Goal: Task Accomplishment & Management: Manage account settings

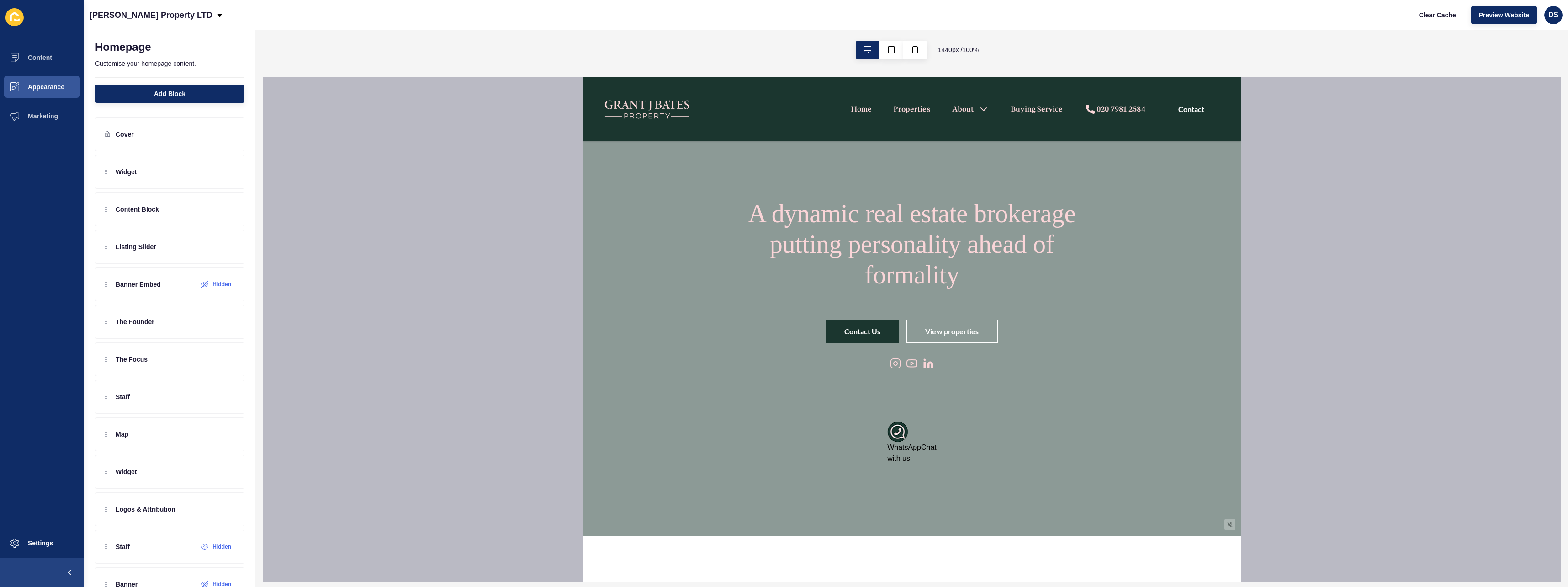
scroll to position [19, 0]
click at [895, 53] on button "button" at bounding box center [891, 50] width 24 height 18
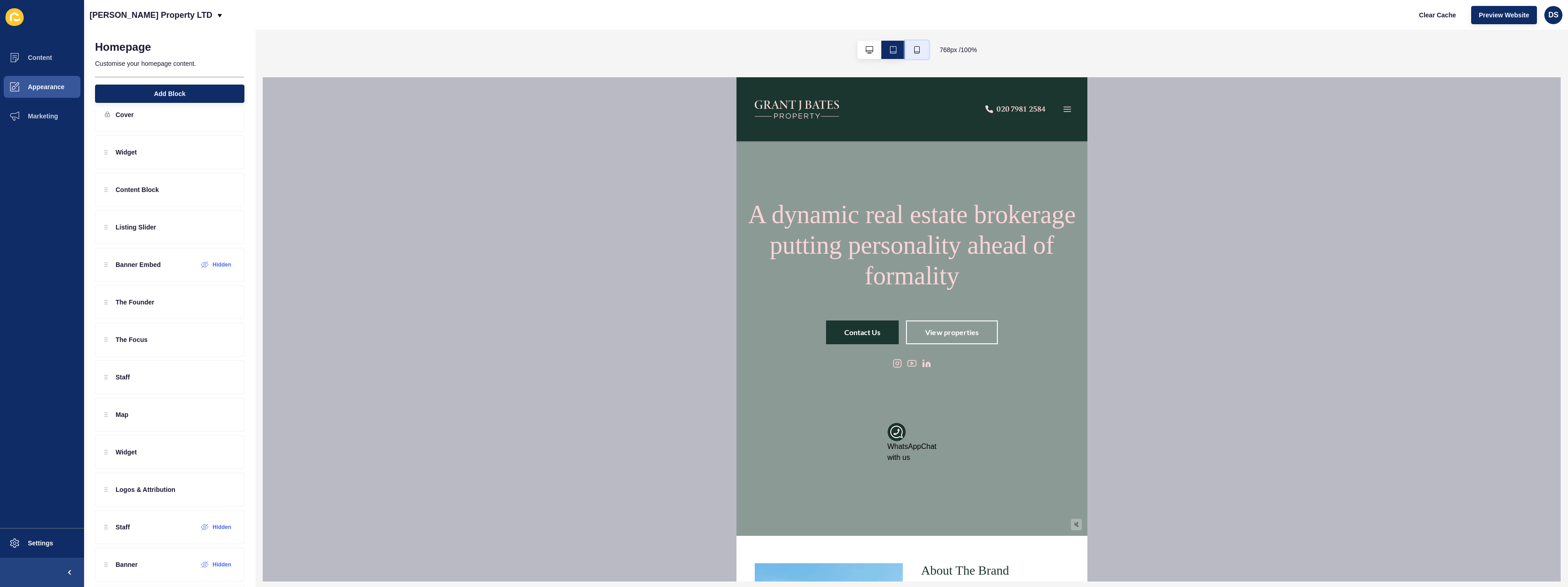
click at [914, 51] on icon "button" at bounding box center [917, 50] width 5 height 7
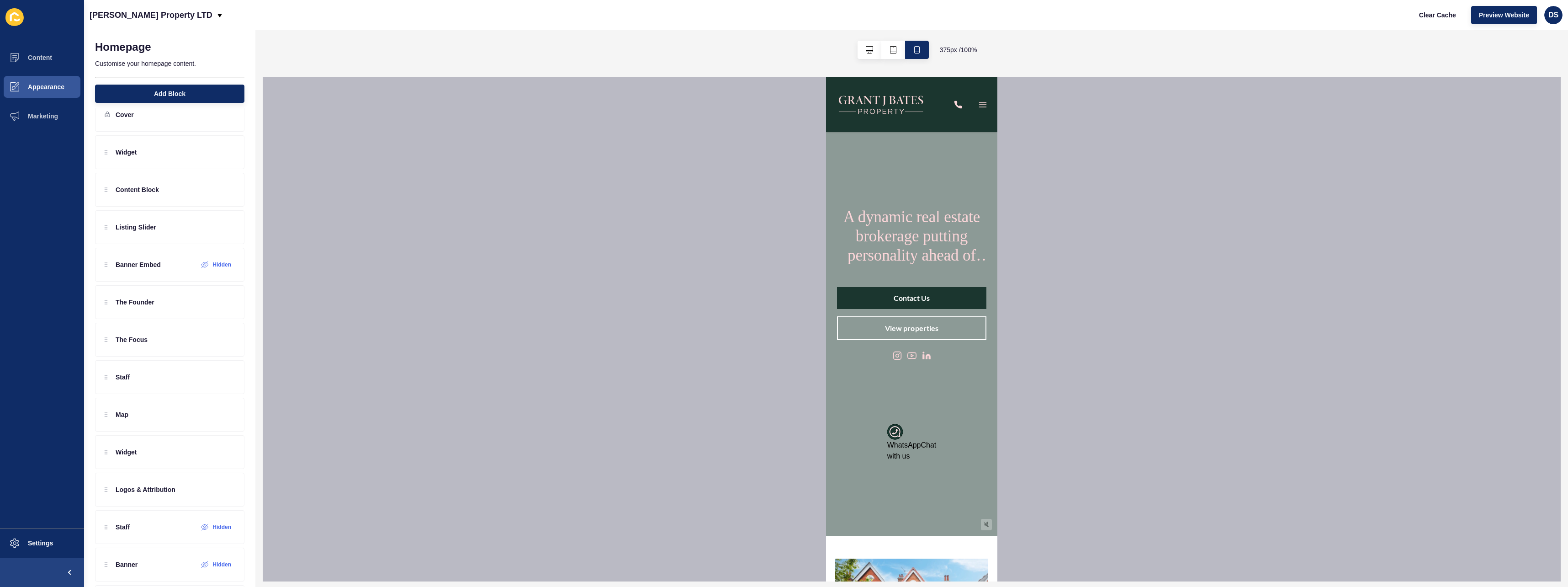
click at [901, 445] on span "WhatsApp" at bounding box center [905, 445] width 34 height 8
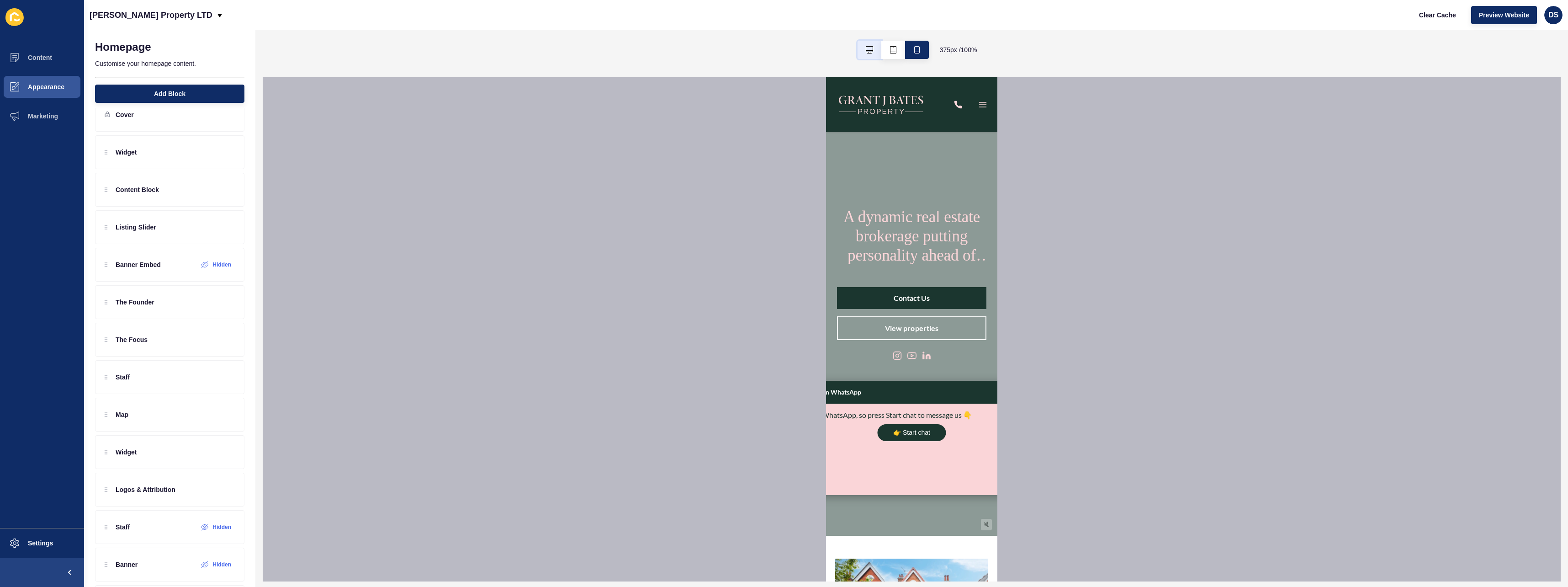
click at [869, 49] on icon "button" at bounding box center [869, 50] width 7 height 7
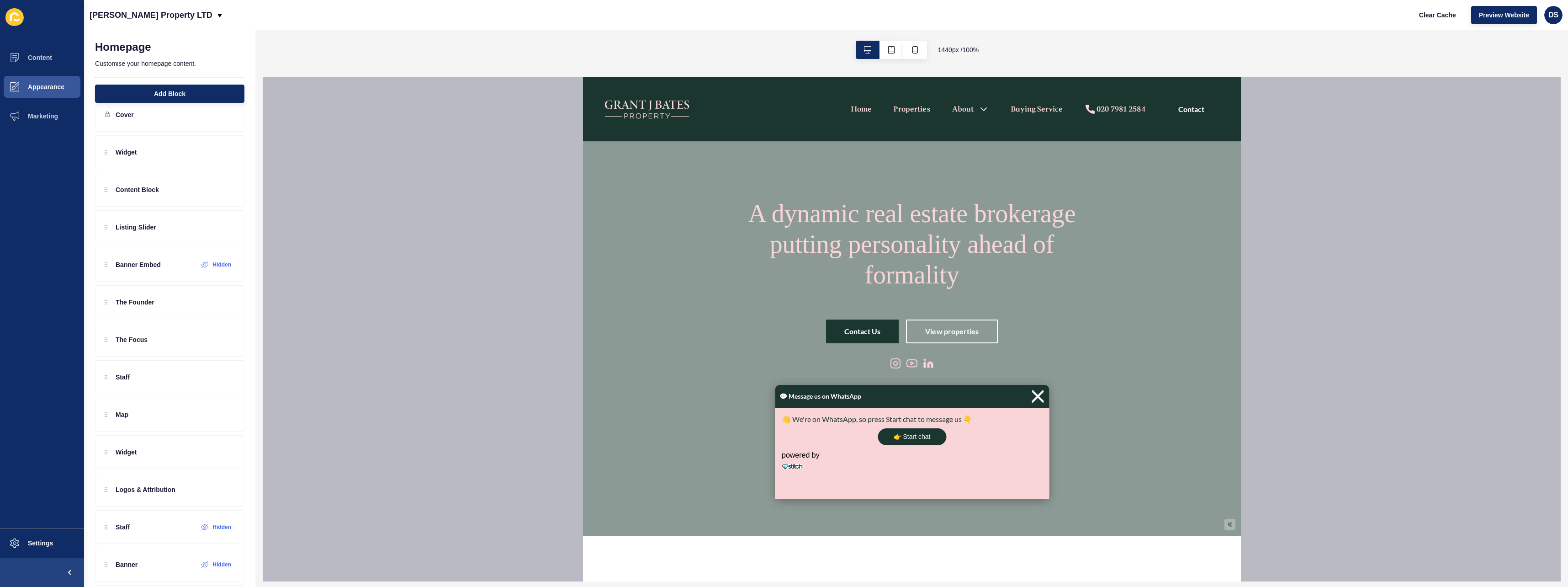
click at [1036, 395] on img at bounding box center [1037, 396] width 14 height 21
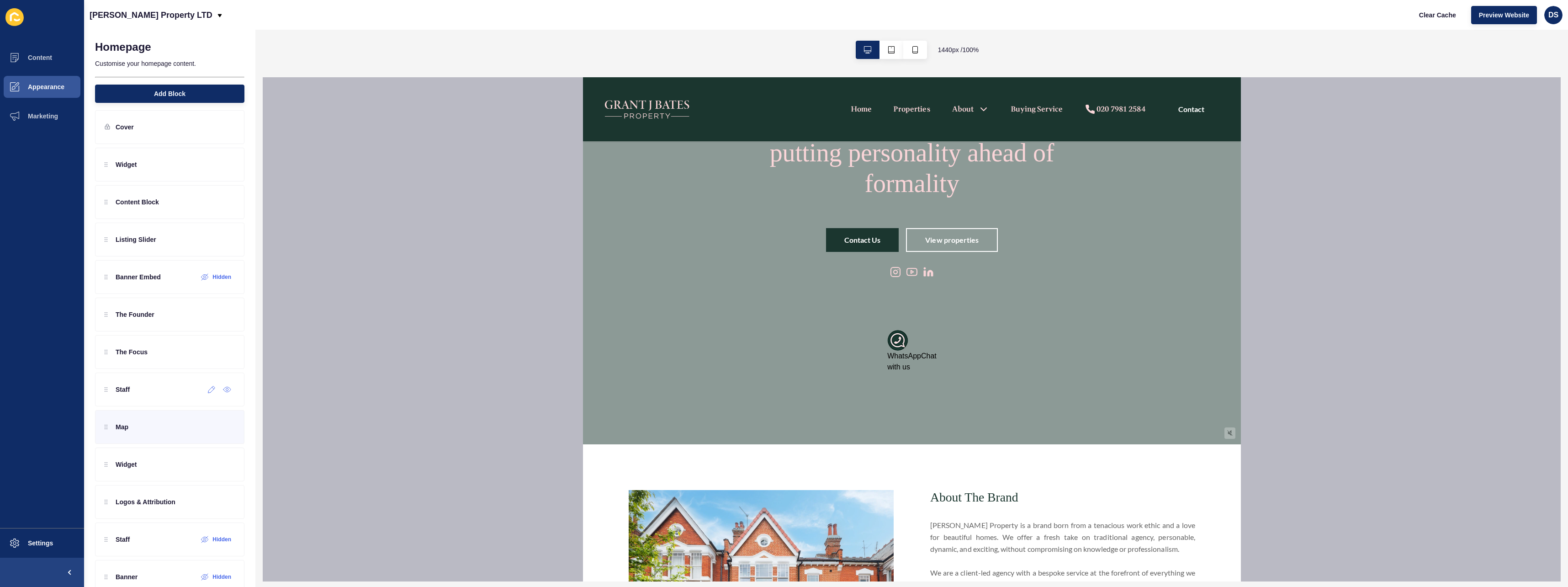
scroll to position [0, 0]
click at [223, 132] on icon at bounding box center [227, 135] width 8 height 7
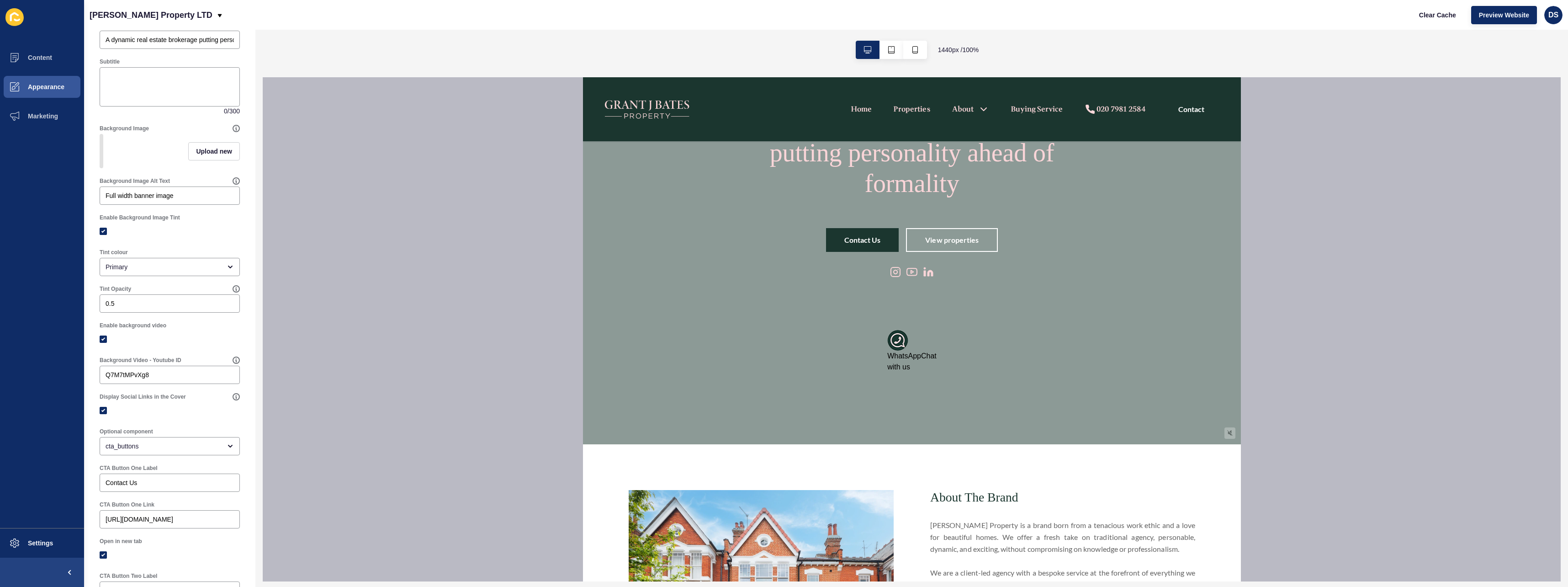
scroll to position [91, 0]
click at [203, 197] on input "Full width banner image" at bounding box center [169, 192] width 128 height 9
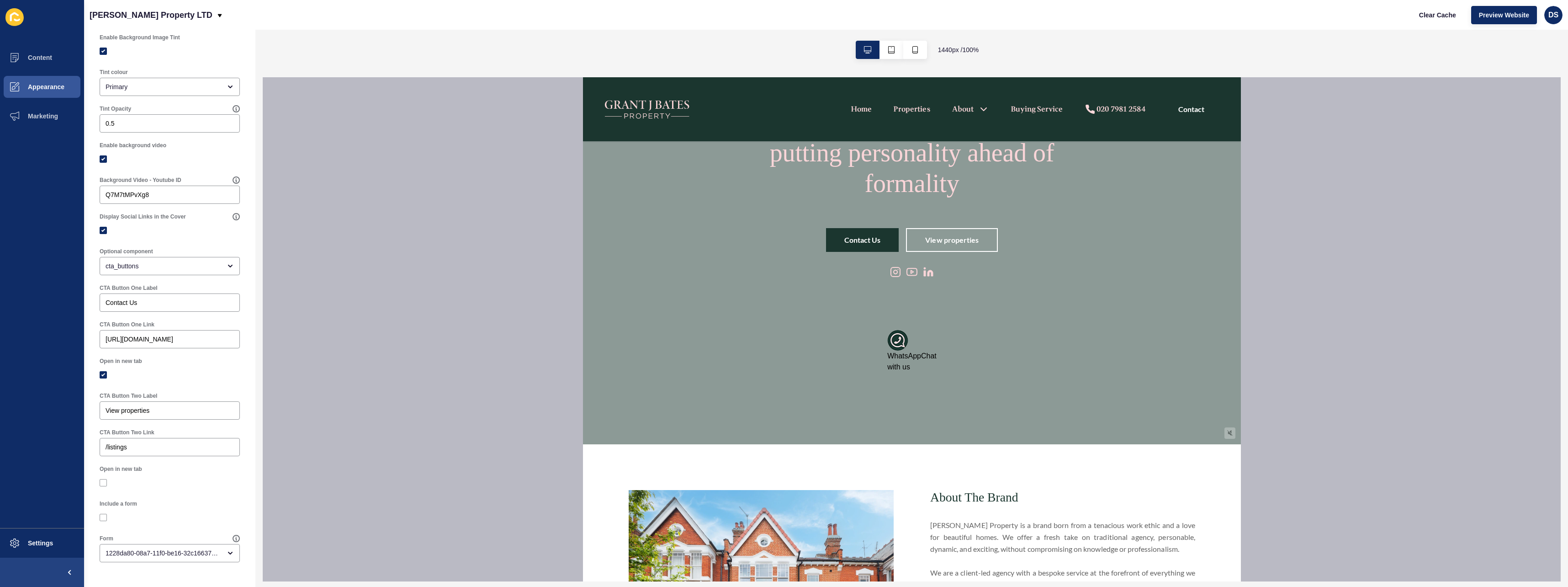
scroll to position [274, 0]
click at [36, 541] on span "Settings" at bounding box center [26, 543] width 54 height 7
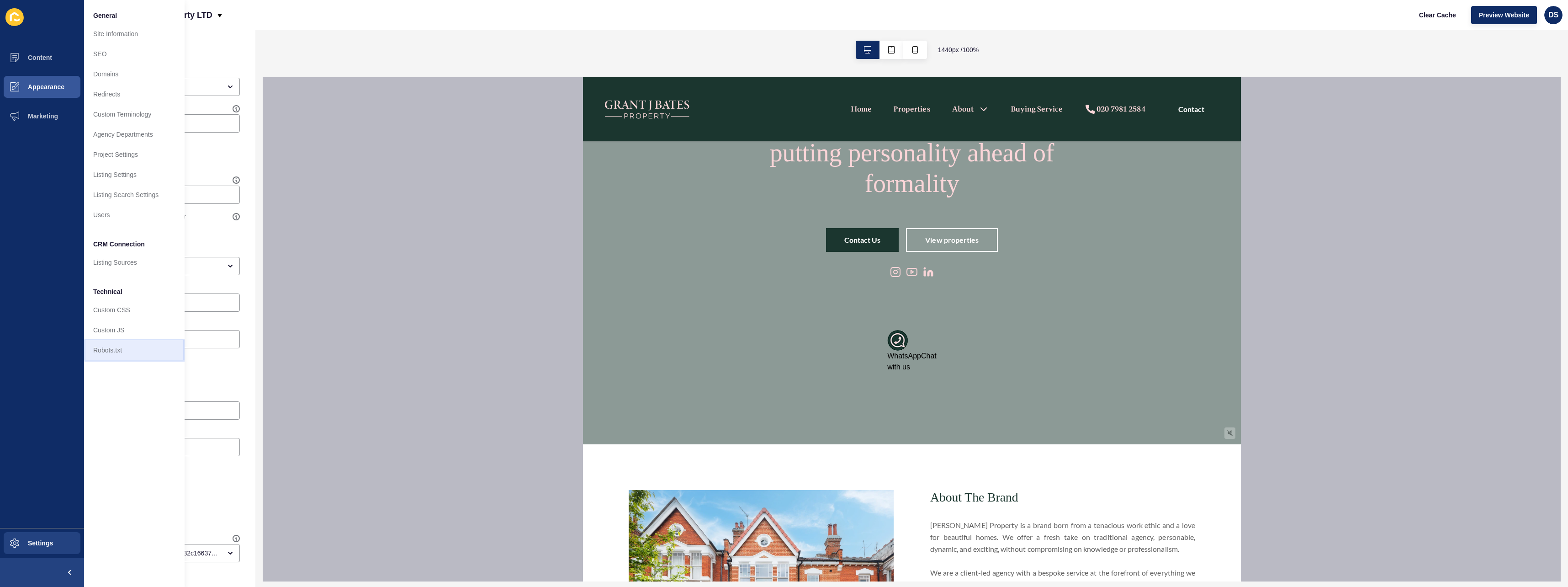
click at [120, 352] on link "Robots.txt" at bounding box center [134, 350] width 100 height 20
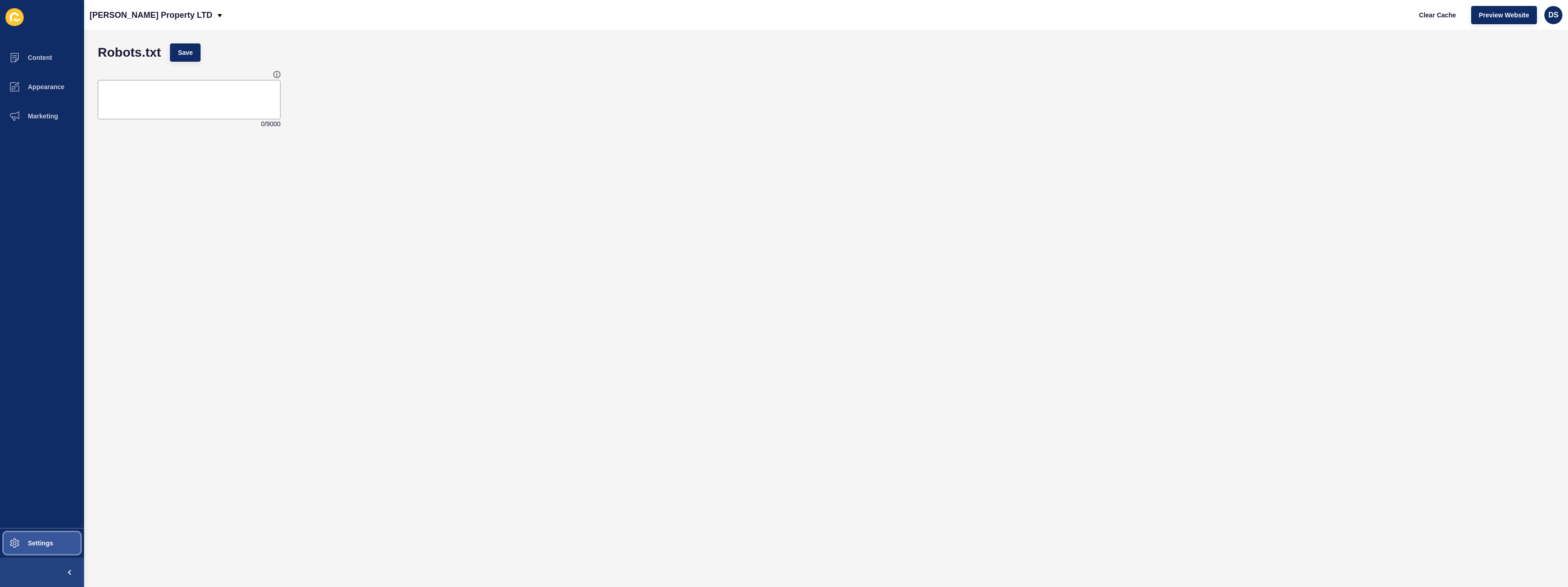
click at [47, 536] on button "Settings" at bounding box center [42, 543] width 84 height 29
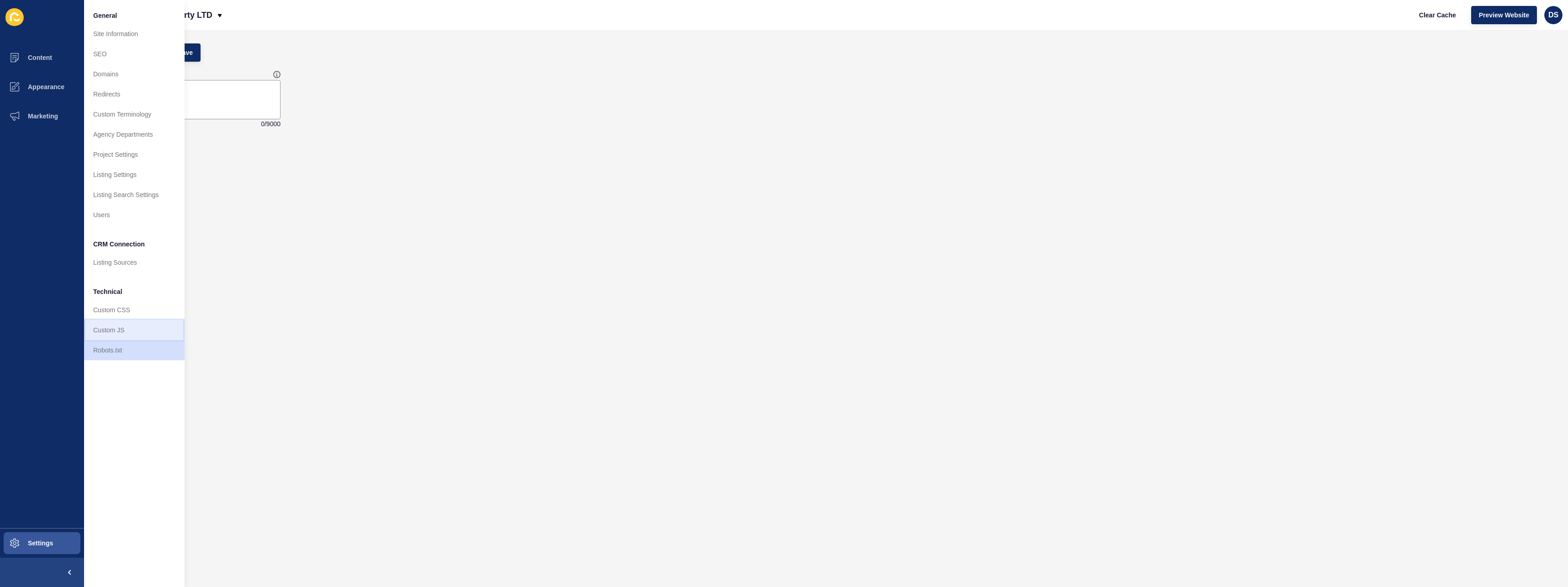
click at [124, 332] on link "Custom JS" at bounding box center [134, 329] width 100 height 20
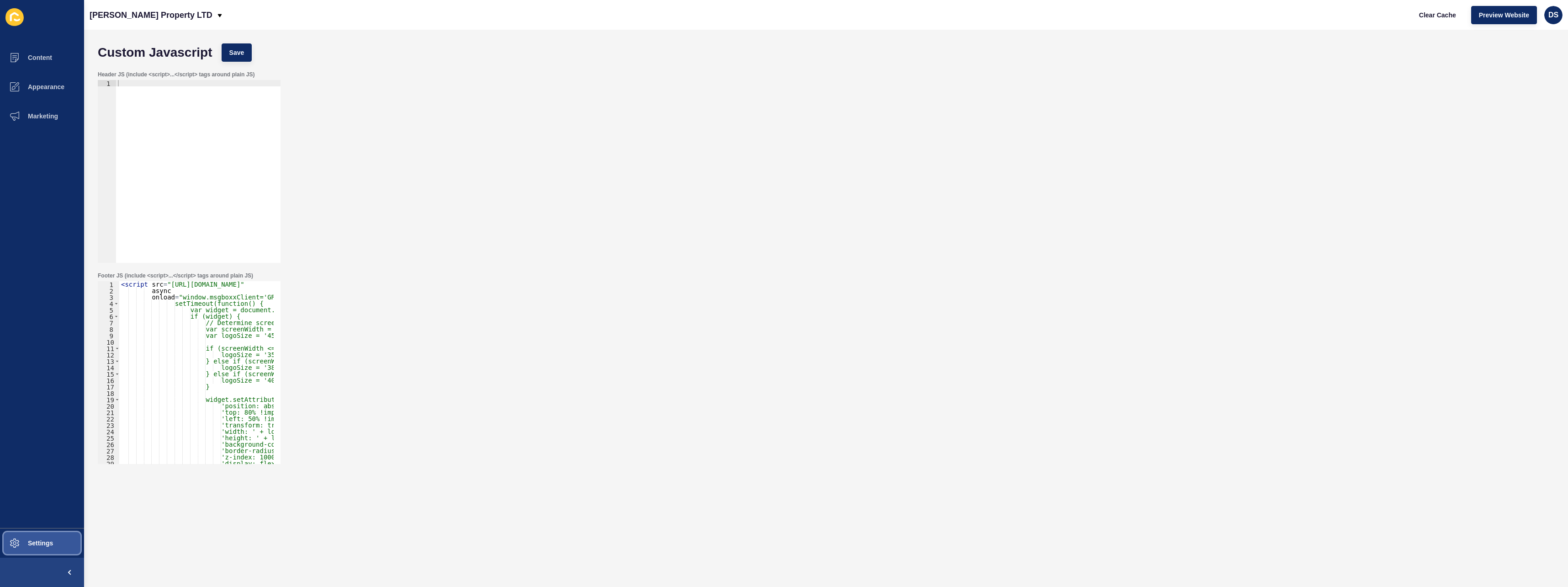
click at [47, 547] on span "Settings" at bounding box center [26, 543] width 54 height 7
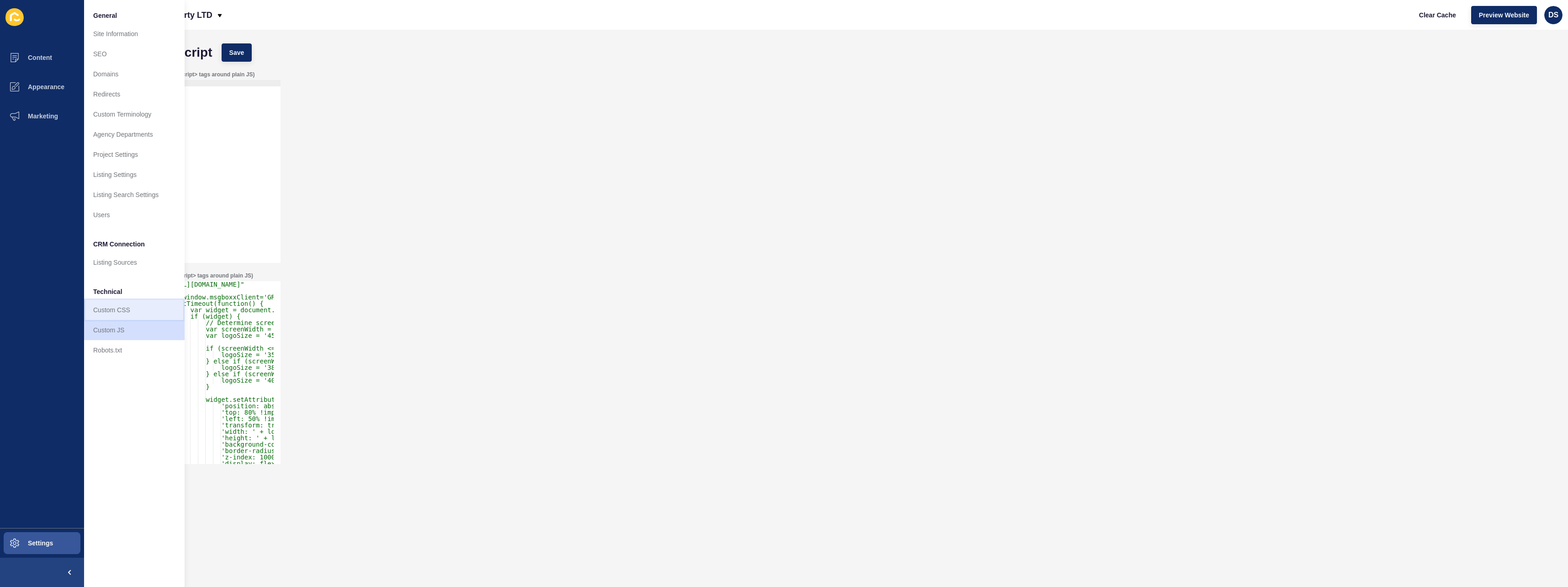
click at [137, 315] on link "Custom CSS" at bounding box center [134, 309] width 100 height 20
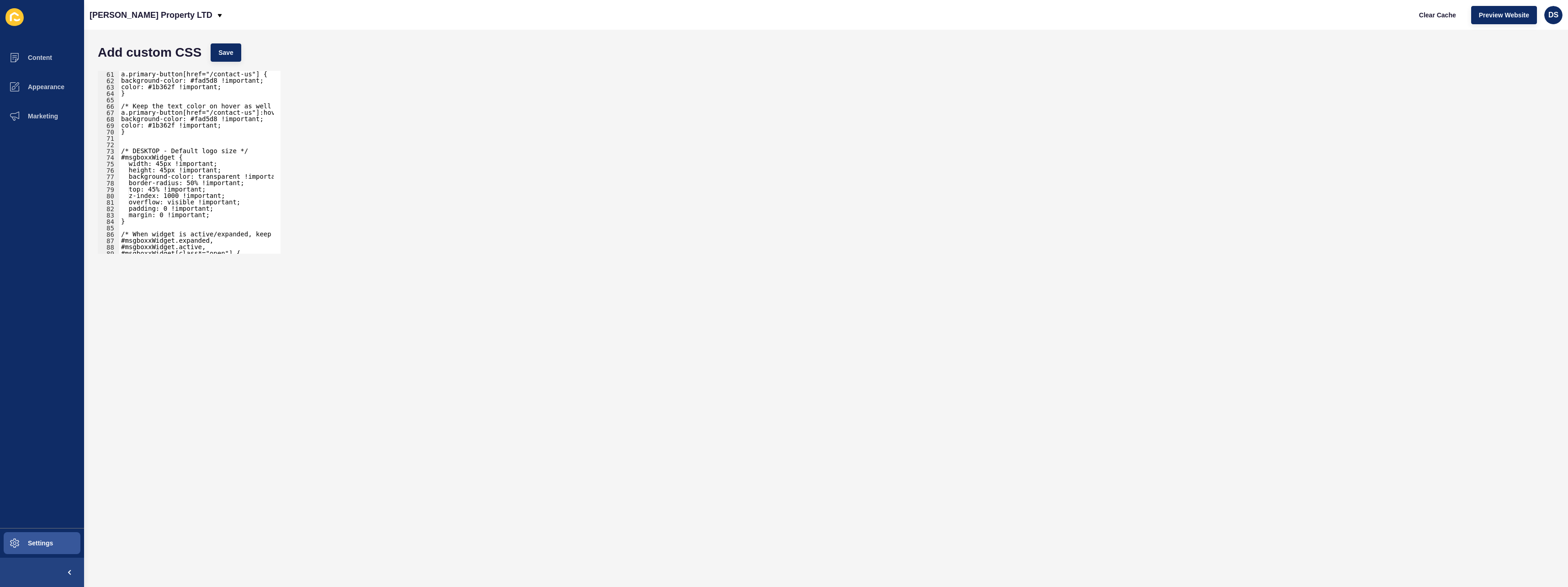
scroll to position [384, 0]
click at [40, 93] on button "Appearance" at bounding box center [42, 87] width 84 height 29
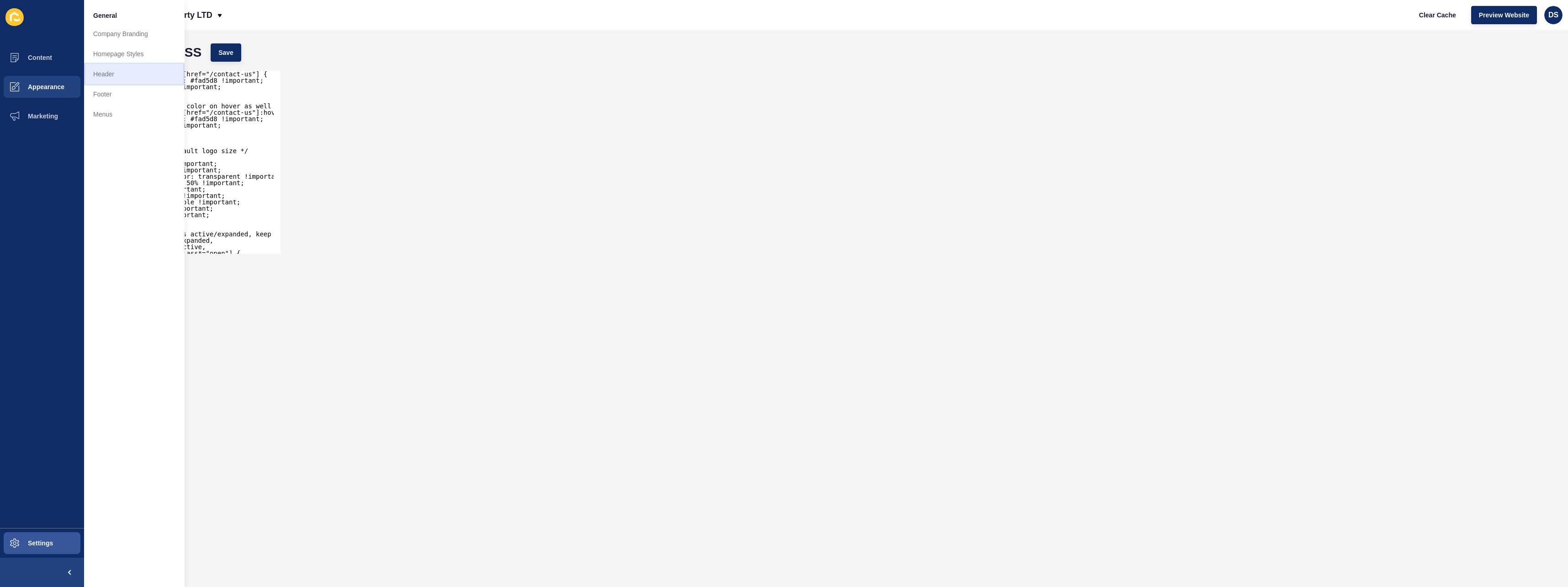
click at [131, 72] on link "Header" at bounding box center [134, 74] width 100 height 20
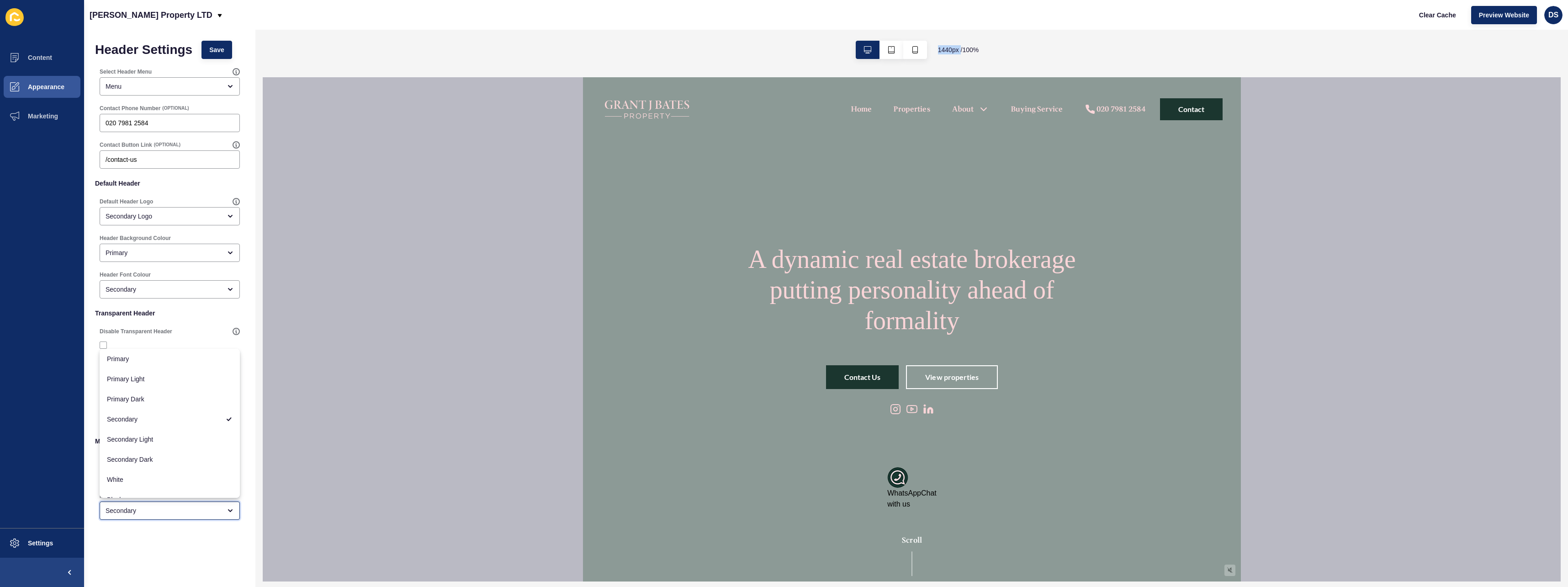
click at [228, 510] on icon "close menu" at bounding box center [230, 510] width 7 height 7
drag, startPoint x: 228, startPoint y: 510, endPoint x: 250, endPoint y: 378, distance: 133.8
click at [250, 378] on div "Header Settings Save Select Header Menu Menu Contact Phone Number (OPTIONAL) [P…" at bounding box center [169, 305] width 171 height 551
click at [891, 52] on icon "button" at bounding box center [891, 50] width 7 height 7
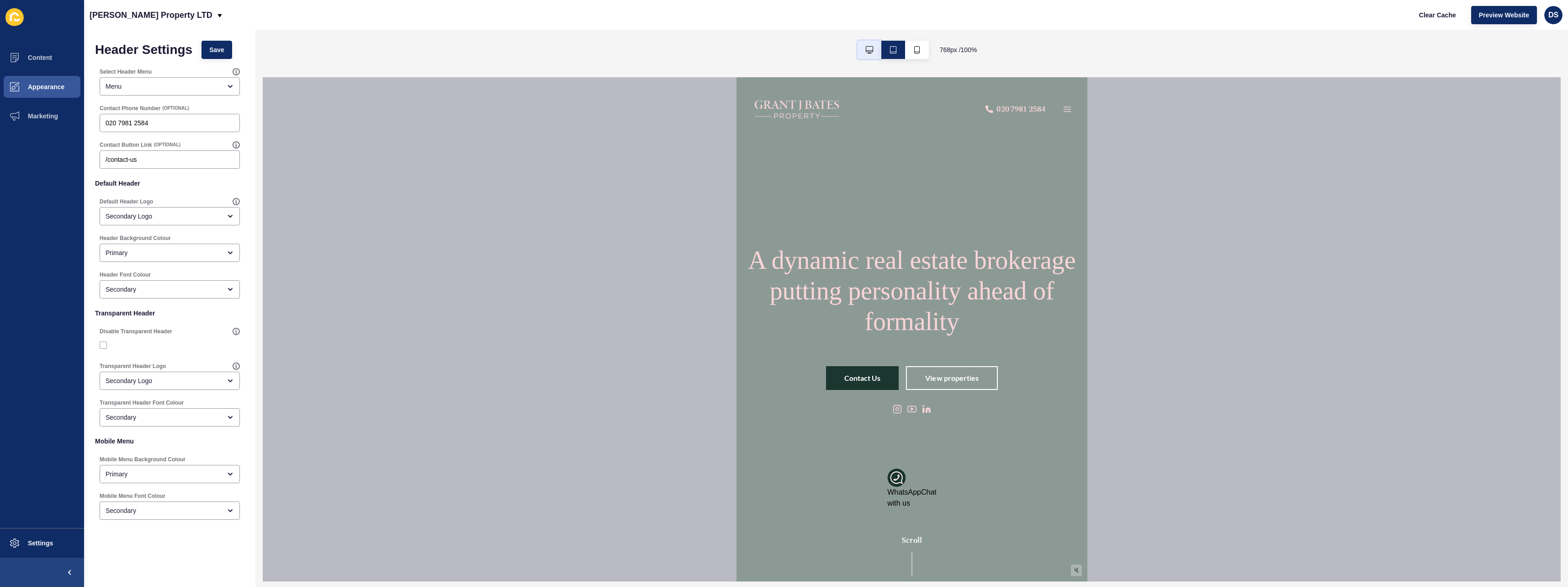
click at [867, 55] on button "button" at bounding box center [869, 50] width 24 height 18
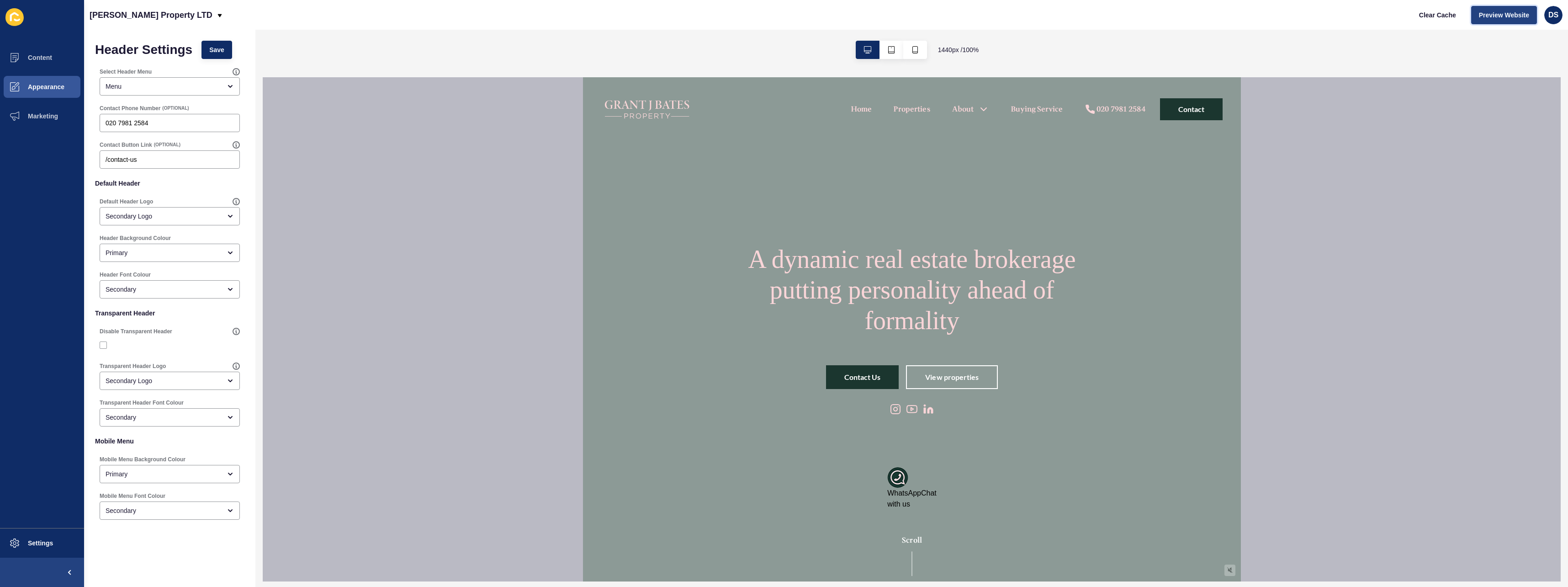
click at [1488, 18] on span "Preview Website" at bounding box center [1504, 15] width 51 height 9
click at [51, 62] on span "Content" at bounding box center [26, 58] width 54 height 7
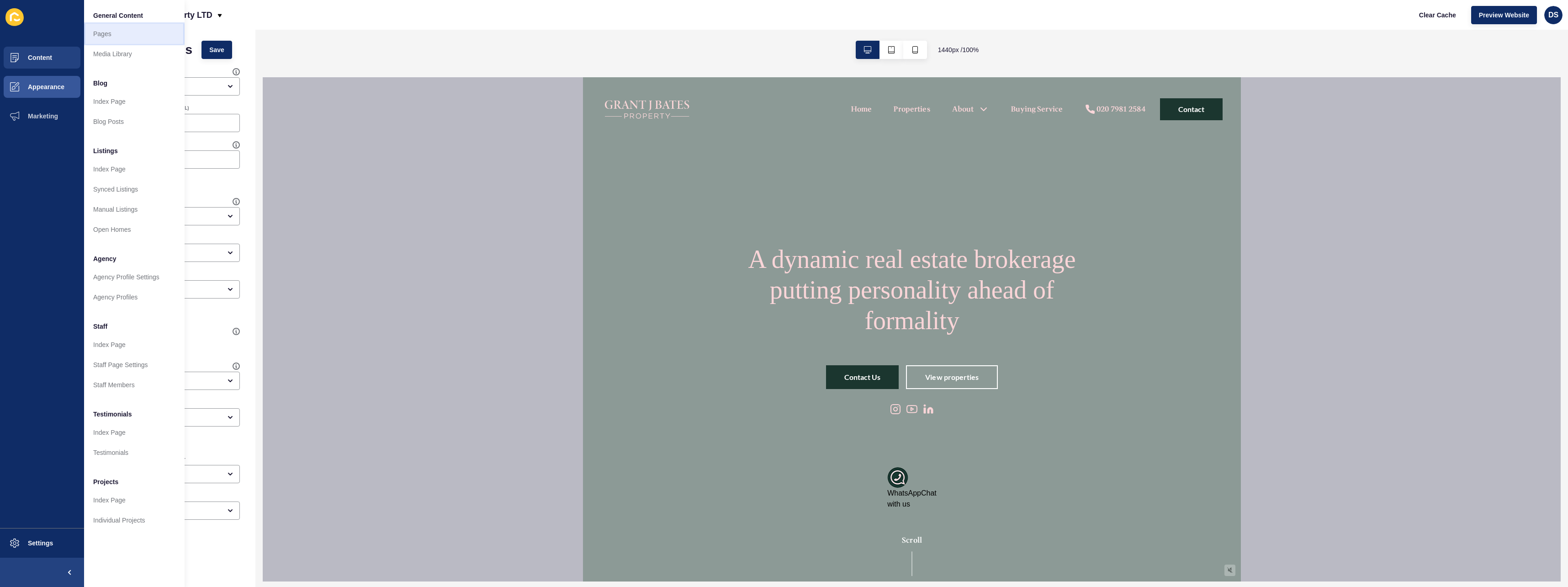
click at [131, 40] on link "Pages" at bounding box center [134, 33] width 100 height 20
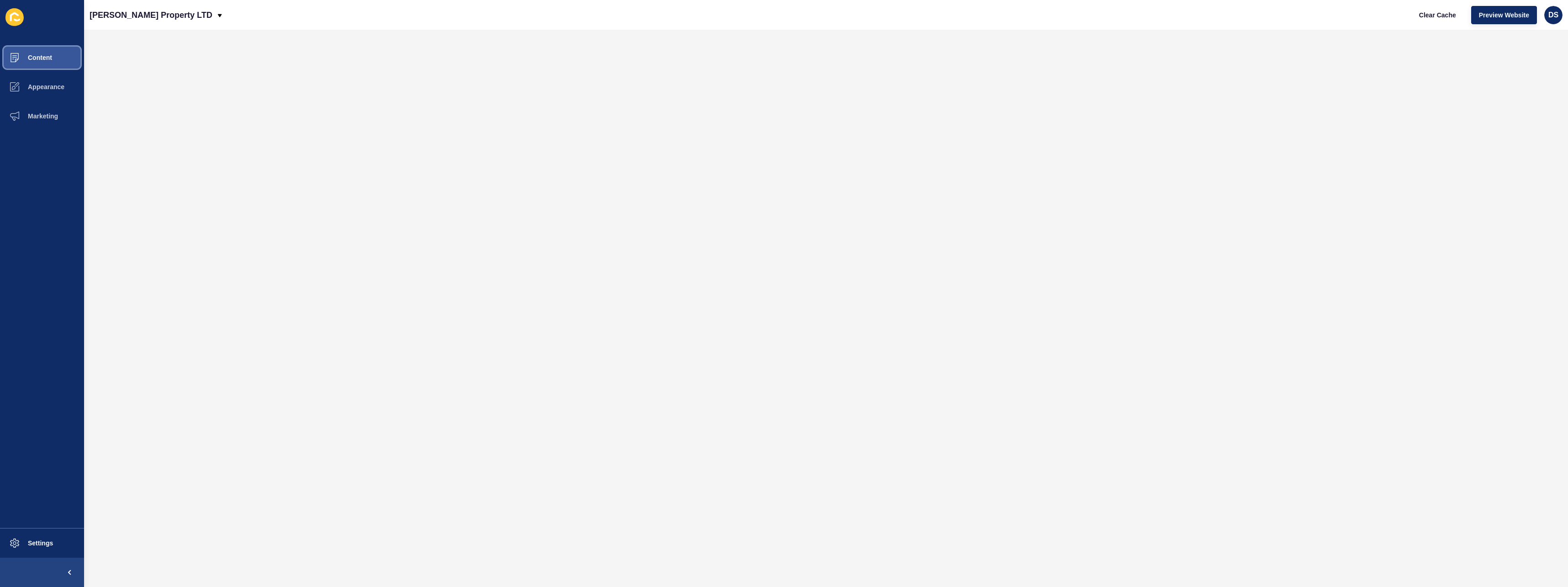
click at [57, 62] on button "Content" at bounding box center [42, 58] width 84 height 29
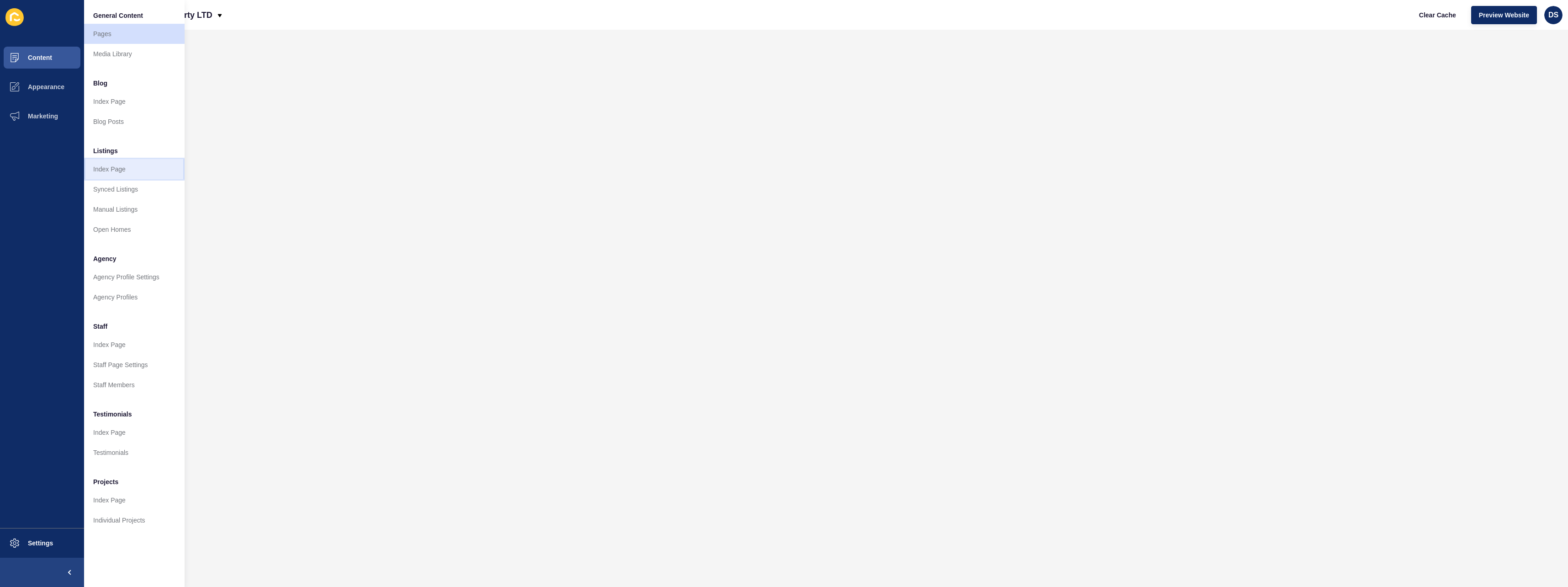
click at [135, 164] on link "Index Page" at bounding box center [134, 169] width 100 height 20
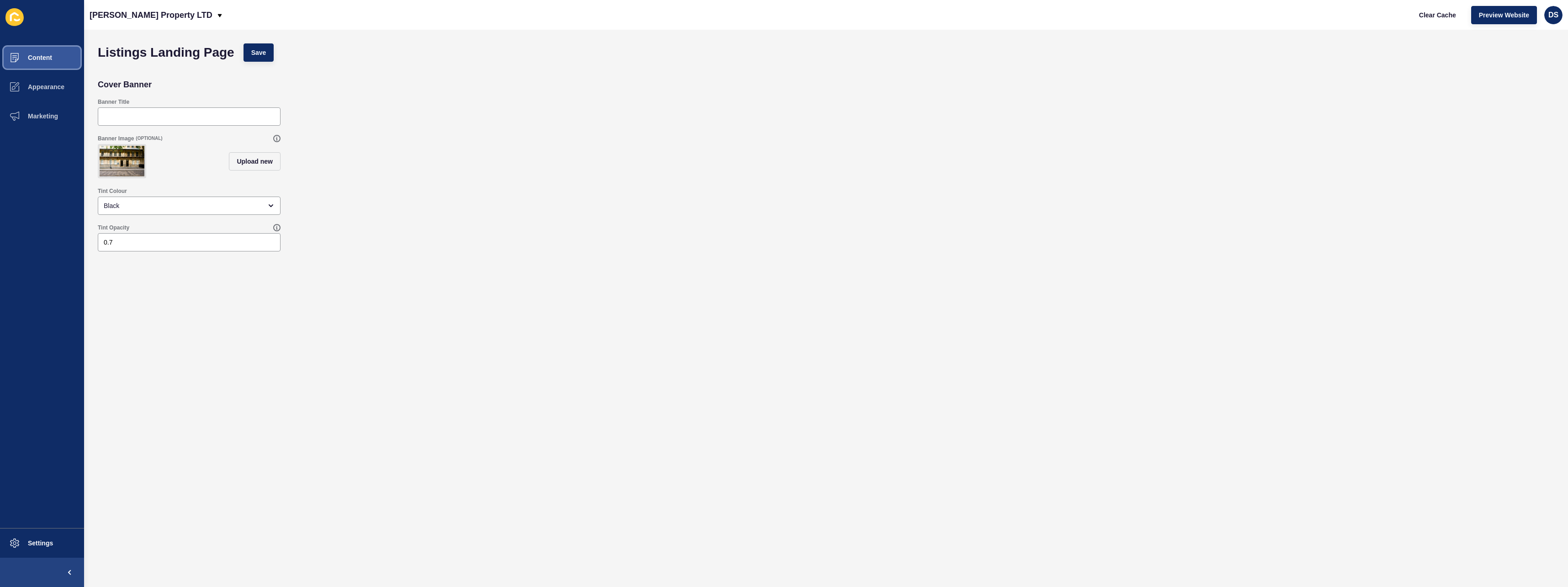
click at [48, 61] on span "Content" at bounding box center [26, 58] width 54 height 7
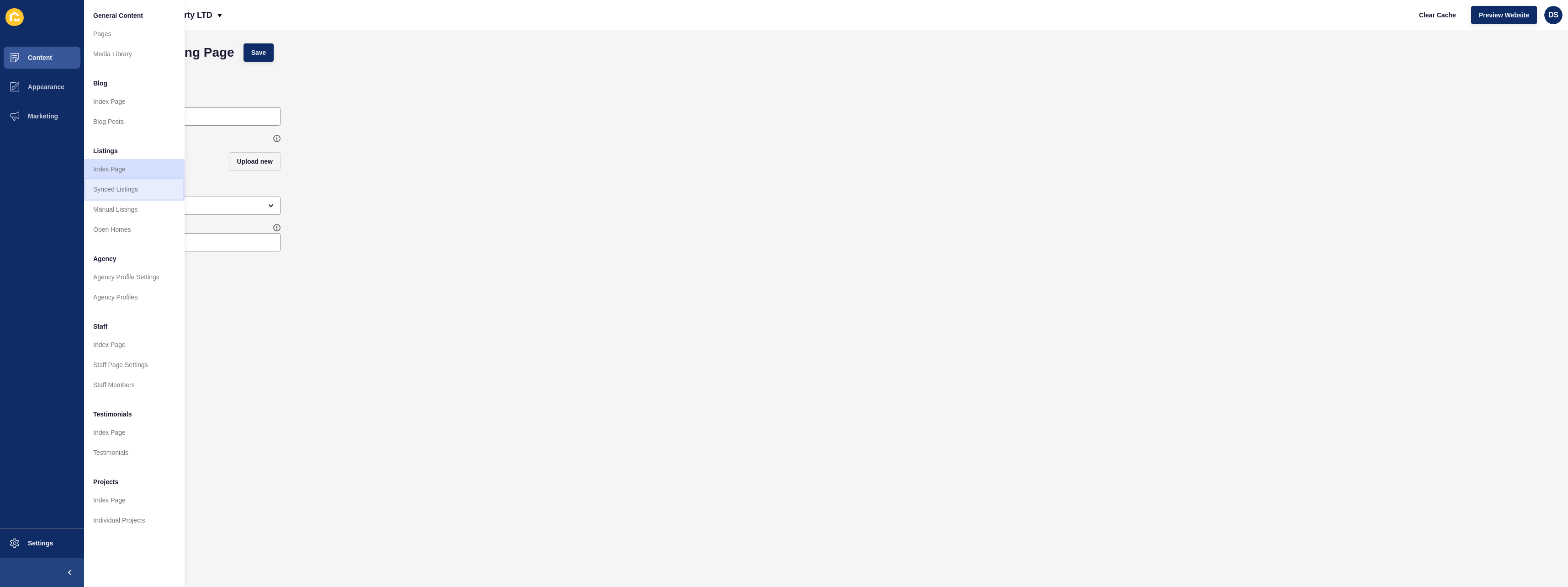
click at [121, 184] on link "Synced Listings" at bounding box center [134, 189] width 100 height 20
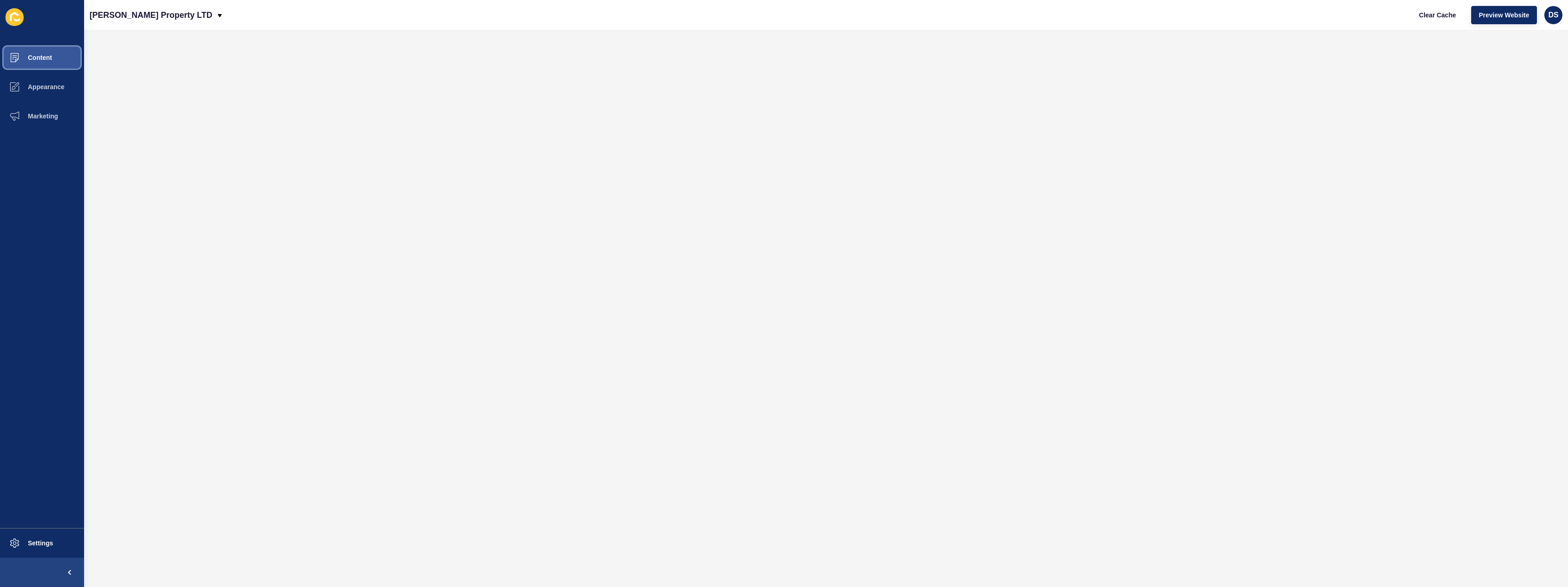
click at [47, 56] on span "Content" at bounding box center [26, 58] width 54 height 7
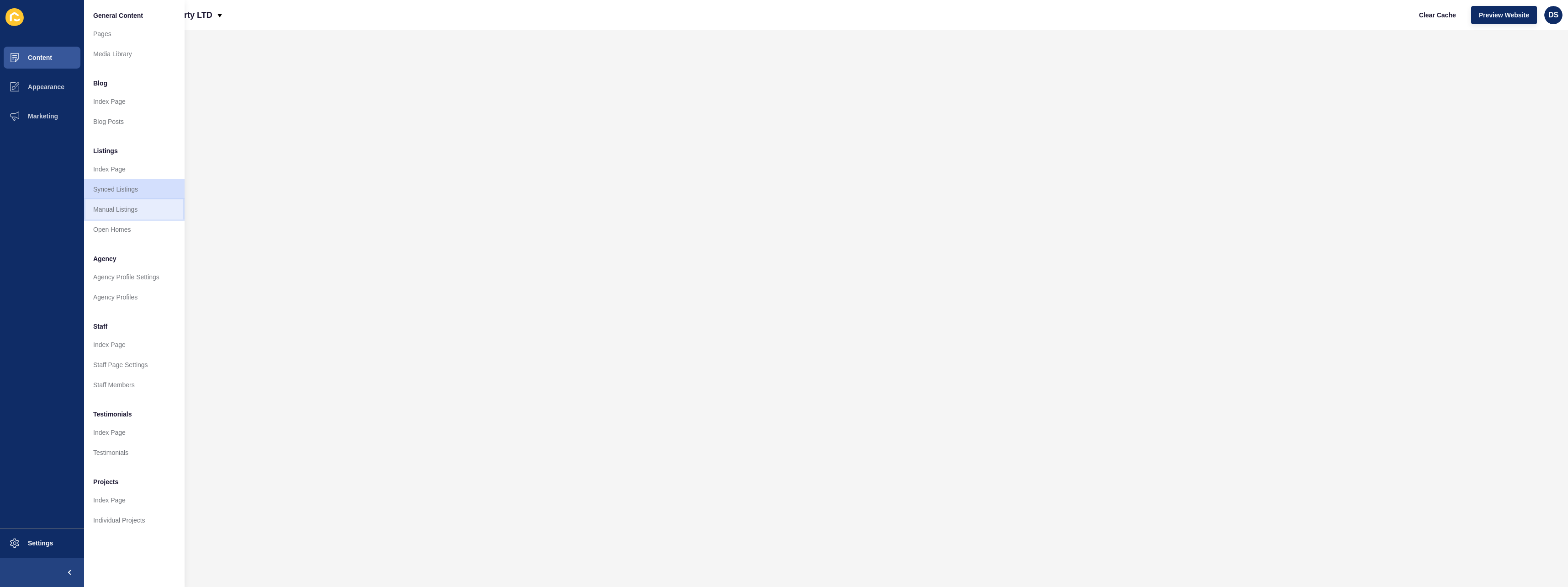
click at [133, 205] on link "Manual Listings" at bounding box center [134, 209] width 100 height 20
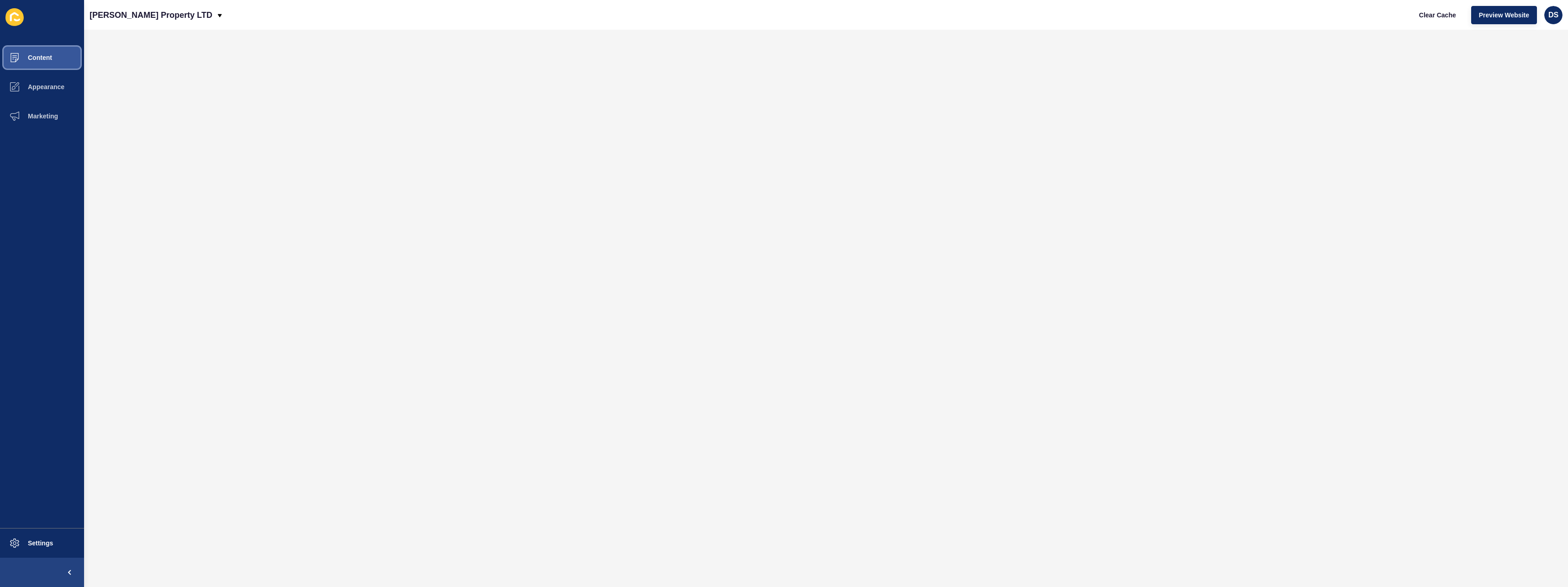
click at [50, 60] on span "Content" at bounding box center [26, 58] width 54 height 7
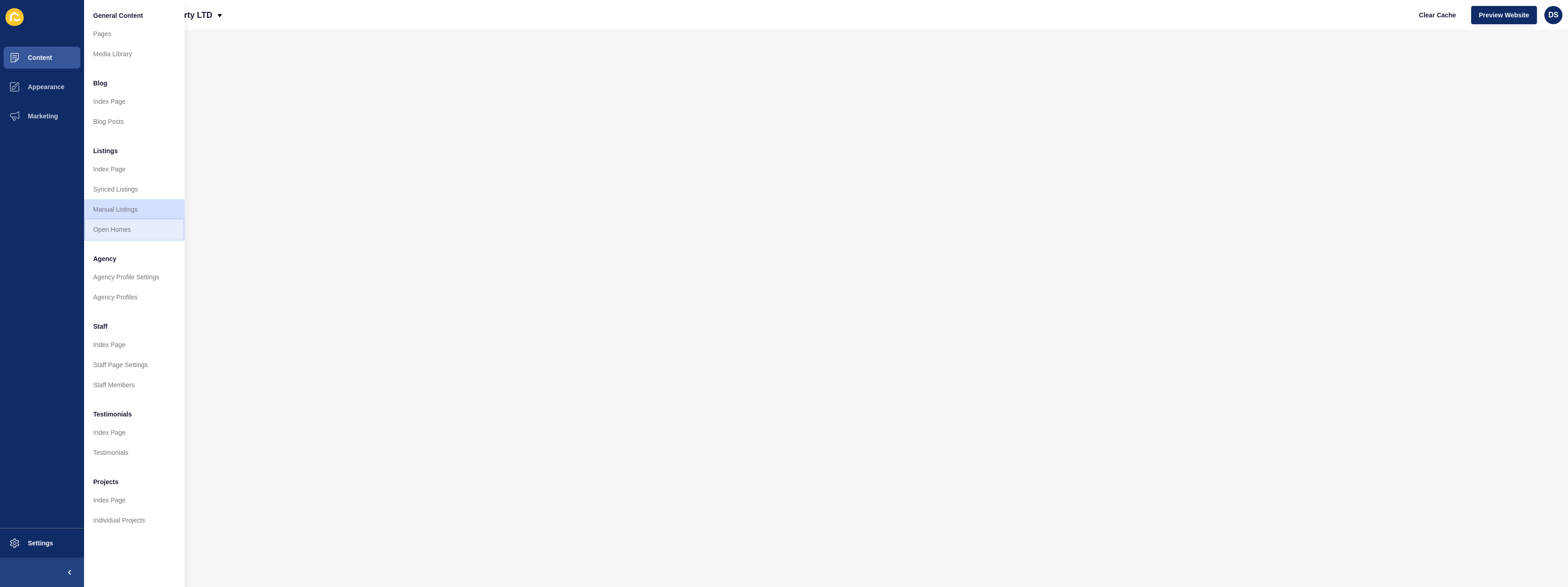
click at [134, 226] on link "Open Homes" at bounding box center [134, 229] width 100 height 20
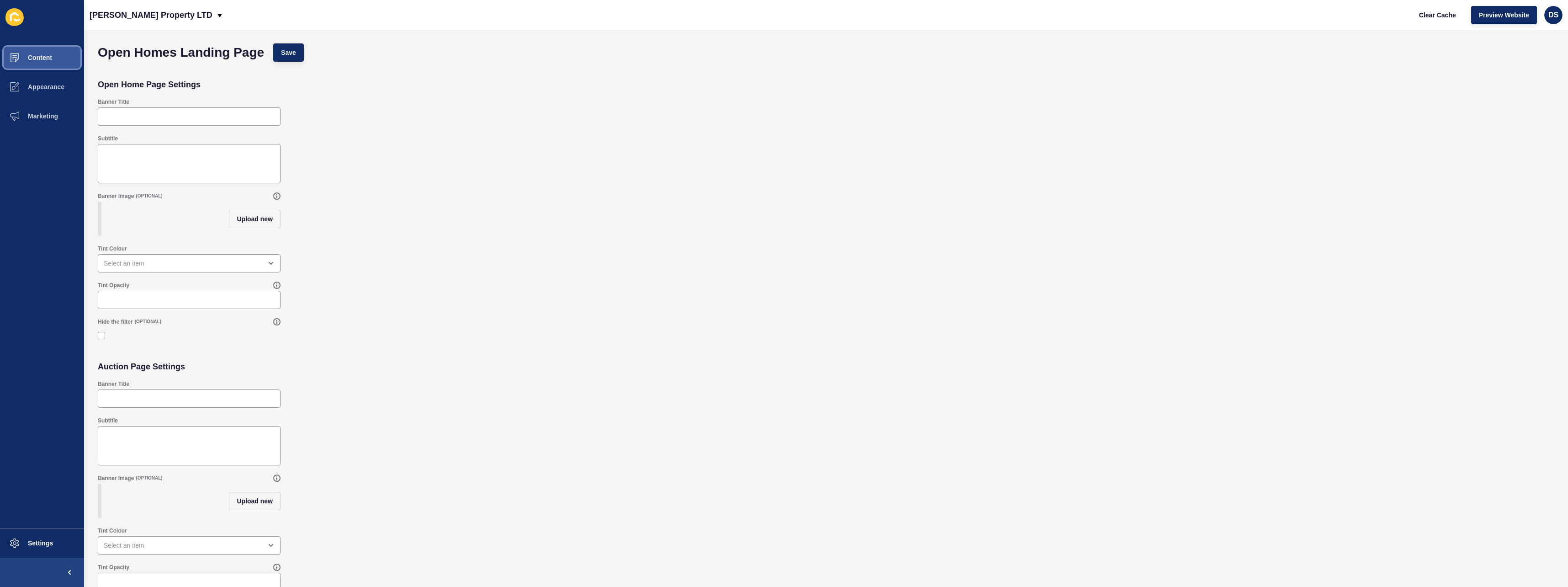
click at [45, 58] on span "Content" at bounding box center [26, 58] width 54 height 7
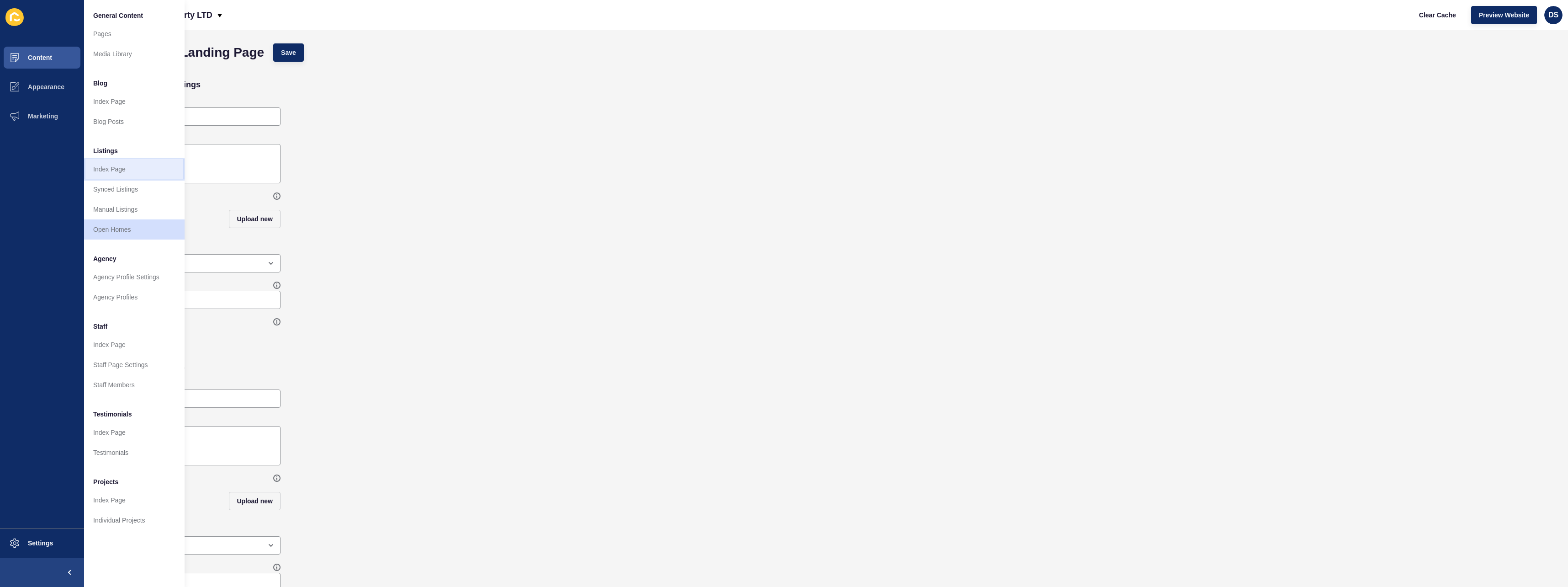
click at [116, 167] on link "Index Page" at bounding box center [134, 169] width 100 height 20
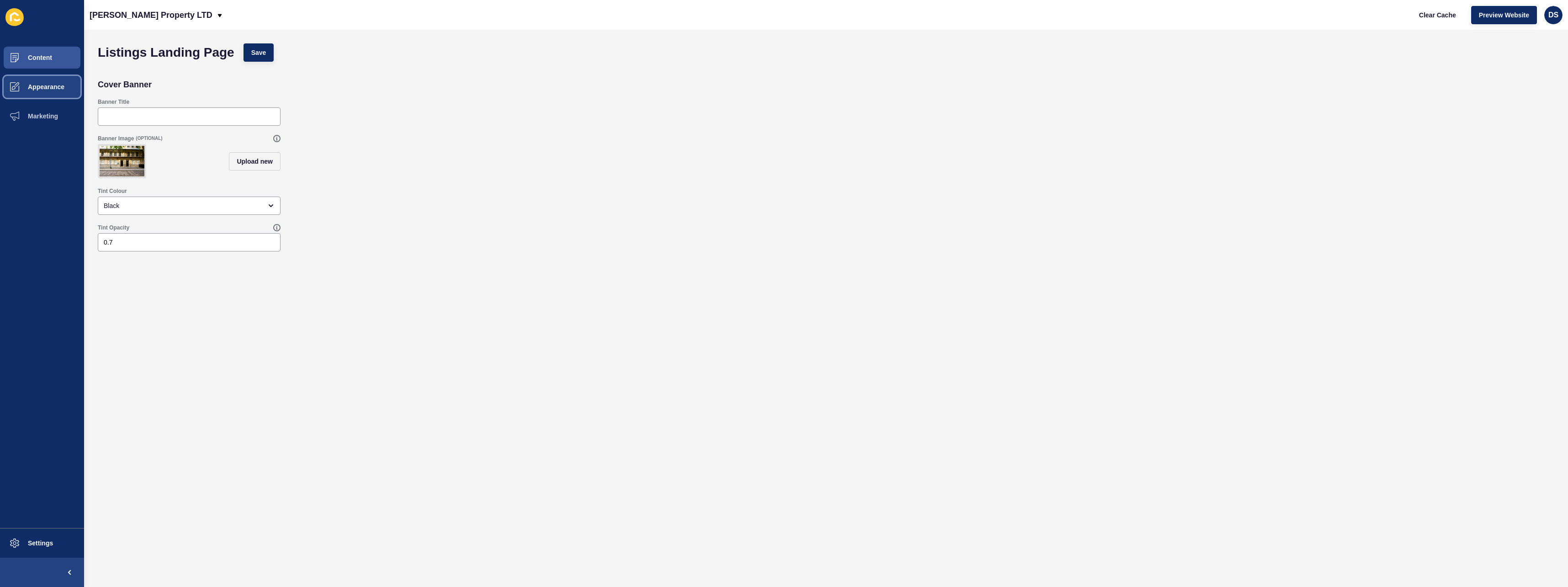
click at [72, 88] on button "Appearance" at bounding box center [42, 87] width 84 height 29
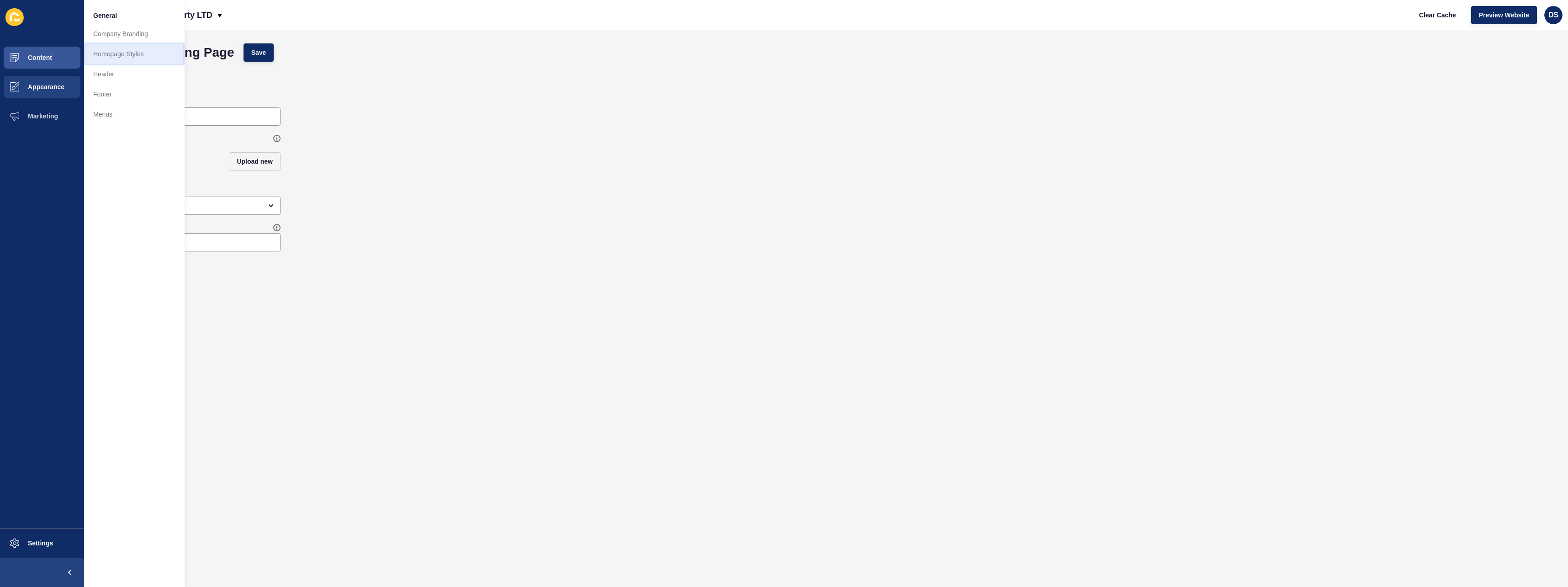
click at [139, 58] on link "Homepage Styles" at bounding box center [134, 54] width 100 height 20
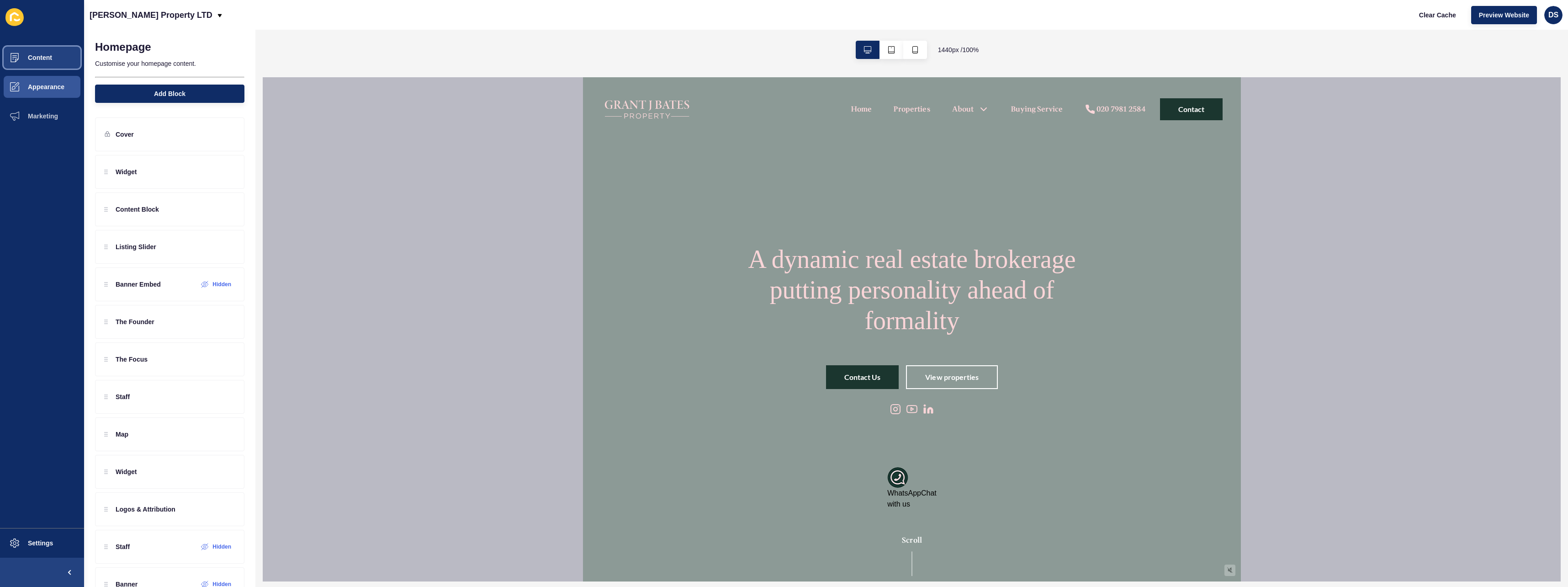
click at [58, 67] on button "Content" at bounding box center [42, 58] width 84 height 29
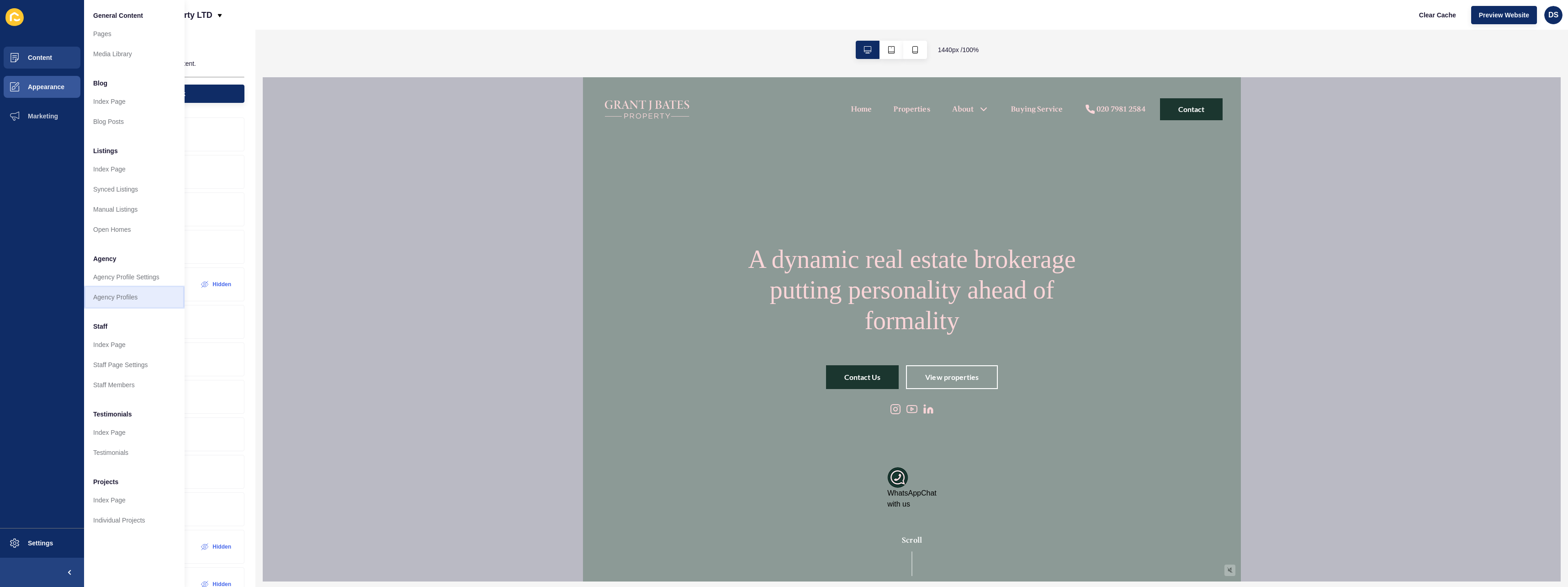
click at [138, 294] on link "Agency Profiles" at bounding box center [134, 297] width 100 height 20
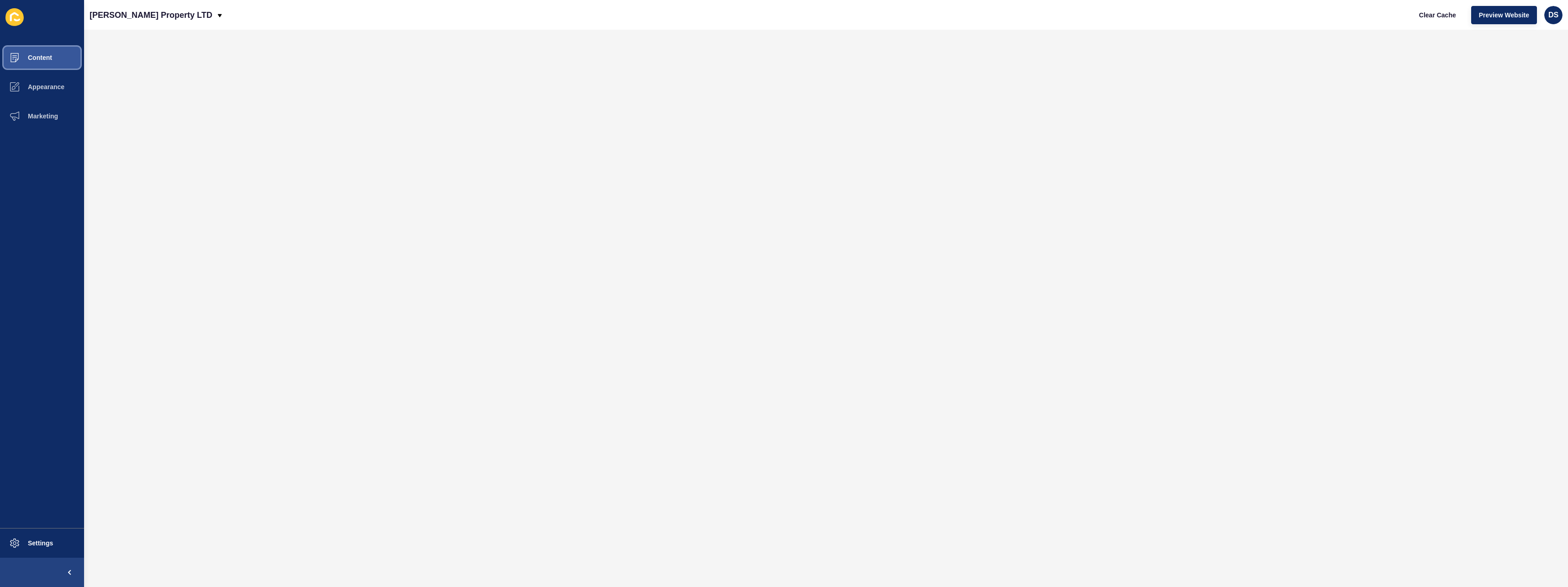
click at [69, 60] on button "Content" at bounding box center [42, 58] width 84 height 29
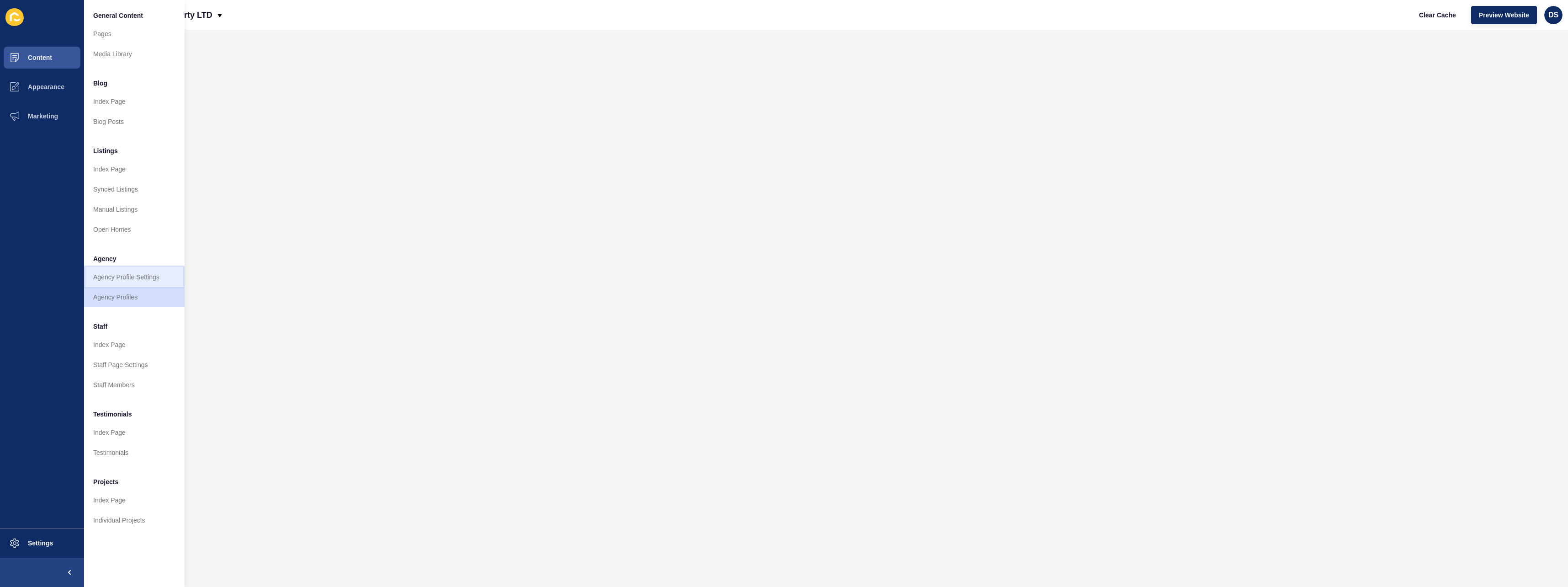
click at [134, 268] on link "Agency Profile Settings" at bounding box center [134, 276] width 100 height 20
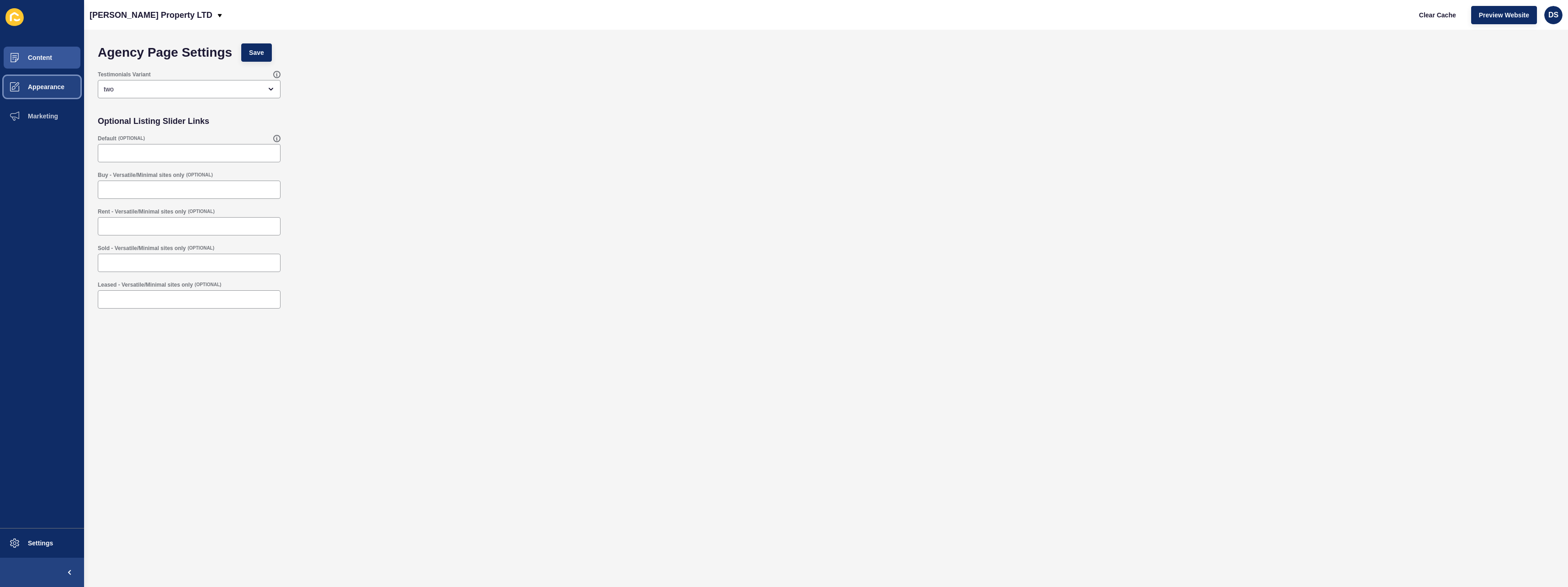
click at [52, 82] on button "Appearance" at bounding box center [42, 87] width 84 height 29
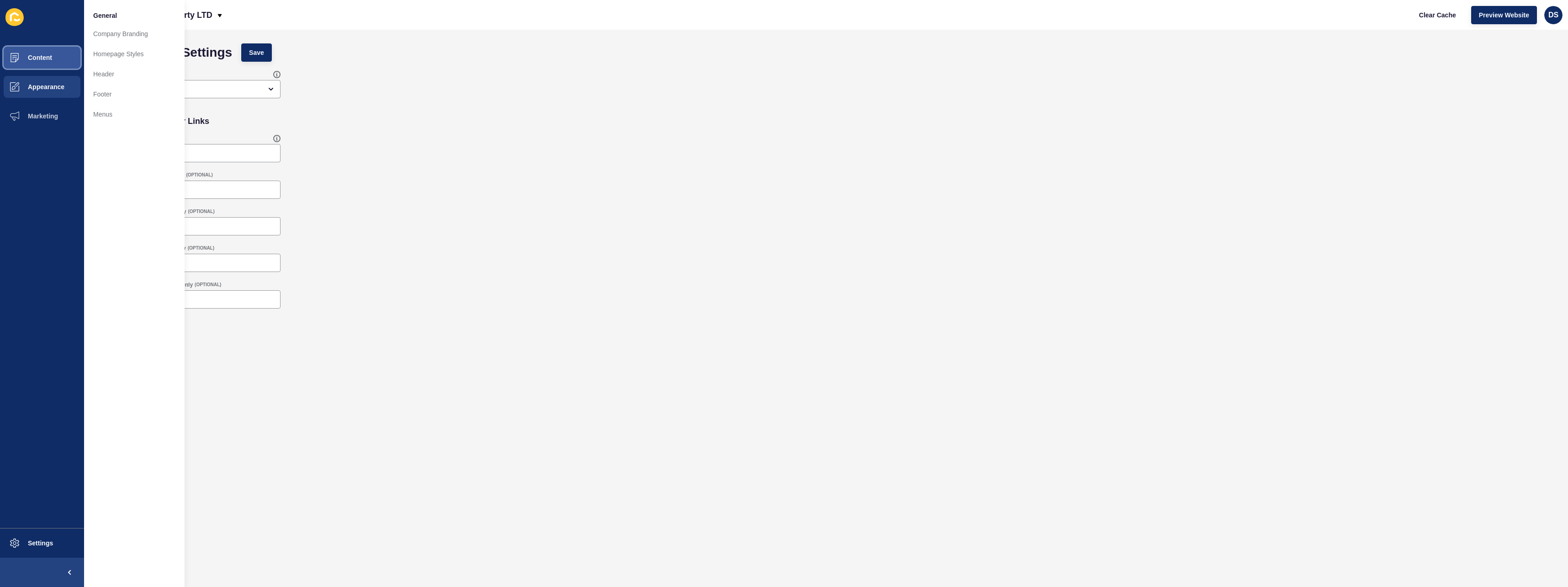
click at [60, 65] on button "Content" at bounding box center [42, 58] width 84 height 29
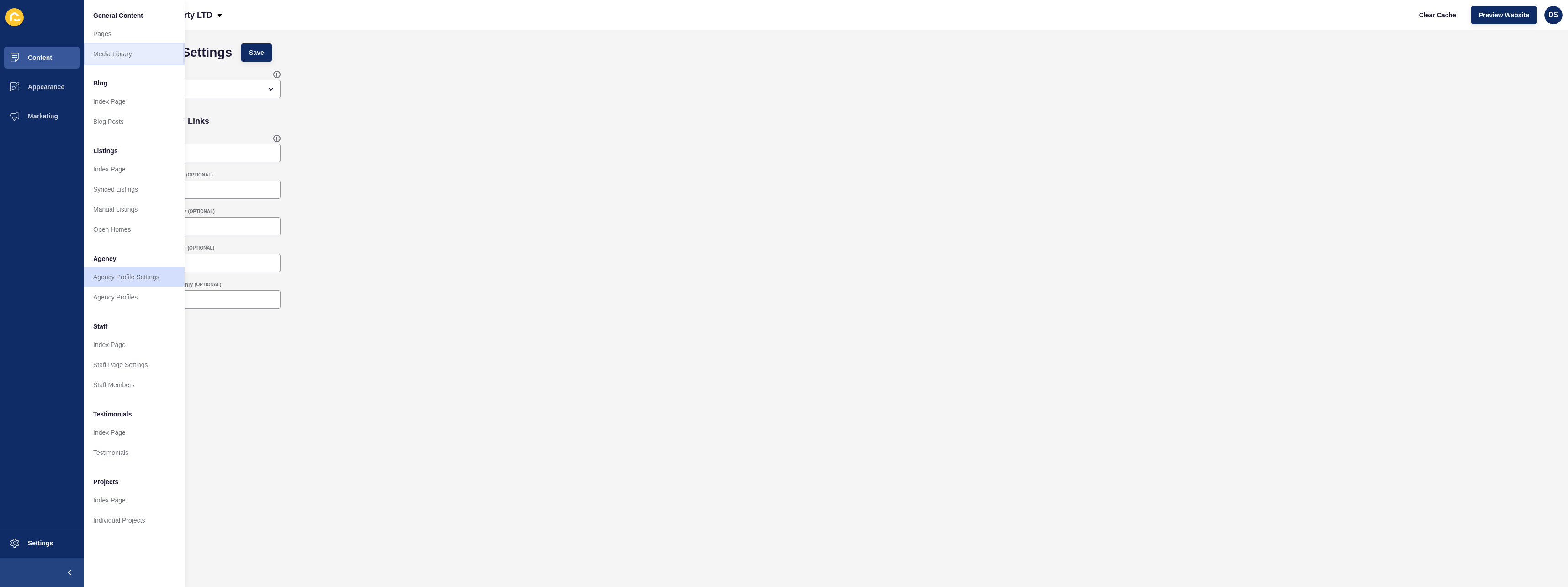
click at [130, 58] on link "Media Library" at bounding box center [134, 54] width 100 height 20
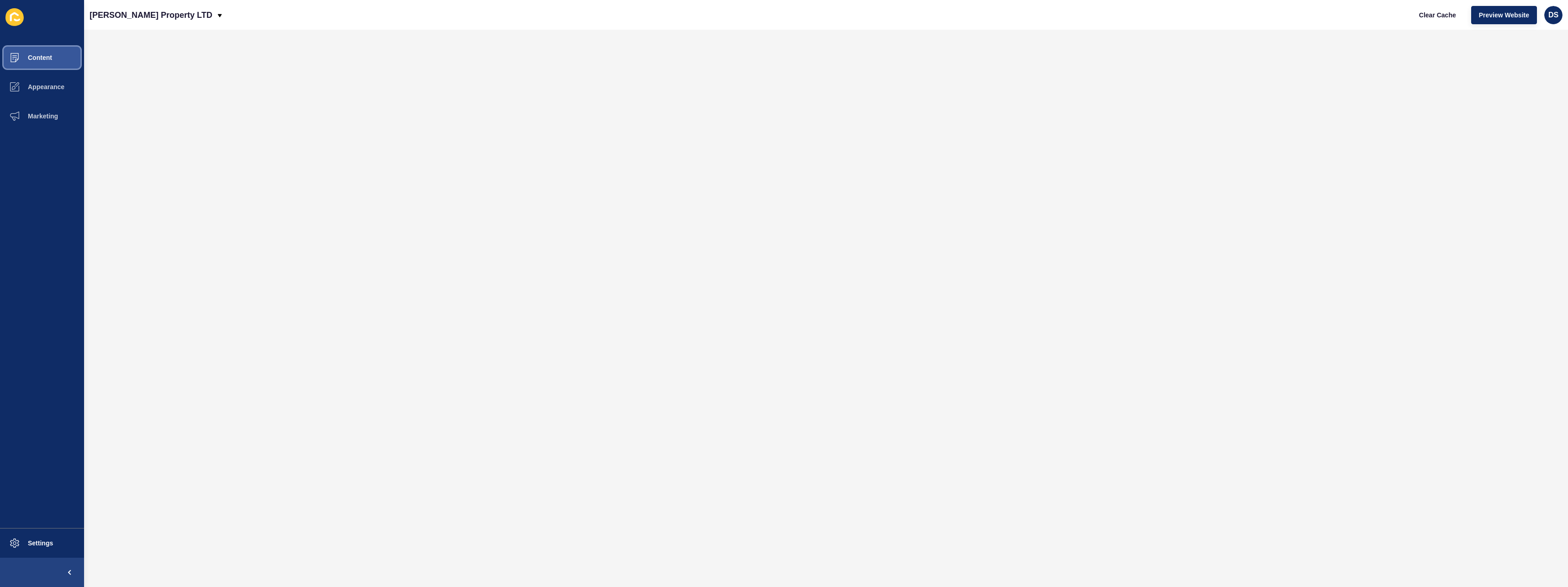
click at [30, 63] on button "Content" at bounding box center [42, 58] width 84 height 29
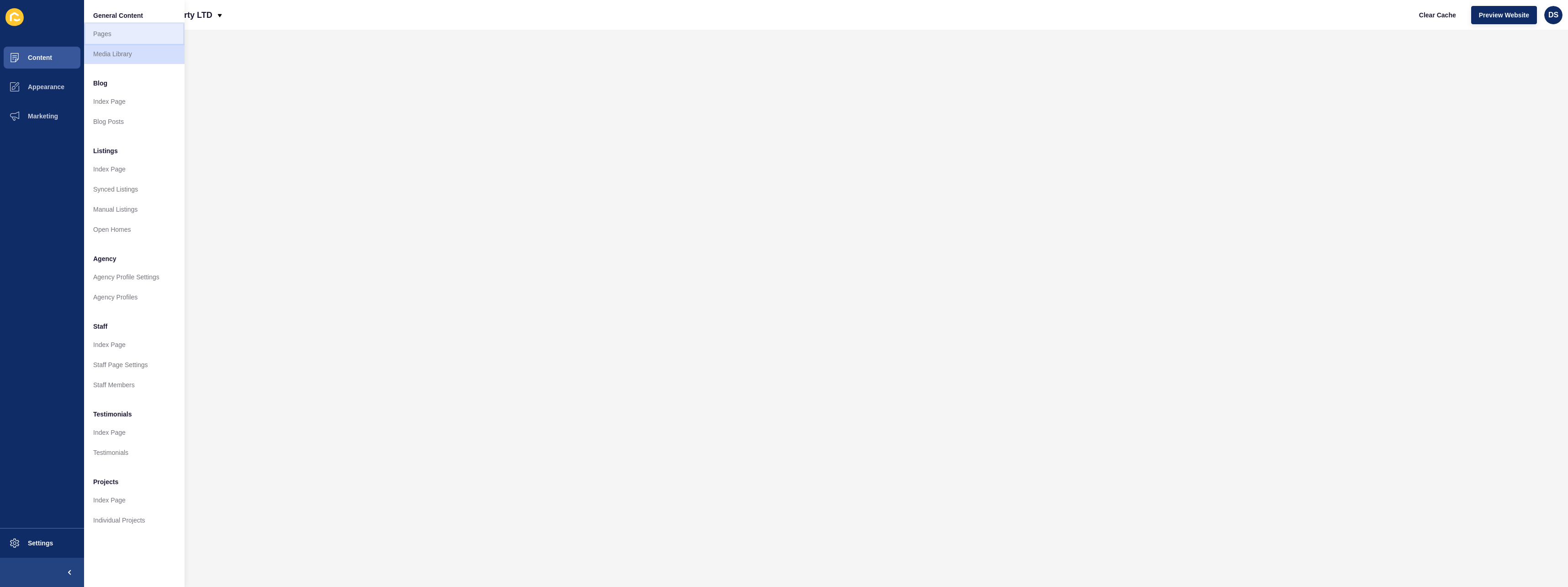
click at [117, 36] on link "Pages" at bounding box center [134, 33] width 100 height 20
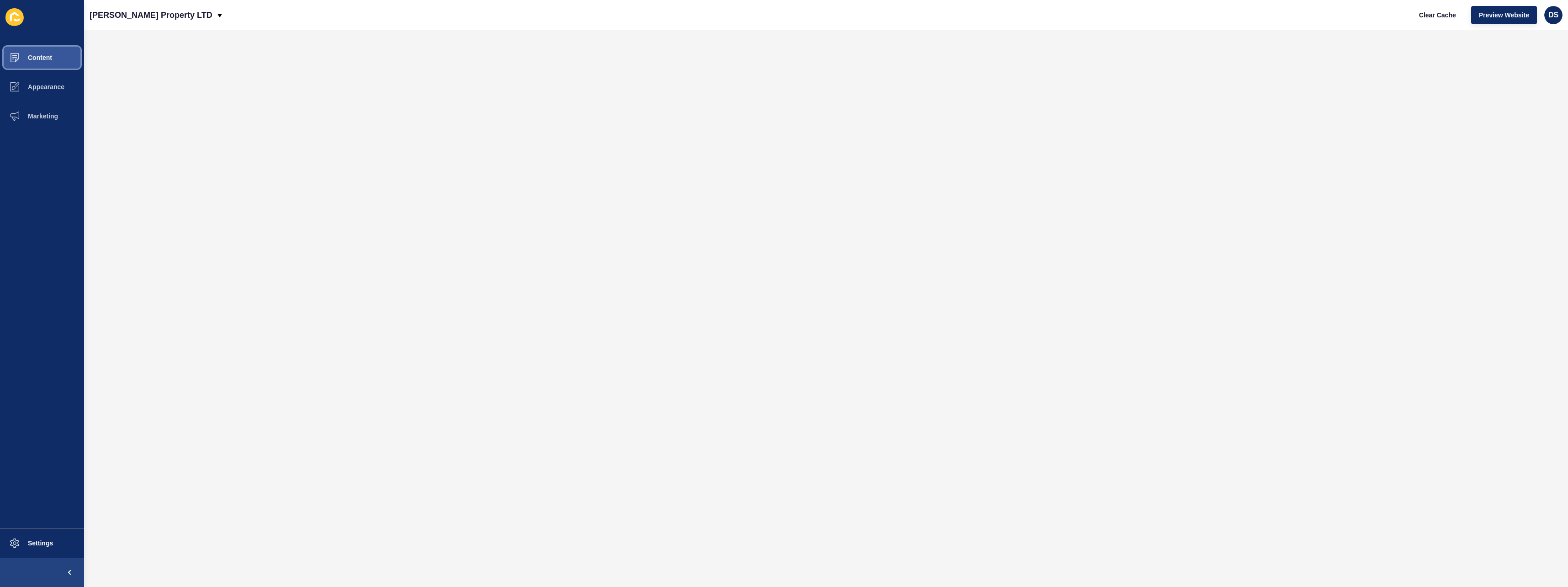
click at [45, 66] on button "Content" at bounding box center [42, 58] width 84 height 29
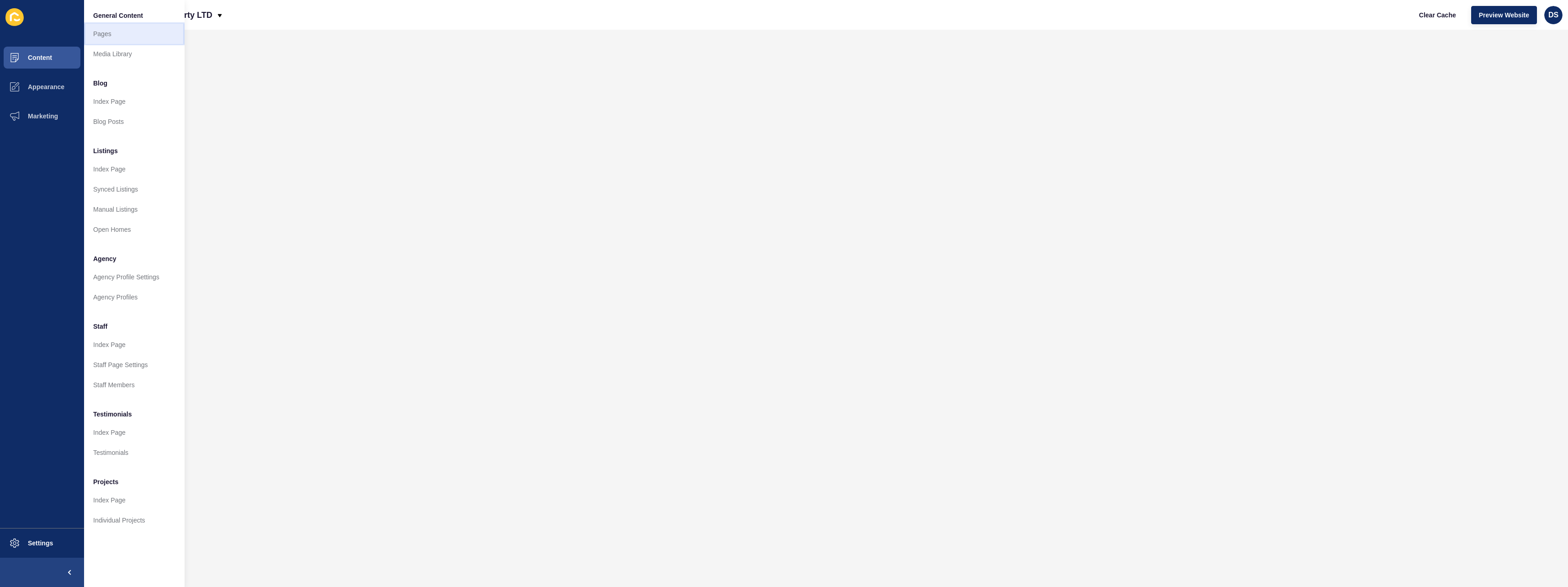
click at [127, 38] on link "Pages" at bounding box center [134, 33] width 100 height 20
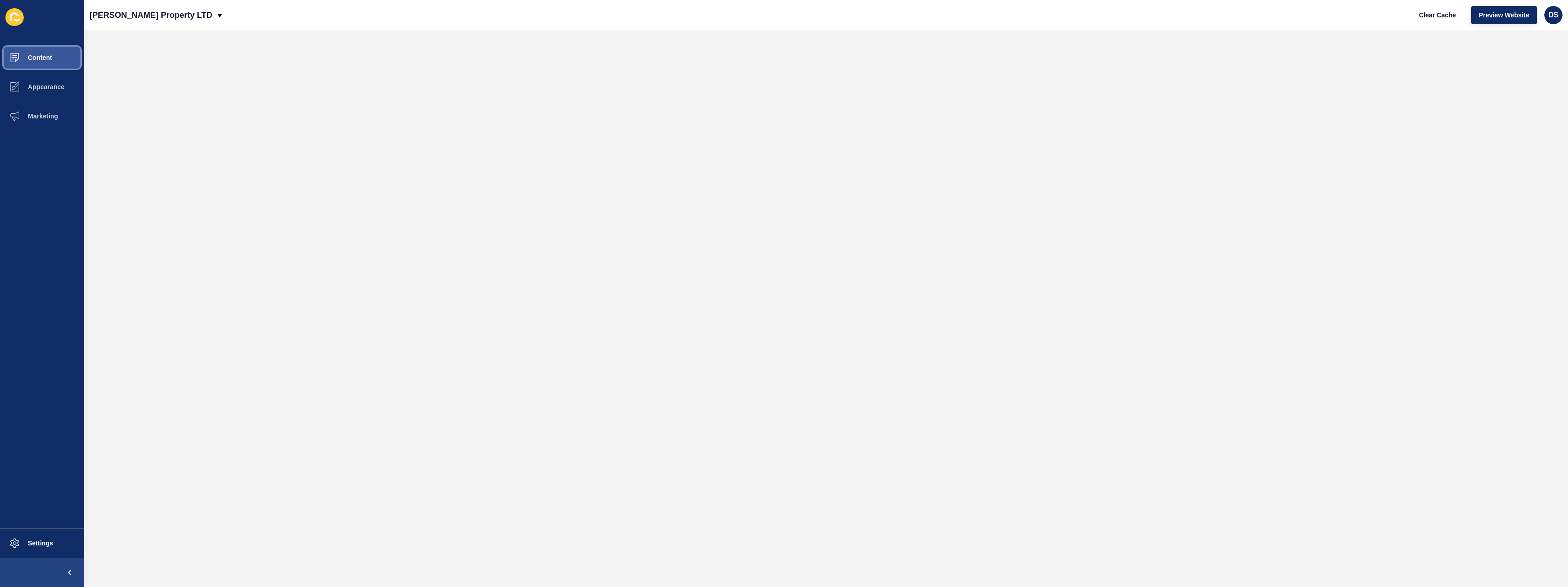
click at [45, 67] on button "Content" at bounding box center [42, 58] width 84 height 29
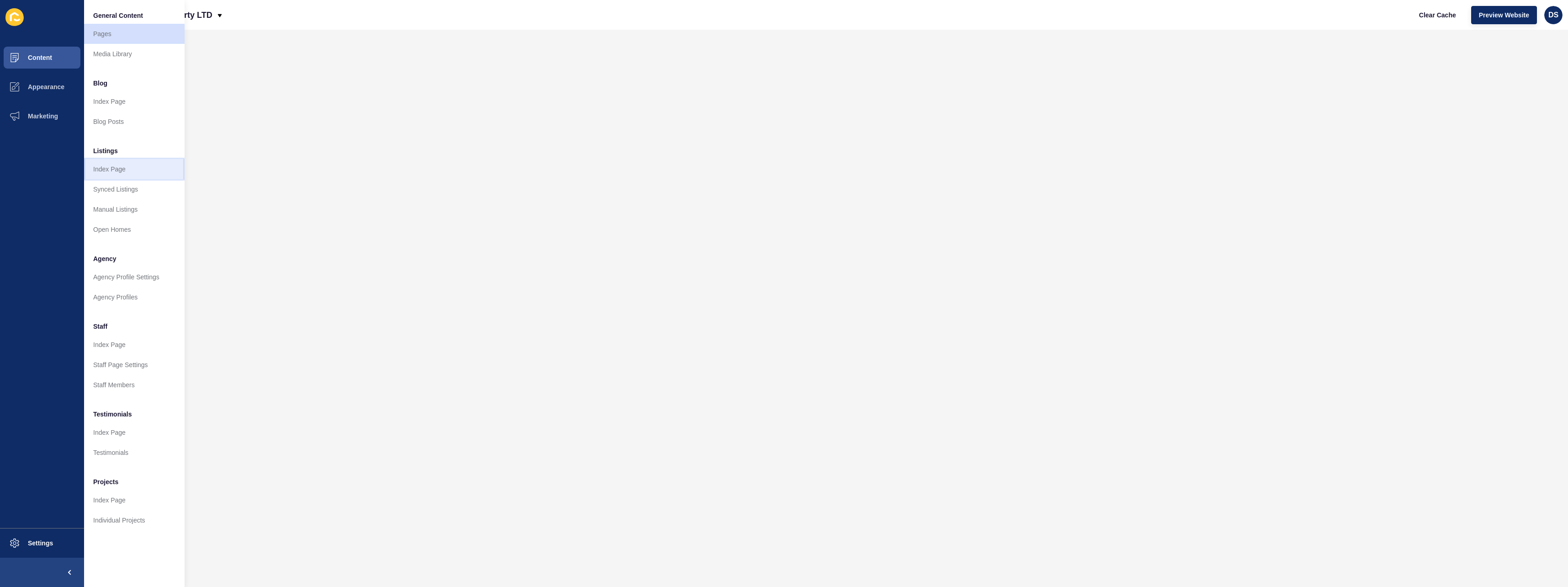
click at [122, 172] on link "Index Page" at bounding box center [134, 169] width 100 height 20
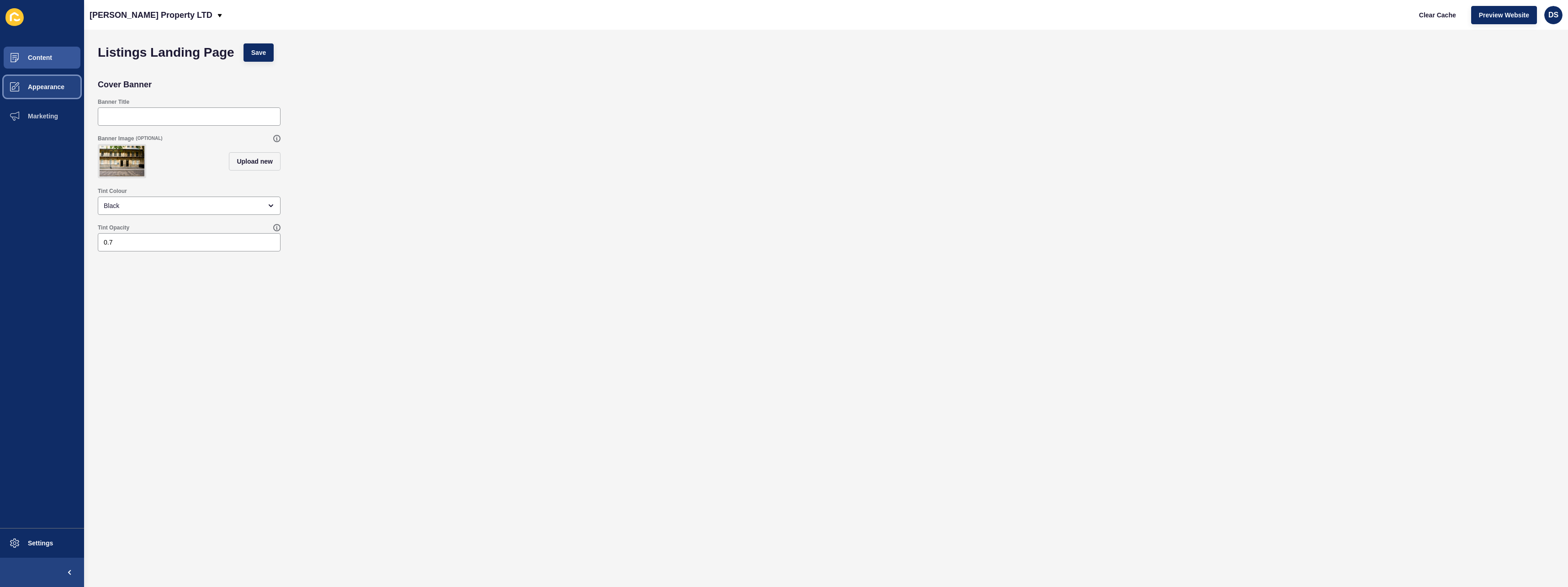
click at [52, 93] on button "Appearance" at bounding box center [42, 87] width 84 height 29
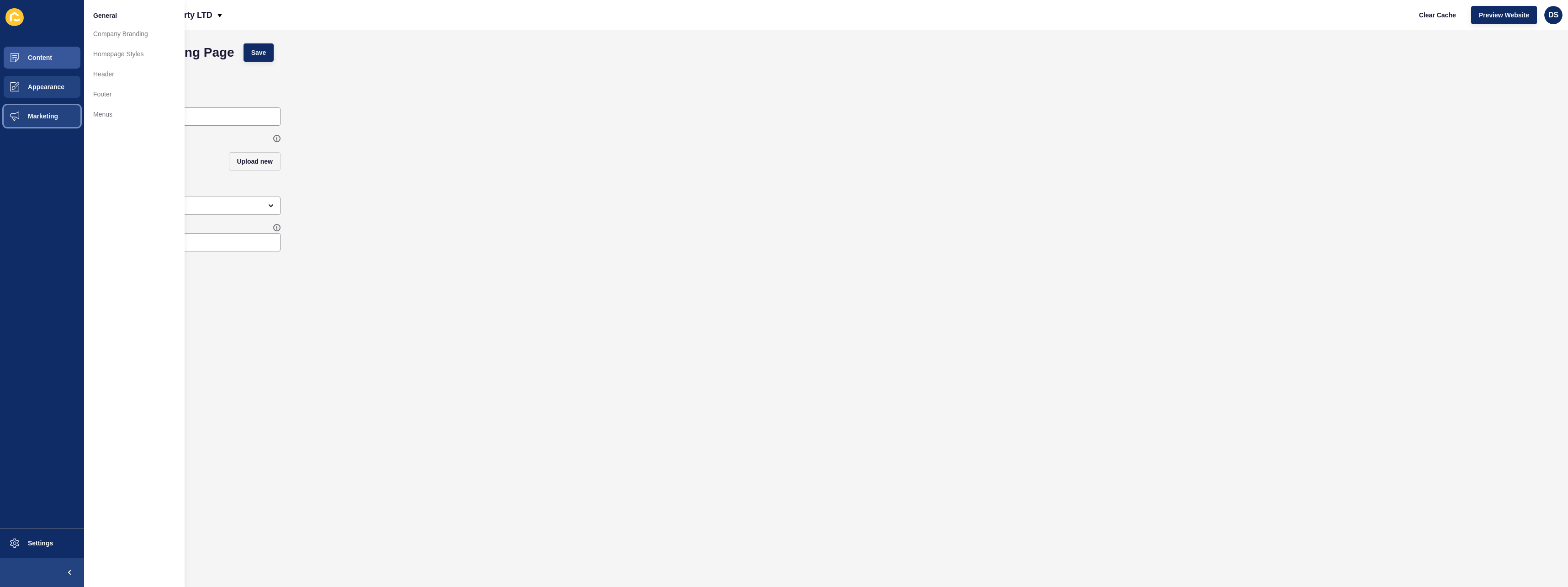
click at [51, 122] on button "Marketing" at bounding box center [42, 116] width 84 height 29
click at [114, 122] on link "Forms" at bounding box center [134, 121] width 100 height 20
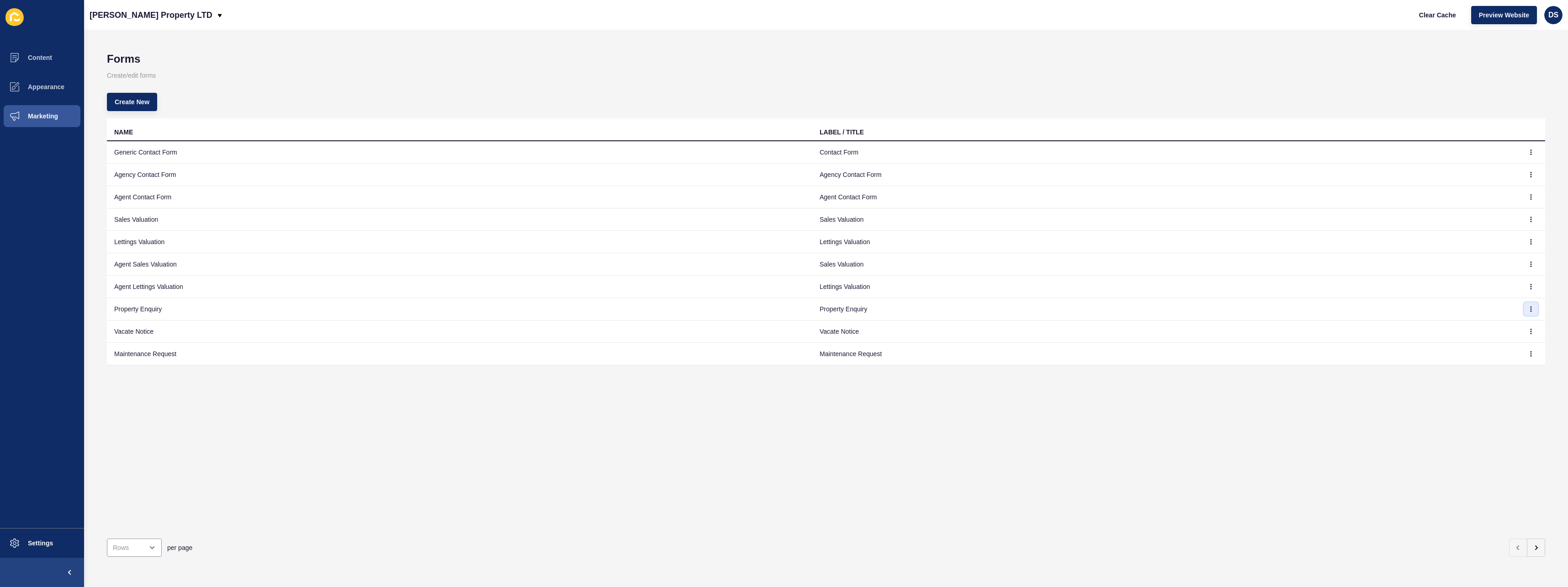
click at [1524, 309] on button "button" at bounding box center [1531, 309] width 14 height 13
click at [1478, 329] on link "Edit" at bounding box center [1499, 327] width 64 height 20
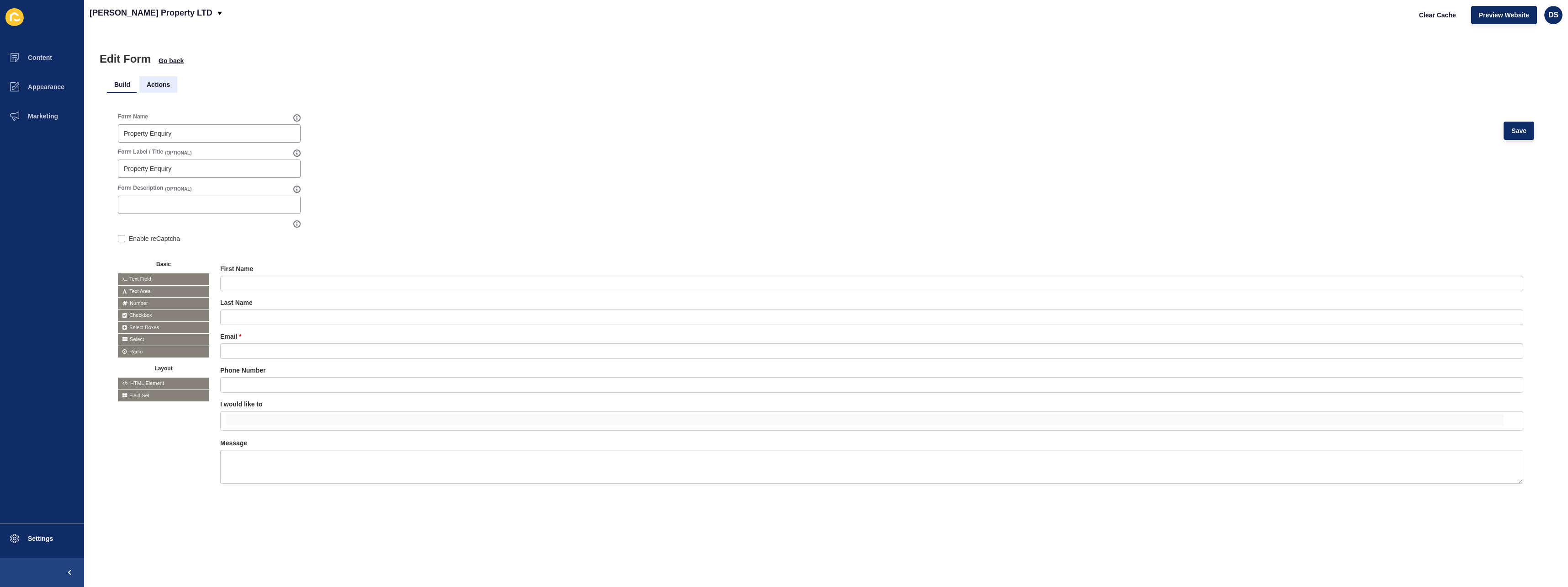
click at [164, 83] on li "Actions" at bounding box center [158, 84] width 38 height 16
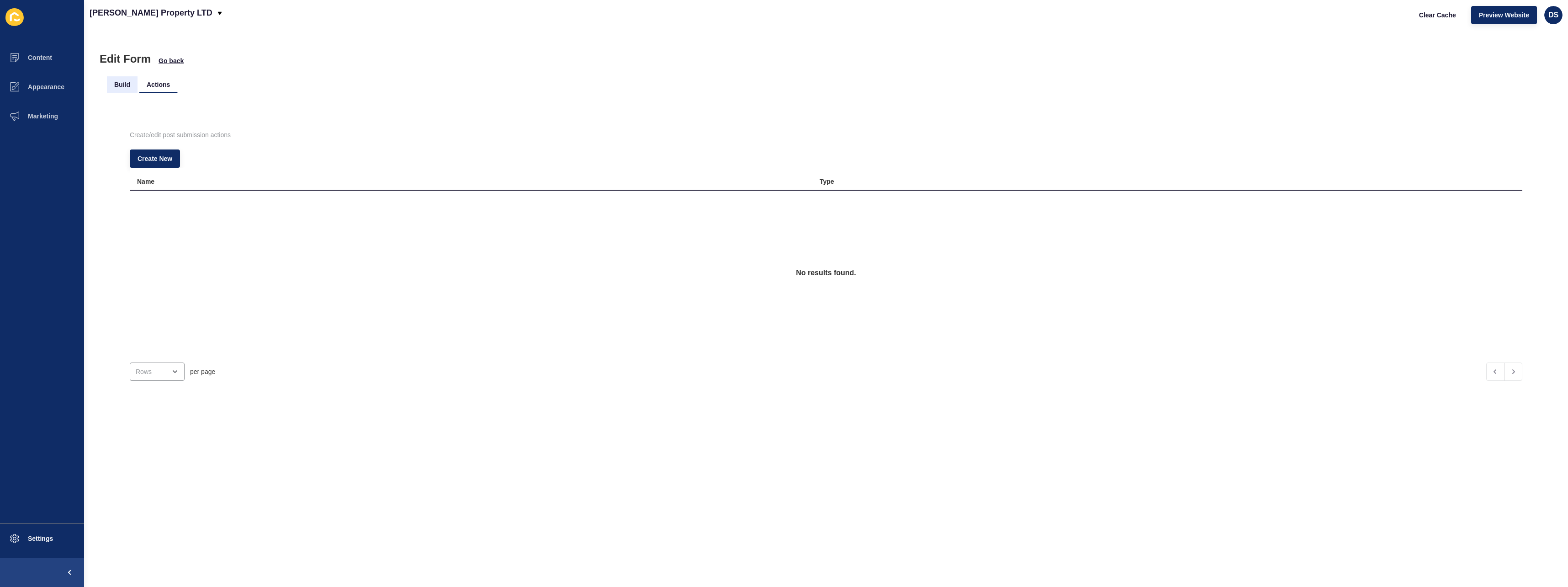
click at [131, 87] on li "Build" at bounding box center [122, 84] width 30 height 16
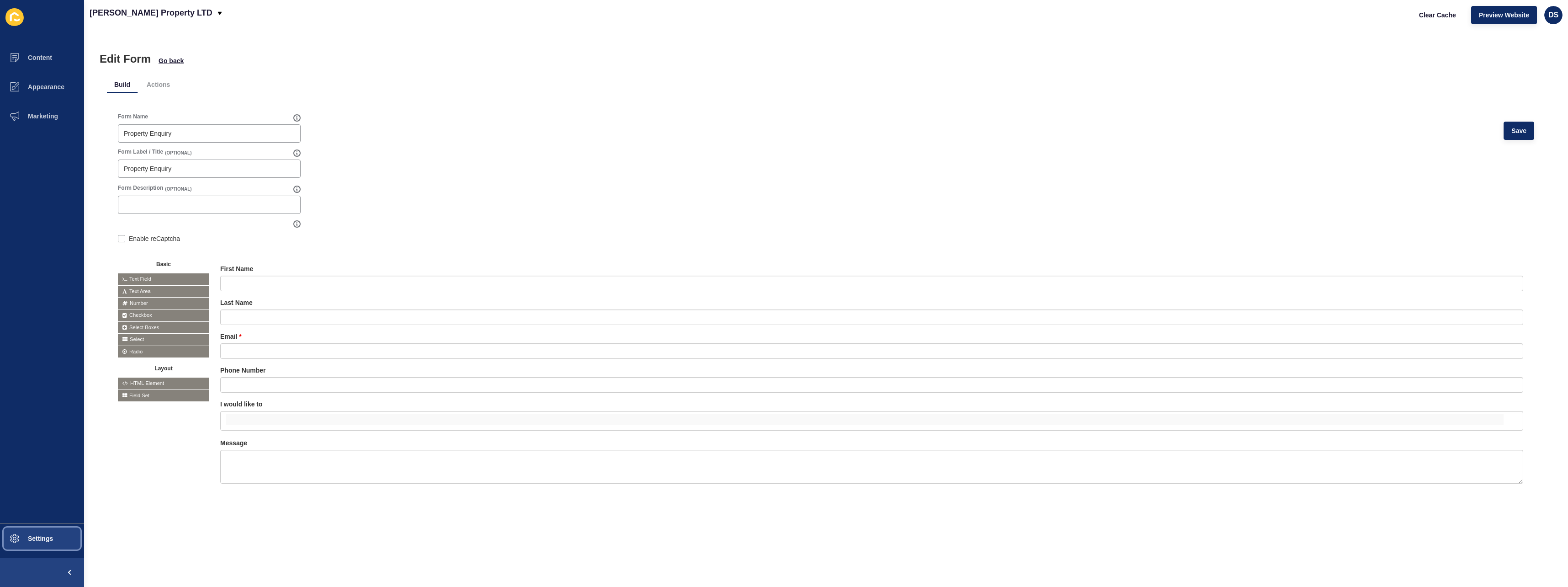
click at [41, 542] on button "Settings" at bounding box center [42, 538] width 84 height 29
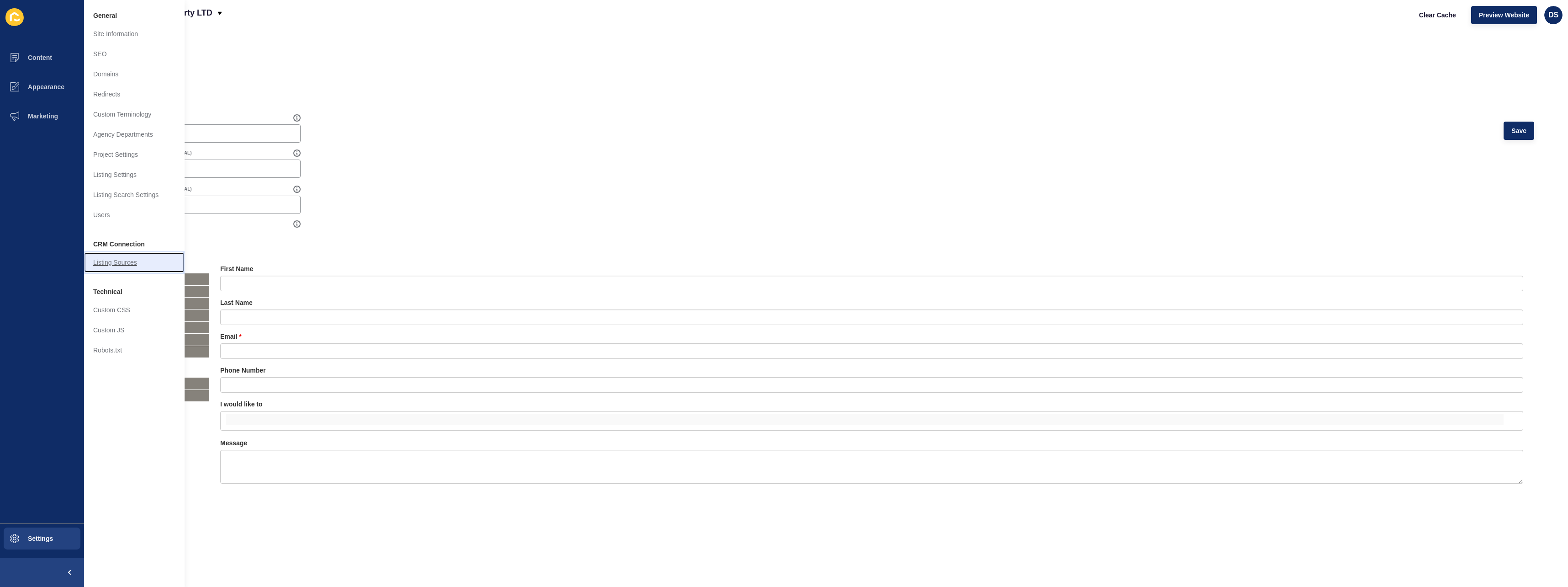
click at [130, 259] on link "Listing Sources" at bounding box center [134, 262] width 100 height 20
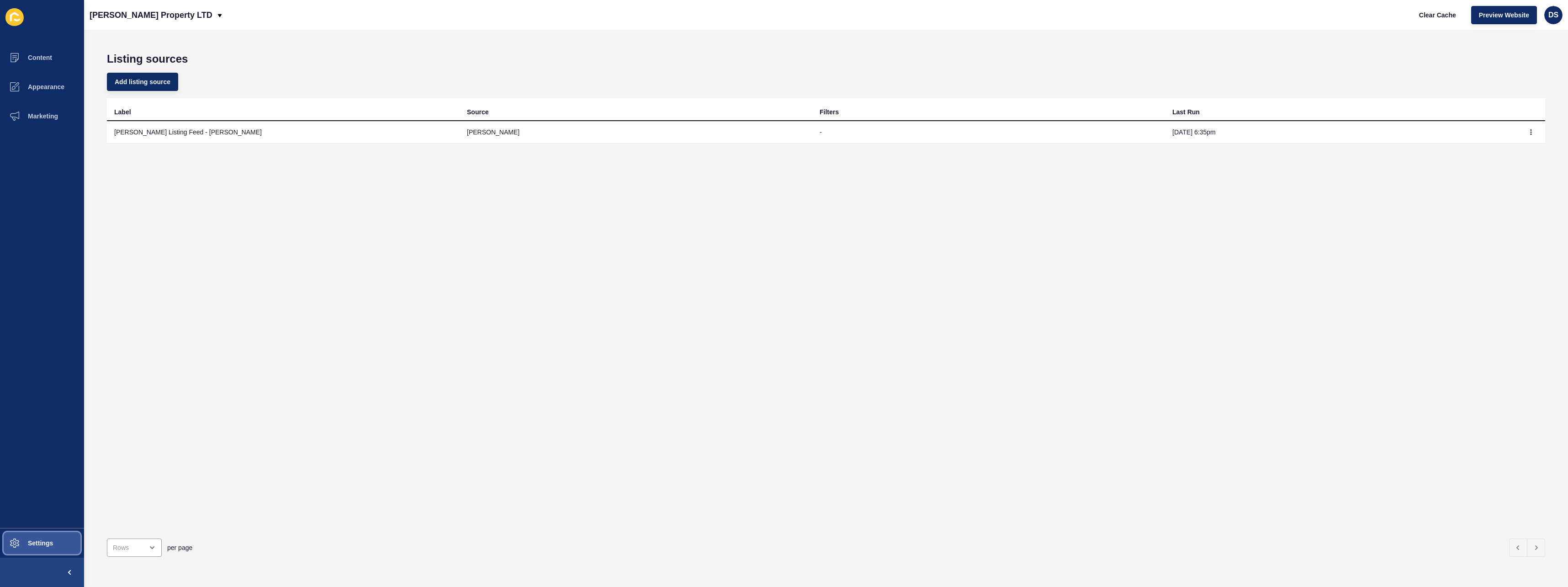
click at [38, 550] on button "Settings" at bounding box center [42, 543] width 84 height 29
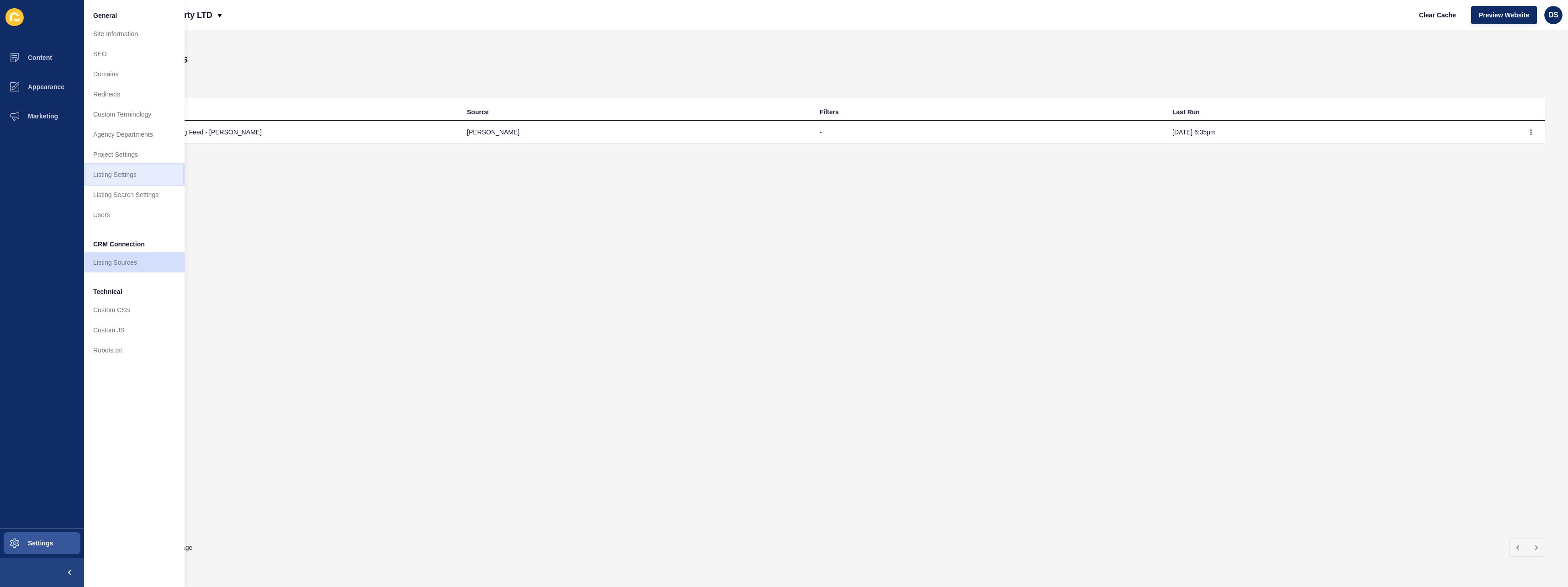
click at [136, 178] on link "Listing Settings" at bounding box center [134, 174] width 100 height 20
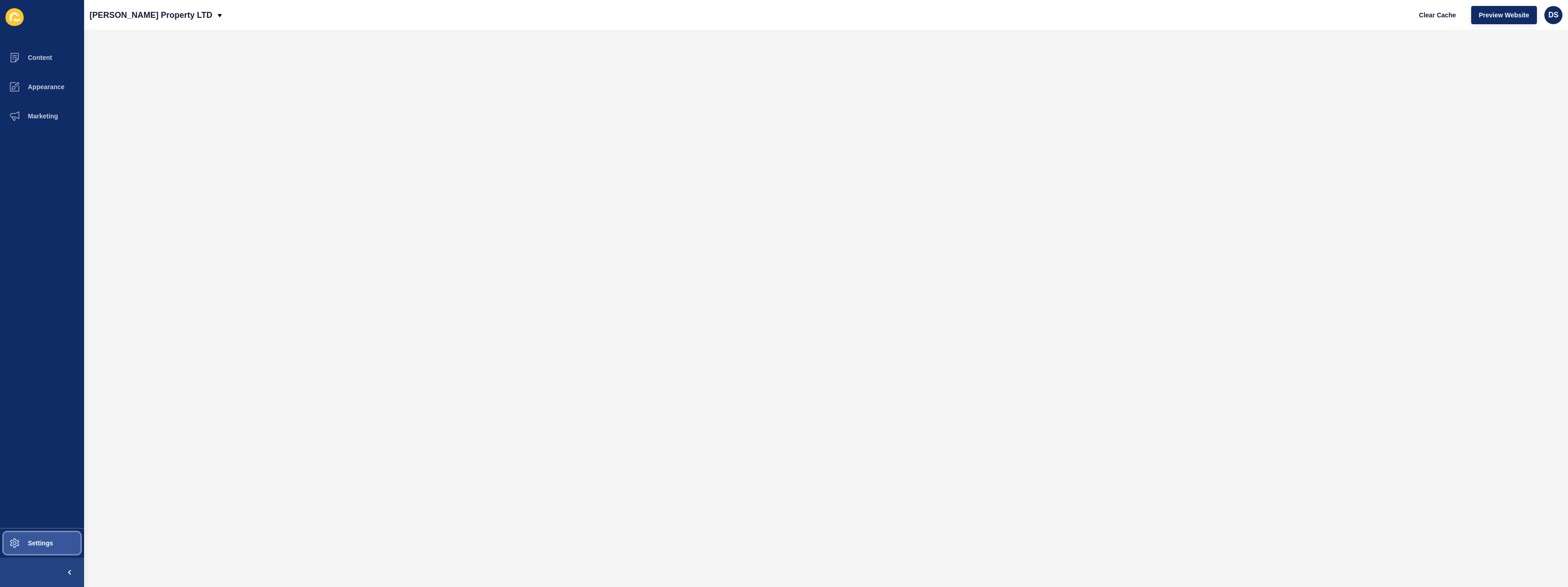
click at [21, 545] on span "Settings" at bounding box center [26, 543] width 54 height 7
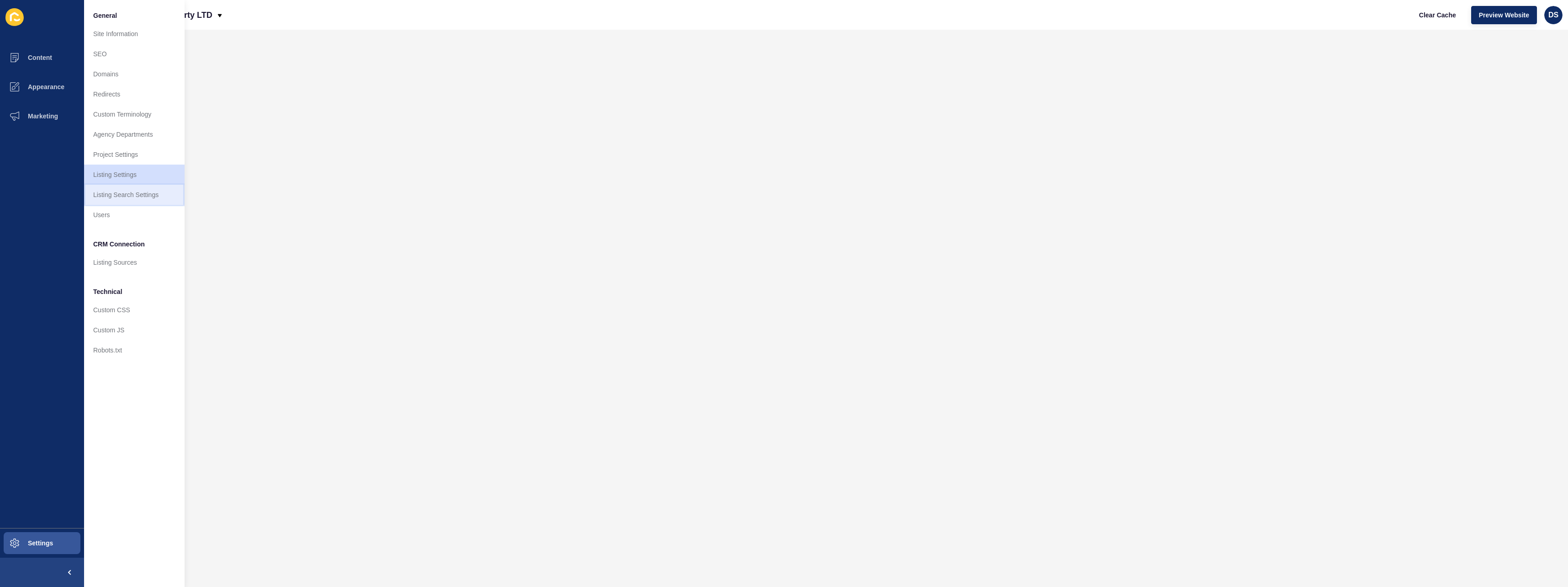
click at [145, 200] on link "Listing Search Settings" at bounding box center [134, 194] width 100 height 20
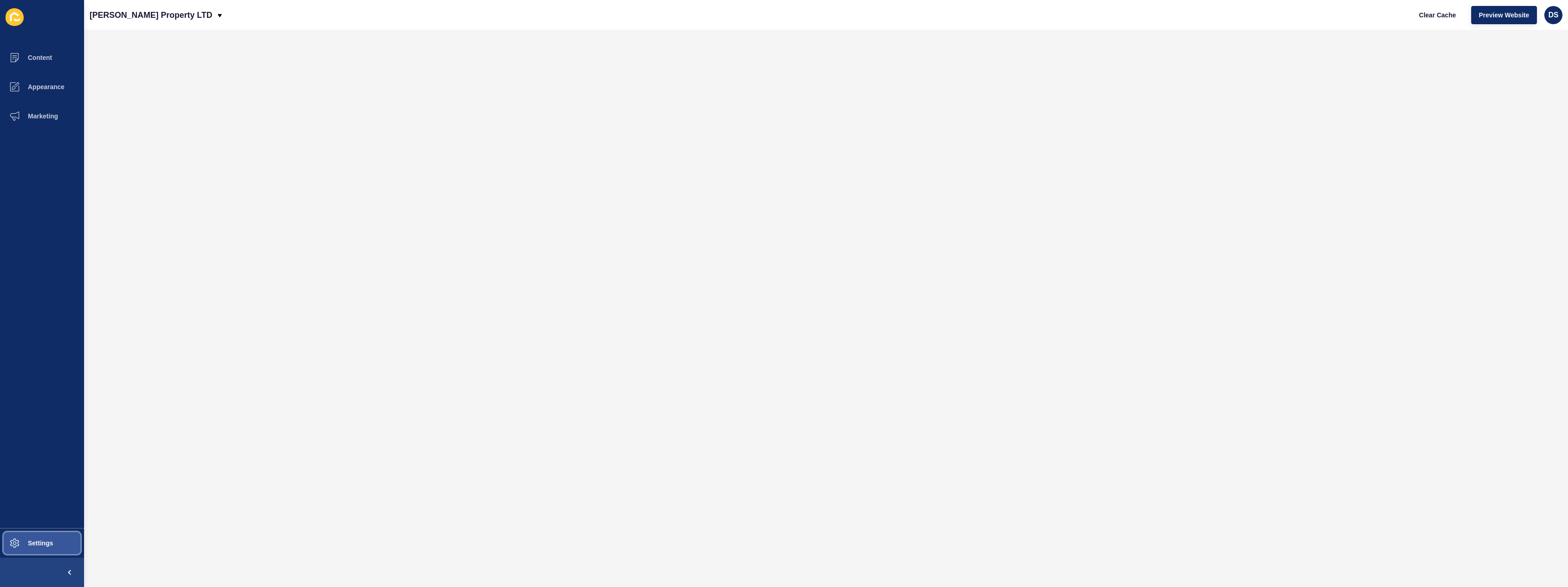
click at [39, 540] on span "Settings" at bounding box center [26, 543] width 54 height 7
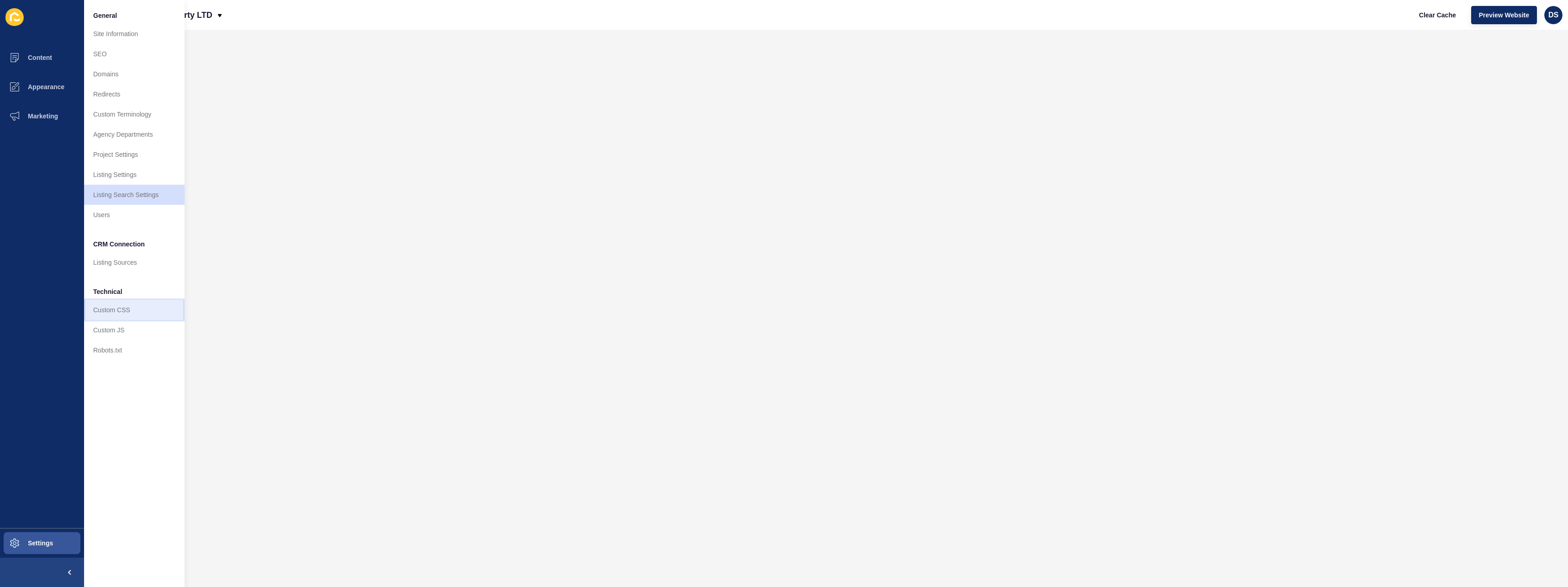
click at [119, 308] on link "Custom CSS" at bounding box center [134, 309] width 100 height 20
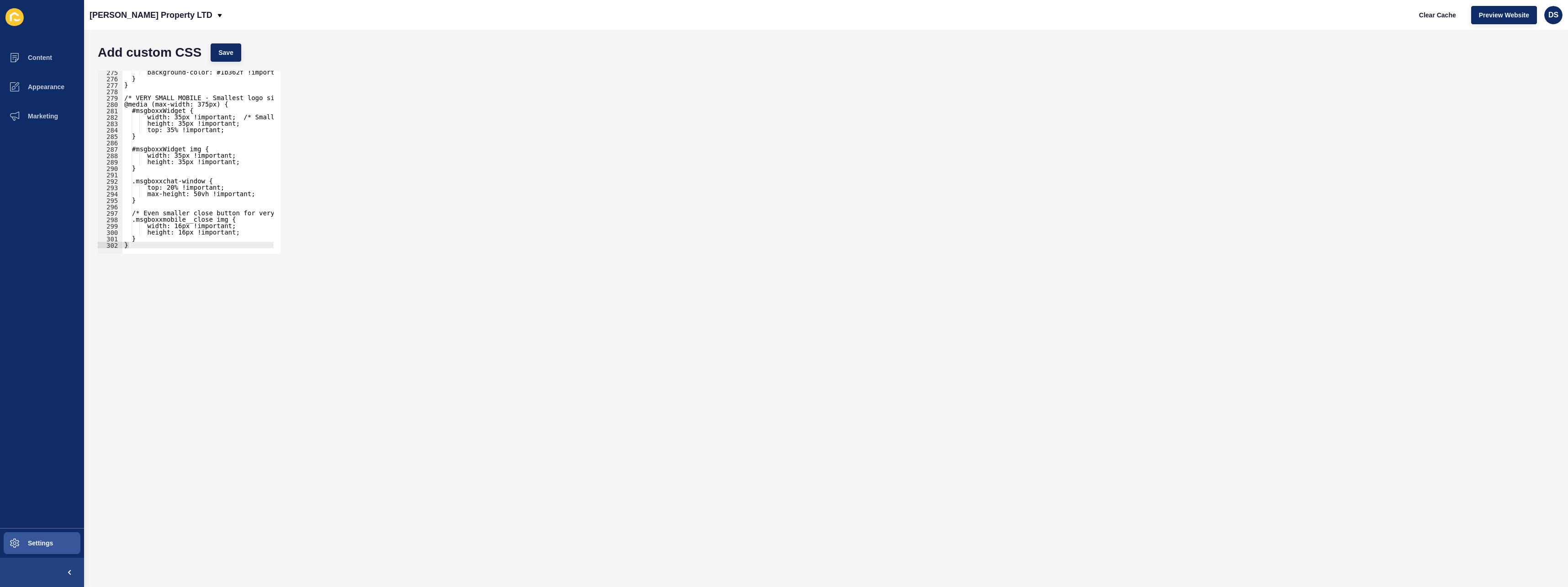
scroll to position [1756, 0]
type textarea "}"
click at [152, 243] on div "background-color: #1b362f !important; } } /* VERY SMALL MOBILE - Smallest logo …" at bounding box center [273, 162] width 301 height 189
paste textarea "}"
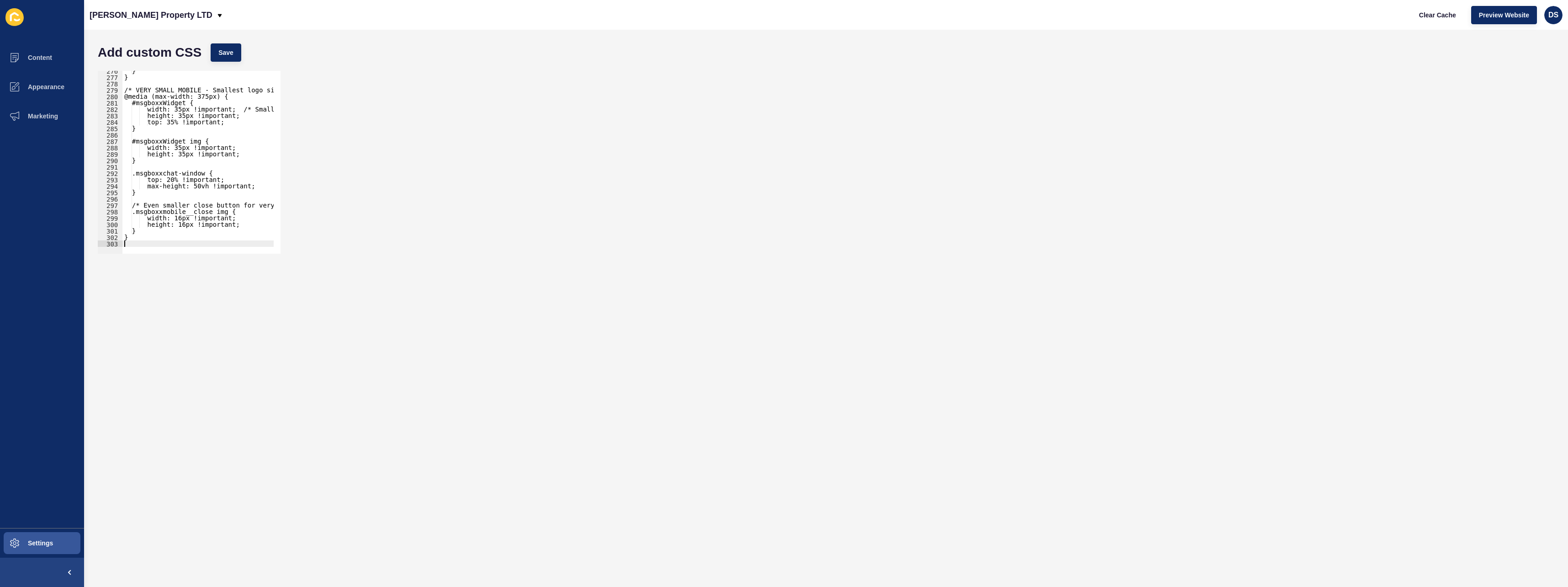
type textarea "}"
click at [321, 126] on div "} 284 285 286 287 288 289 290 291 292 293 294 295 296 297 298 299 300 301 302 3…" at bounding box center [826, 162] width 1466 height 192
click at [226, 58] on button "Save" at bounding box center [226, 52] width 30 height 18
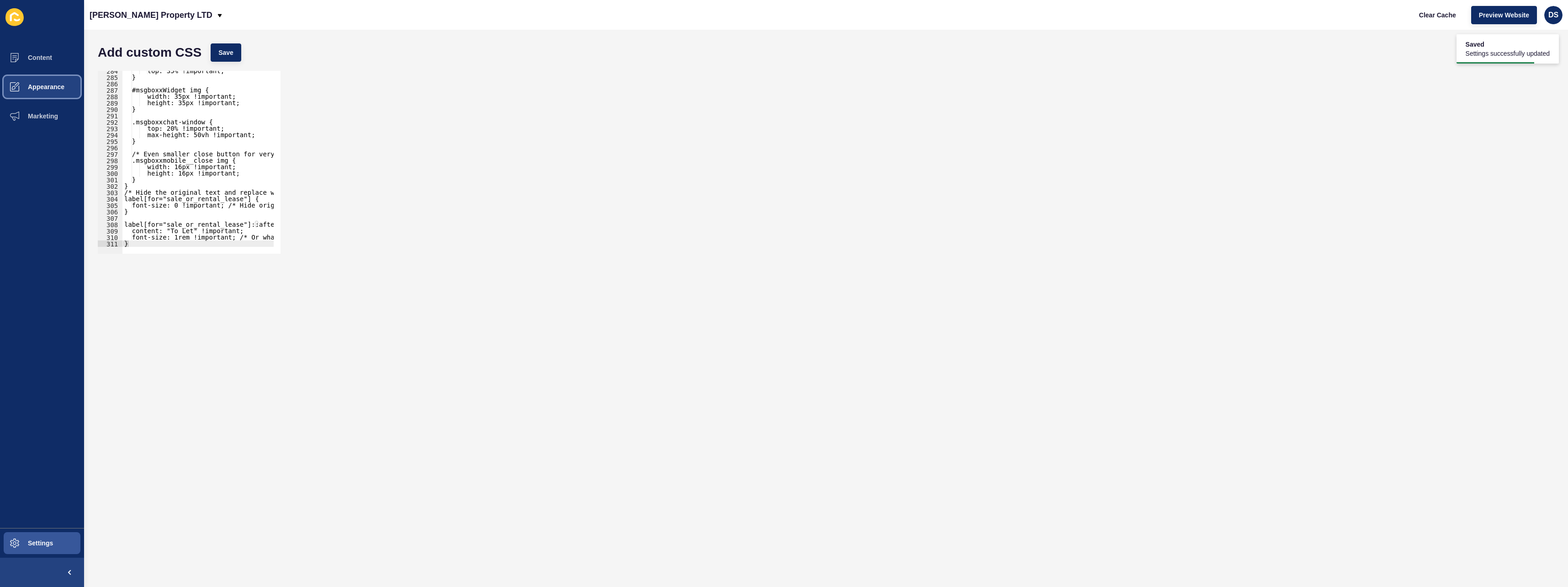
click at [43, 85] on span "Appearance" at bounding box center [32, 87] width 66 height 7
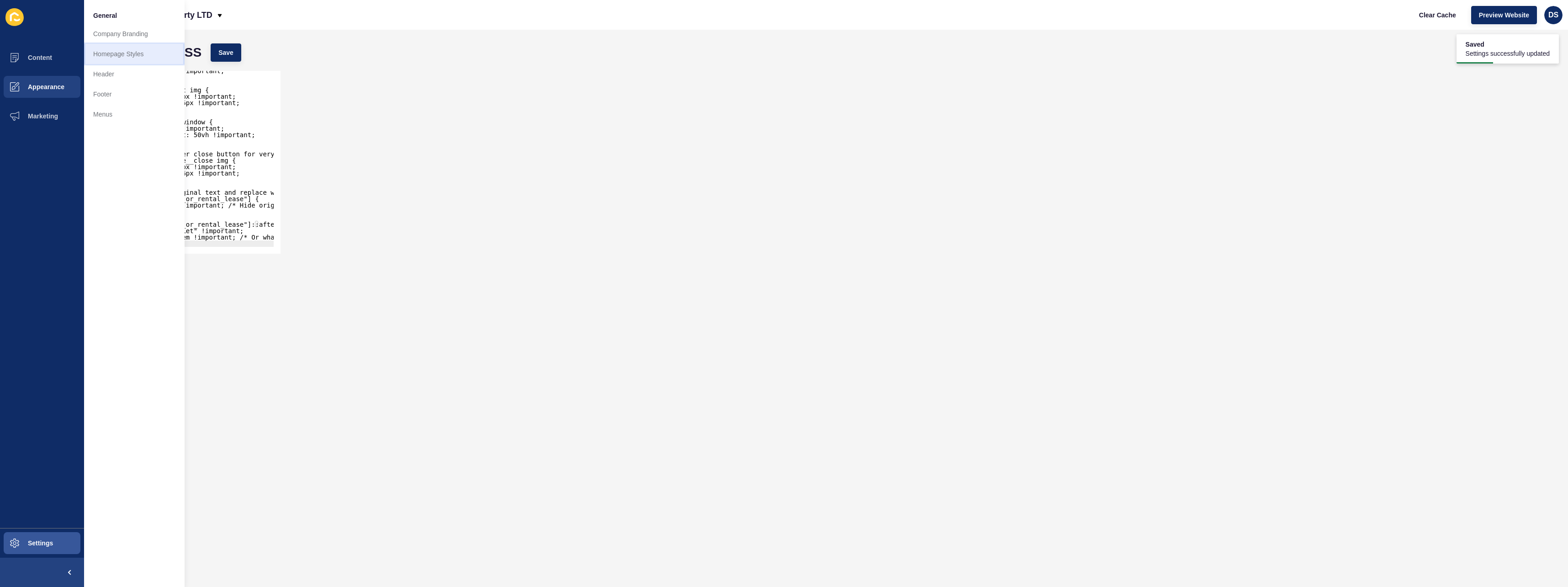
click at [124, 49] on link "Homepage Styles" at bounding box center [134, 54] width 100 height 20
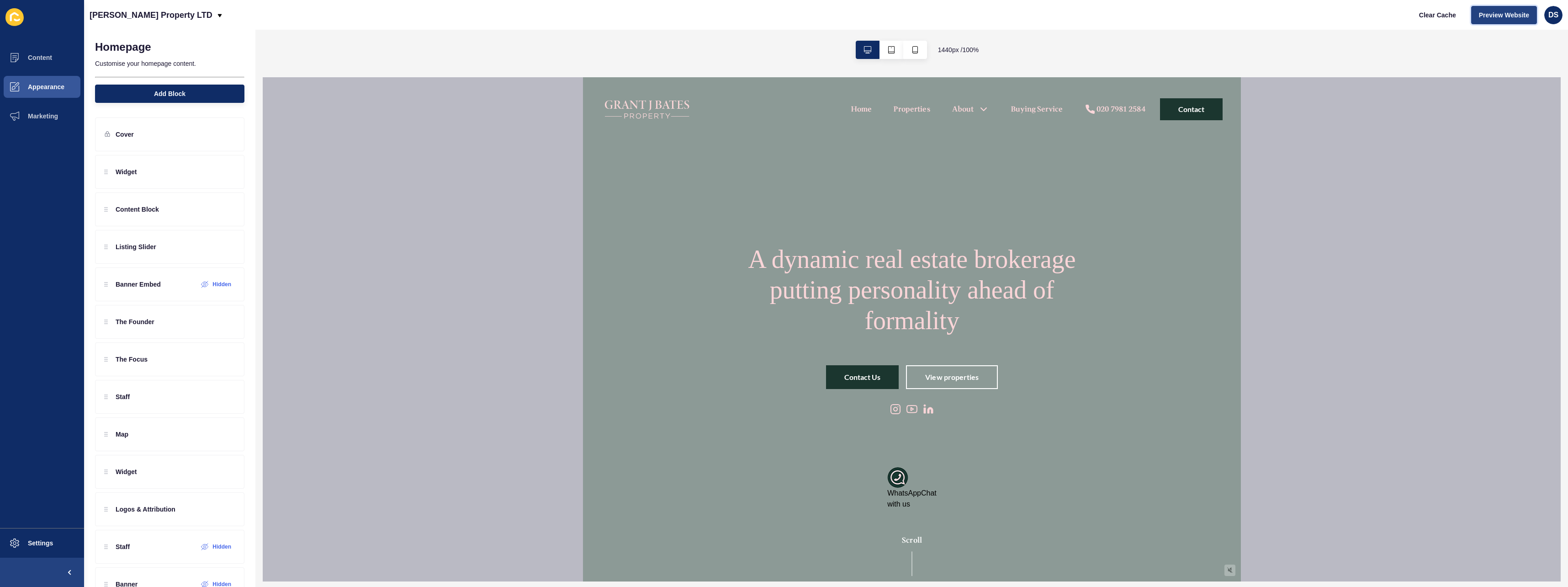
click at [1512, 13] on span "Preview Website" at bounding box center [1504, 15] width 51 height 9
click at [32, 543] on span "Settings" at bounding box center [26, 543] width 54 height 7
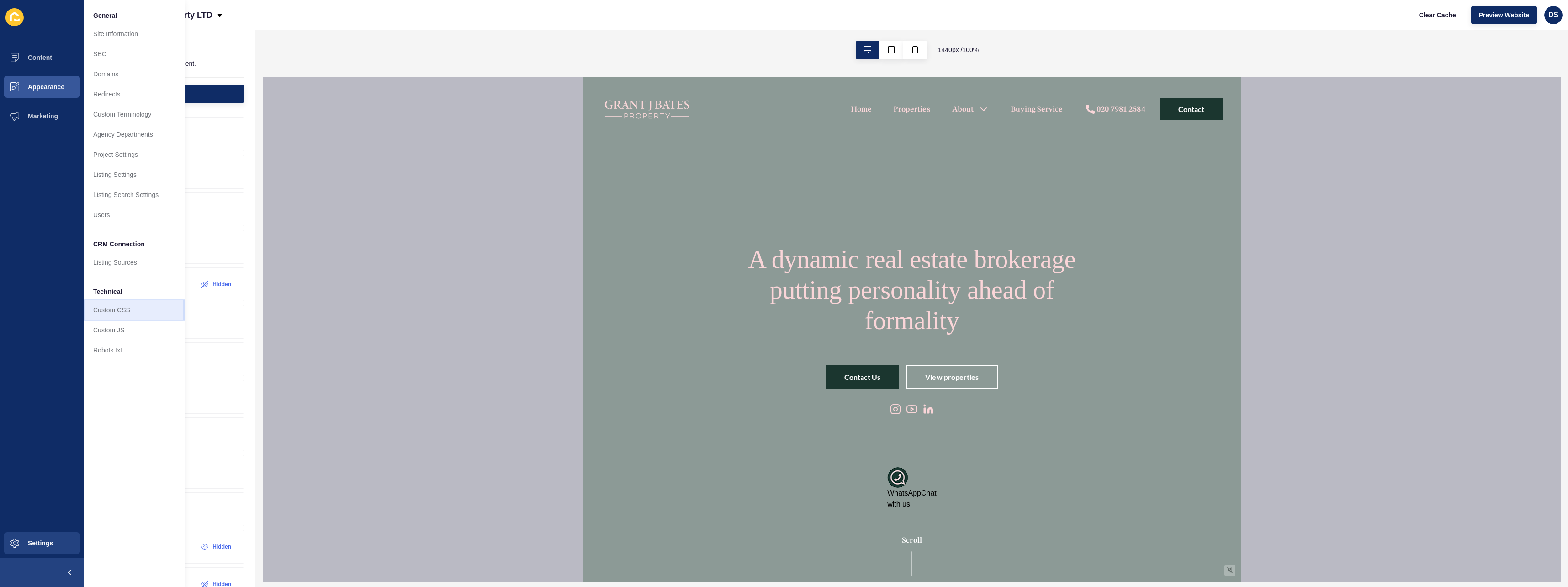
click at [127, 309] on link "Custom CSS" at bounding box center [134, 309] width 100 height 20
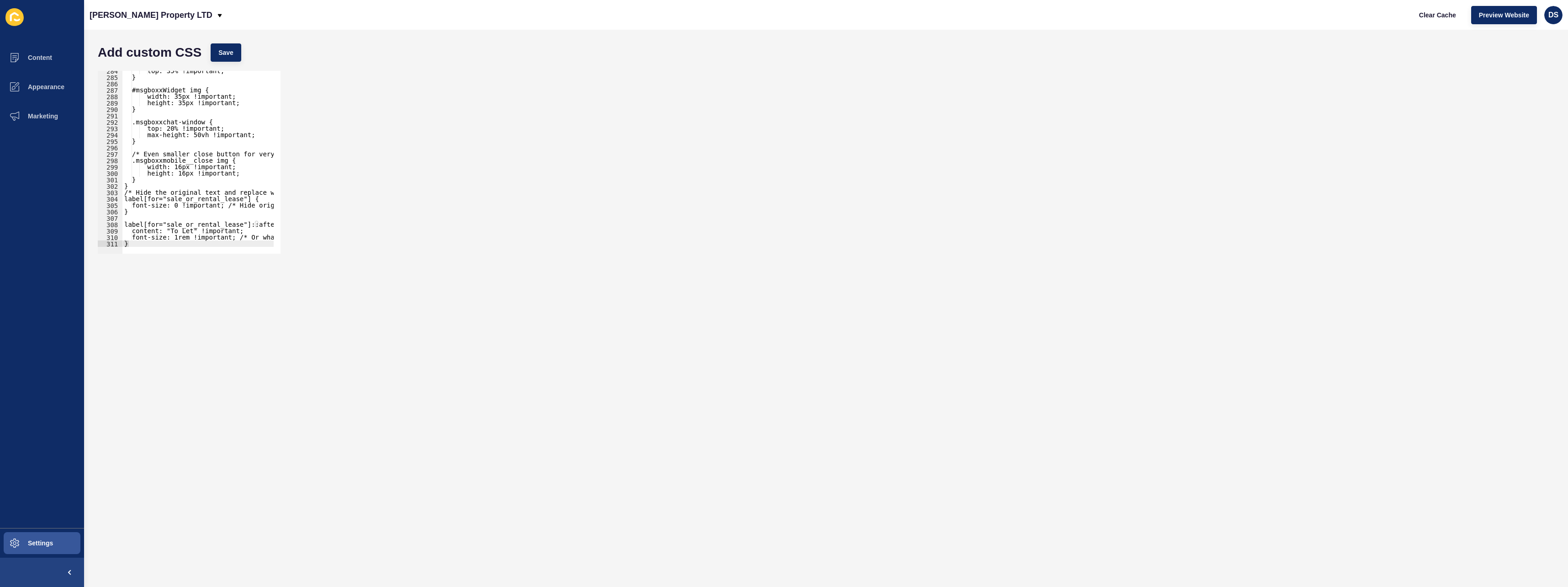
scroll to position [1814, 0]
drag, startPoint x: 124, startPoint y: 187, endPoint x: 243, endPoint y: 276, distance: 148.6
click at [237, 273] on form "Add custom CSS Save } 284 285 286 287 288 289 290 291 292 293 294 295 296 297 2…" at bounding box center [826, 308] width 1466 height 539
paste textarea
type textarea "}"
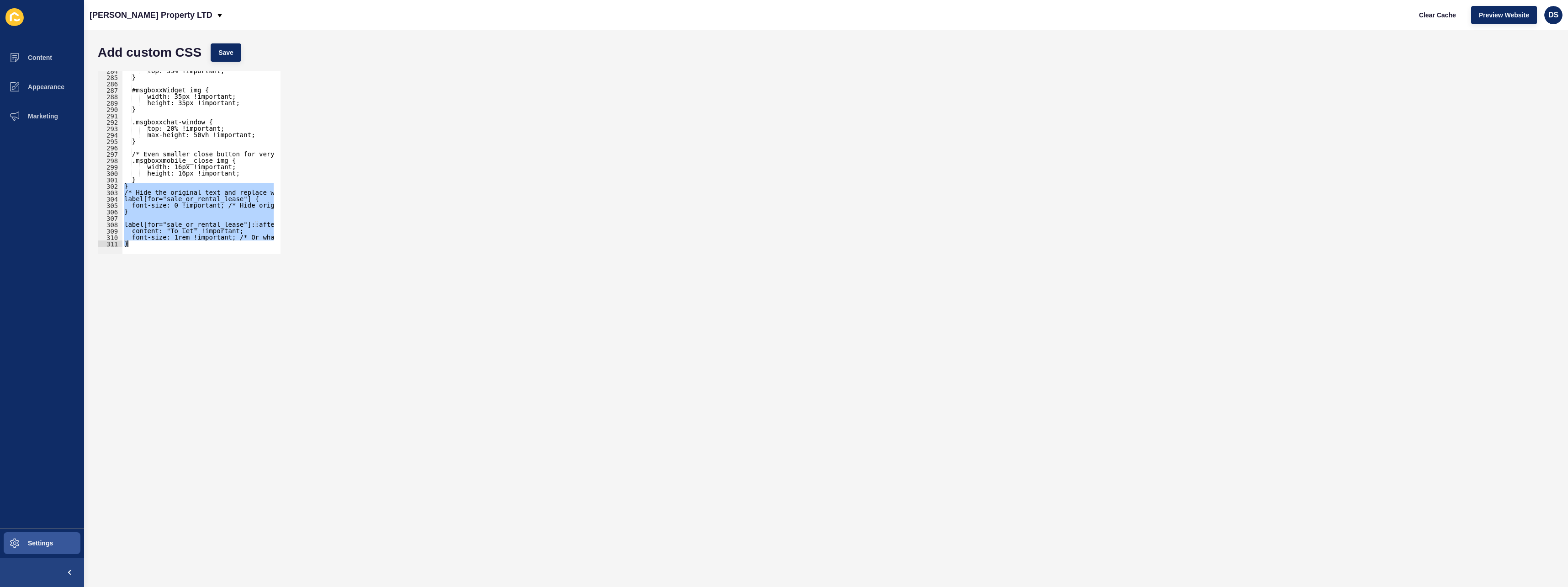
scroll to position [1808, 0]
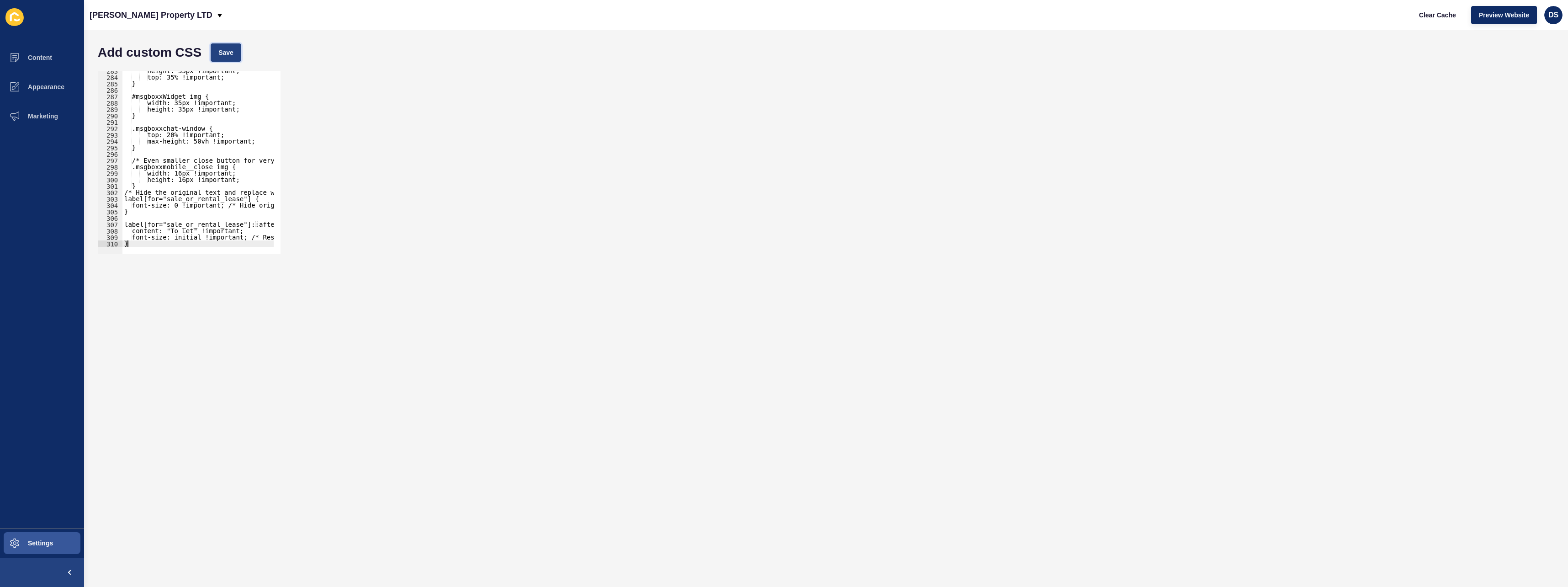
click at [225, 58] on button "Save" at bounding box center [226, 52] width 30 height 18
click at [54, 91] on button "Appearance" at bounding box center [42, 87] width 84 height 29
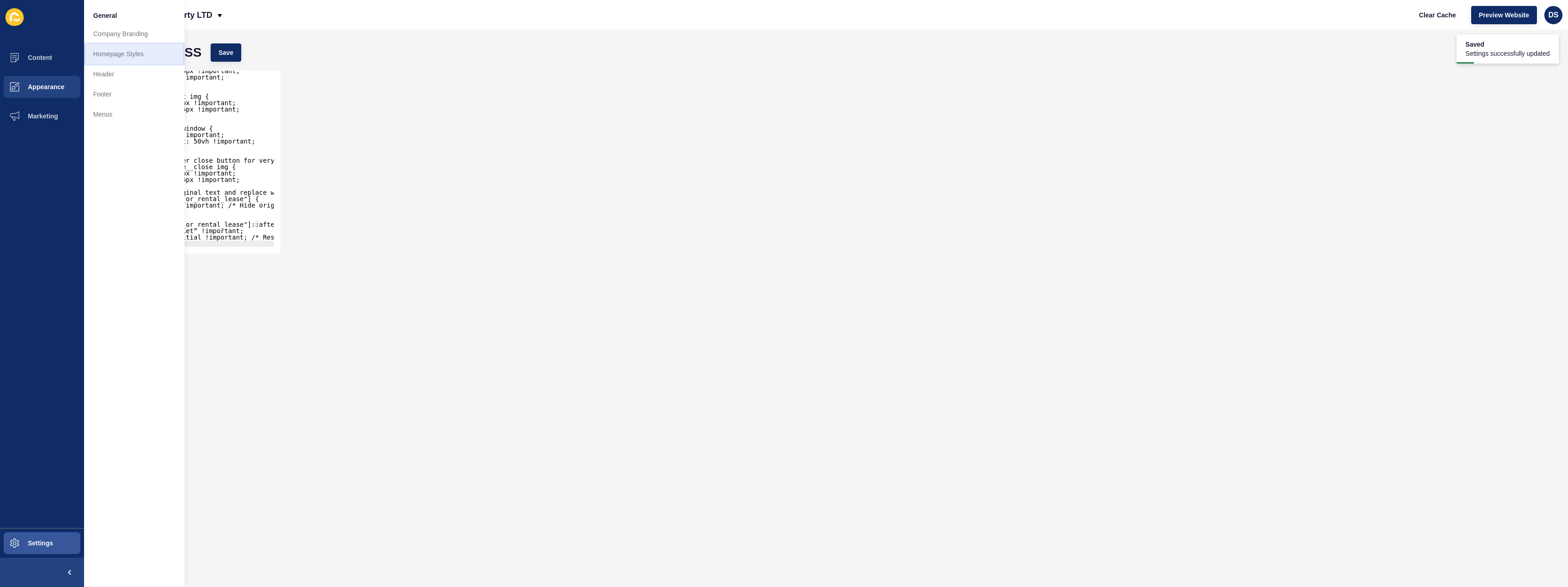
click at [142, 61] on link "Homepage Styles" at bounding box center [134, 54] width 100 height 20
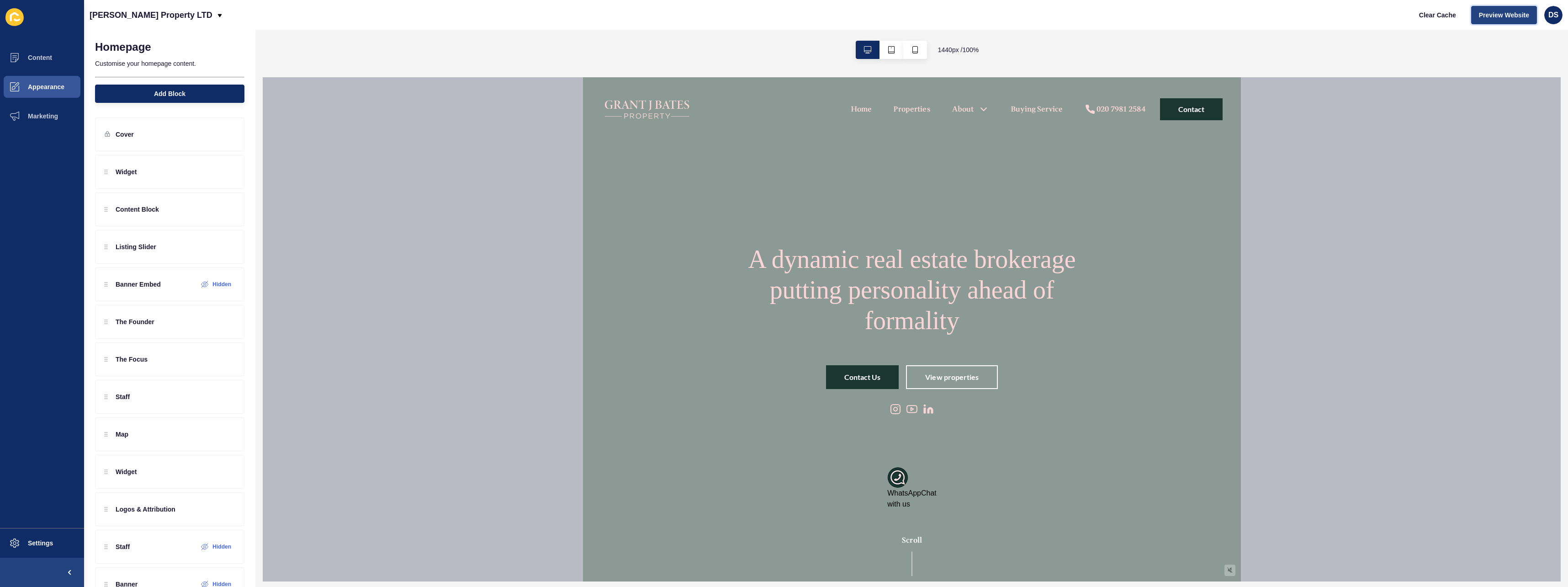
click at [1514, 10] on span "Preview Website" at bounding box center [1504, 15] width 51 height 9
click at [47, 535] on button "Settings" at bounding box center [42, 543] width 84 height 29
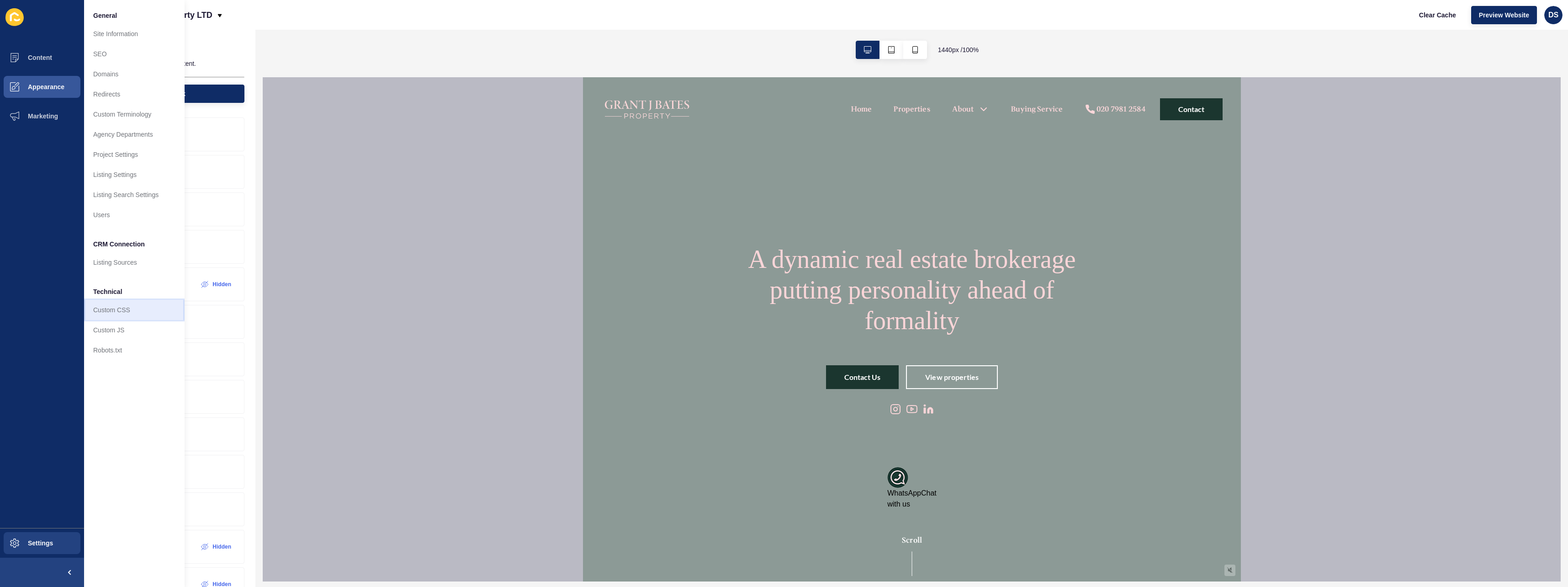
click at [131, 311] on link "Custom CSS" at bounding box center [134, 309] width 100 height 20
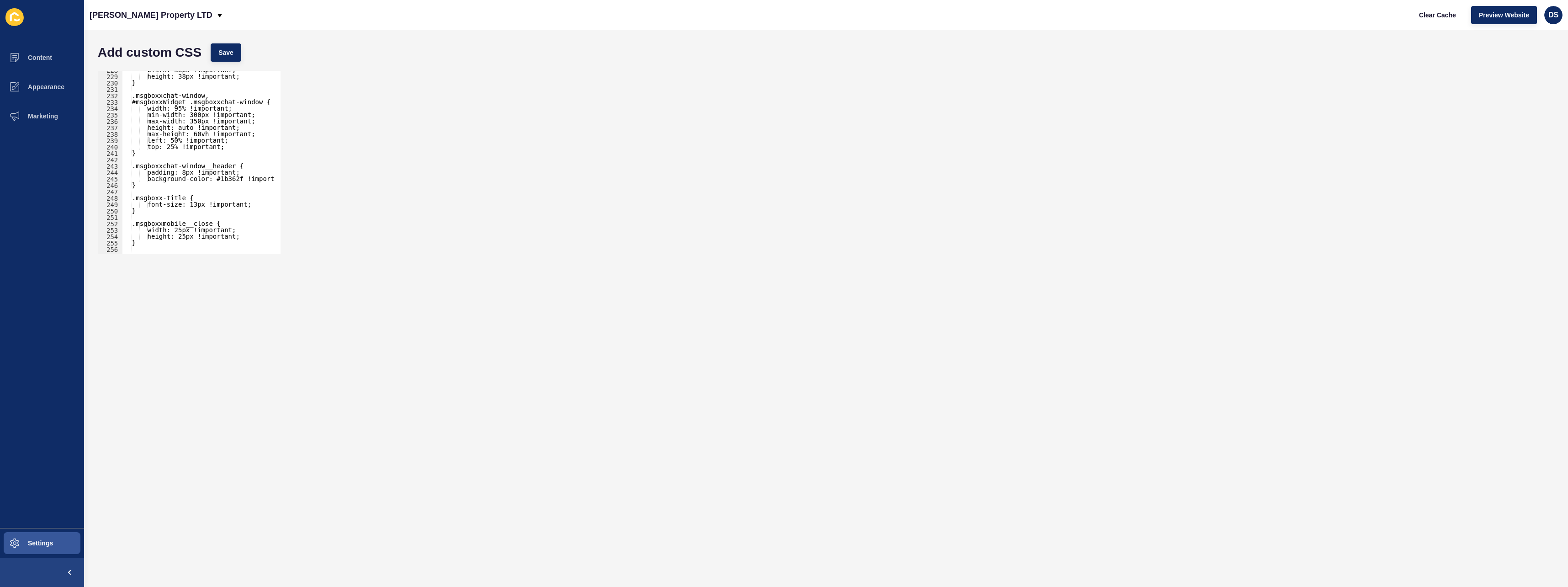
scroll to position [1808, 0]
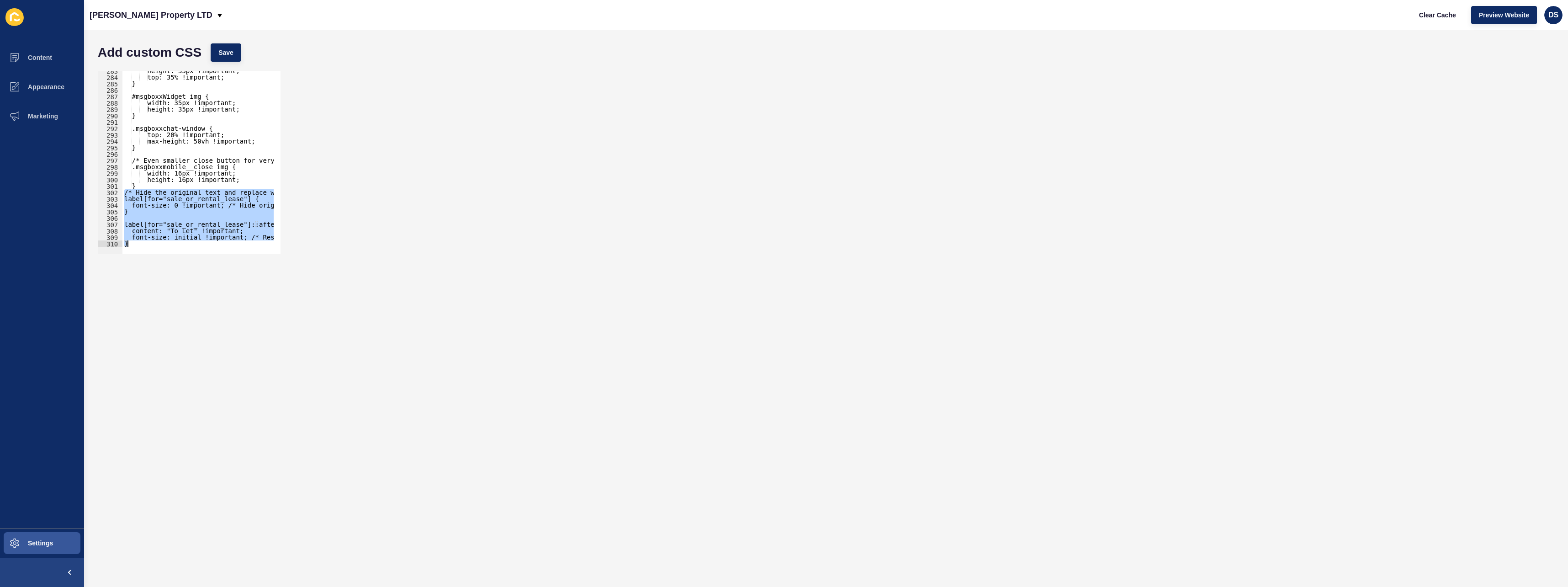
drag, startPoint x: 124, startPoint y: 190, endPoint x: 189, endPoint y: 244, distance: 84.5
click at [189, 244] on div "height: 35px !important; top: 35% !important; } #msgboxxWidget img { width: 35p…" at bounding box center [273, 162] width 301 height 189
type textarea "font-size: initial !important; /* Restore original font size */ }"
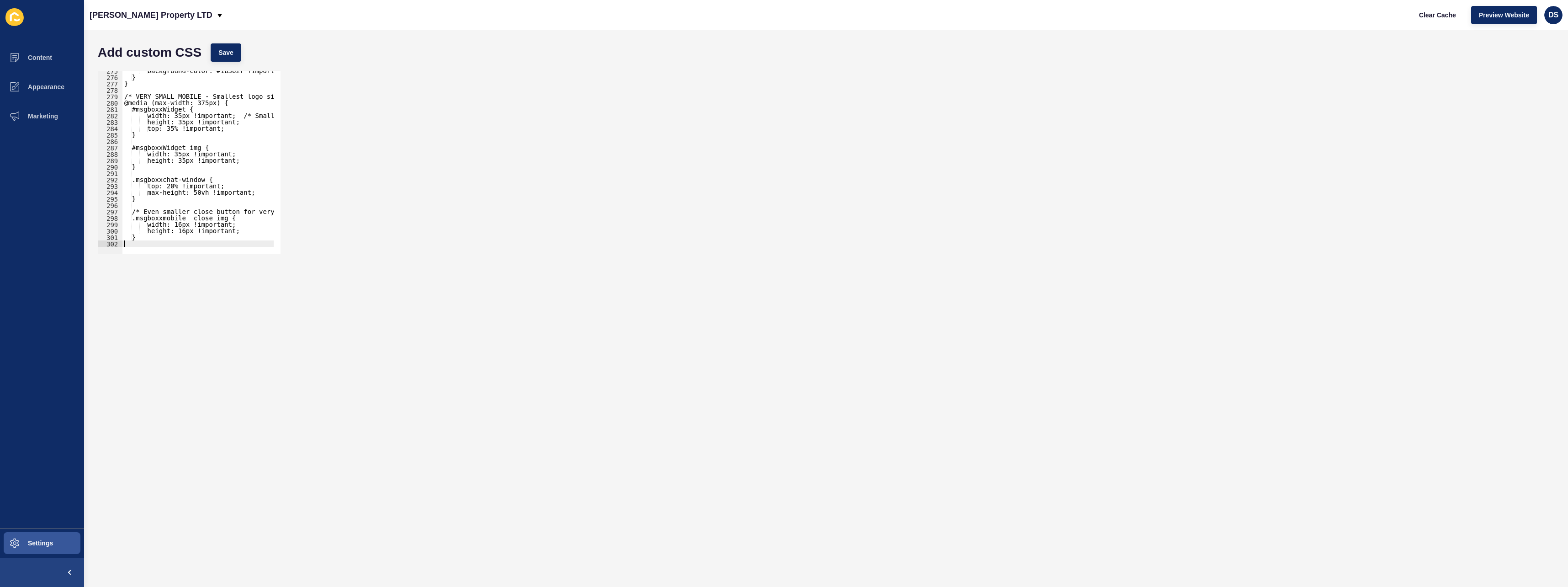
scroll to position [1756, 0]
click at [228, 53] on span "Save" at bounding box center [226, 52] width 15 height 9
click at [61, 82] on button "Appearance" at bounding box center [42, 87] width 84 height 29
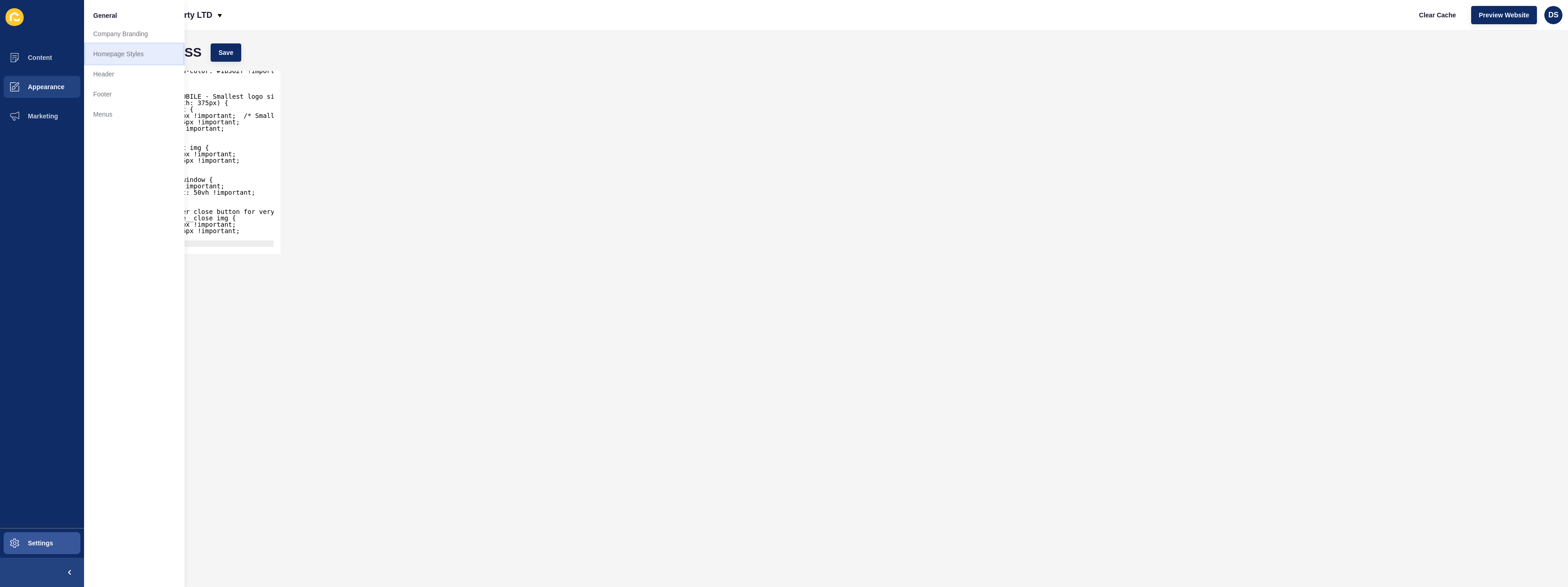
click at [136, 56] on link "Homepage Styles" at bounding box center [134, 54] width 100 height 20
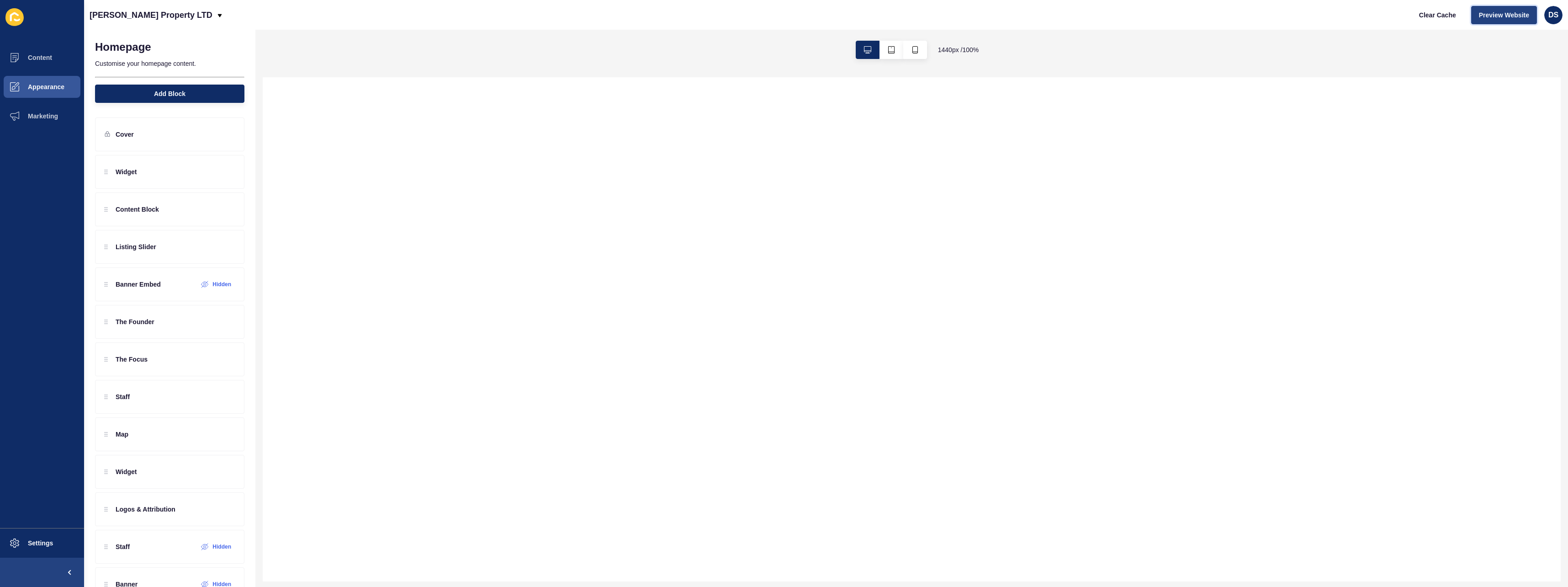
click at [1494, 13] on span "Preview Website" at bounding box center [1504, 15] width 51 height 9
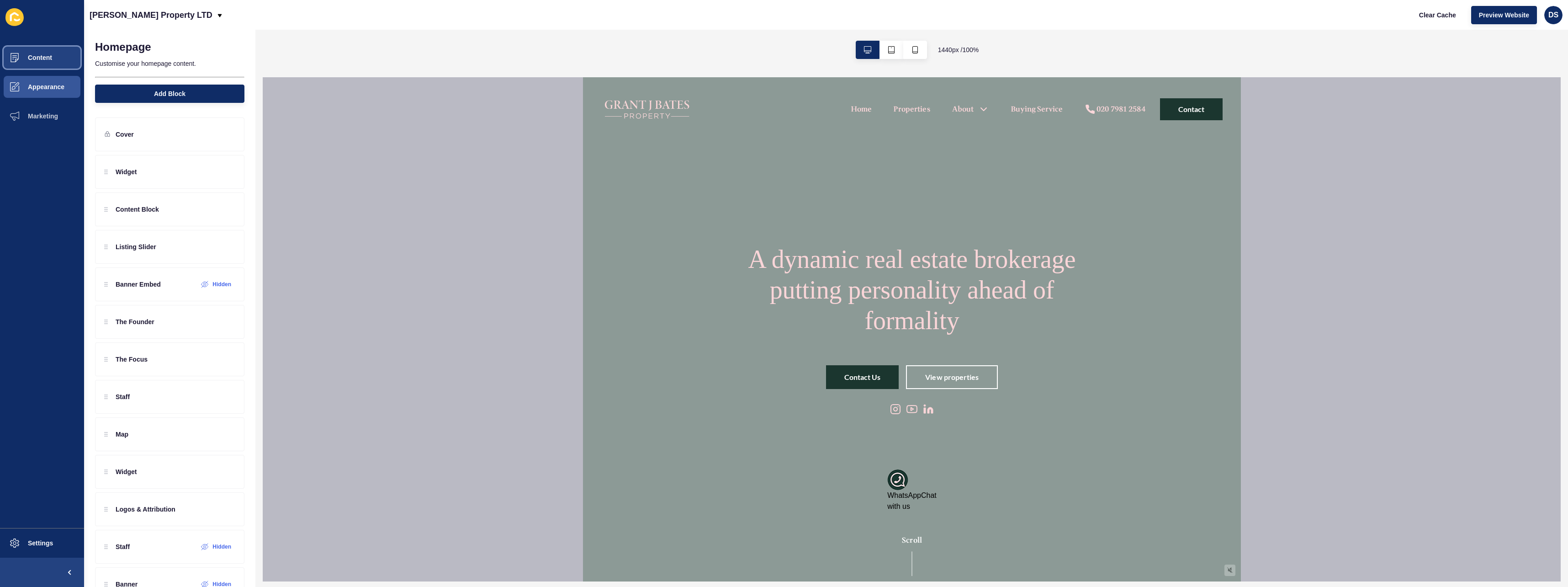
click at [54, 65] on button "Content" at bounding box center [42, 58] width 84 height 29
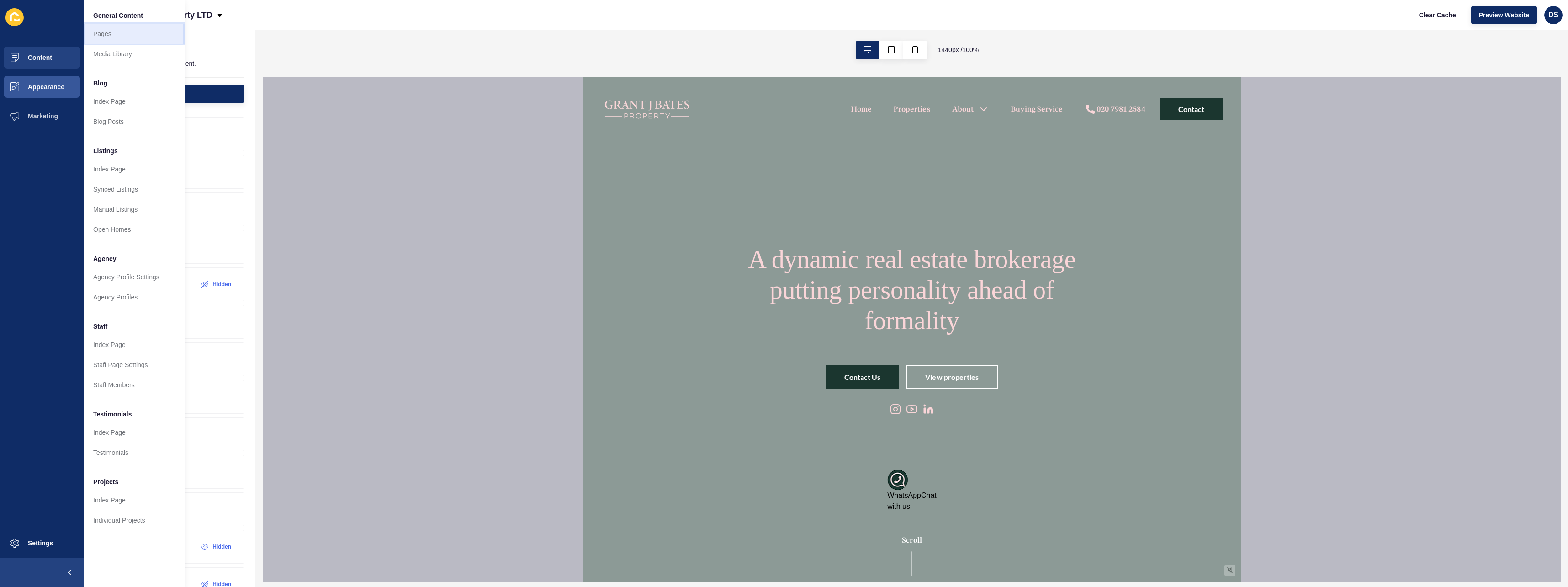
click at [127, 35] on link "Pages" at bounding box center [134, 33] width 100 height 20
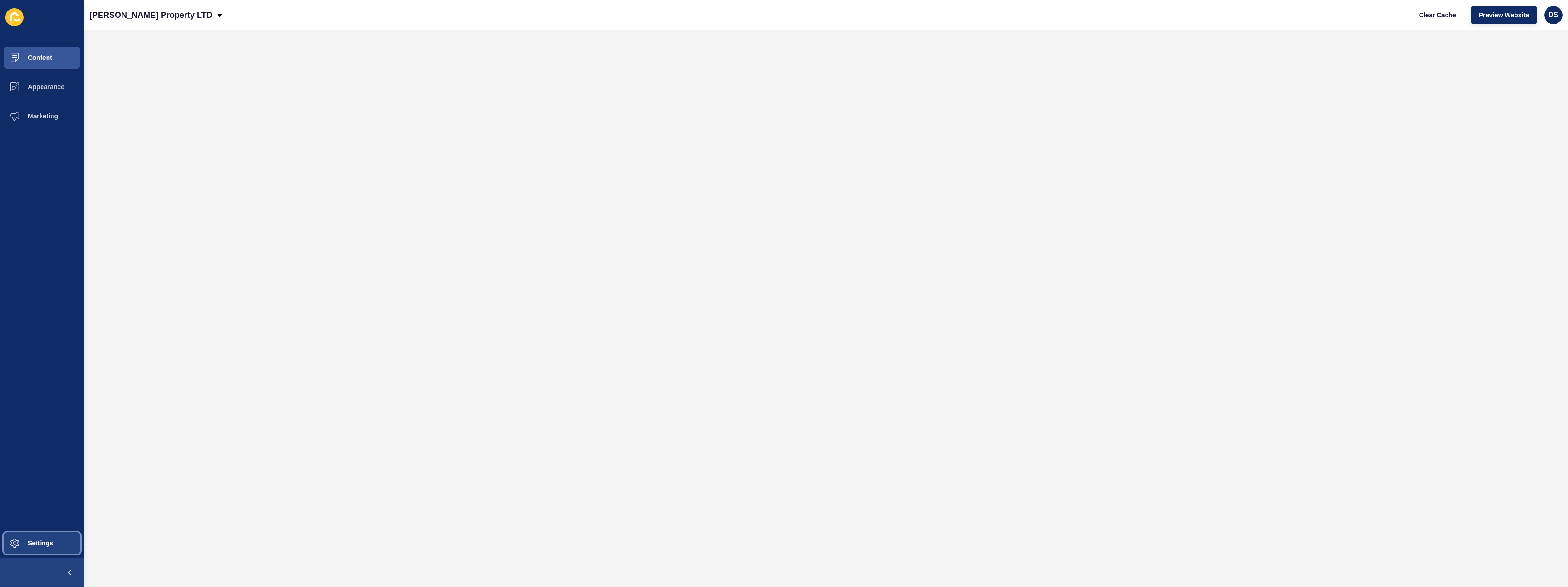
click at [32, 533] on button "Settings" at bounding box center [42, 543] width 84 height 29
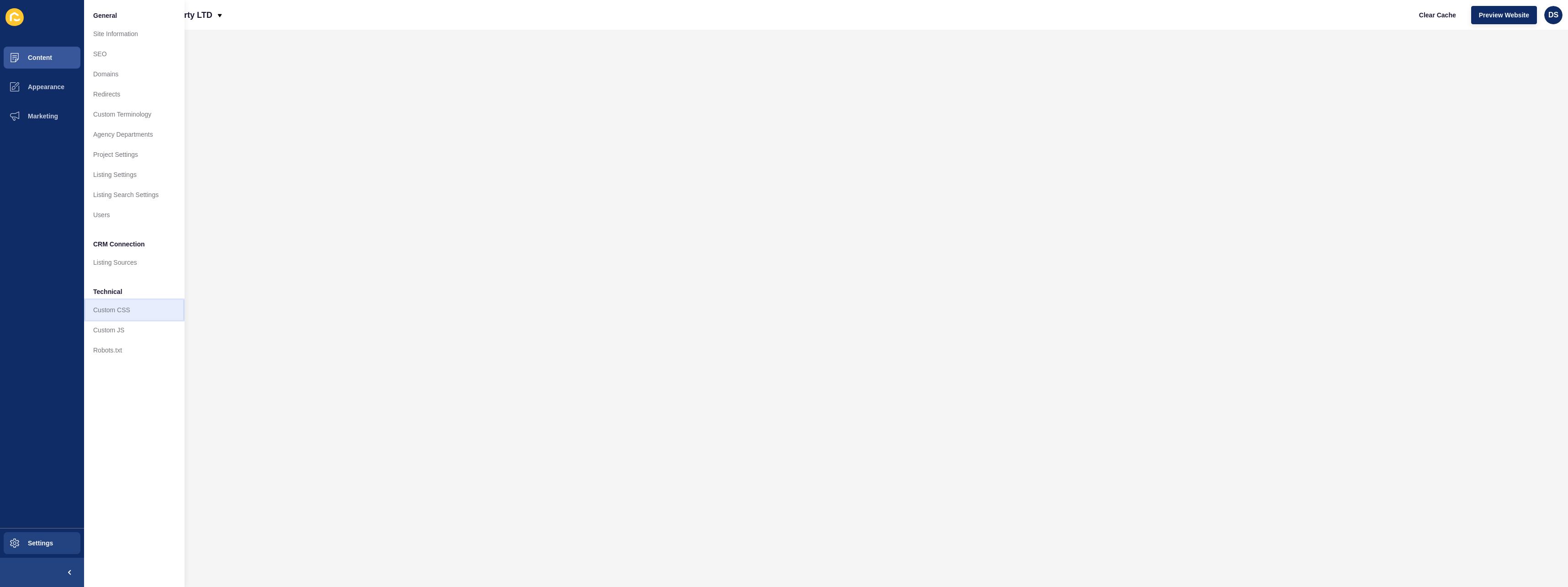
click at [129, 312] on link "Custom CSS" at bounding box center [134, 309] width 100 height 20
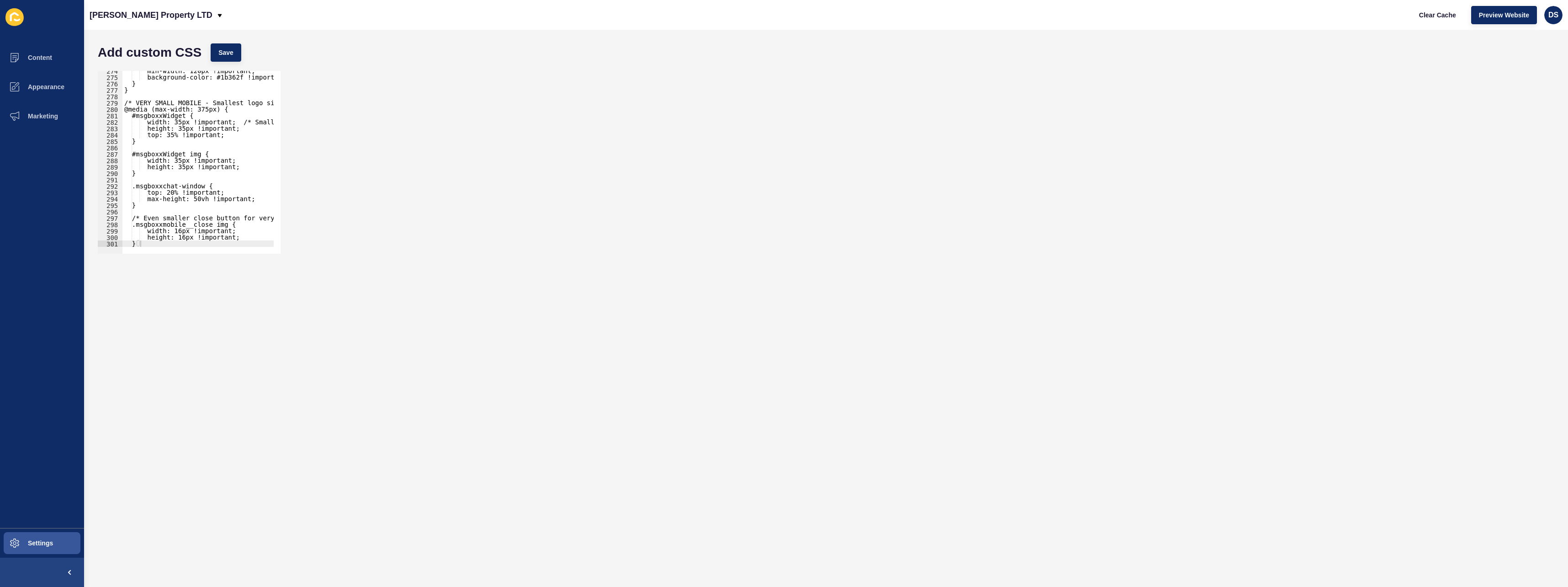
scroll to position [1750, 0]
type textarea "}"
click at [167, 242] on div "min-width: 120px !important; background-color: #1b362f !important; } } /* VERY …" at bounding box center [273, 162] width 301 height 189
type textarea "<"
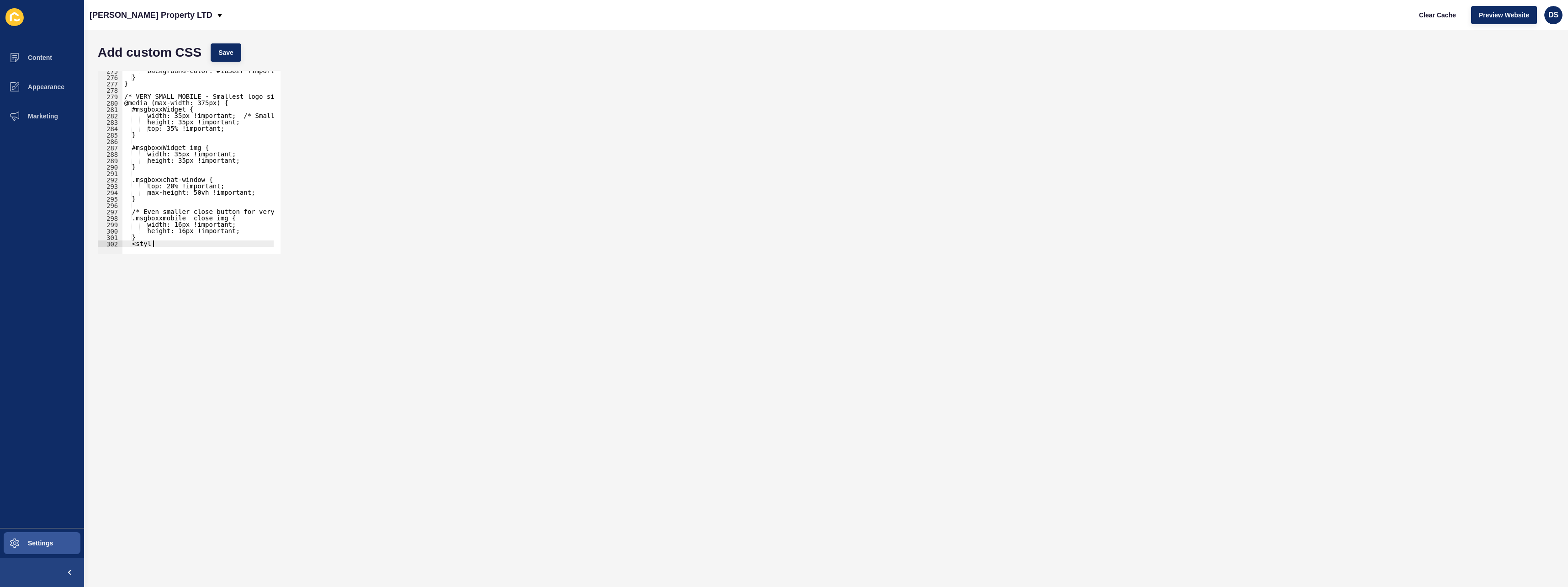
scroll to position [0, 2]
type textarea "<style>"
paste textarea "}"
type textarea "}"
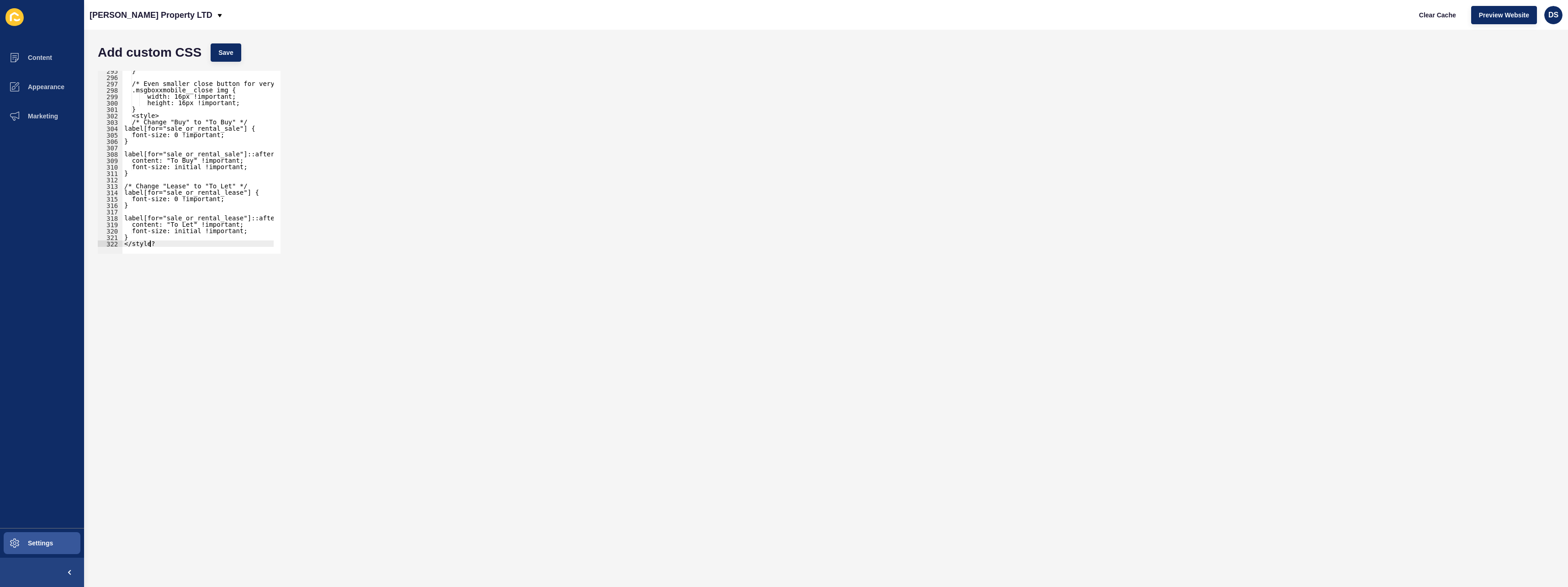
scroll to position [0, 1]
type textarea "</style>"
click at [222, 38] on div "Add custom CSS Save </style> 295 296 297 298 299 300 301 302 303 304 305 306 30…" at bounding box center [826, 308] width 1484 height 557
click at [223, 43] on button "Save" at bounding box center [226, 52] width 30 height 18
click at [45, 89] on span "Appearance" at bounding box center [32, 87] width 66 height 7
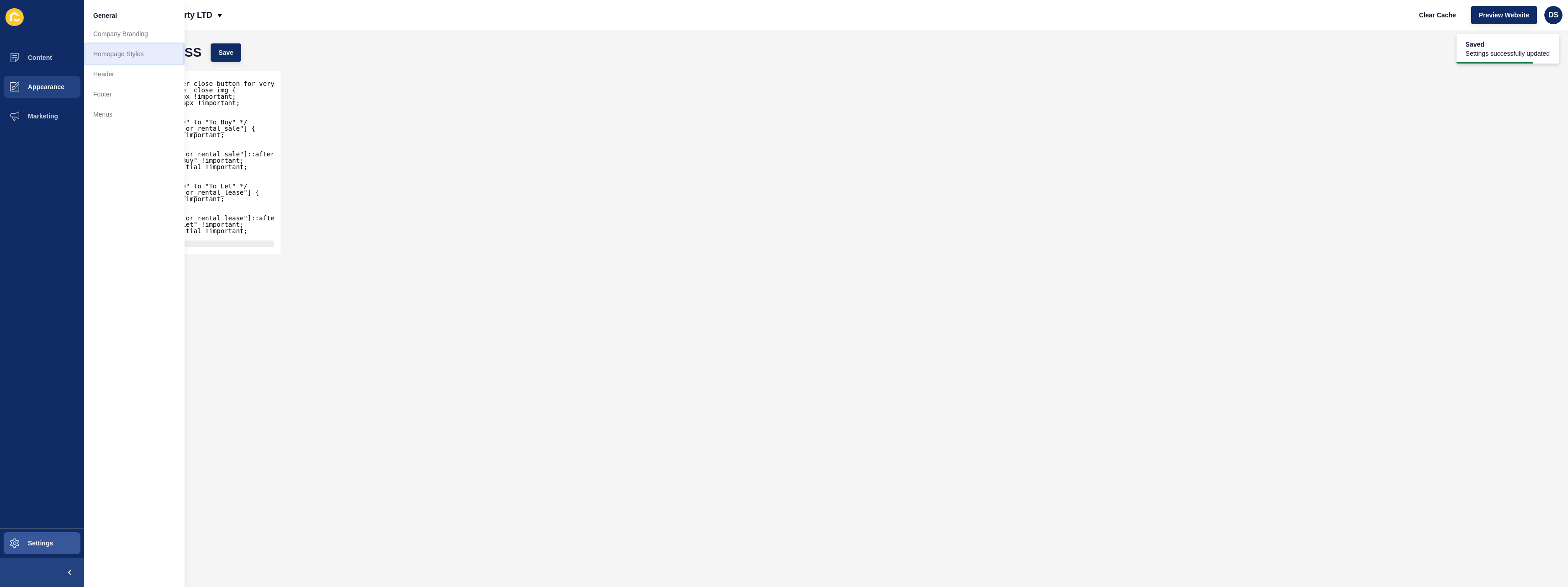
click at [125, 58] on link "Homepage Styles" at bounding box center [134, 54] width 100 height 20
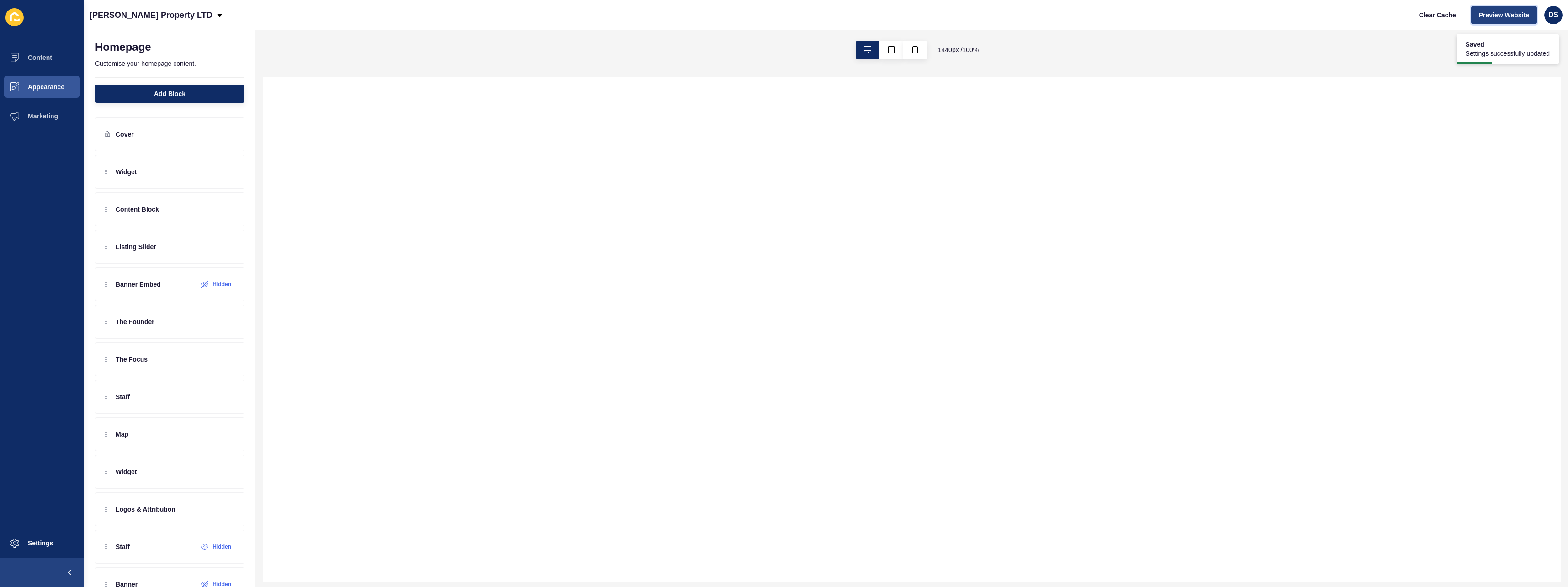
click at [1488, 12] on span "Preview Website" at bounding box center [1504, 15] width 51 height 9
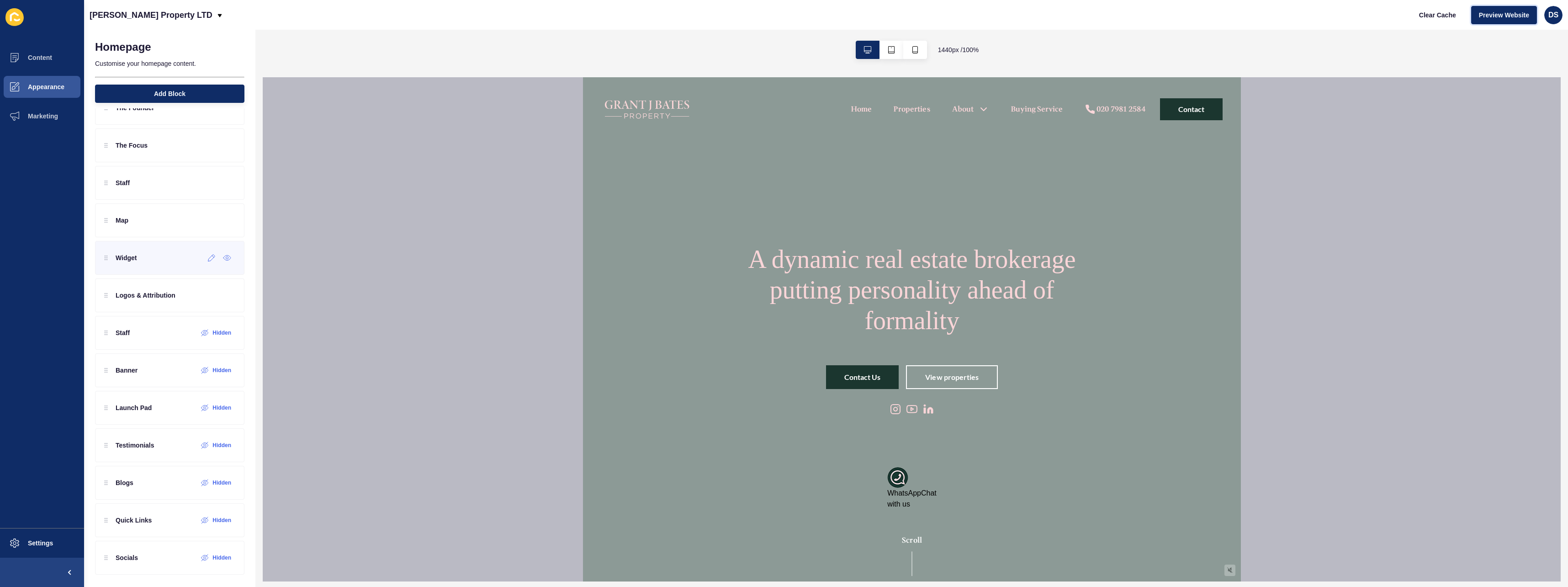
scroll to position [216, 0]
click at [186, 407] on icon at bounding box center [189, 406] width 8 height 7
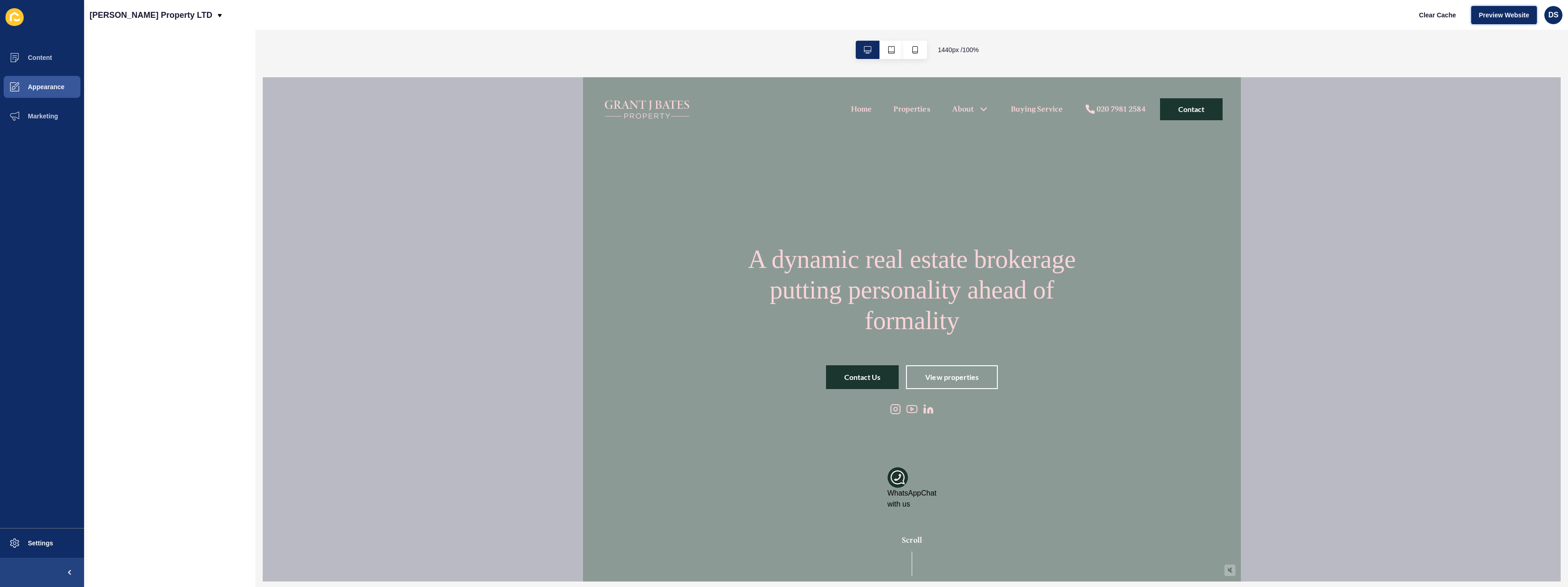
scroll to position [0, 0]
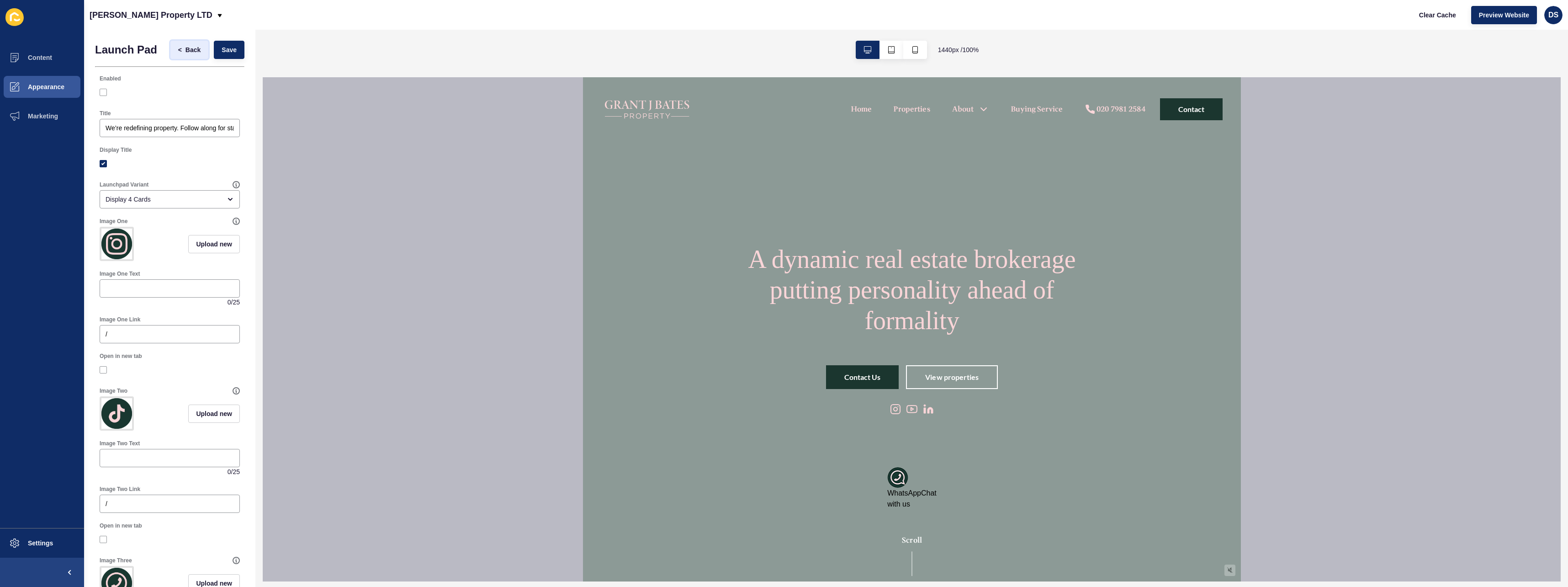
click at [187, 54] on span "Back" at bounding box center [193, 49] width 15 height 9
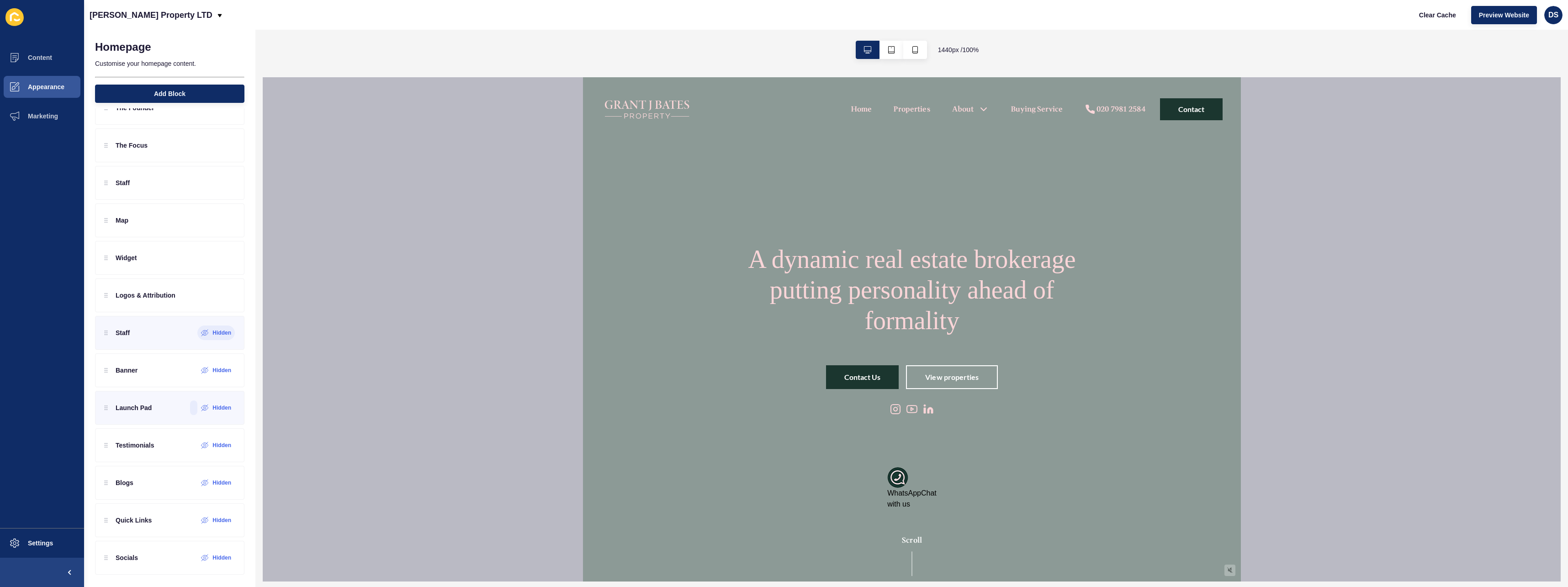
scroll to position [216, 0]
click at [186, 367] on icon at bounding box center [189, 368] width 8 height 7
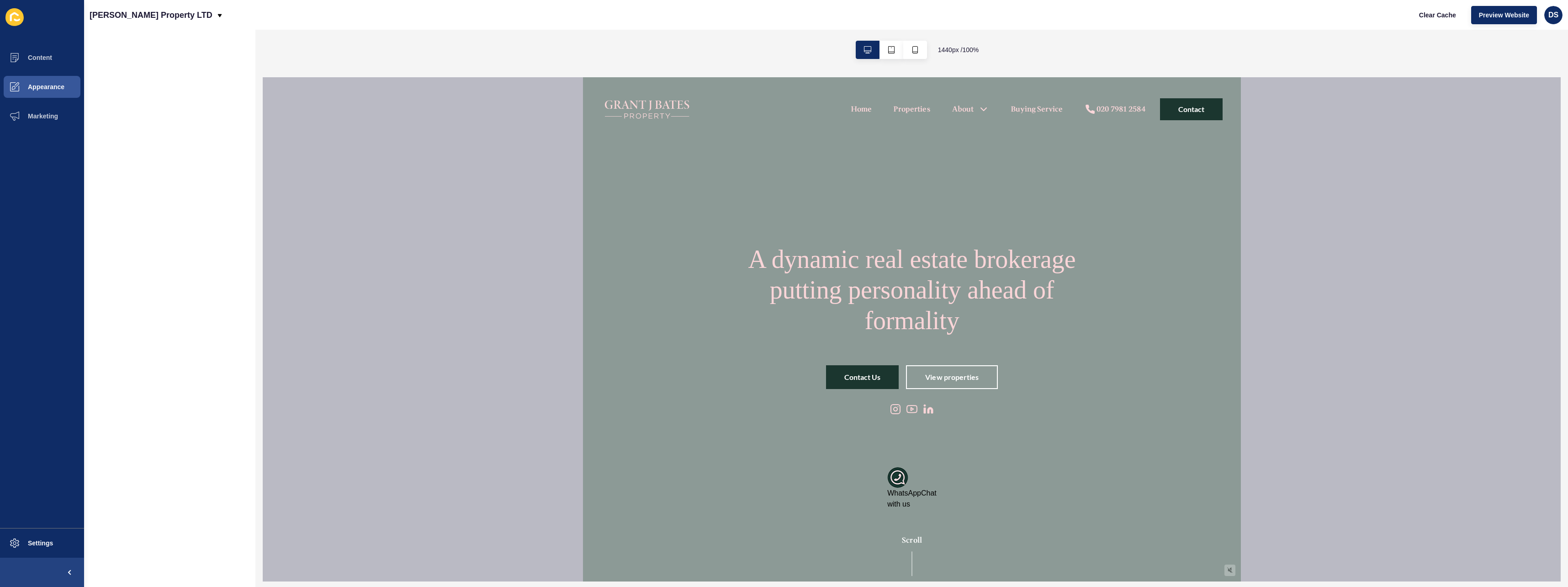
scroll to position [0, 0]
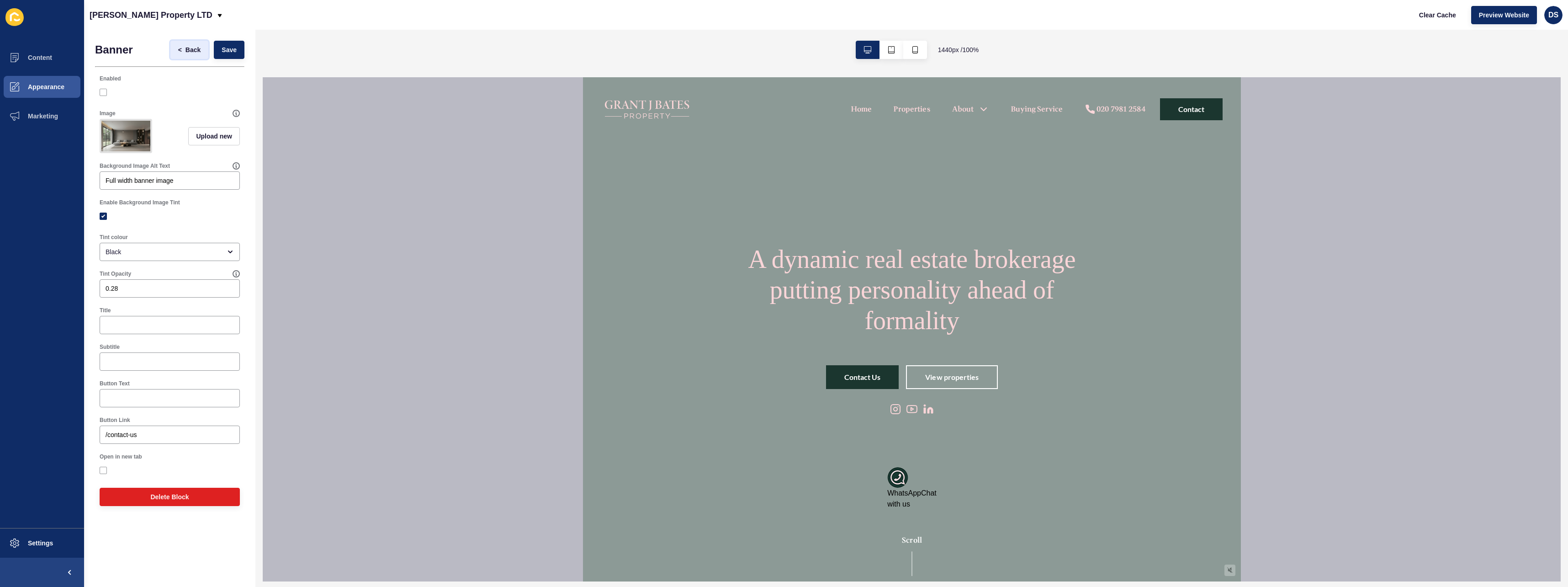
click at [191, 57] on button "< Back" at bounding box center [189, 50] width 38 height 18
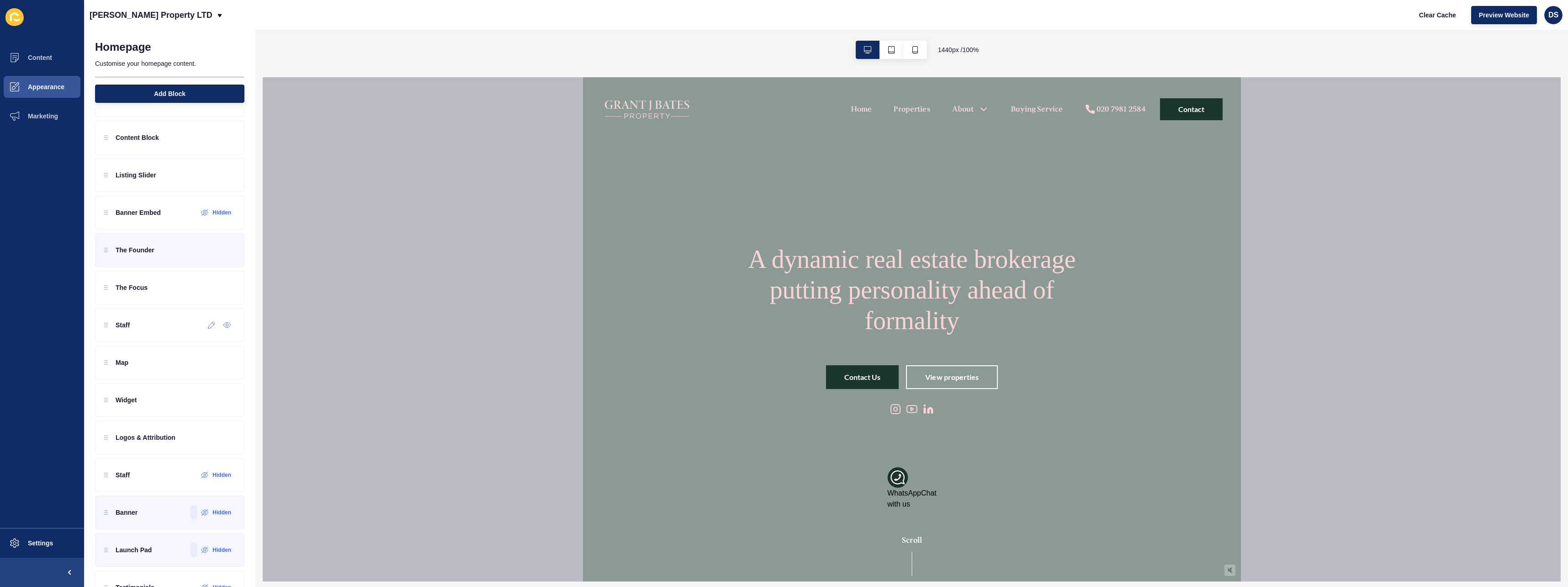
scroll to position [33, 0]
click at [186, 251] on icon at bounding box center [189, 251] width 7 height 7
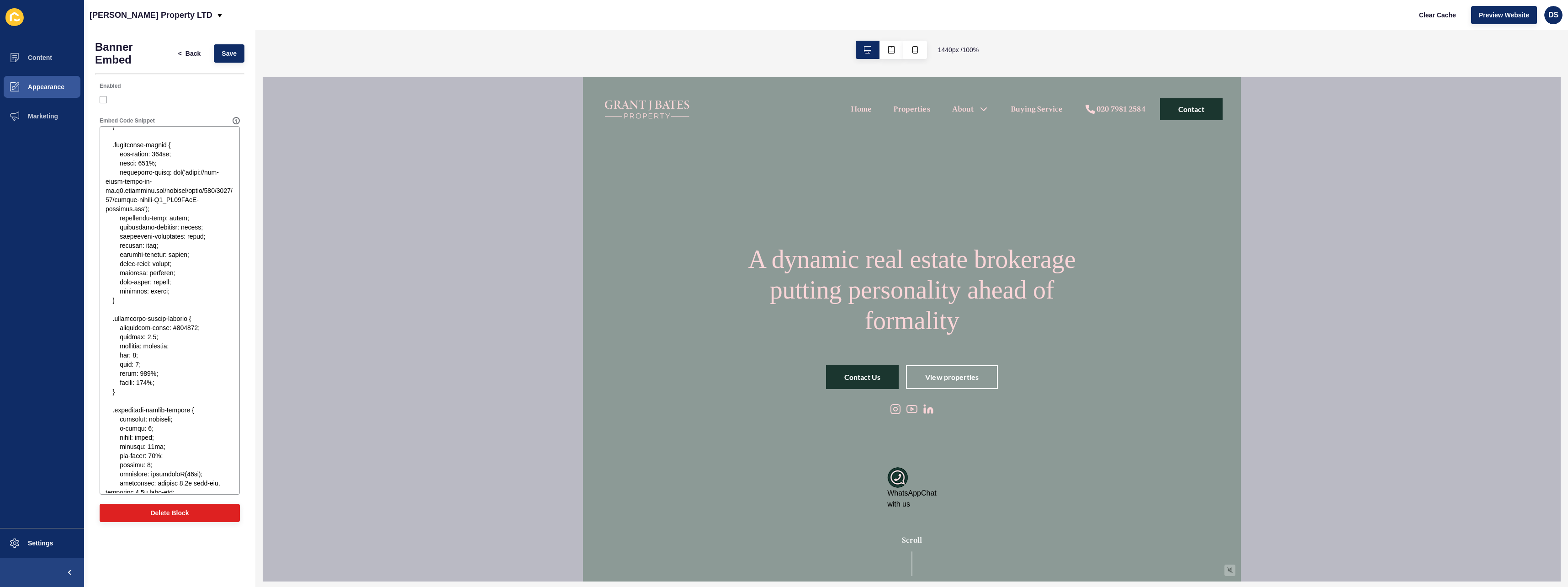
scroll to position [137, 0]
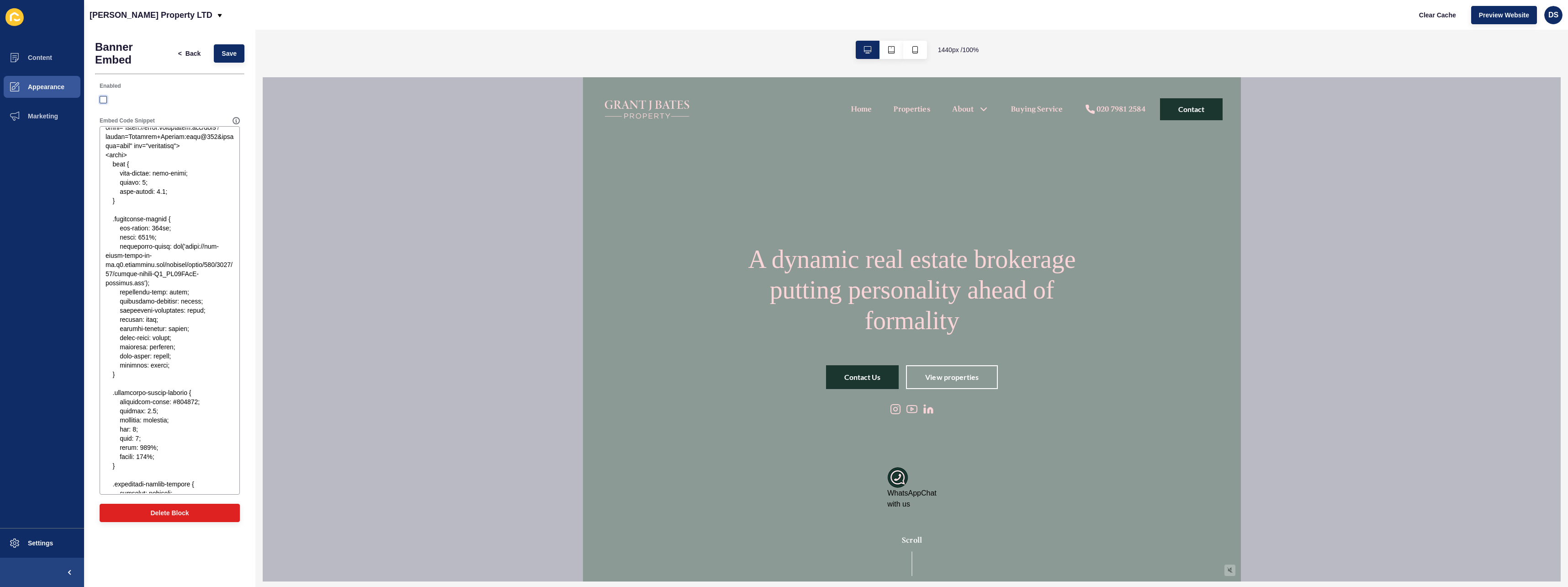
click at [106, 99] on label at bounding box center [103, 100] width 7 height 7
click at [106, 99] on input "Enabled" at bounding box center [105, 100] width 6 height 6
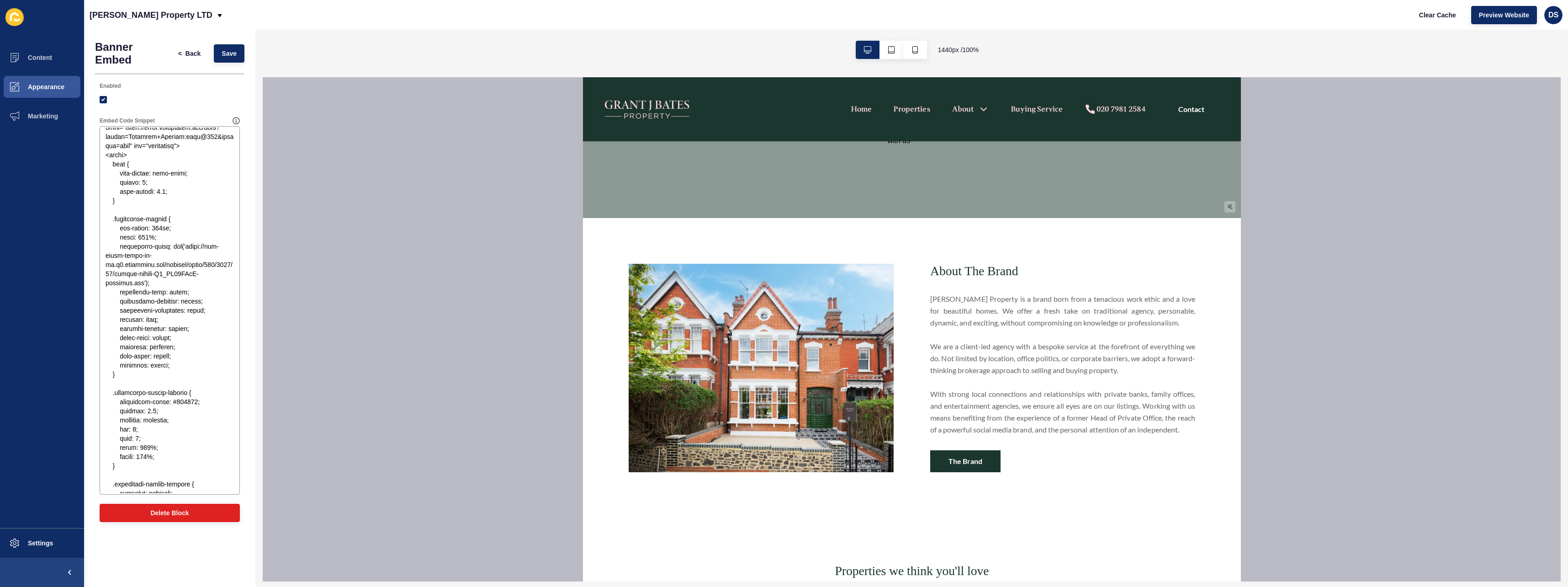
scroll to position [365, 0]
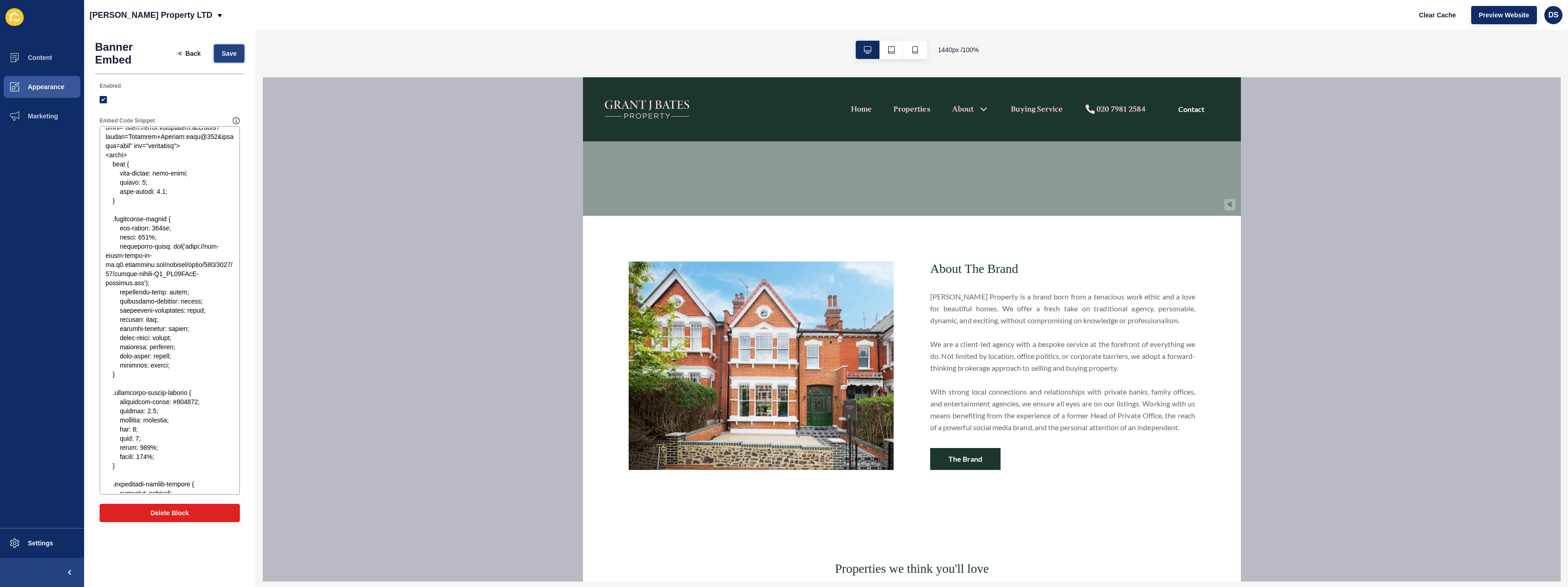
click at [231, 58] on button "Save" at bounding box center [229, 54] width 30 height 18
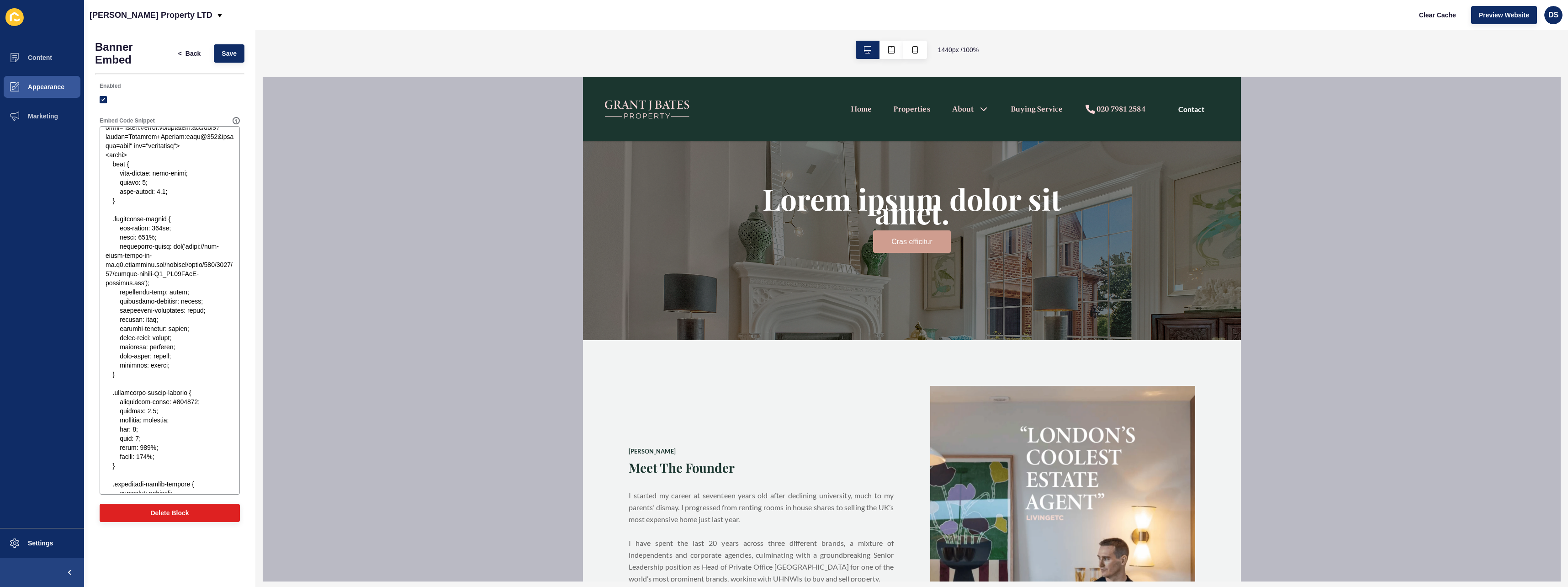
scroll to position [1371, 0]
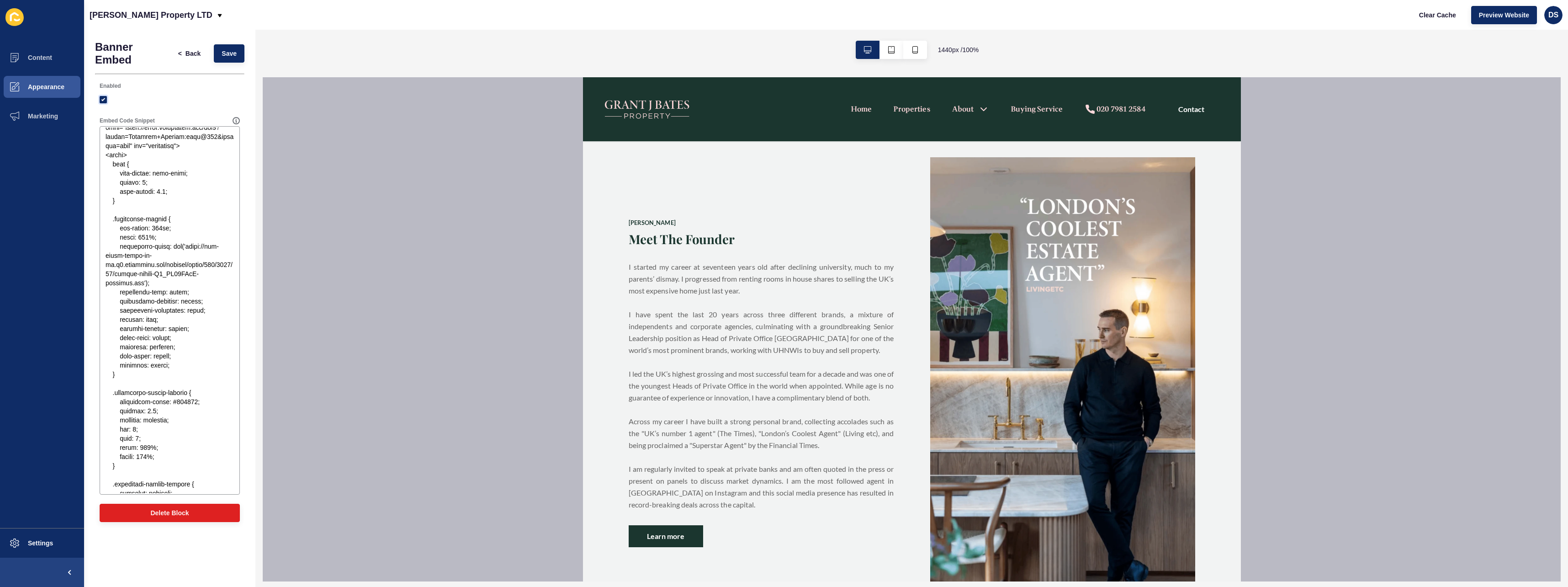
click at [105, 100] on label at bounding box center [103, 100] width 7 height 7
click at [105, 100] on input "Enabled" at bounding box center [105, 100] width 6 height 6
checkbox input "false"
click at [223, 55] on span "Save" at bounding box center [229, 53] width 15 height 9
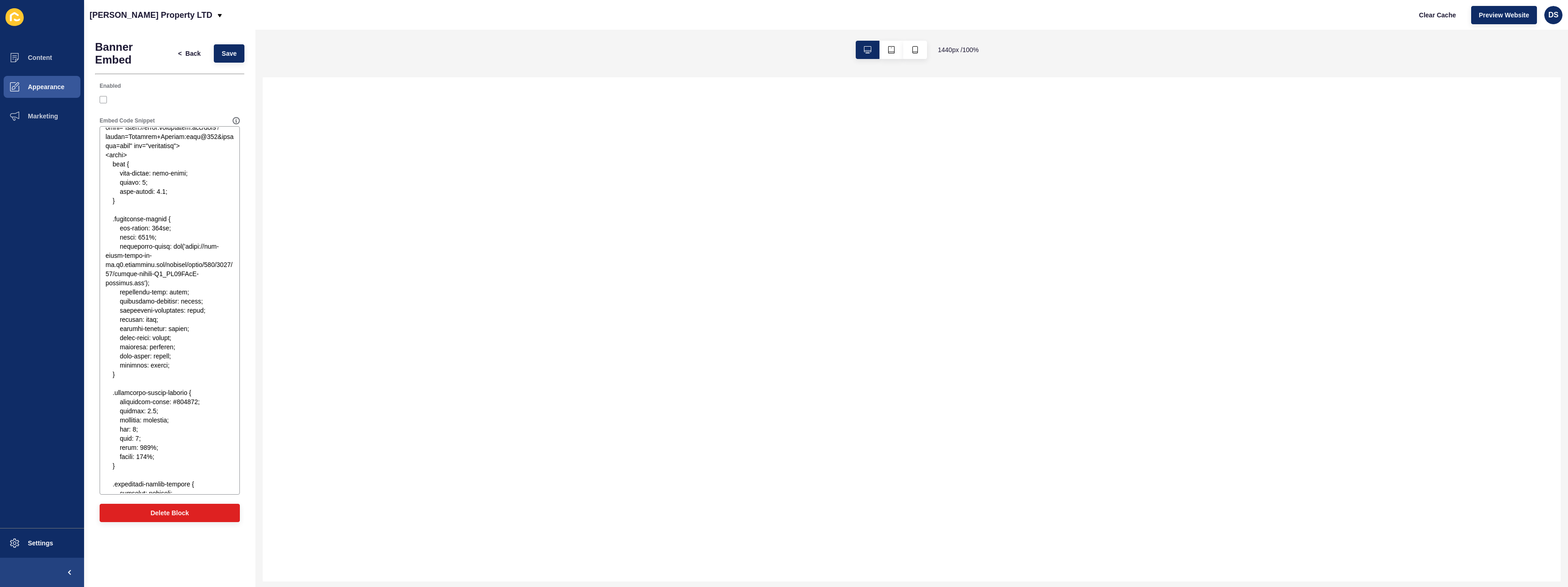
scroll to position [0, 0]
click at [186, 53] on span "Back" at bounding box center [193, 53] width 15 height 9
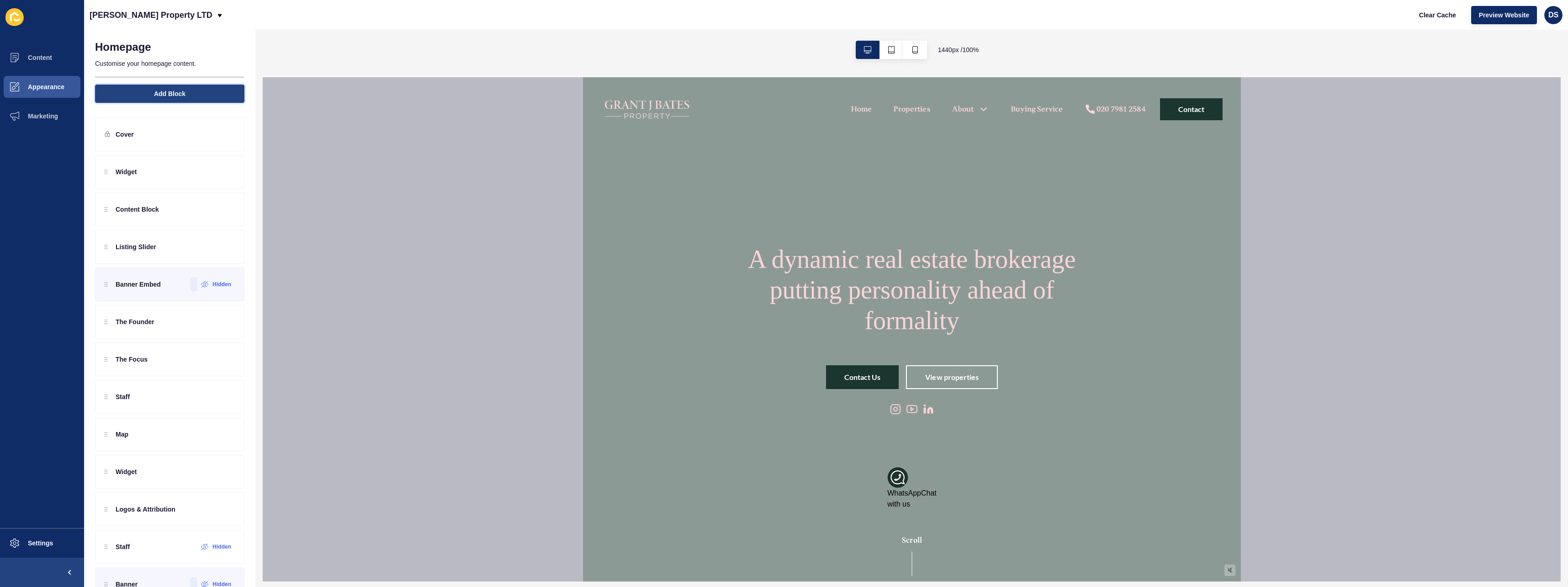
click at [158, 93] on span "Add Block" at bounding box center [170, 93] width 32 height 9
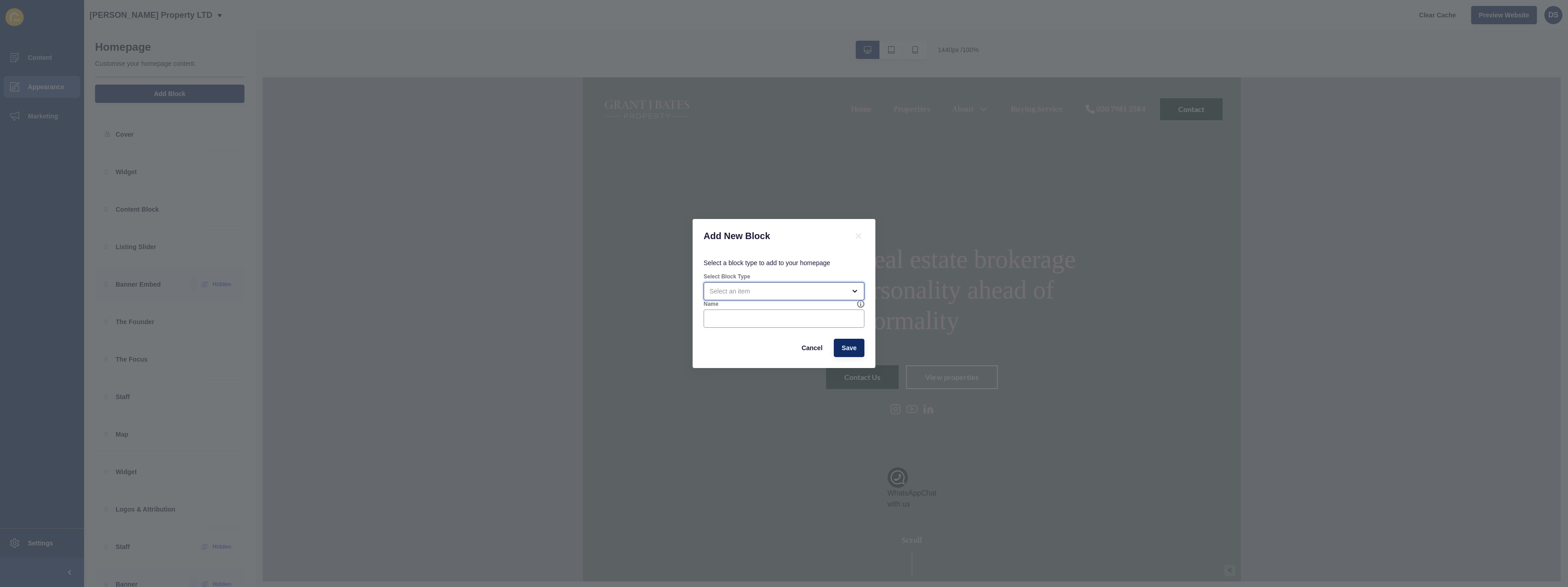
click at [789, 292] on div "open menu" at bounding box center [778, 291] width 136 height 9
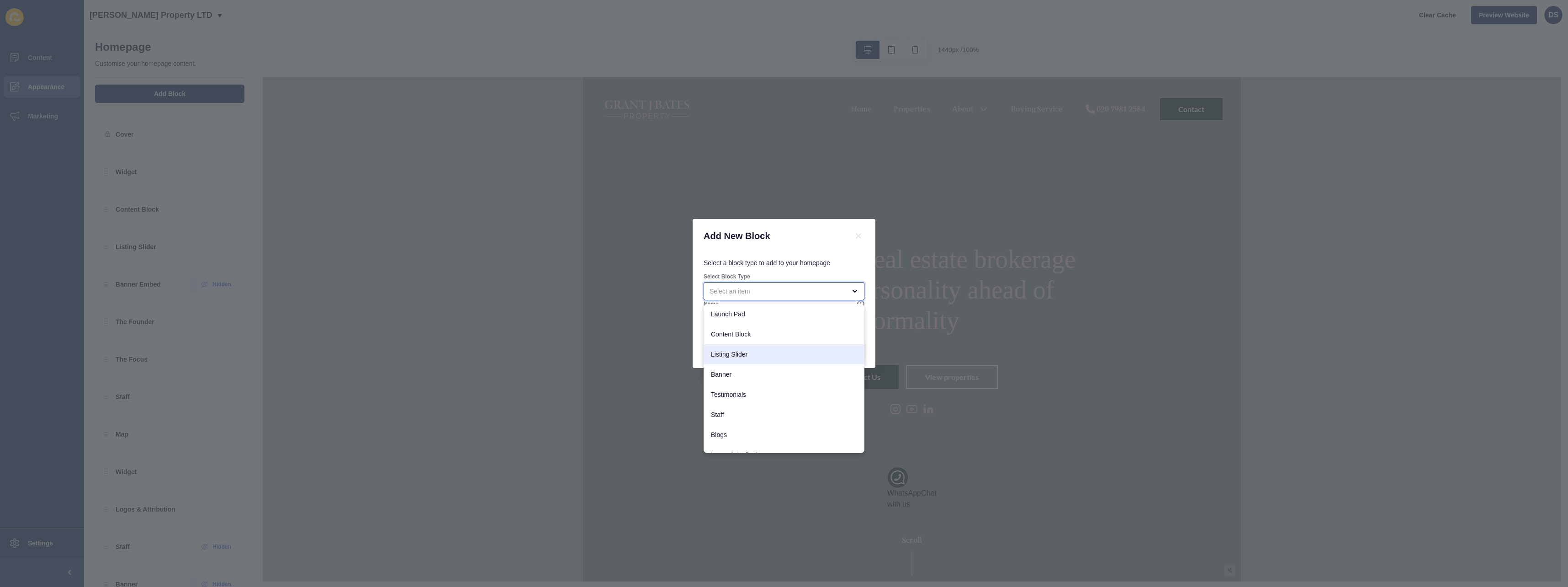
click at [775, 351] on span "Listing Slider" at bounding box center [784, 354] width 146 height 9
type input "Listing Slider"
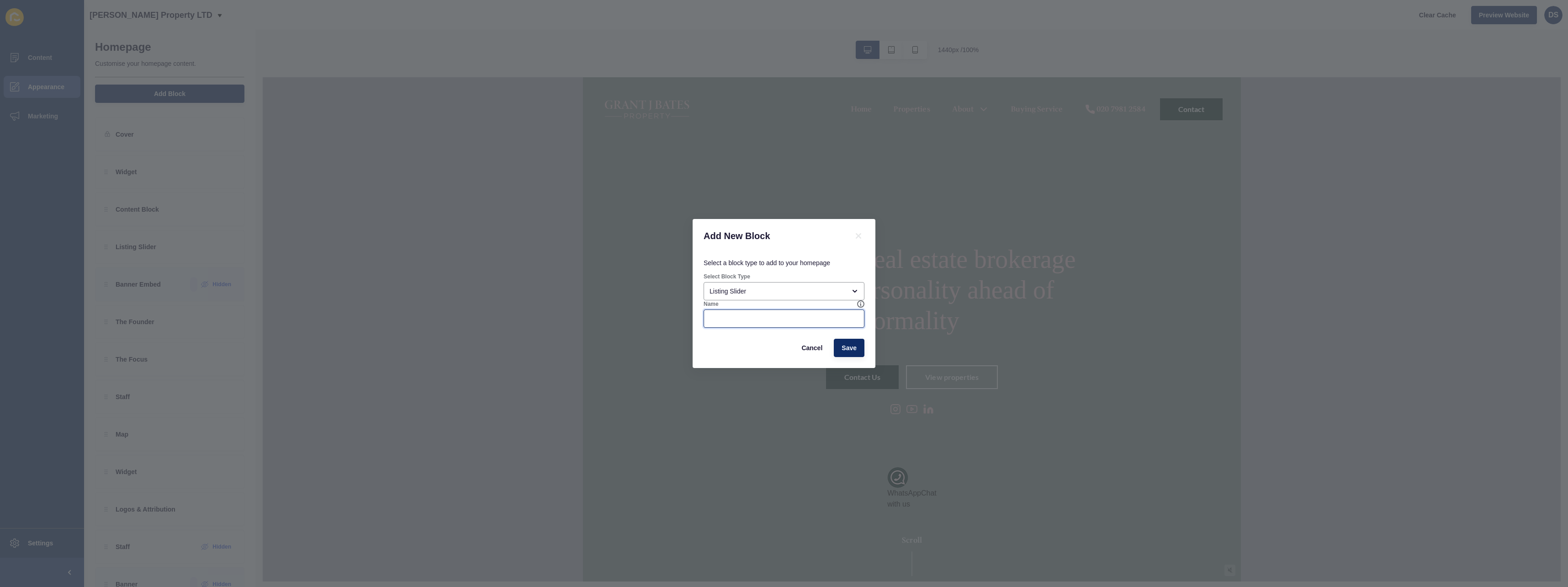
click at [804, 316] on input "Name" at bounding box center [784, 318] width 149 height 9
type input "Listings"
click at [848, 344] on span "Save" at bounding box center [849, 348] width 15 height 9
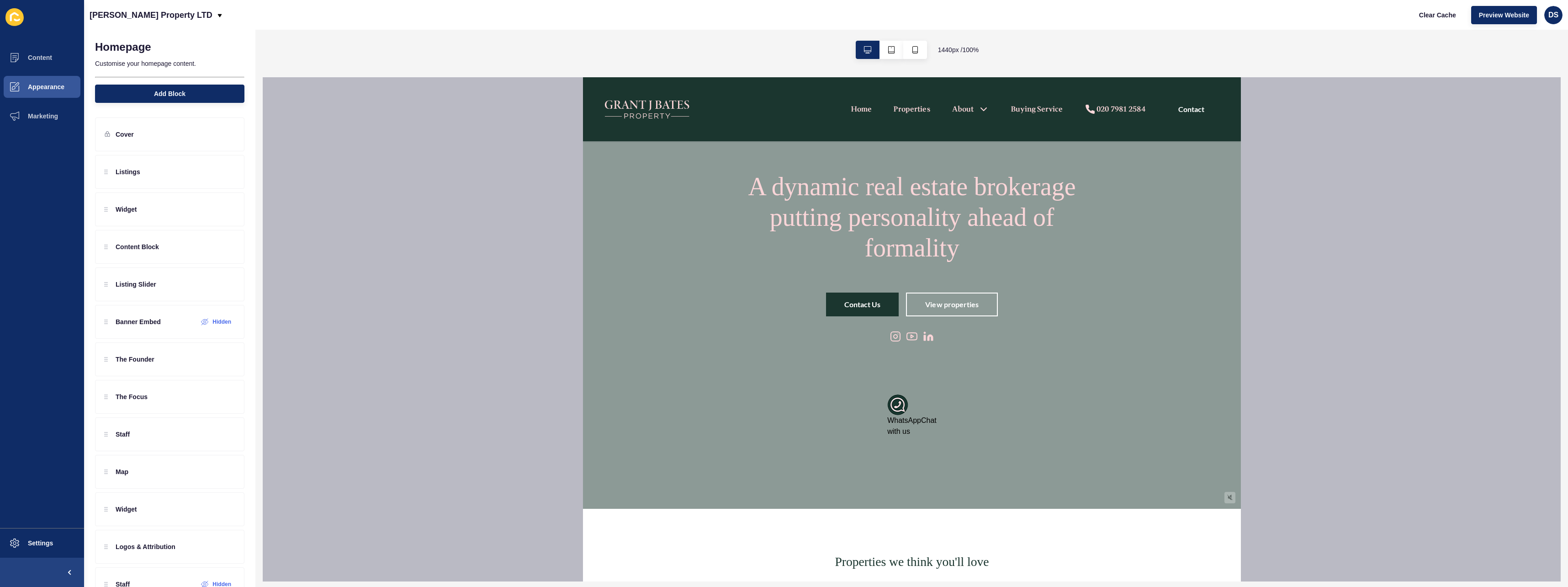
scroll to position [98, 0]
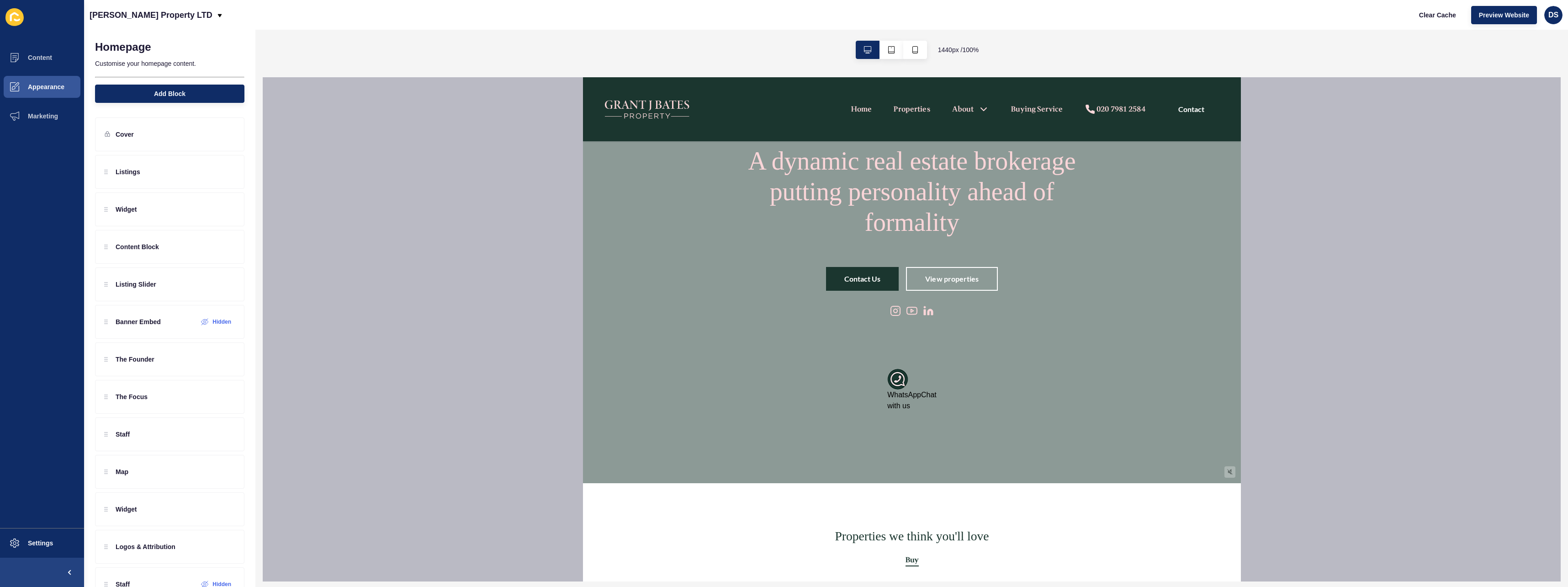
drag, startPoint x: 1237, startPoint y: 497, endPoint x: 1846, endPoint y: 191, distance: 681.6
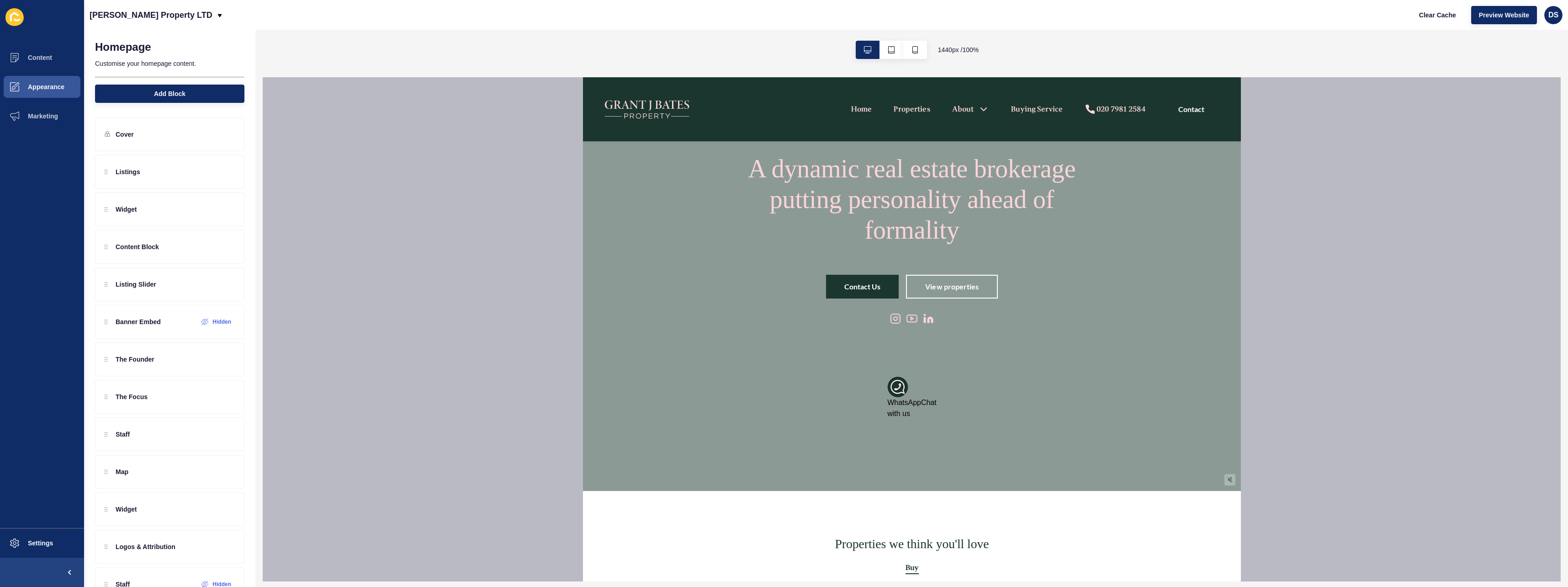
scroll to position [91, 0]
drag, startPoint x: 107, startPoint y: 178, endPoint x: 108, endPoint y: 254, distance: 76.0
click at [108, 254] on div "Listings Widget Content Block Listing Slider Banner Embed Hidden The Founder Th…" at bounding box center [169, 471] width 149 height 633
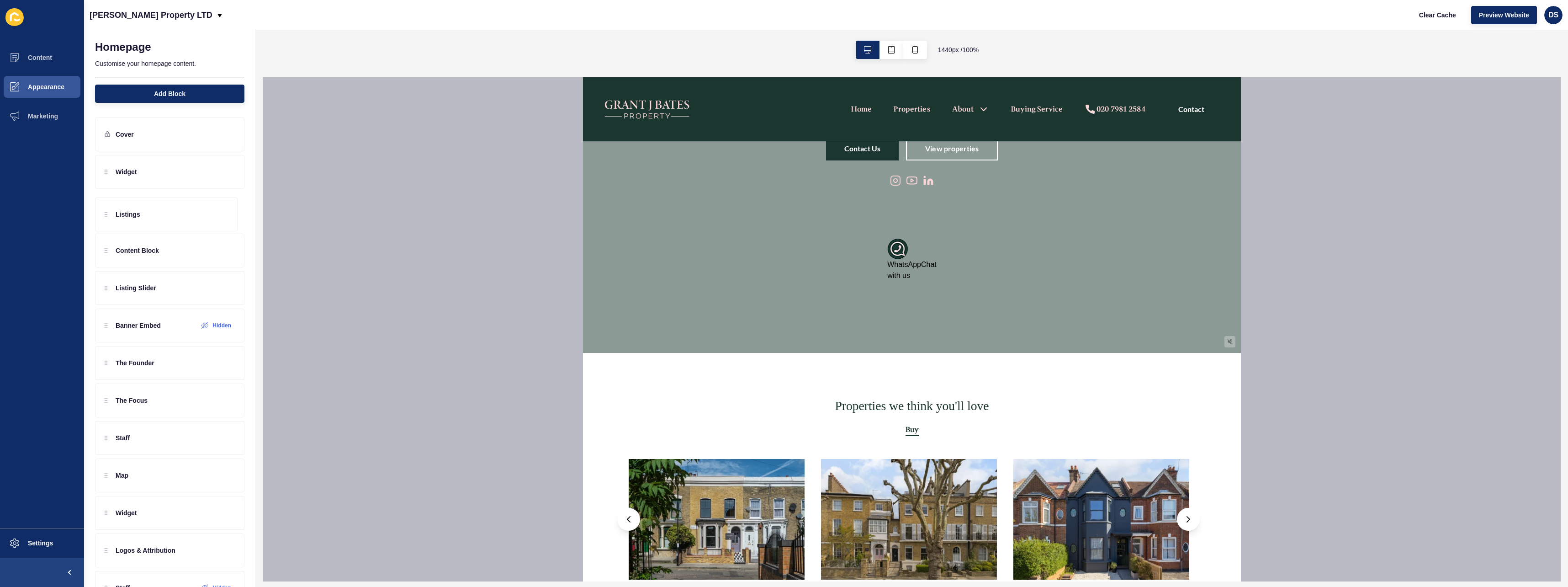
scroll to position [0, 0]
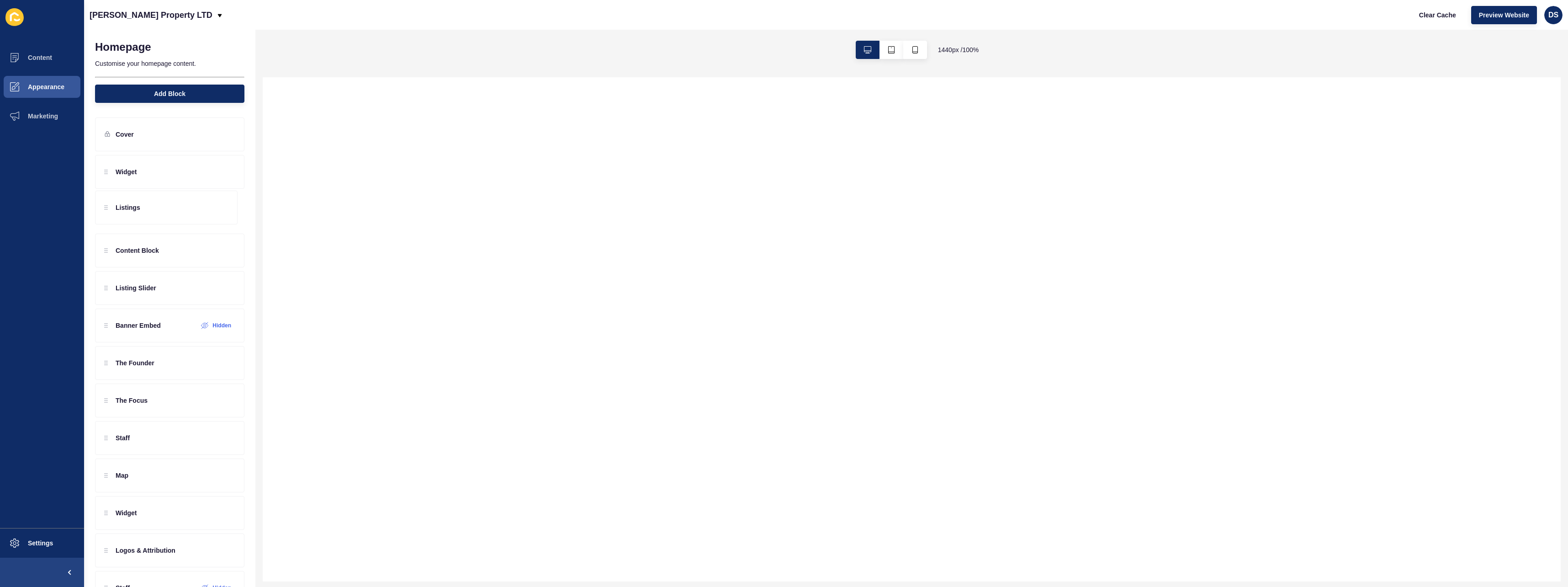
drag, startPoint x: 105, startPoint y: 253, endPoint x: 106, endPoint y: 208, distance: 45.0
click at [106, 208] on div "Widget Content Block Listings Listing Slider Banner Embed Hidden The Founder Th…" at bounding box center [169, 471] width 149 height 633
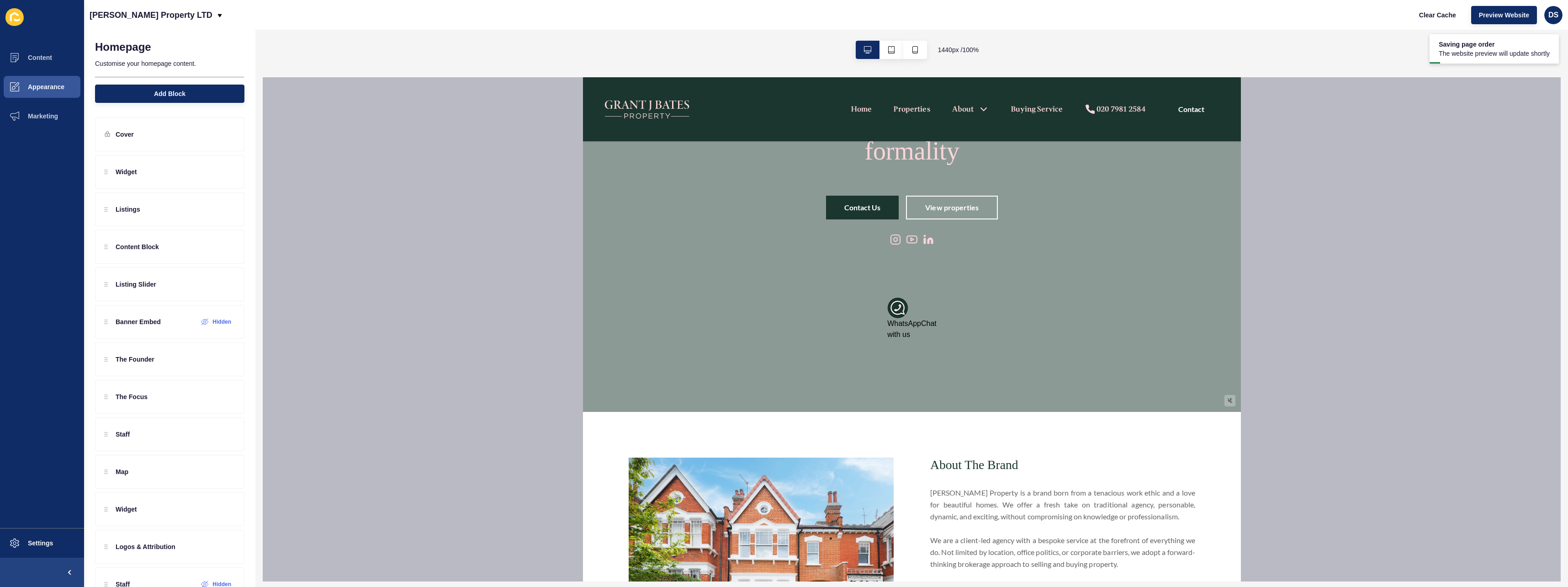
scroll to position [183, 0]
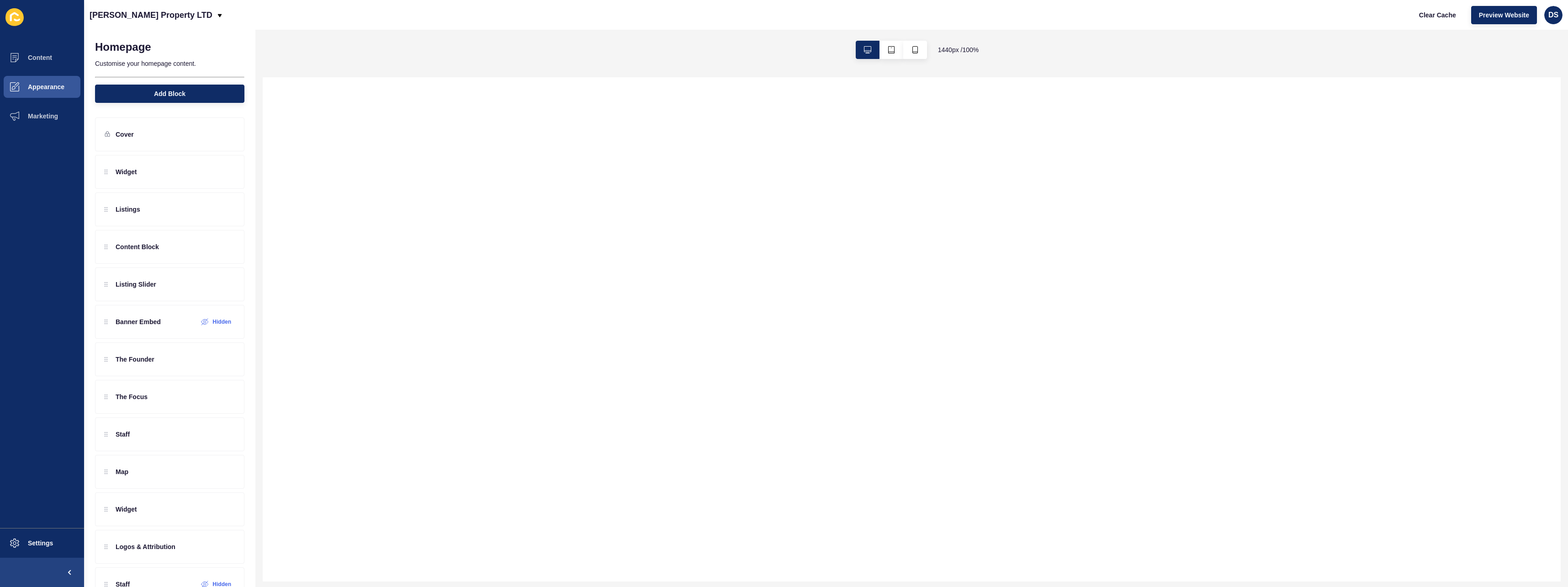
drag, startPoint x: 398, startPoint y: 311, endPoint x: 775, endPoint y: 337, distance: 377.9
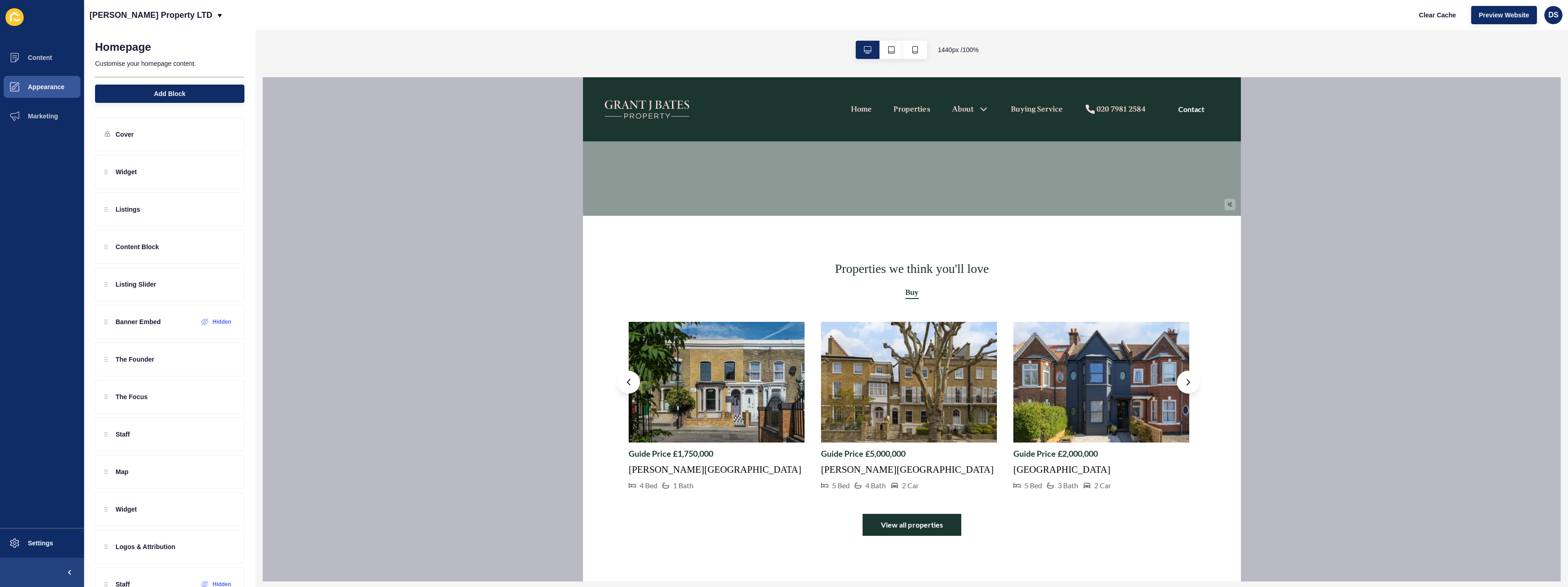
scroll to position [503, 0]
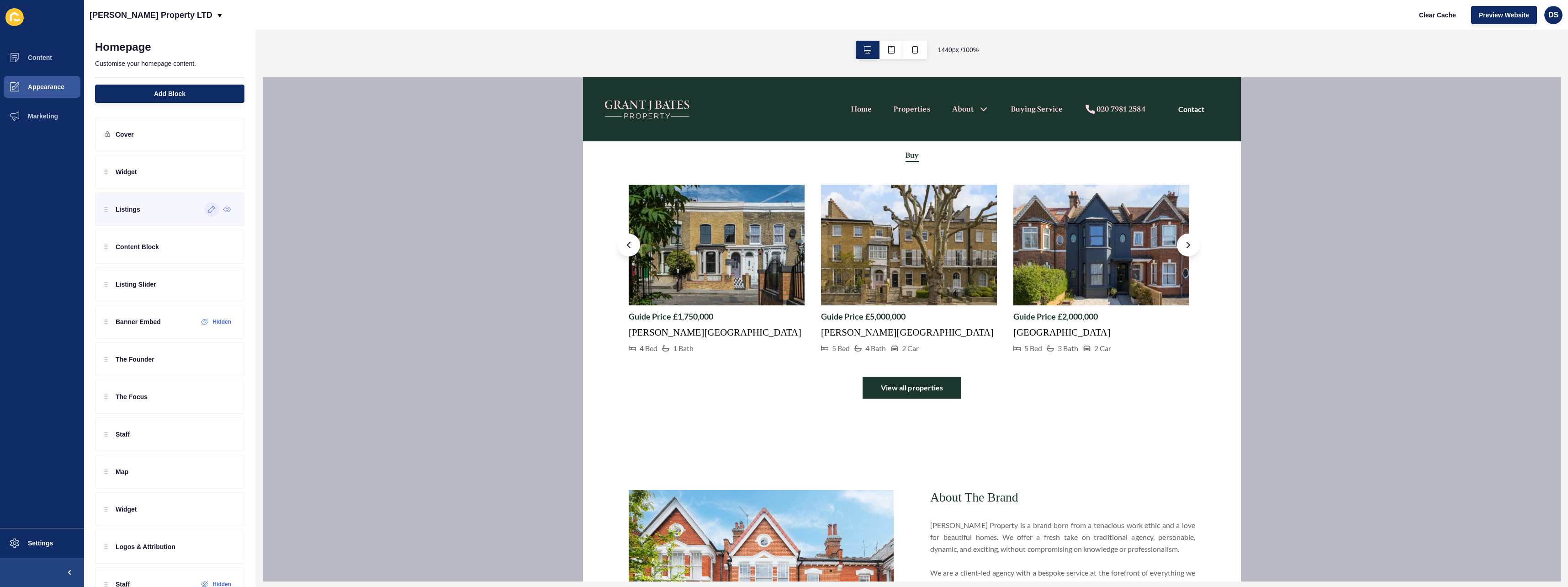
click at [208, 211] on icon at bounding box center [211, 209] width 7 height 7
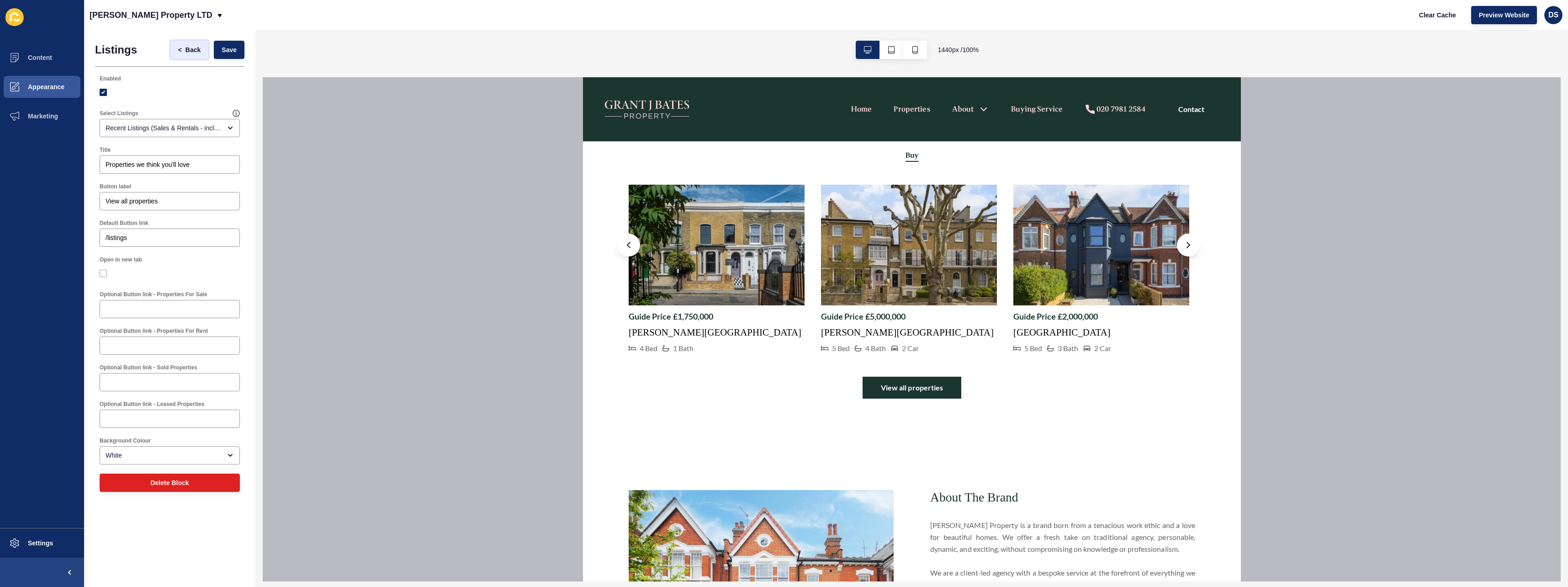
click at [189, 45] on span "Back" at bounding box center [193, 49] width 15 height 9
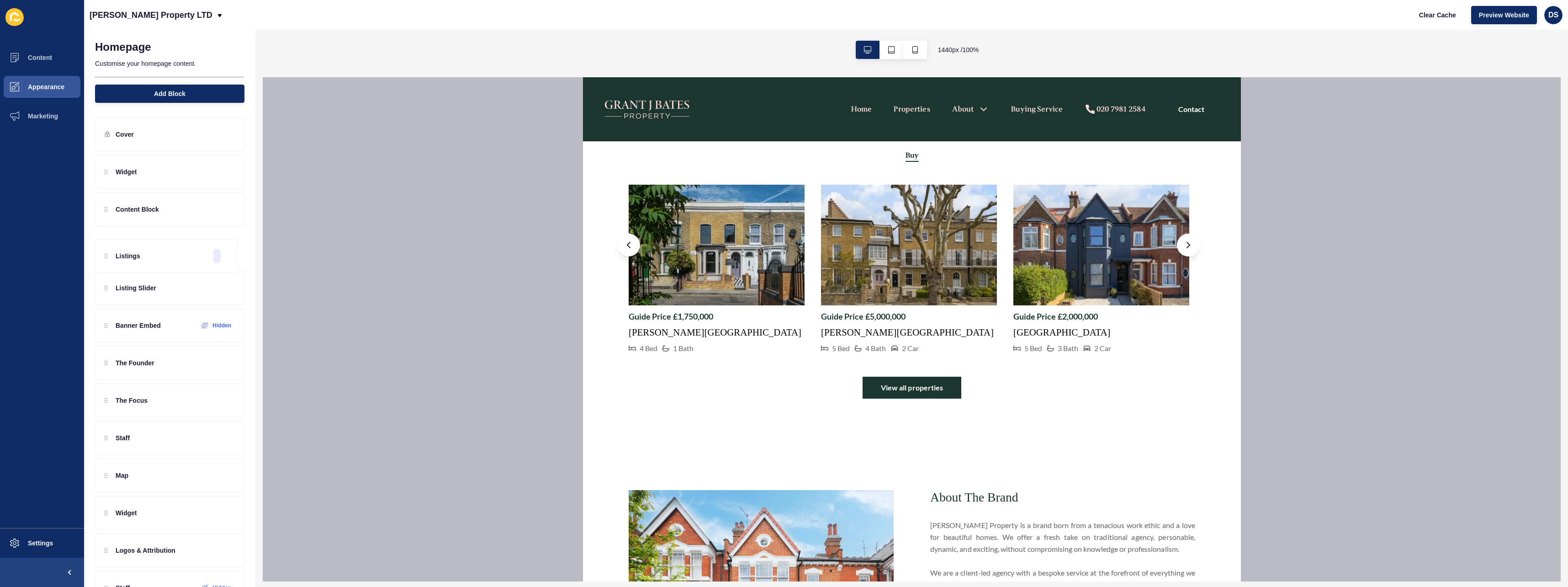
drag, startPoint x: 110, startPoint y: 217, endPoint x: 109, endPoint y: 262, distance: 45.0
click at [109, 262] on div "Widget Listings Content Block Listing Slider Banner Embed Hidden The Founder Th…" at bounding box center [169, 471] width 149 height 633
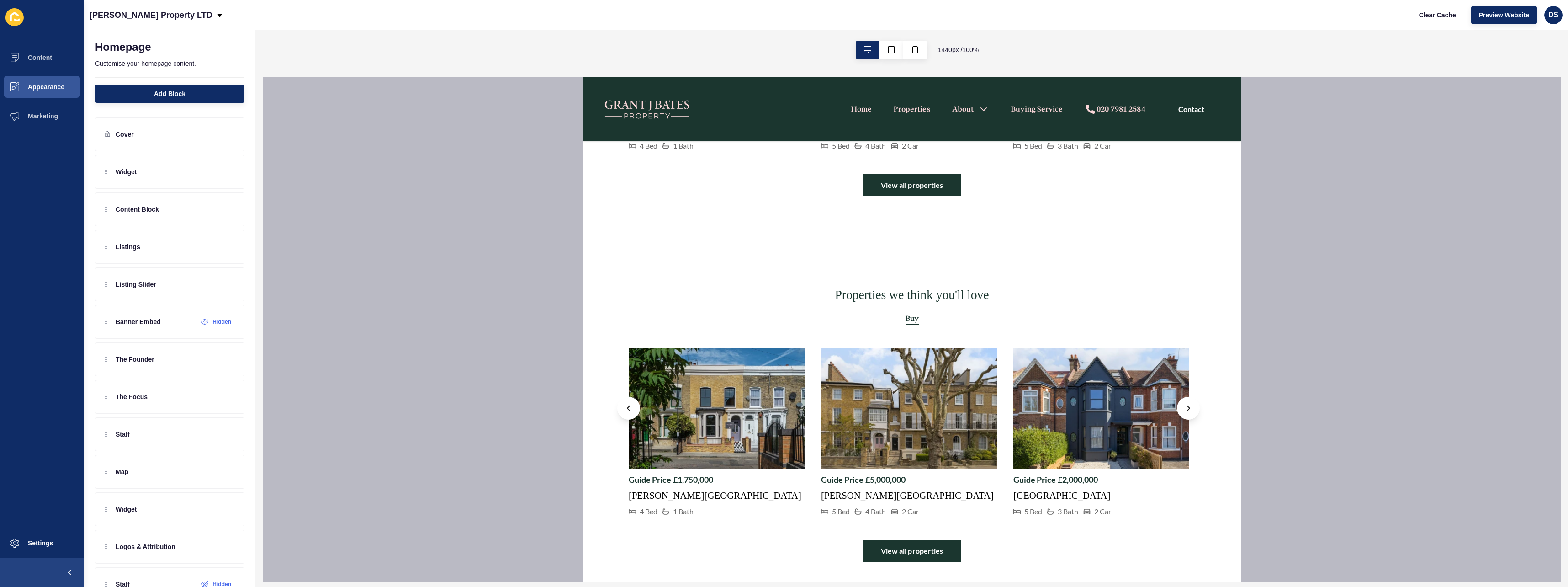
scroll to position [1005, 0]
click at [107, 287] on div at bounding box center [107, 284] width 5 height 9
click at [212, 287] on div at bounding box center [220, 284] width 30 height 15
click at [208, 287] on icon at bounding box center [212, 284] width 8 height 7
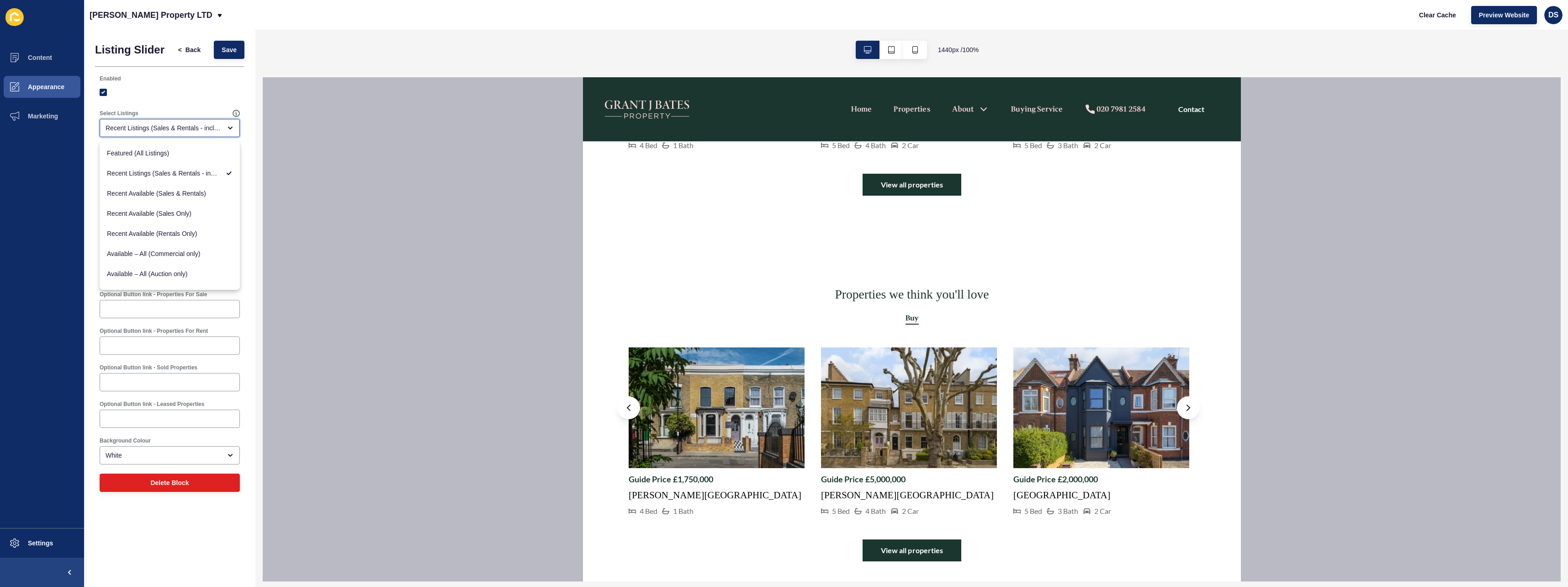
scroll to position [0, 0]
click at [185, 89] on div at bounding box center [170, 93] width 140 height 9
click at [105, 93] on label at bounding box center [103, 93] width 7 height 7
click at [105, 93] on input "Enabled" at bounding box center [105, 93] width 6 height 6
checkbox input "false"
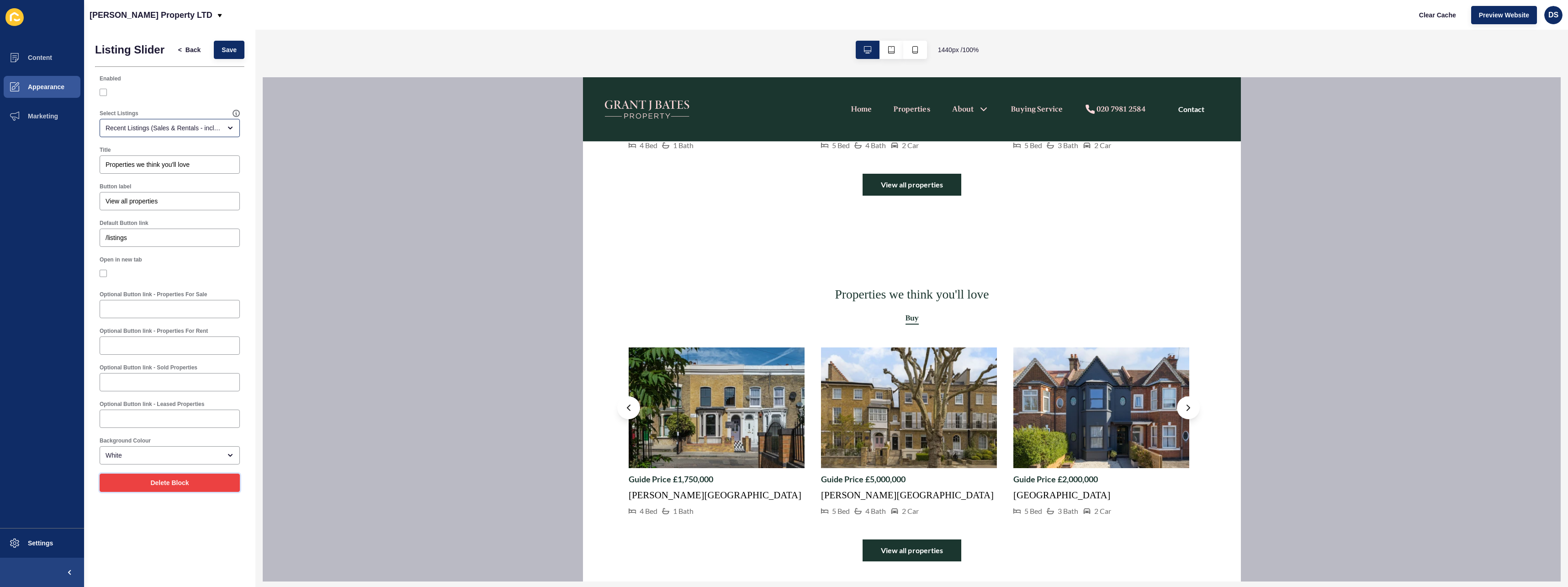
click at [168, 477] on button "Delete Block" at bounding box center [170, 483] width 140 height 18
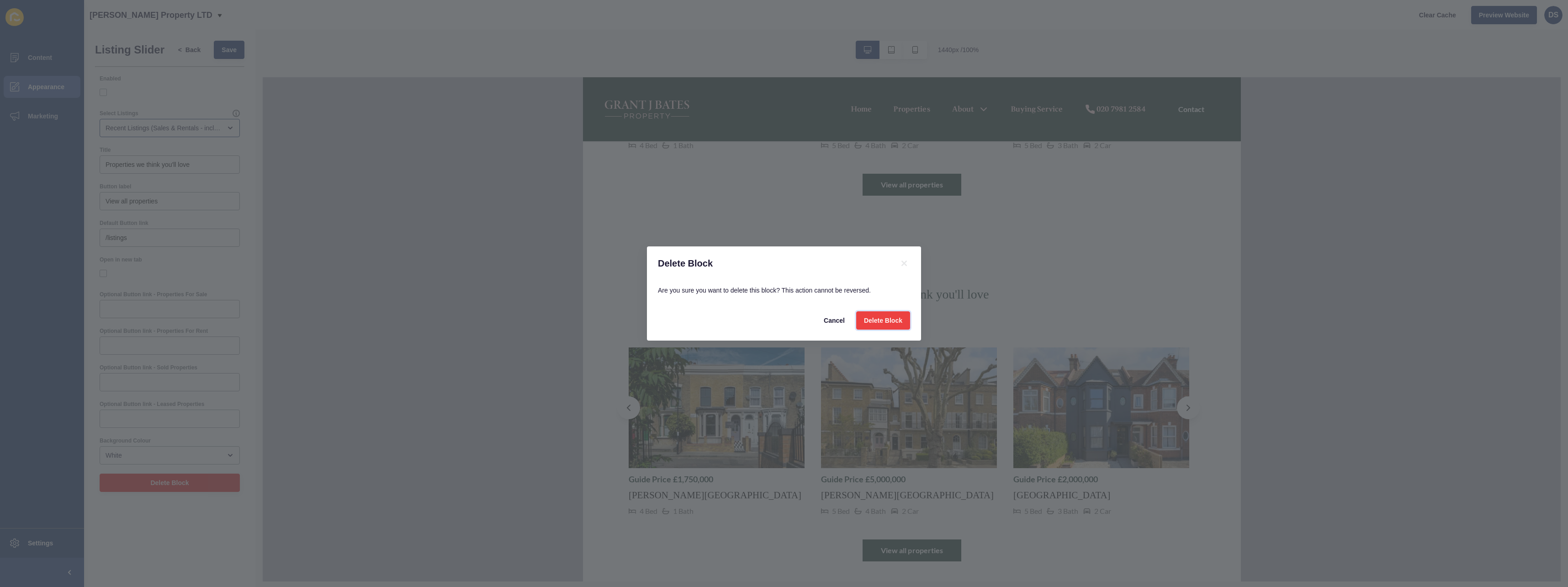
click at [872, 314] on button "Delete Block" at bounding box center [883, 320] width 54 height 18
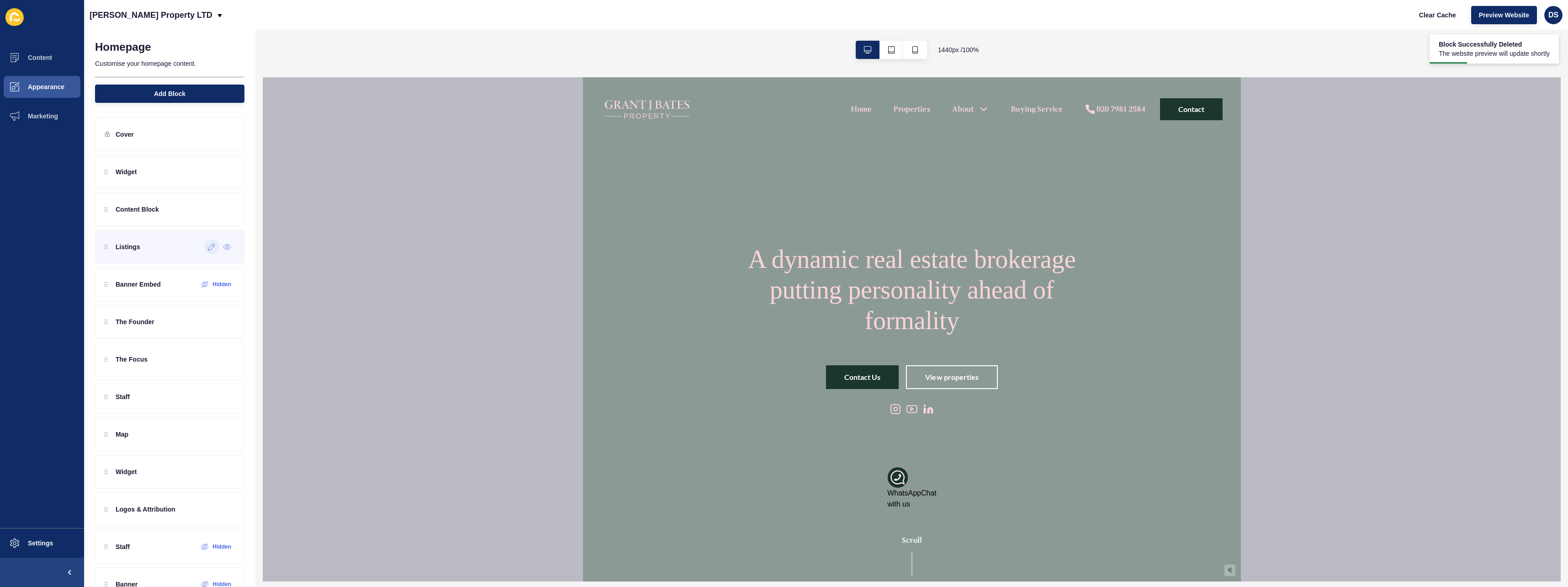
click at [208, 248] on icon at bounding box center [212, 247] width 8 height 7
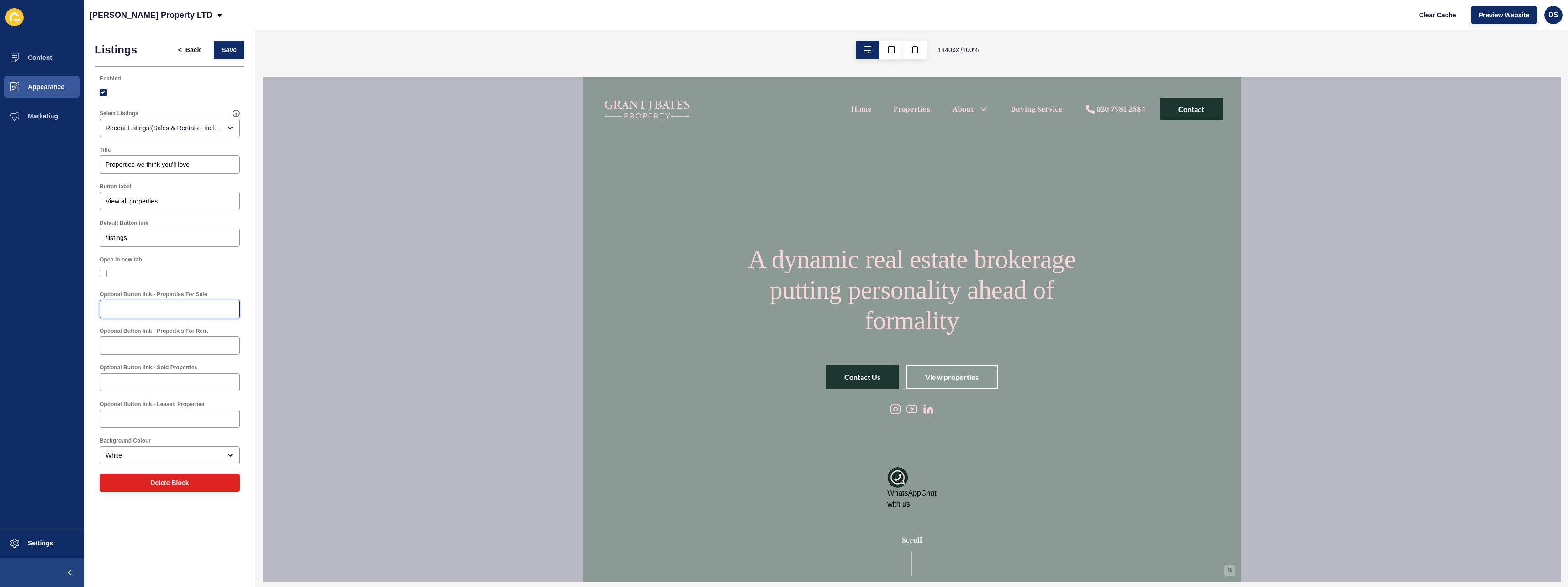
click at [153, 312] on input "Optional Button link - Properties For Sale" at bounding box center [169, 309] width 128 height 9
type input "O"
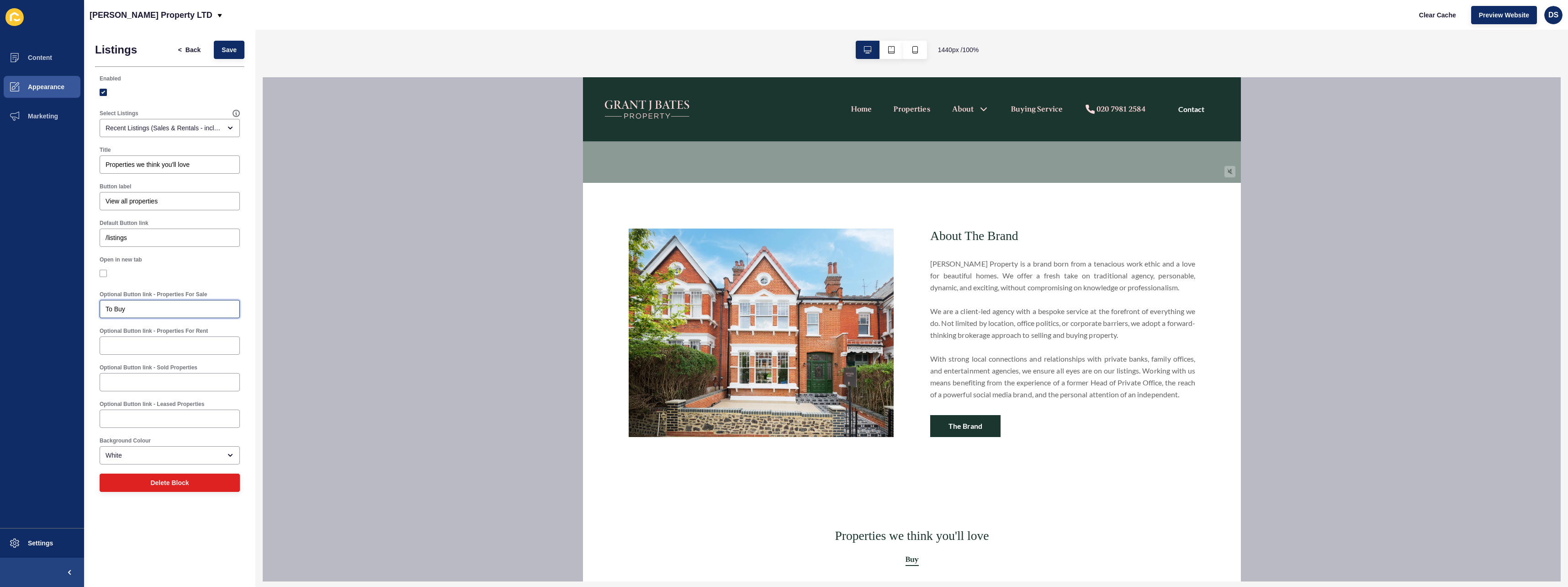
scroll to position [457, 0]
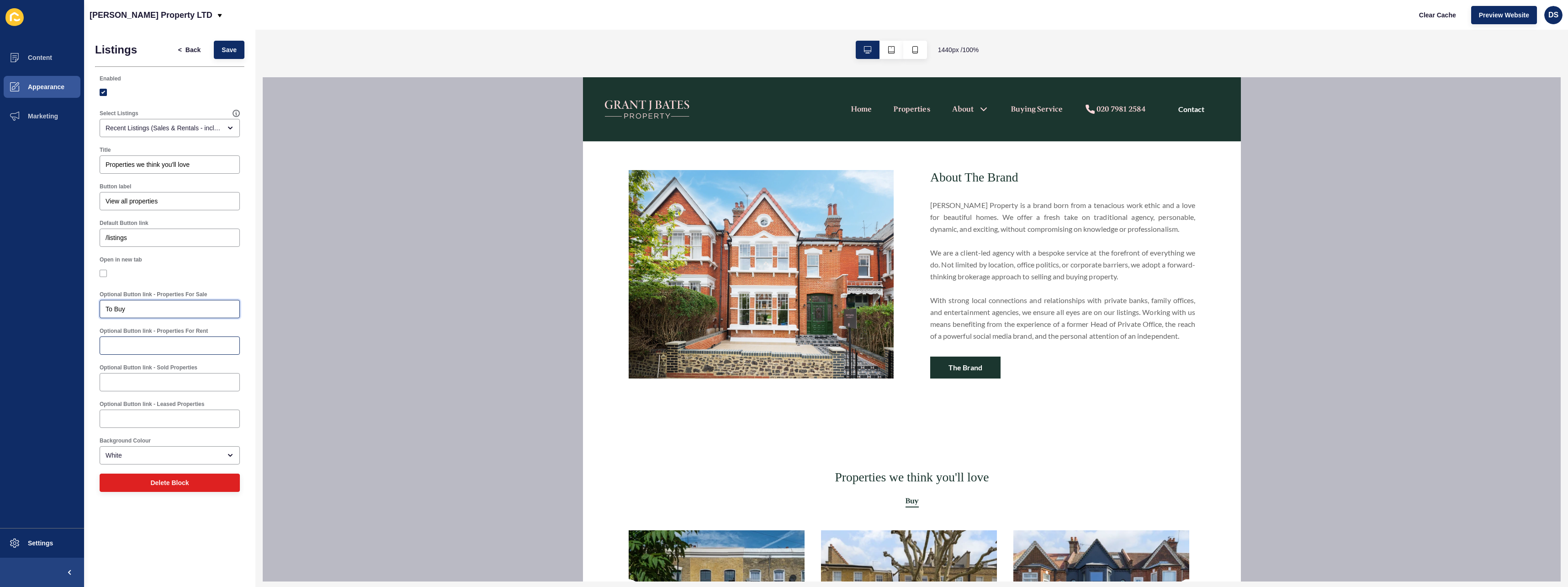
type input "To Buy"
click at [159, 338] on div at bounding box center [170, 345] width 140 height 18
type input "To Let"
click at [197, 267] on div at bounding box center [170, 273] width 140 height 16
click at [234, 49] on span "Save" at bounding box center [229, 49] width 15 height 9
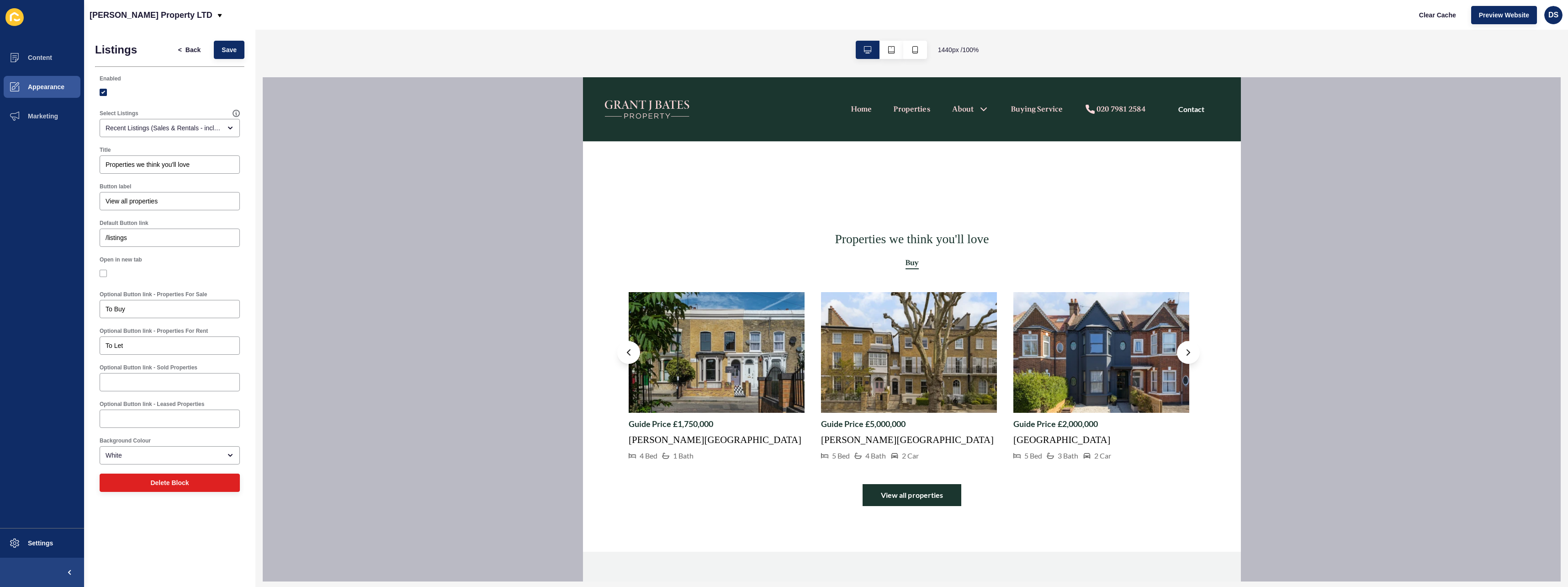
scroll to position [731, 0]
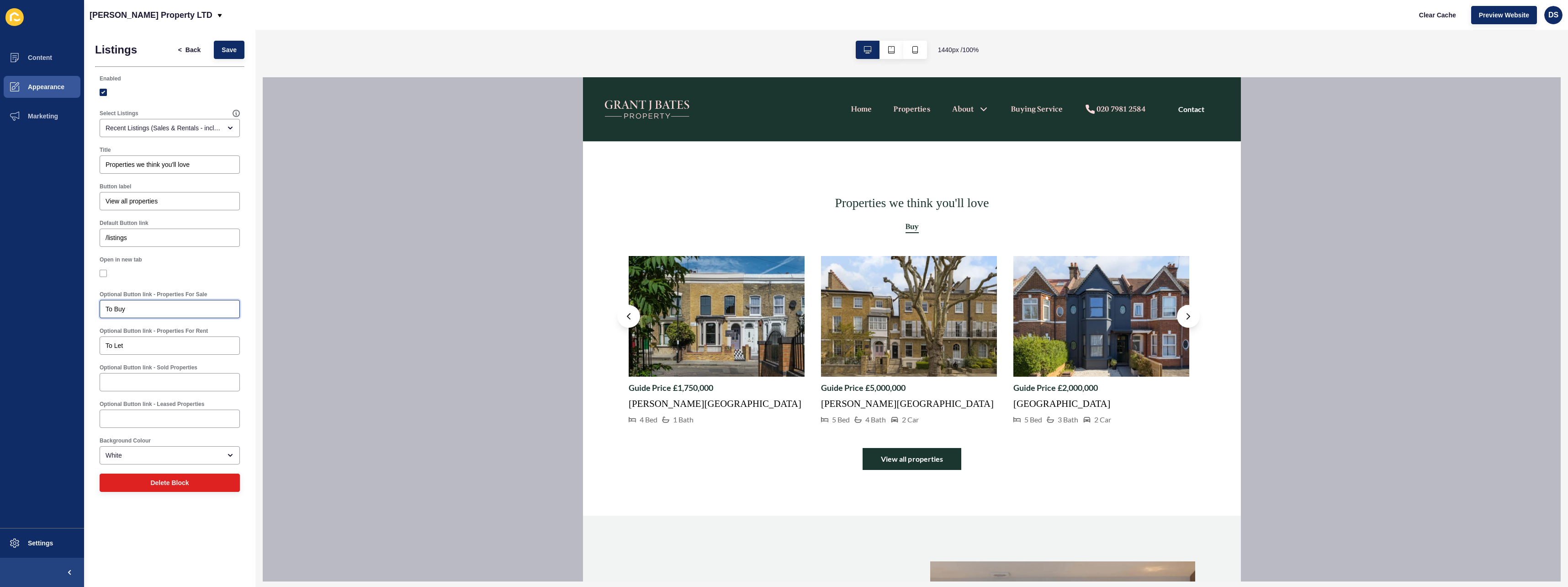
drag, startPoint x: 166, startPoint y: 311, endPoint x: 82, endPoint y: 311, distance: 84.0
click at [82, 311] on div "Content Appearance Marketing Settings [PERSON_NAME] Property LTD Clear Cache Pr…" at bounding box center [784, 294] width 1568 height 587
drag, startPoint x: 157, startPoint y: 346, endPoint x: 74, endPoint y: 343, distance: 83.1
click at [74, 343] on div "Content Appearance Marketing Settings [PERSON_NAME] Property LTD Clear Cache Pr…" at bounding box center [784, 294] width 1568 height 587
click at [224, 45] on span "Save" at bounding box center [229, 49] width 15 height 9
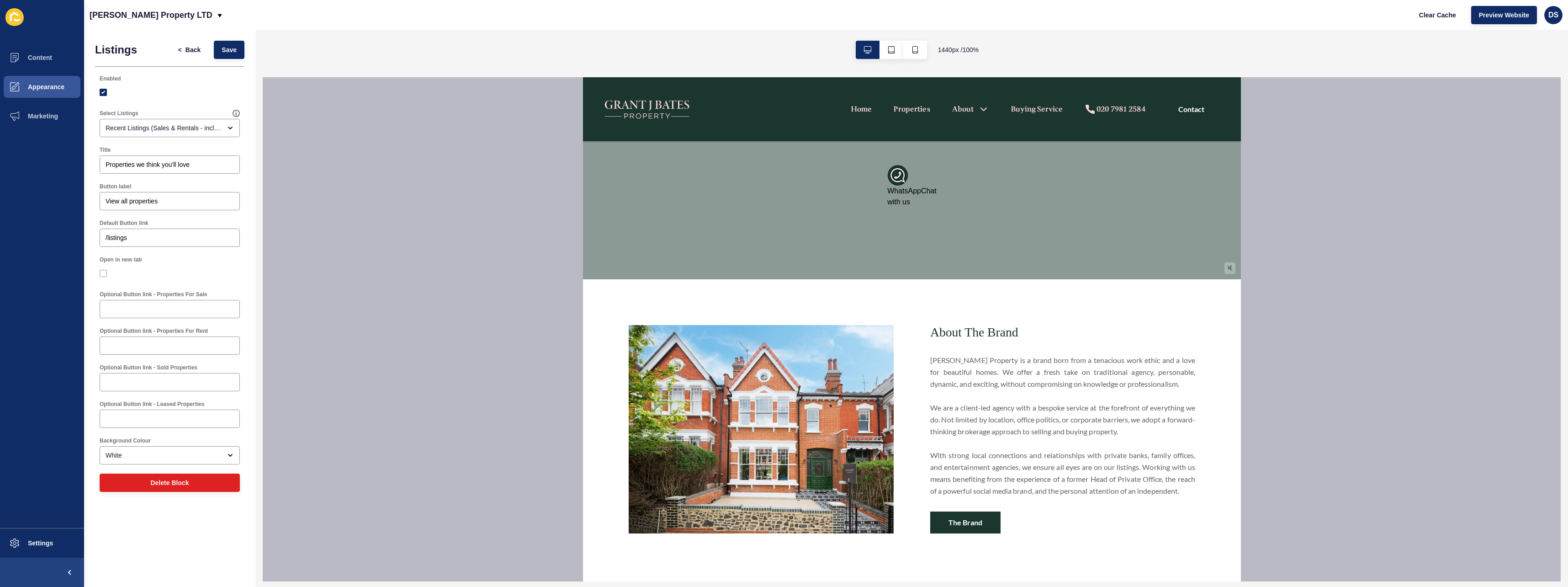
scroll to position [274, 0]
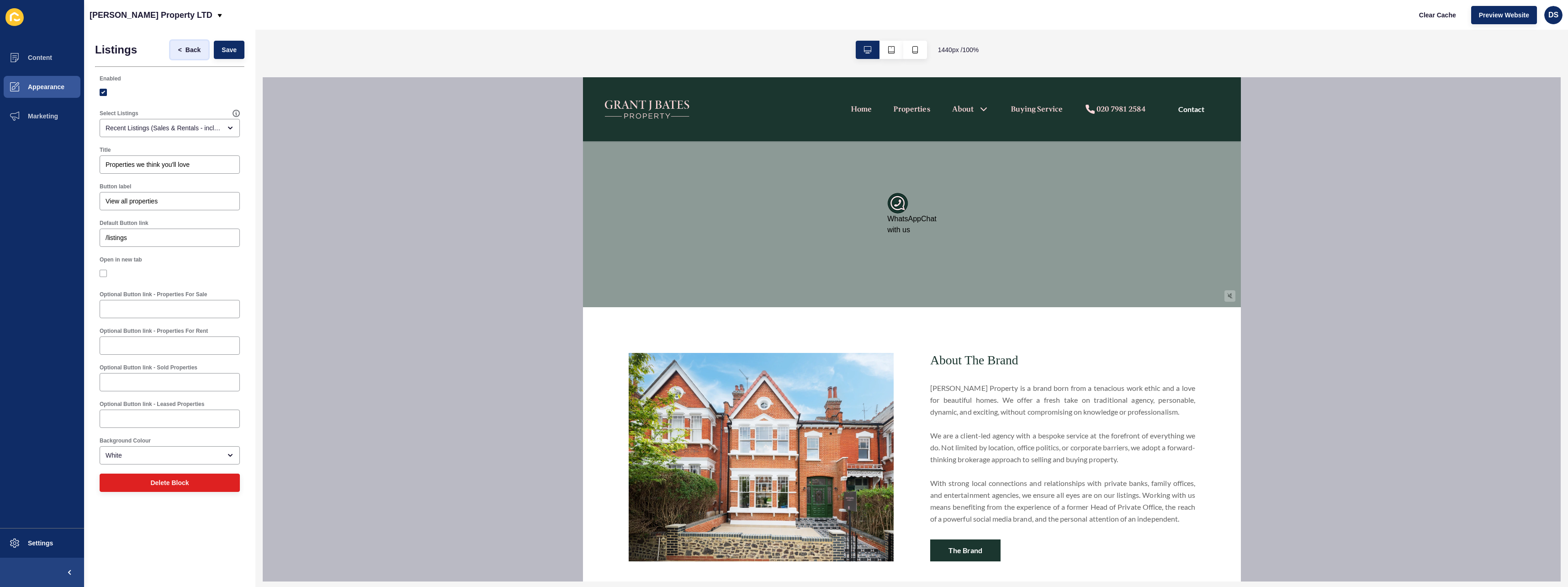
click at [172, 47] on button "< Back" at bounding box center [189, 50] width 38 height 18
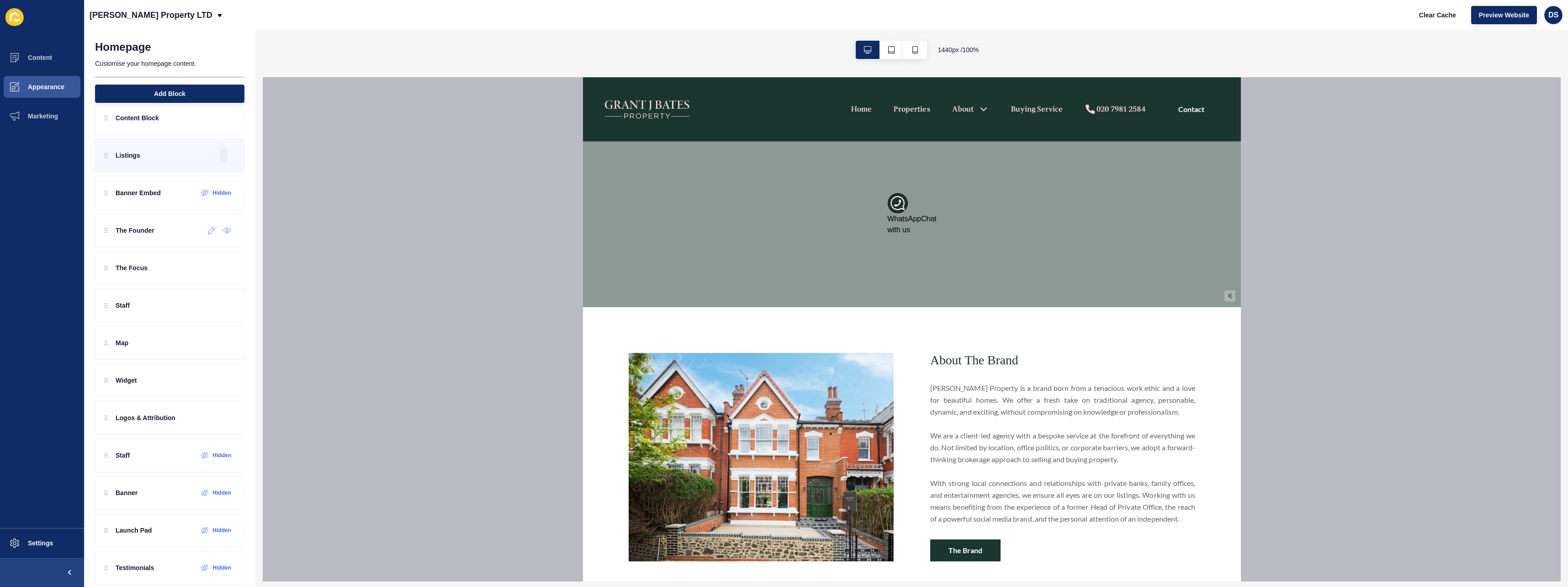
scroll to position [0, 0]
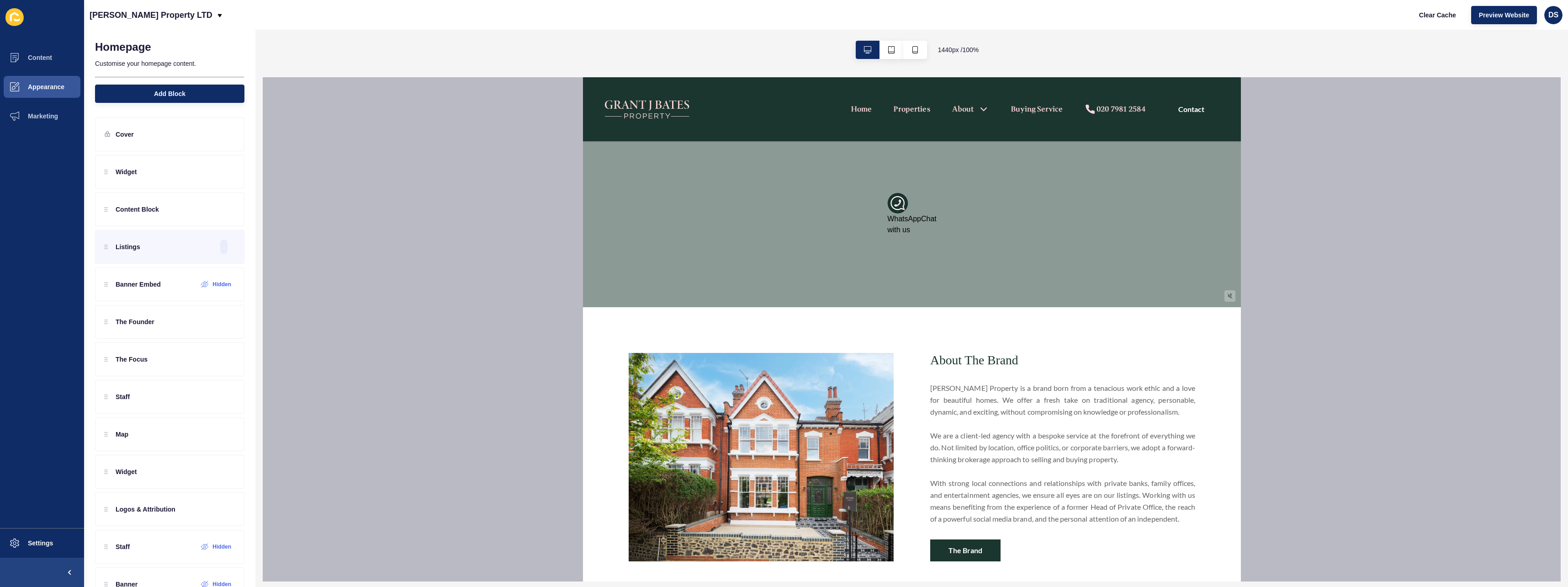
click at [180, 104] on div "Homepage Customise your homepage content. Add Block" at bounding box center [169, 69] width 171 height 79
click at [185, 98] on button "Add Block" at bounding box center [169, 94] width 149 height 18
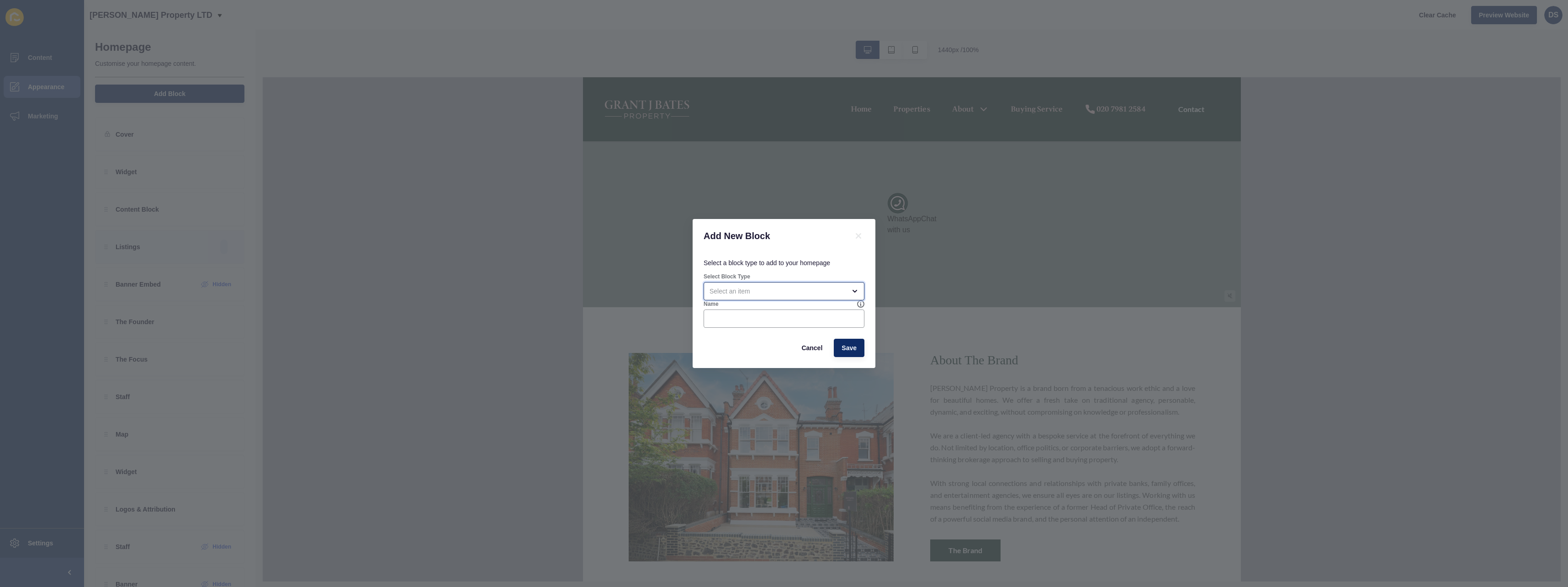
click at [839, 292] on div "open menu" at bounding box center [778, 291] width 136 height 9
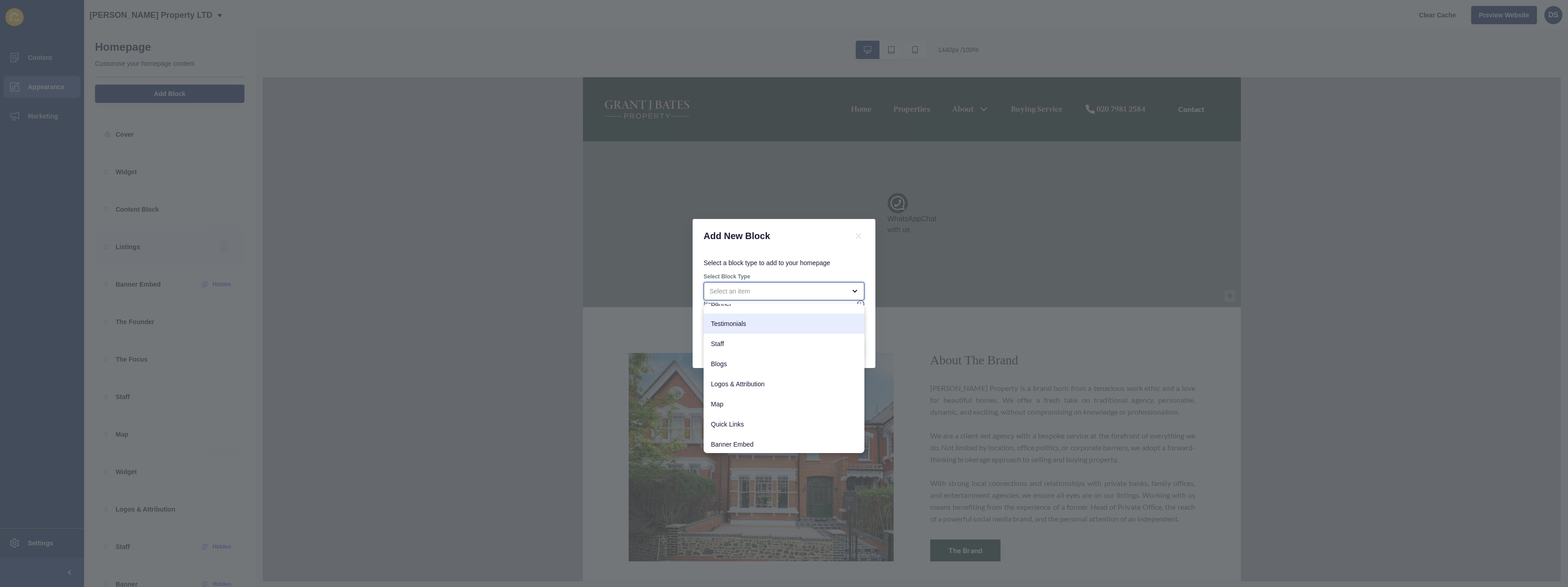
scroll to position [72, 0]
click at [771, 414] on div "Quick Links" at bounding box center [784, 423] width 161 height 20
type input "Quick Links"
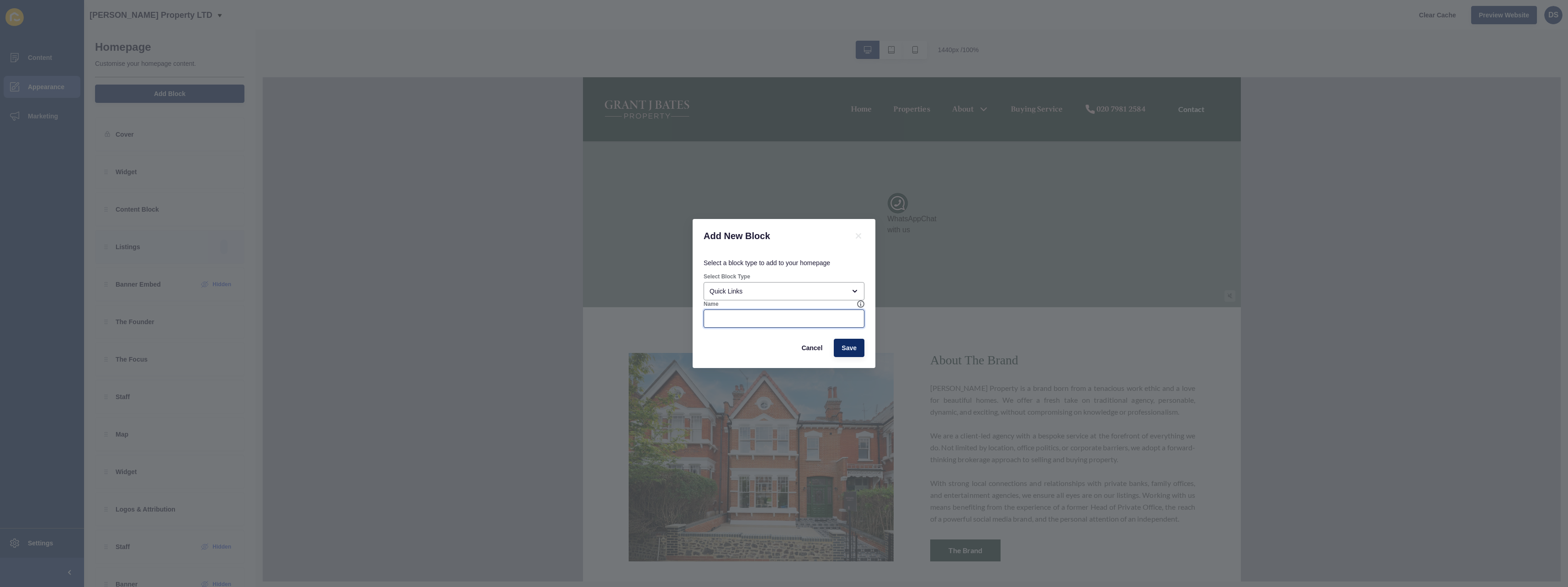
click at [839, 322] on input "Name" at bounding box center [784, 318] width 149 height 9
type input "Test"
click at [847, 342] on button "Save" at bounding box center [849, 348] width 30 height 18
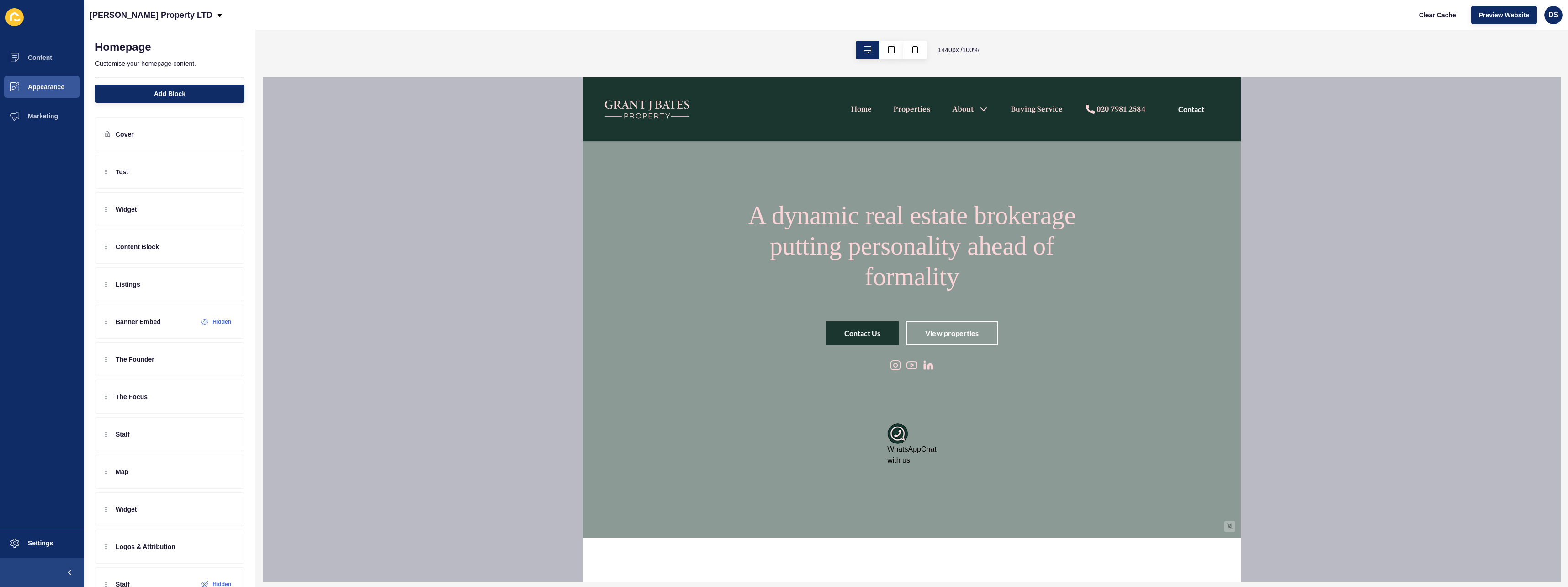
scroll to position [0, 0]
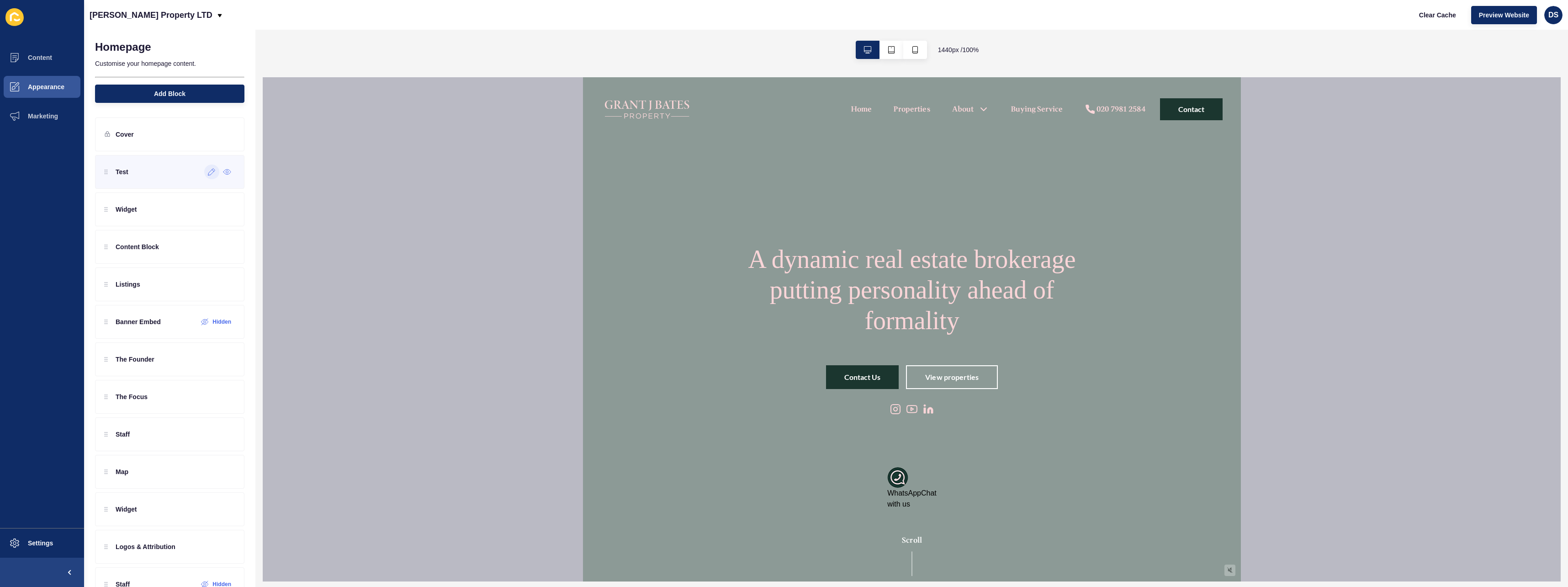
click at [208, 170] on icon at bounding box center [212, 172] width 8 height 7
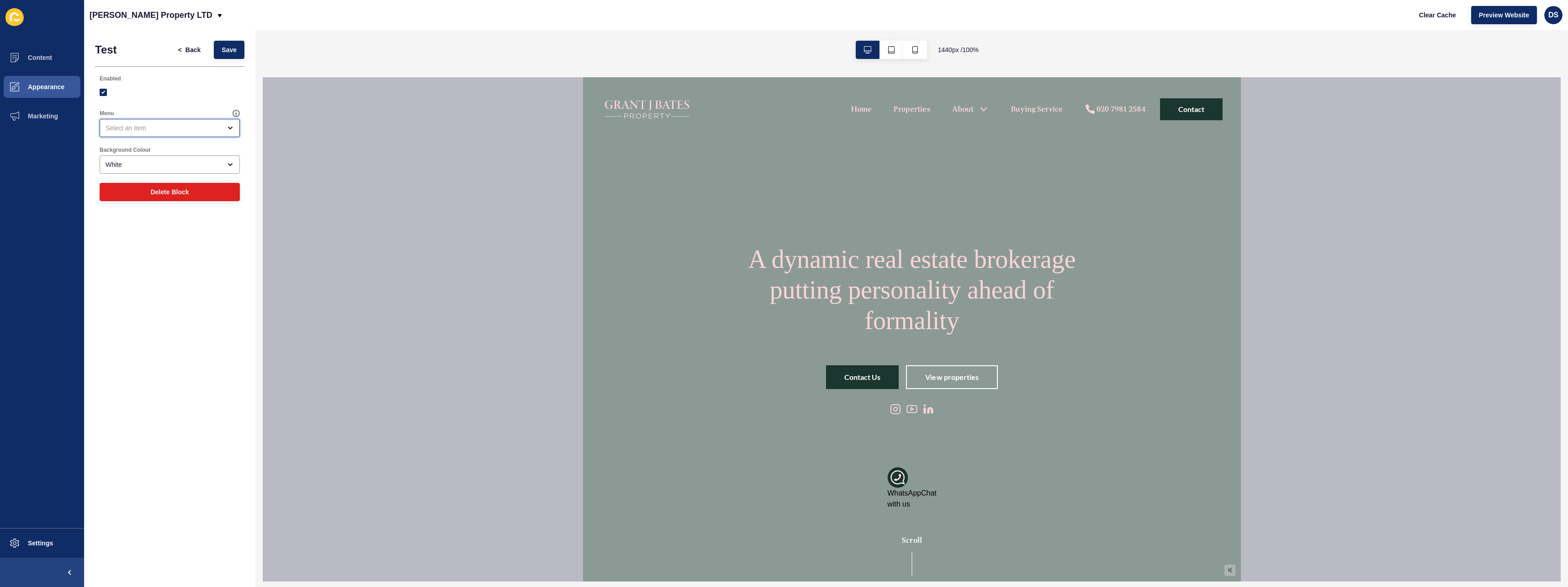
click at [219, 130] on div "open menu" at bounding box center [163, 128] width 116 height 9
click at [162, 85] on div at bounding box center [170, 92] width 140 height 16
click at [166, 185] on button "Delete Block" at bounding box center [170, 192] width 140 height 18
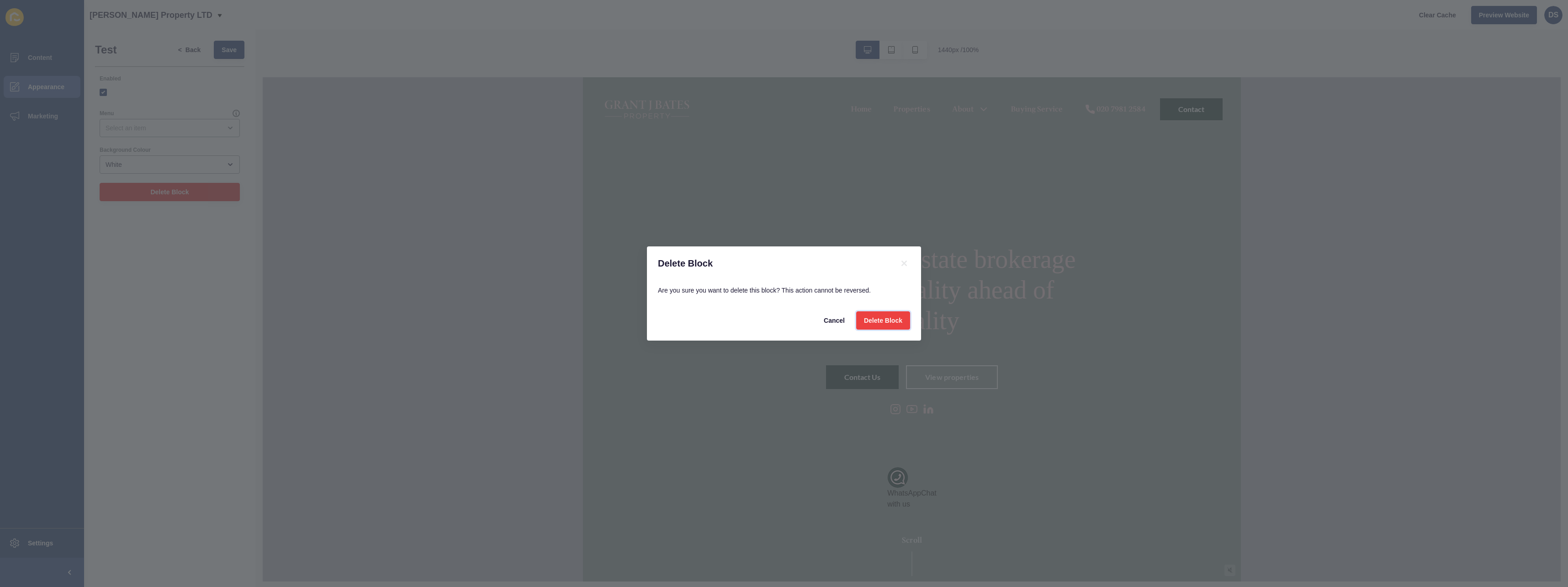
click at [891, 317] on span "Delete Block" at bounding box center [883, 320] width 38 height 9
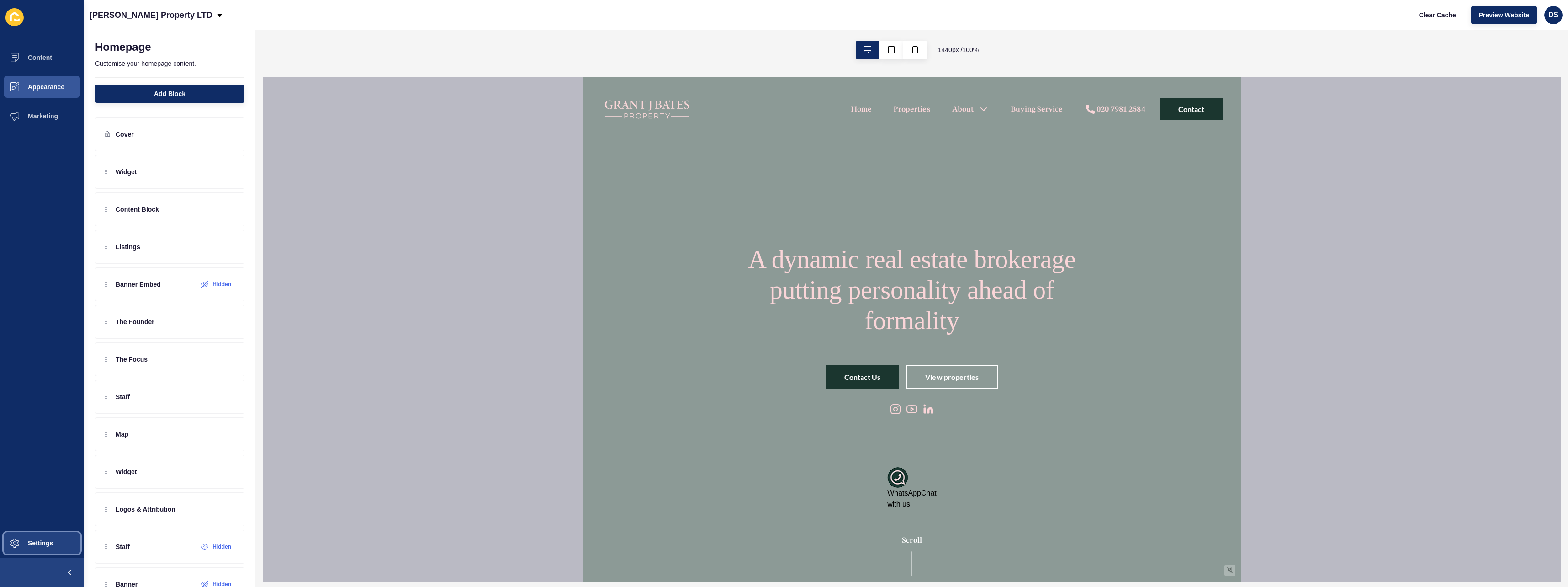
click at [33, 540] on span "Settings" at bounding box center [26, 543] width 54 height 7
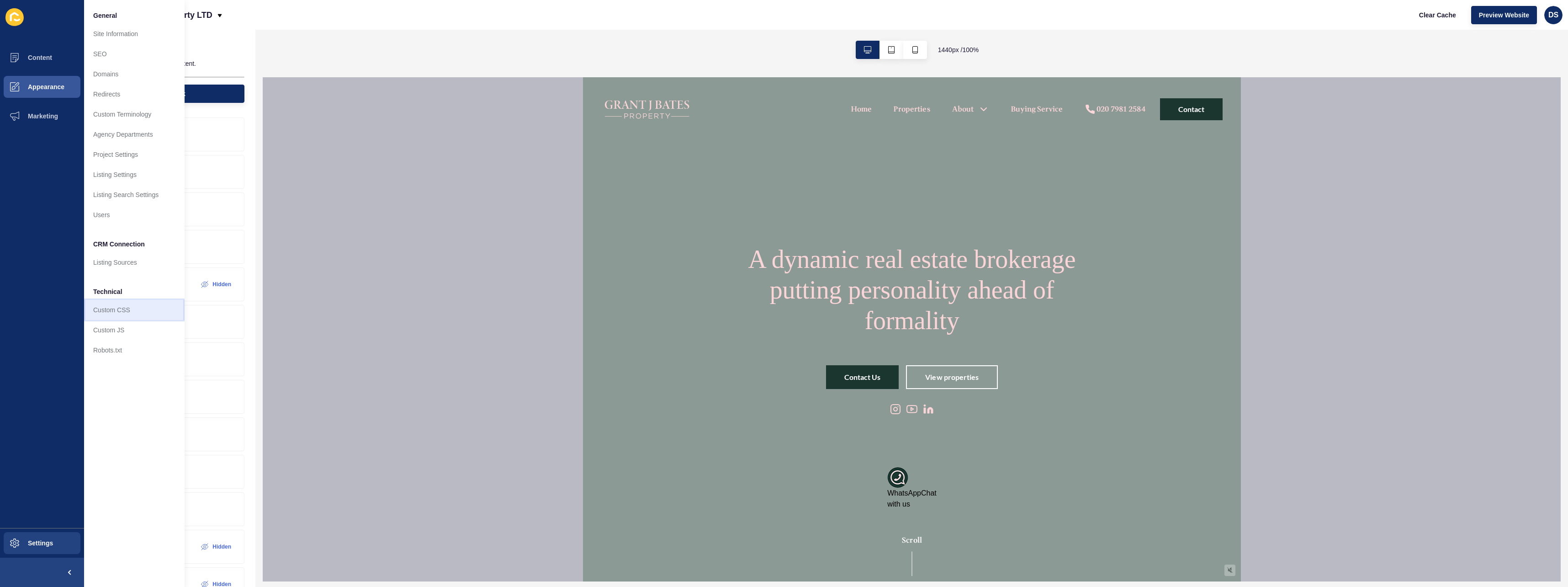
click at [127, 314] on link "Custom CSS" at bounding box center [134, 309] width 100 height 20
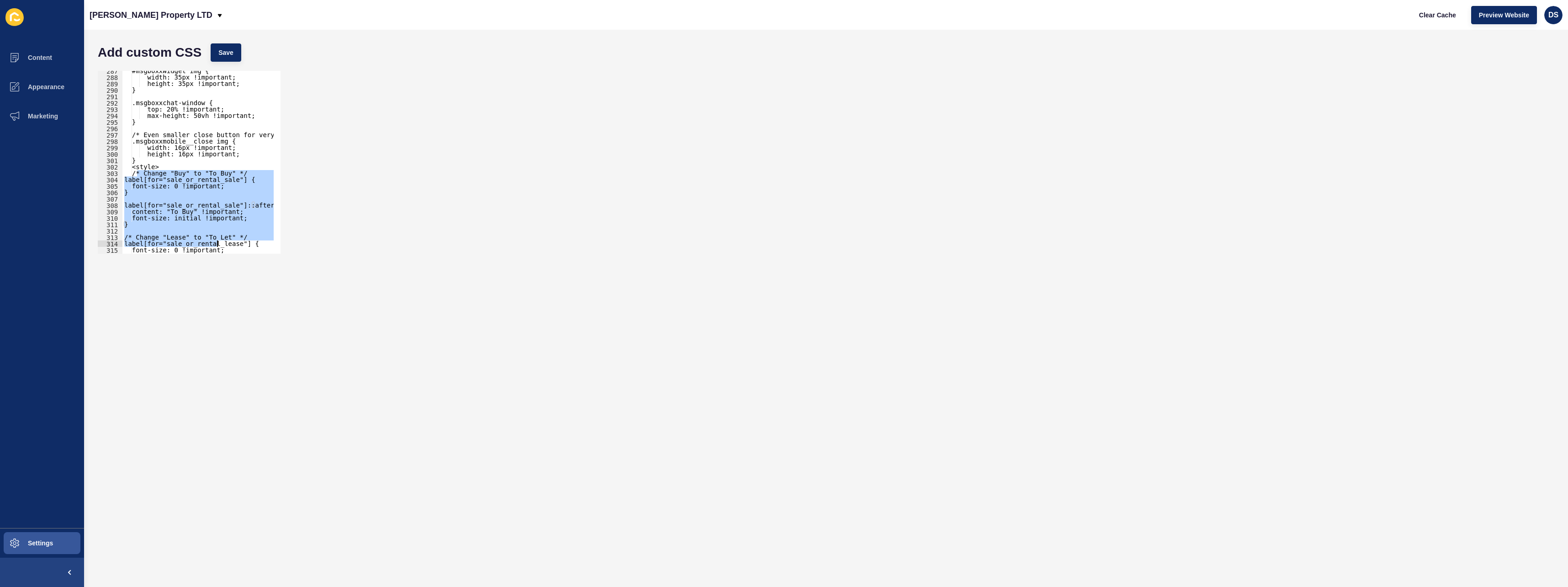
scroll to position [1885, 0]
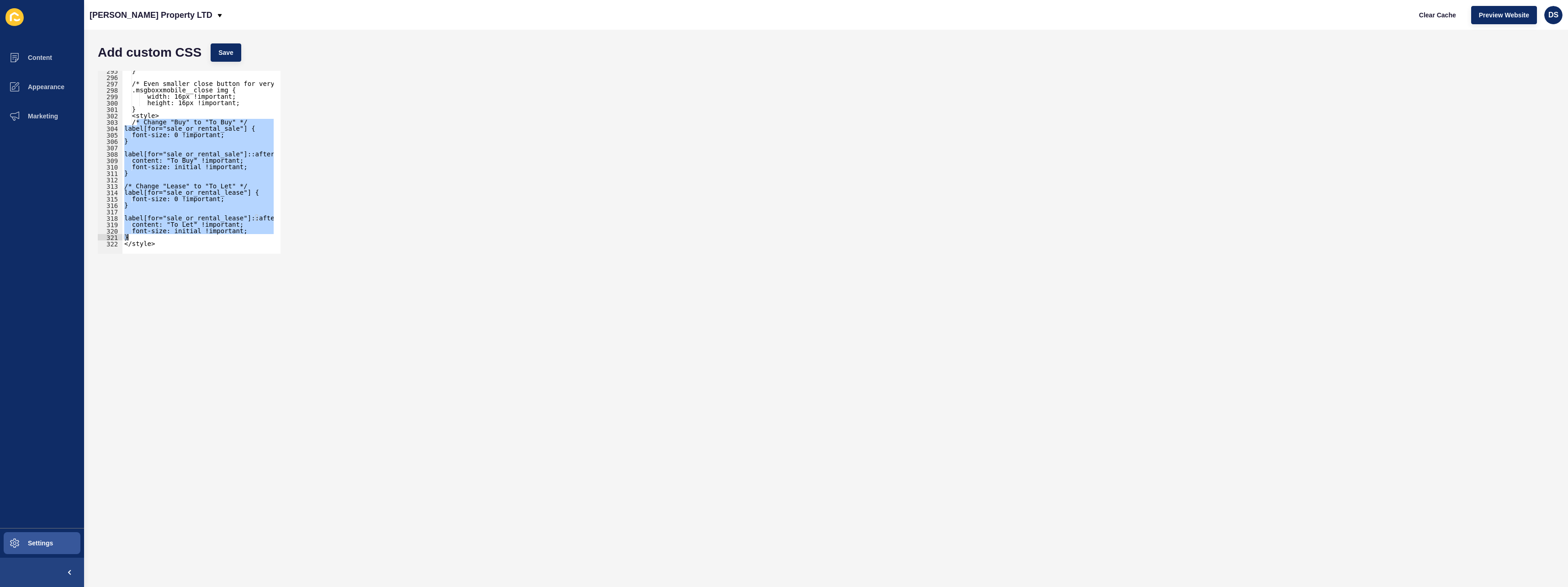
drag, startPoint x: 136, startPoint y: 178, endPoint x: 205, endPoint y: 237, distance: 90.8
click at [205, 237] on div "} /* Even smaller close button for very small screens */ .msgboxxmobile__close …" at bounding box center [273, 162] width 301 height 189
paste textarea
type textarea "}"
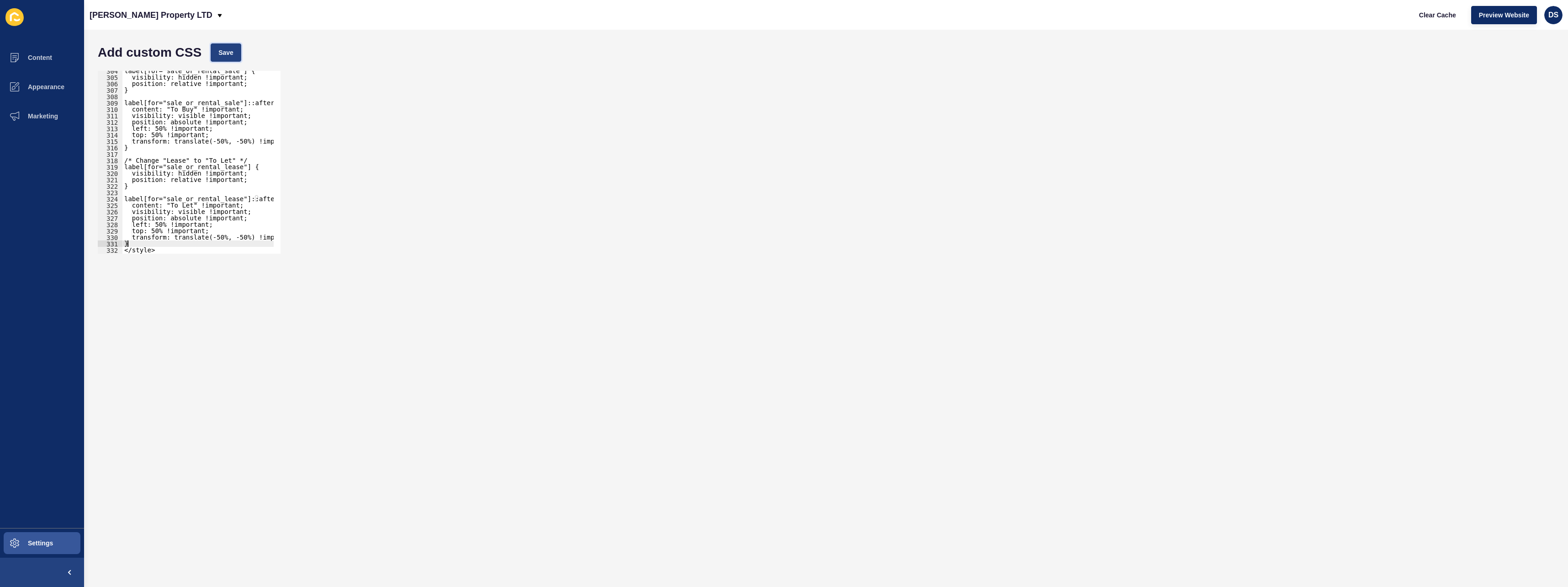
click at [219, 54] on span "Save" at bounding box center [226, 52] width 15 height 9
click at [59, 88] on span "Appearance" at bounding box center [32, 87] width 66 height 7
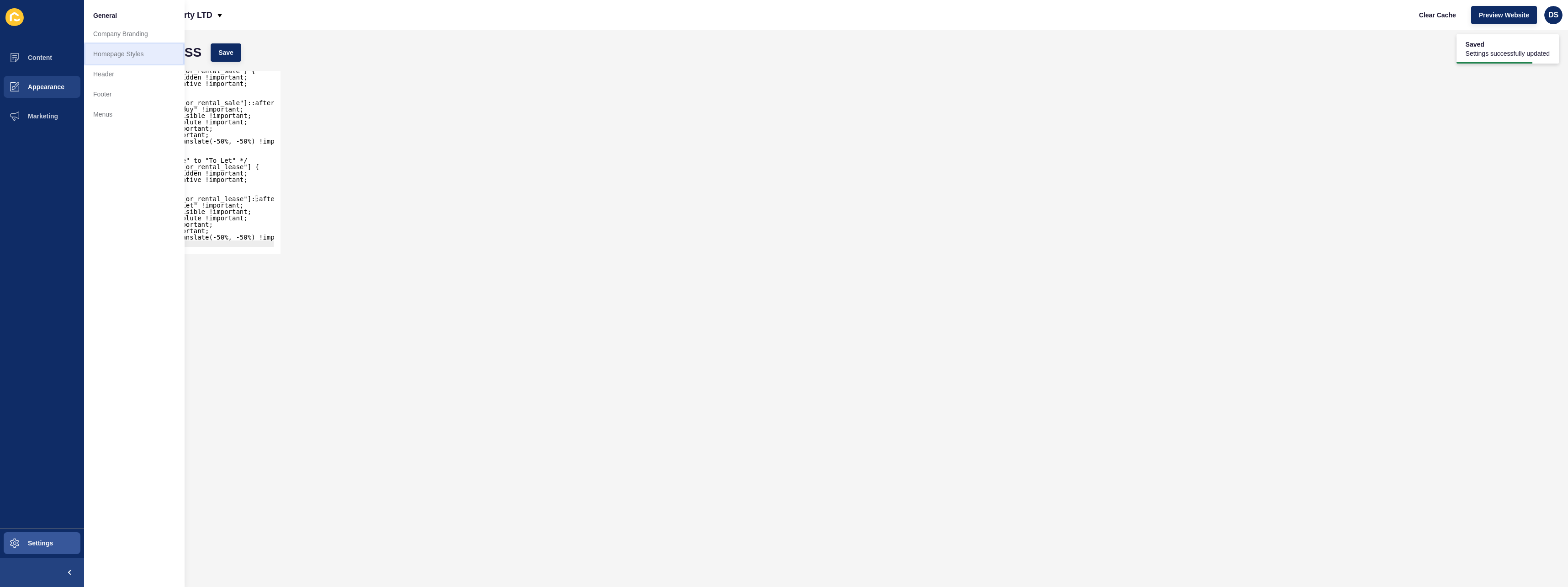
click at [114, 55] on link "Homepage Styles" at bounding box center [134, 54] width 100 height 20
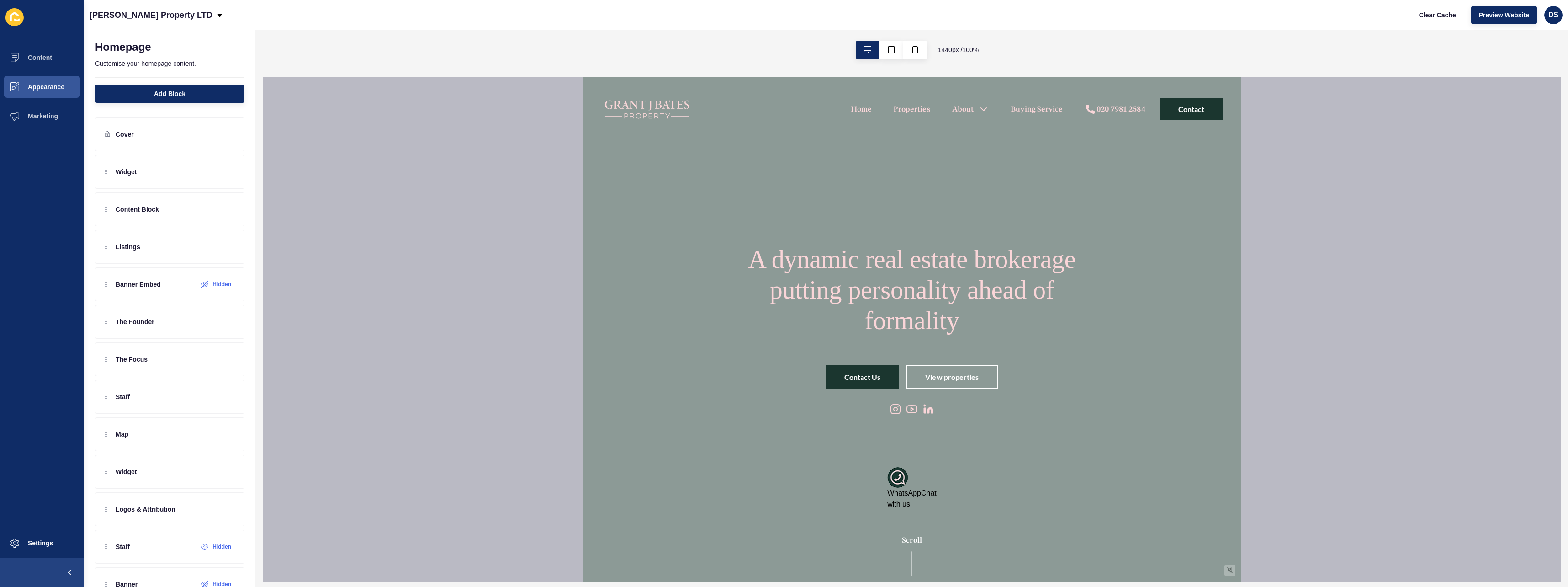
click at [953, 387] on link "View properties" at bounding box center [951, 377] width 92 height 24
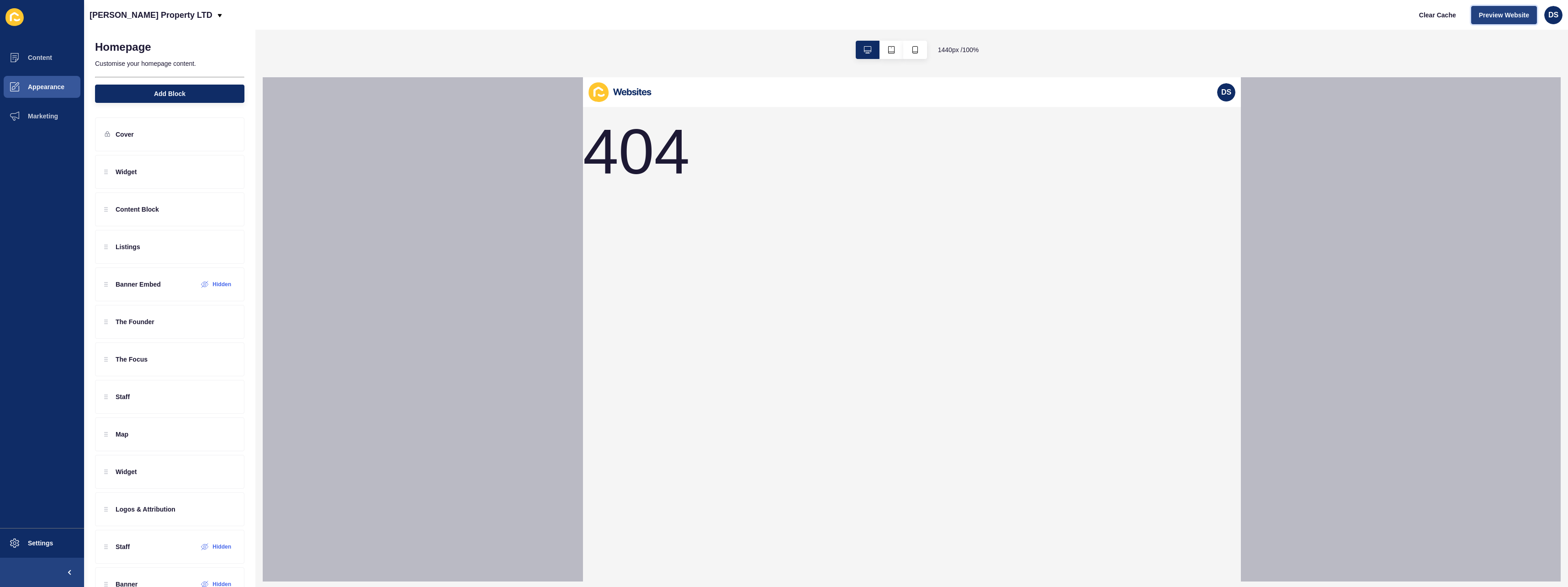
click at [1510, 21] on button "Preview Website" at bounding box center [1504, 15] width 66 height 18
click at [51, 540] on span "Settings" at bounding box center [26, 543] width 54 height 7
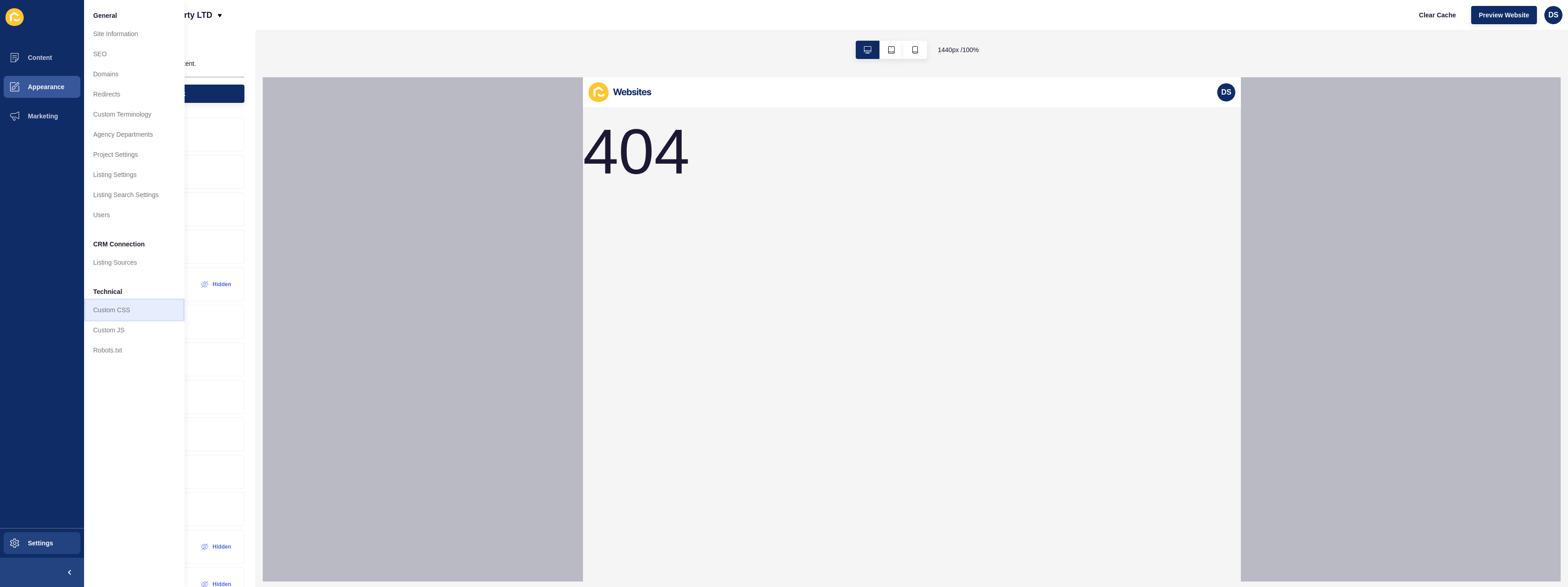
click at [124, 314] on link "Custom CSS" at bounding box center [134, 309] width 100 height 20
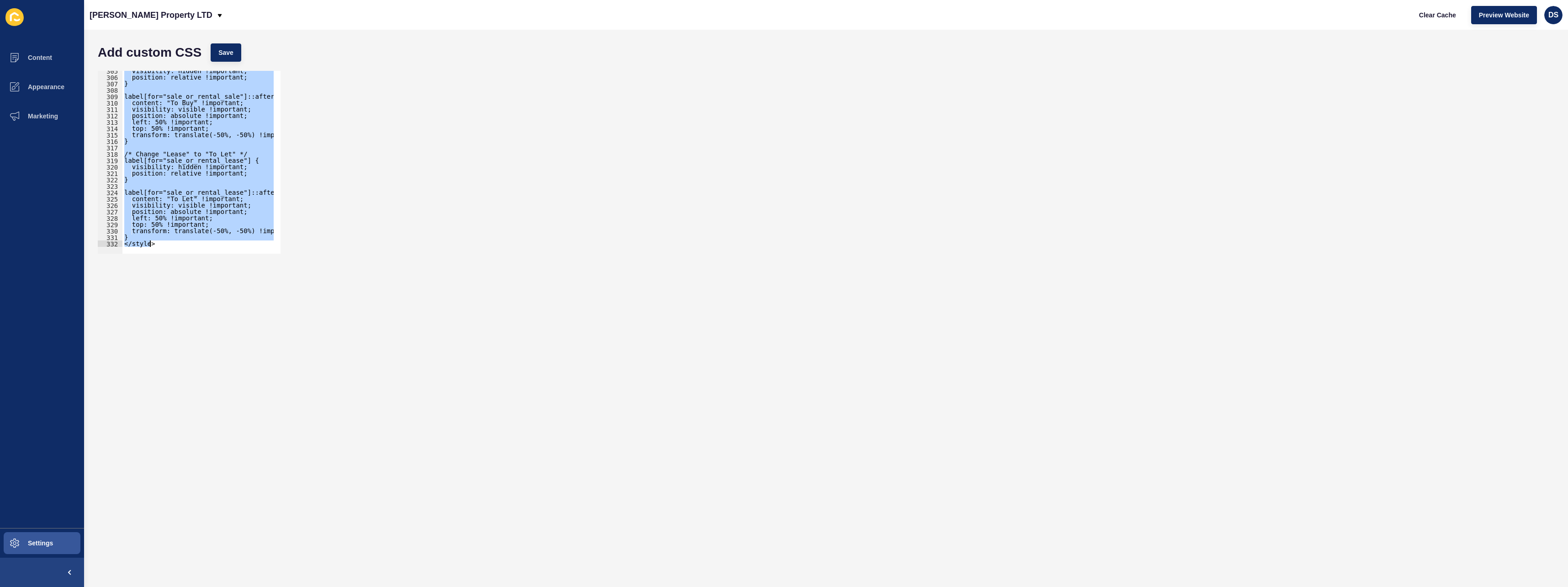
scroll to position [1949, 0]
drag, startPoint x: 136, startPoint y: 189, endPoint x: 211, endPoint y: 315, distance: 146.6
click at [211, 315] on form "Add custom CSS Save <style> 305 306 307 308 309 310 311 312 313 314 315 316 317…" at bounding box center [826, 308] width 1466 height 539
click at [166, 246] on div "} </style> 305 306 307 308 309 310 311 312 313 314 315 316 317 318 319 320 321 …" at bounding box center [189, 162] width 183 height 183
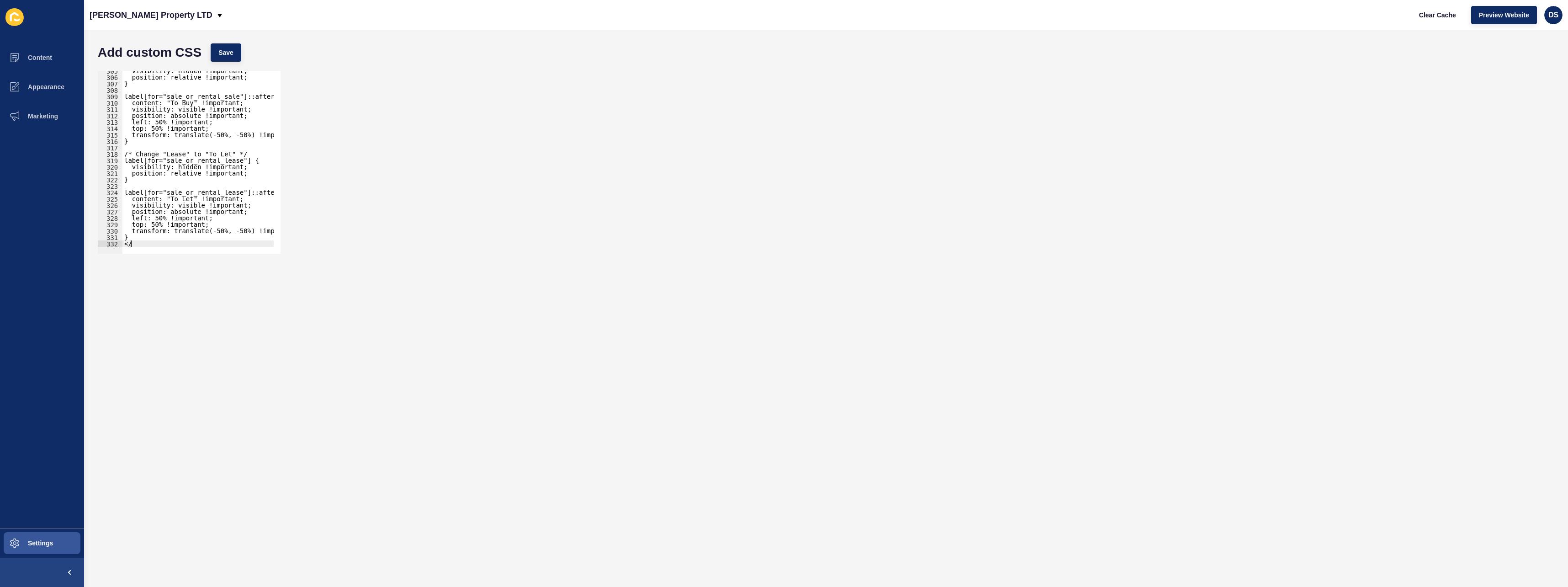
type textarea "<"
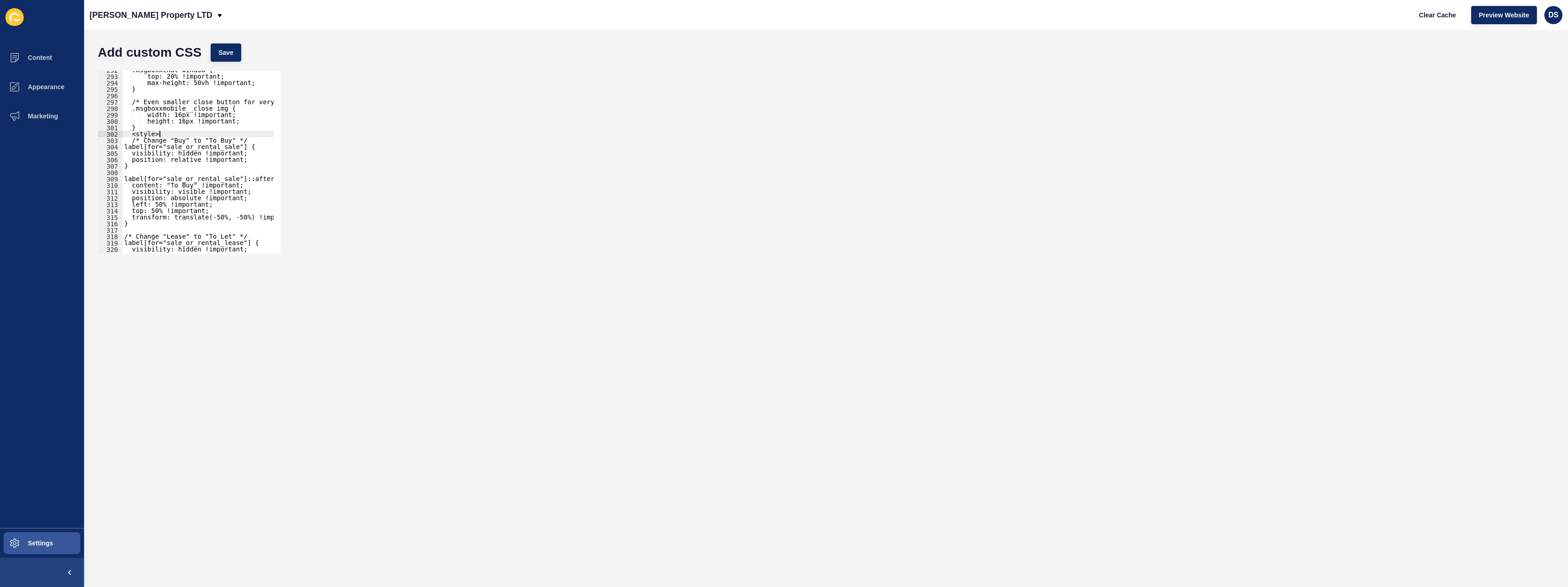
click at [164, 132] on div ".msgboxxchat-window { top: 20% !important; max-height: 50vh !important; } /* Ev…" at bounding box center [273, 161] width 301 height 189
type textarea "<"
click at [233, 48] on button "Save" at bounding box center [226, 52] width 30 height 18
click at [54, 83] on span "Appearance" at bounding box center [32, 87] width 66 height 7
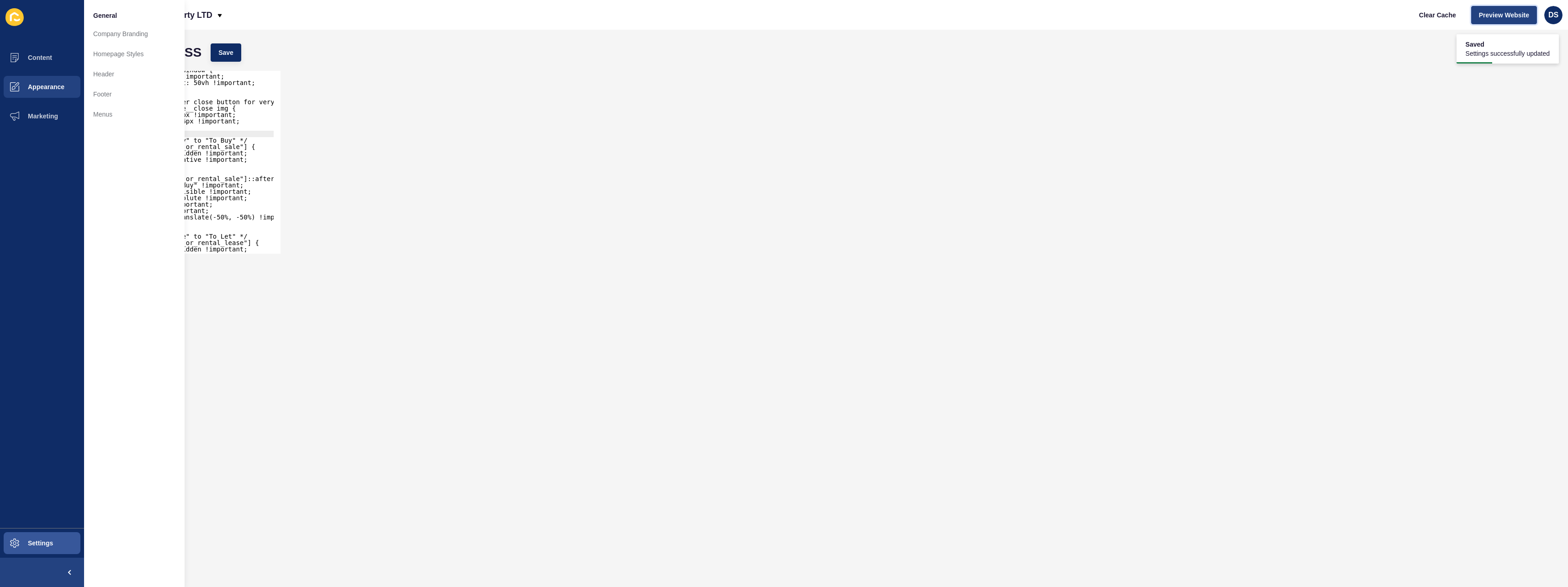
click at [1503, 20] on button "Preview Website" at bounding box center [1504, 15] width 66 height 18
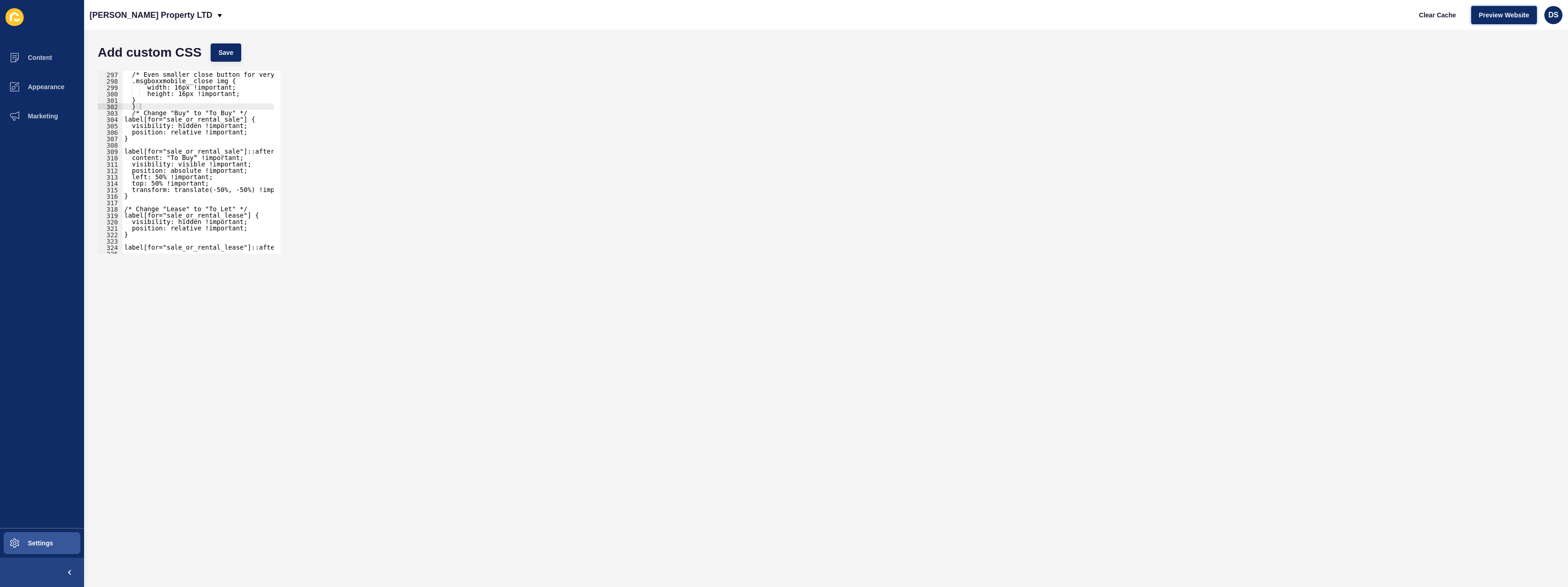
scroll to position [1894, 0]
click at [214, 139] on div "/* Even smaller close button for very small screens */ .msgboxxmobile__close im…" at bounding box center [273, 160] width 301 height 189
click at [156, 107] on div "/* Even smaller close button for very small screens */ .msgboxxmobile__close im…" at bounding box center [273, 160] width 301 height 189
type textarea "}"
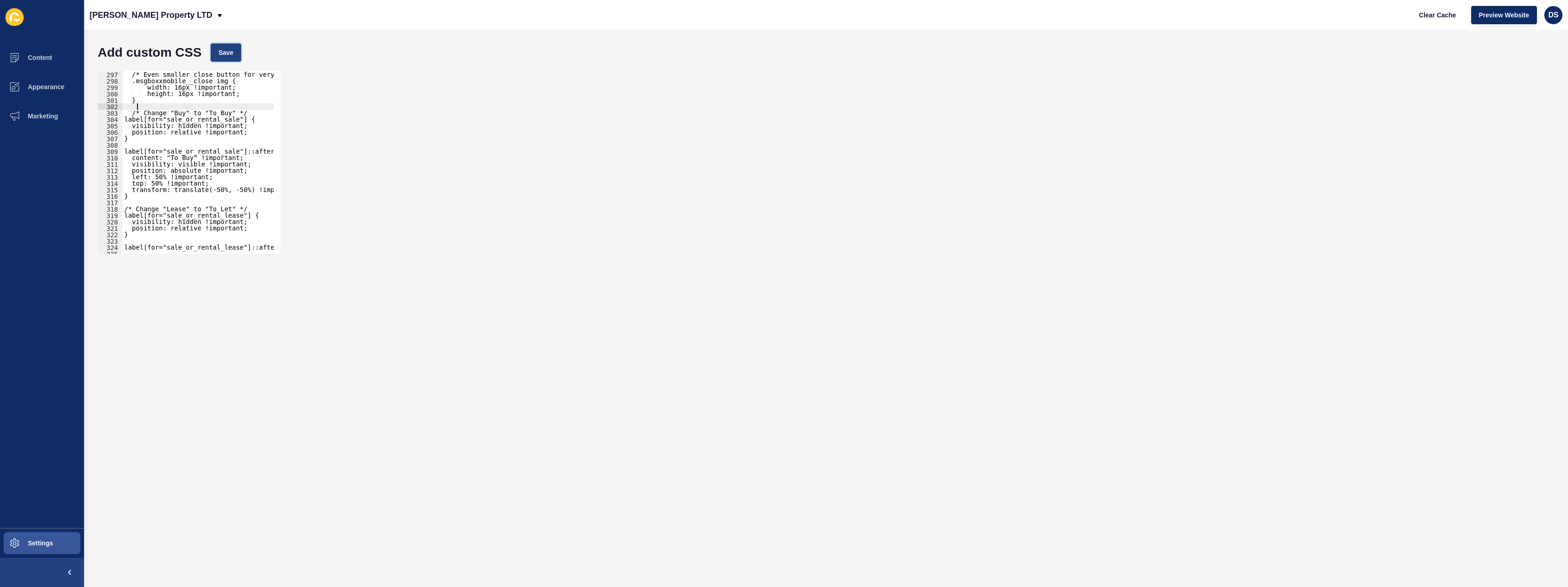
click at [235, 47] on button "Save" at bounding box center [226, 52] width 30 height 18
click at [1488, 7] on button "Preview Website" at bounding box center [1504, 15] width 66 height 18
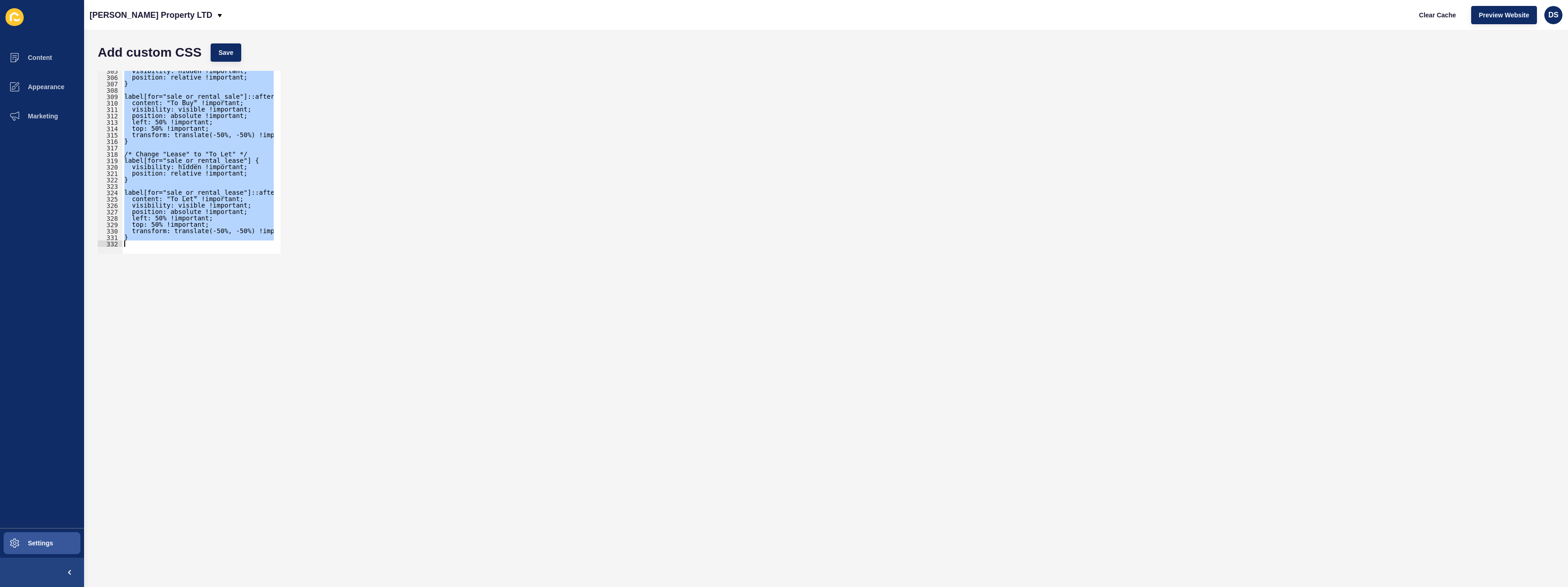
drag, startPoint x: 147, startPoint y: 106, endPoint x: 232, endPoint y: 340, distance: 249.0
click at [232, 340] on form "Add custom CSS Save 305 306 307 308 309 310 311 312 313 314 315 316 317 318 319…" at bounding box center [826, 308] width 1466 height 539
type textarea "}"
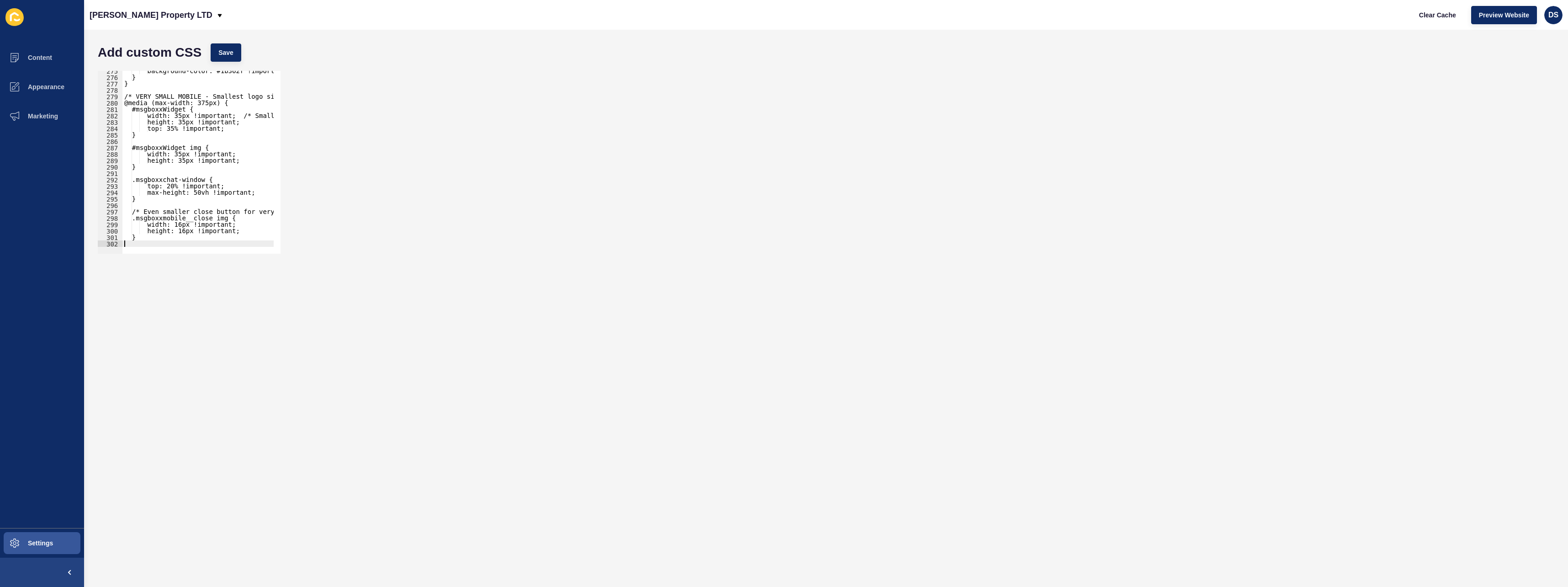
type textarea "}"
click at [222, 50] on span "Save" at bounding box center [226, 52] width 15 height 9
click at [149, 244] on div "min-width: 120px !important; background-color: #1b362f !important; } } /* VERY …" at bounding box center [273, 162] width 301 height 189
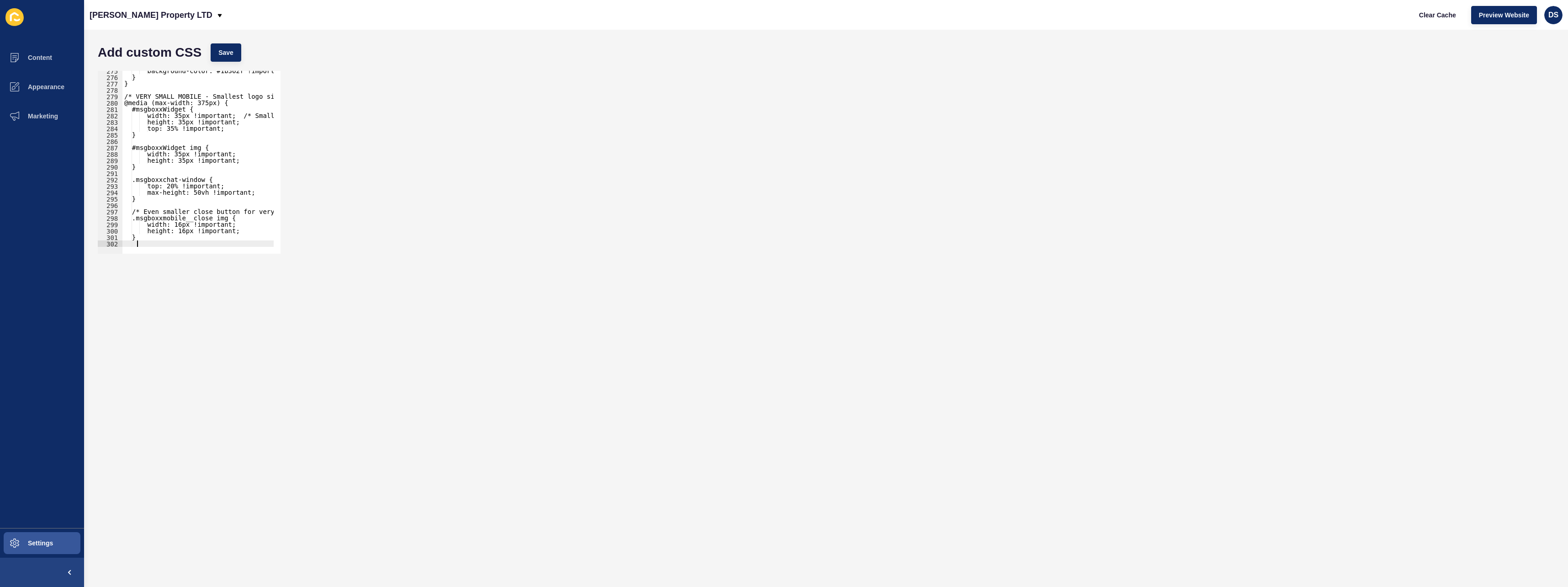
type textarea "]"
type textarea "}"
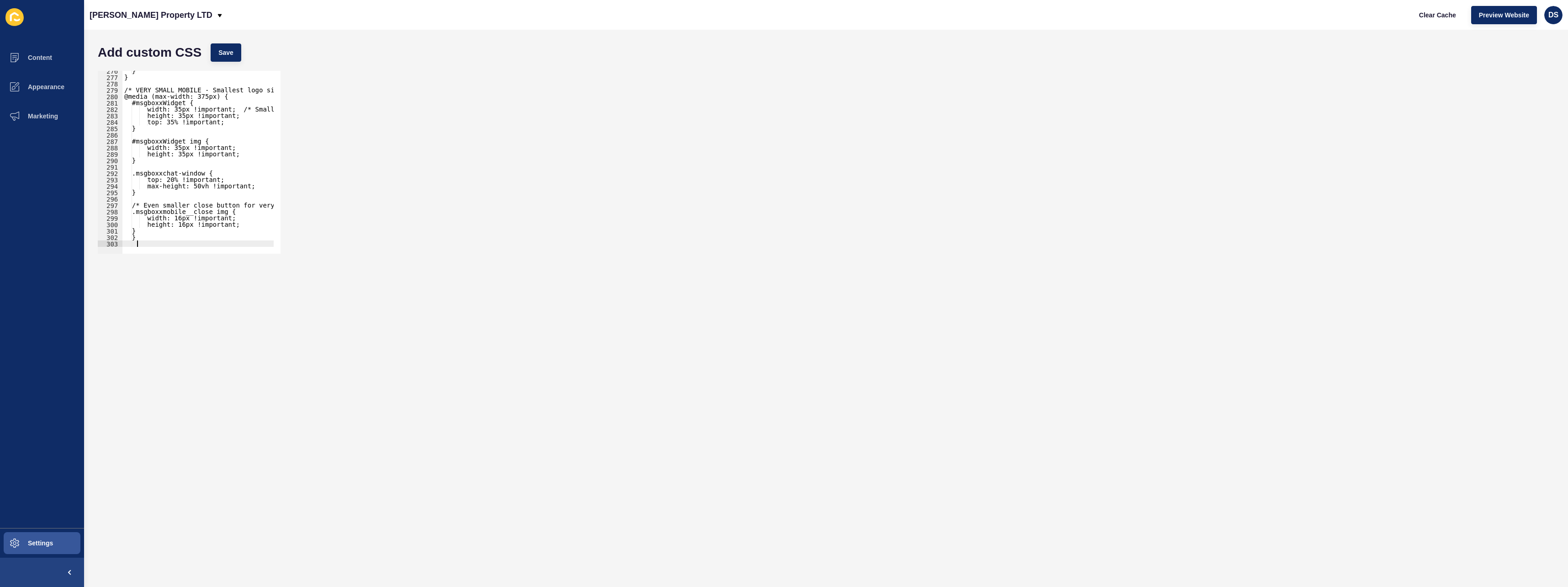
scroll to position [1763, 0]
paste textarea "}"
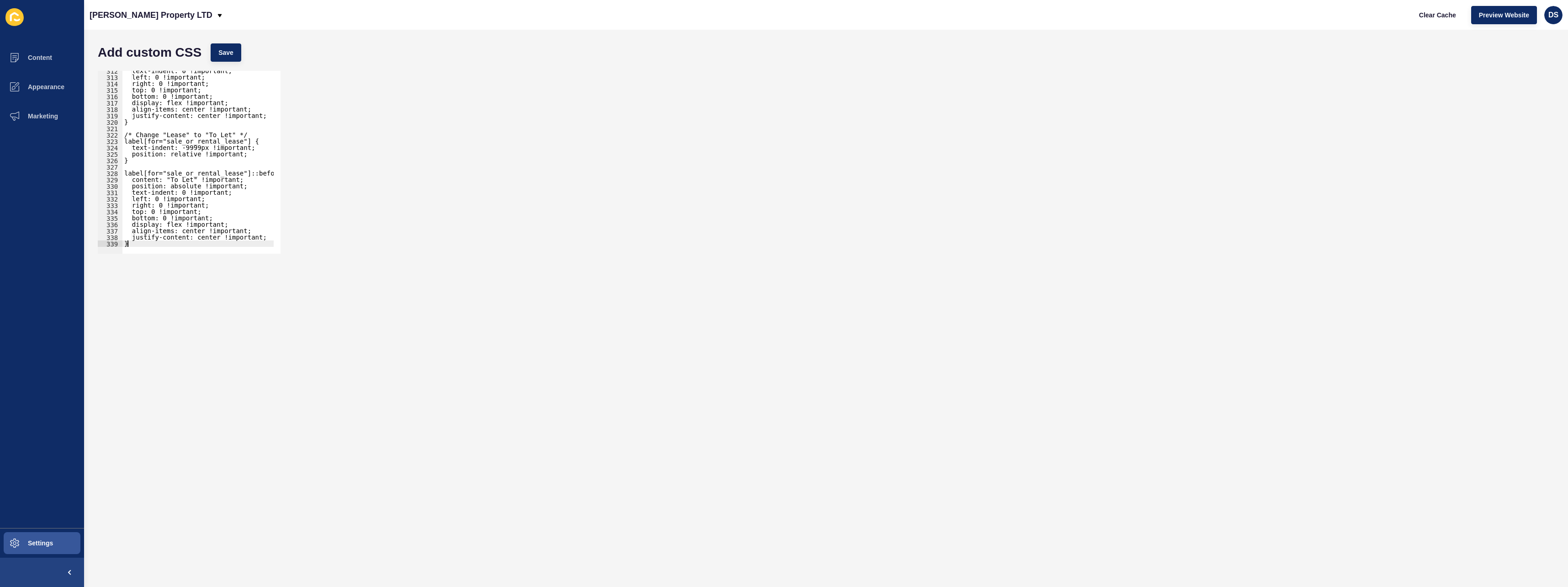
scroll to position [1993, 0]
type textarea "}"
click at [215, 47] on button "Save" at bounding box center [226, 52] width 30 height 18
click at [34, 89] on span "Appearance" at bounding box center [32, 87] width 66 height 7
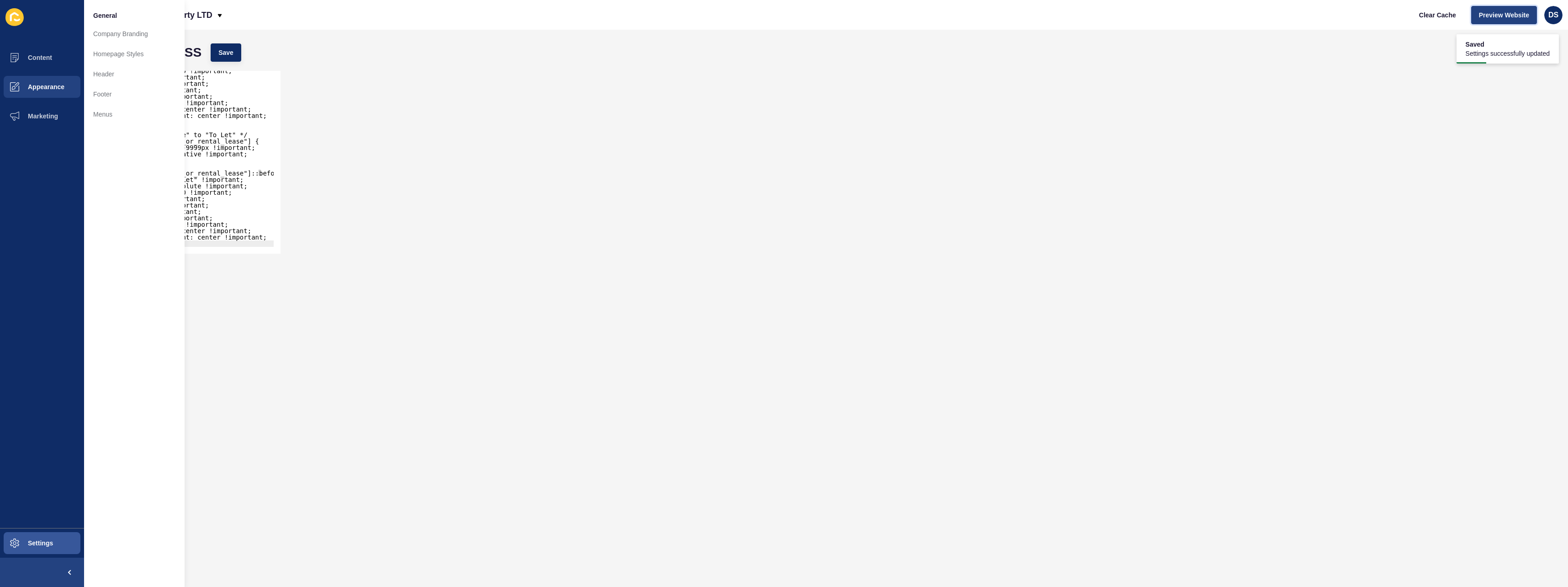
click at [1489, 10] on span "Preview Website" at bounding box center [1504, 15] width 51 height 9
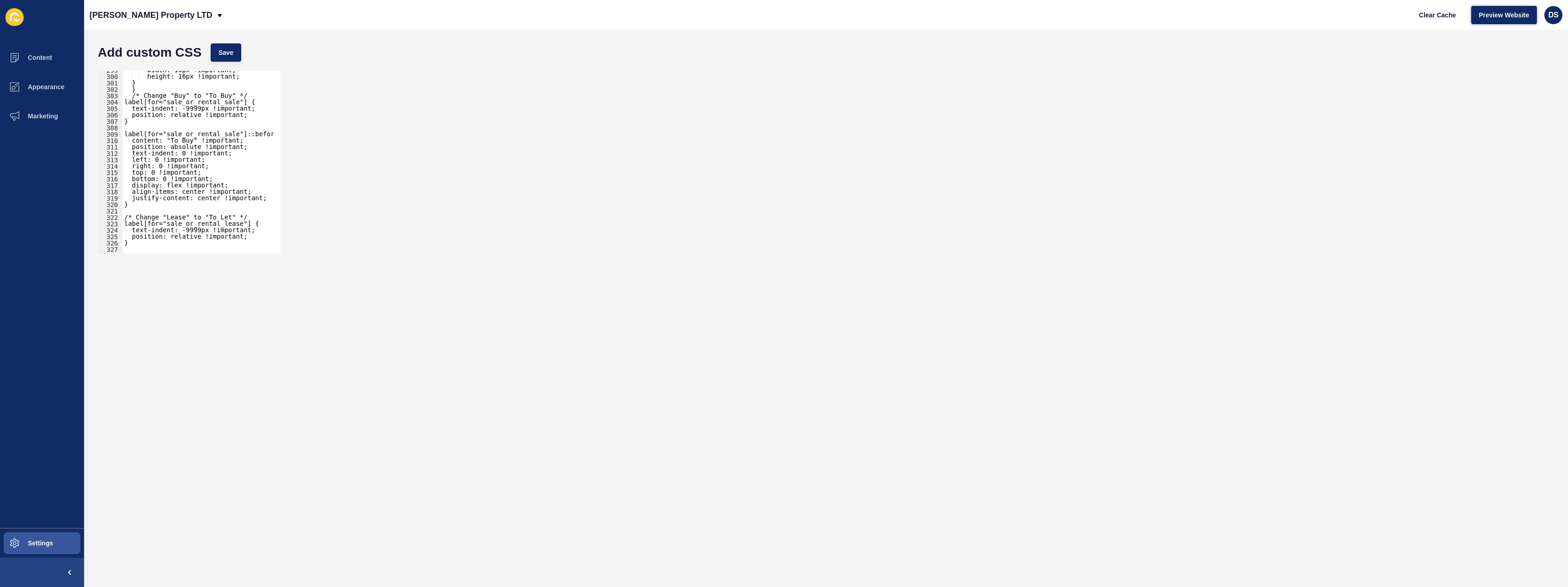
scroll to position [1911, 0]
click at [1446, 11] on span "Clear Cache" at bounding box center [1437, 15] width 37 height 9
click at [65, 93] on button "Appearance" at bounding box center [42, 87] width 84 height 29
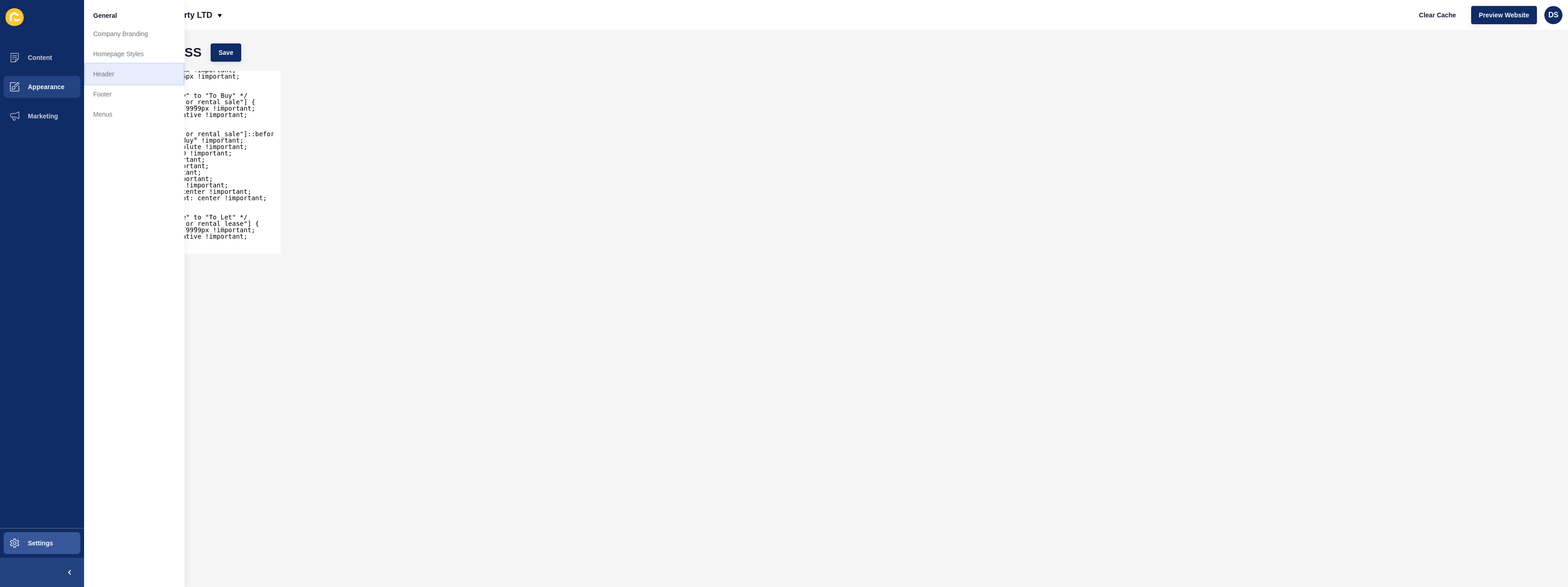
click at [135, 74] on link "Header" at bounding box center [134, 74] width 100 height 20
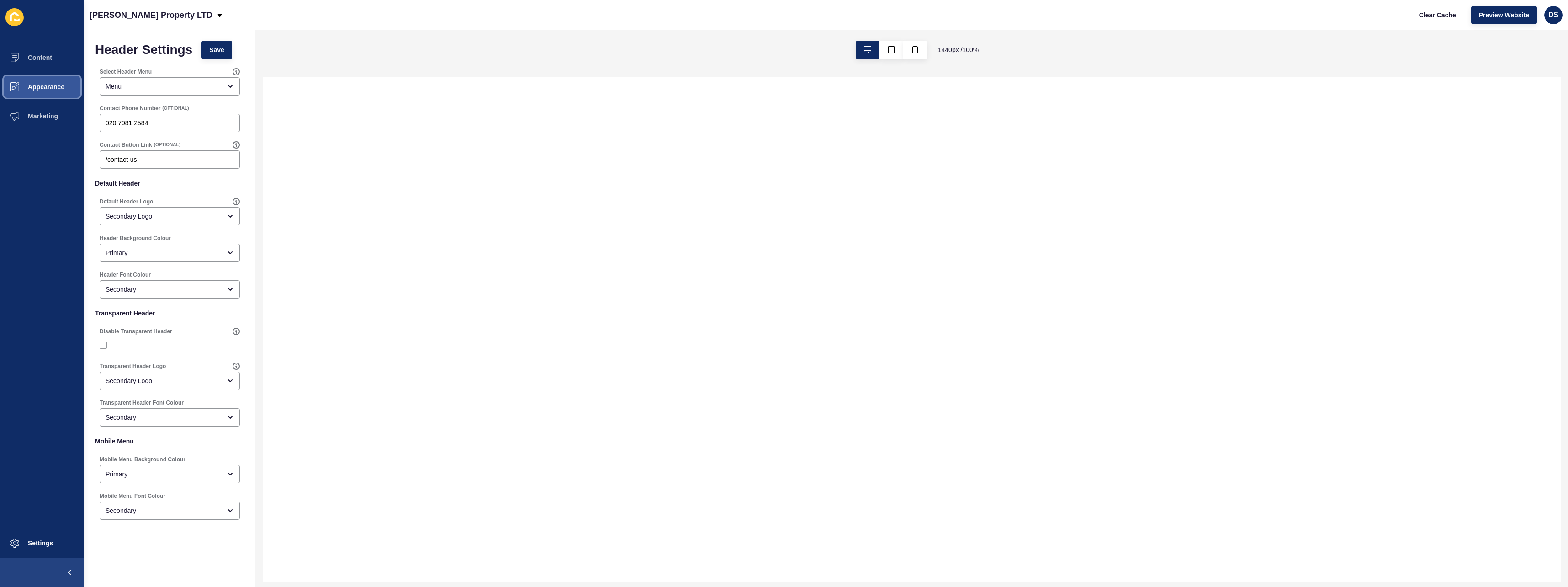
click at [57, 89] on span "Appearance" at bounding box center [32, 87] width 66 height 7
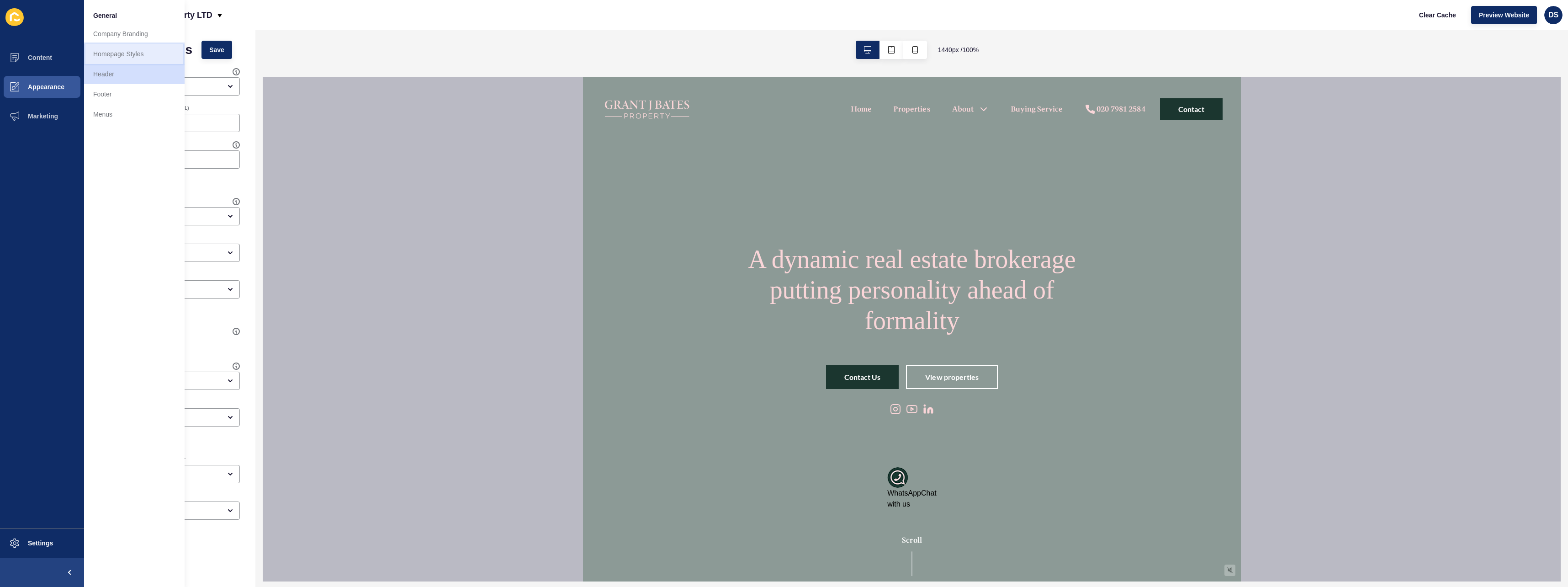
click at [131, 58] on link "Homepage Styles" at bounding box center [134, 54] width 100 height 20
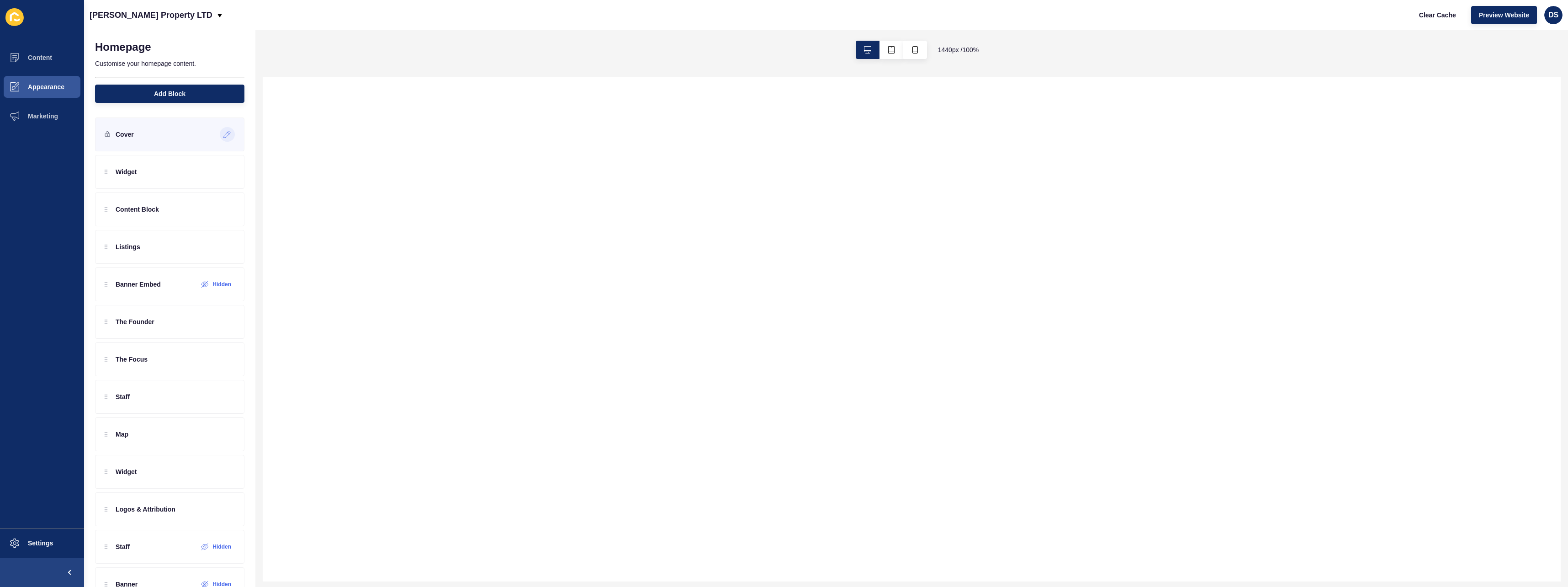
click at [223, 133] on icon at bounding box center [227, 135] width 8 height 7
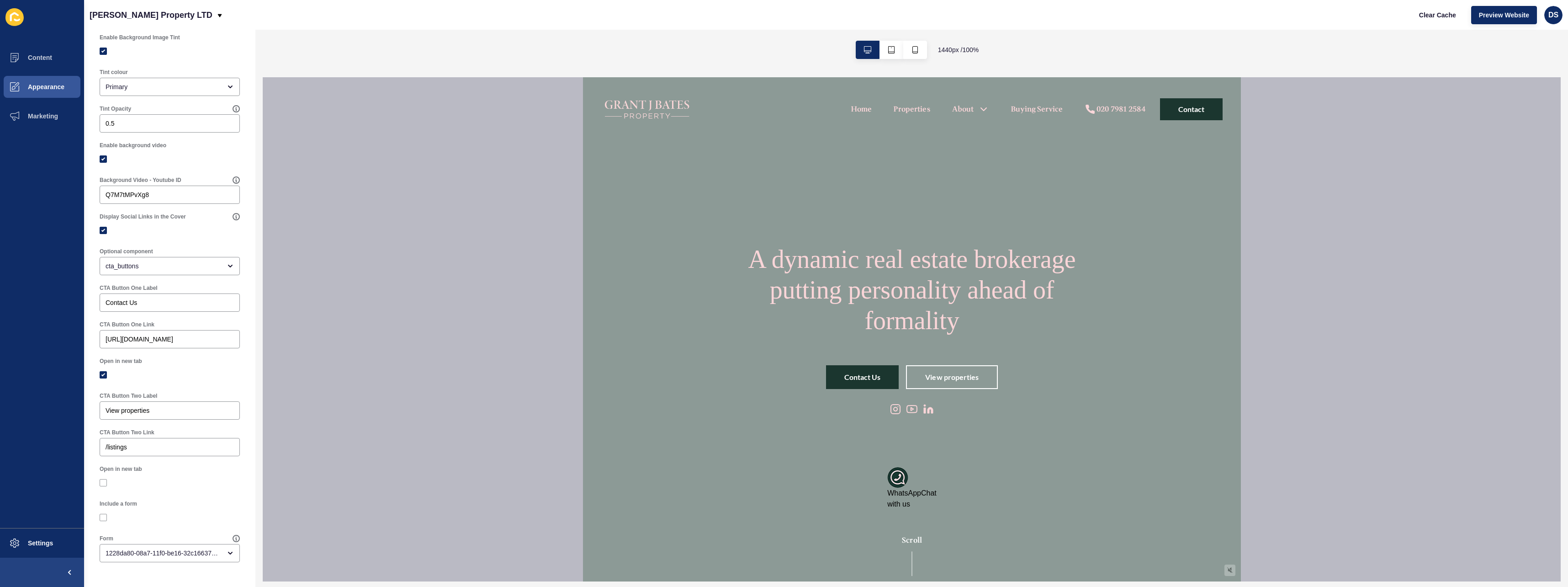
scroll to position [275, 0]
click at [172, 412] on input "View properties" at bounding box center [169, 410] width 128 height 9
click at [226, 555] on icon "close menu" at bounding box center [230, 553] width 7 height 7
click at [195, 365] on div "Open in new tab" at bounding box center [169, 370] width 142 height 27
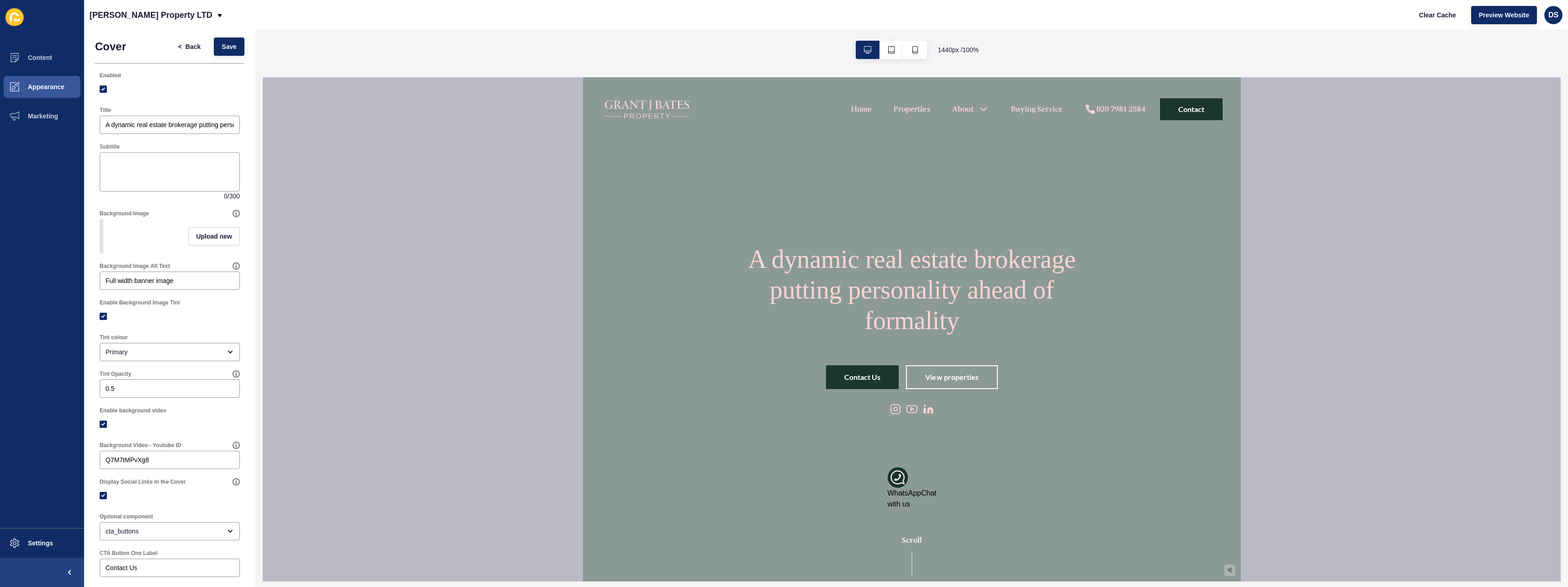
scroll to position [0, 0]
click at [50, 537] on button "Settings" at bounding box center [42, 543] width 84 height 29
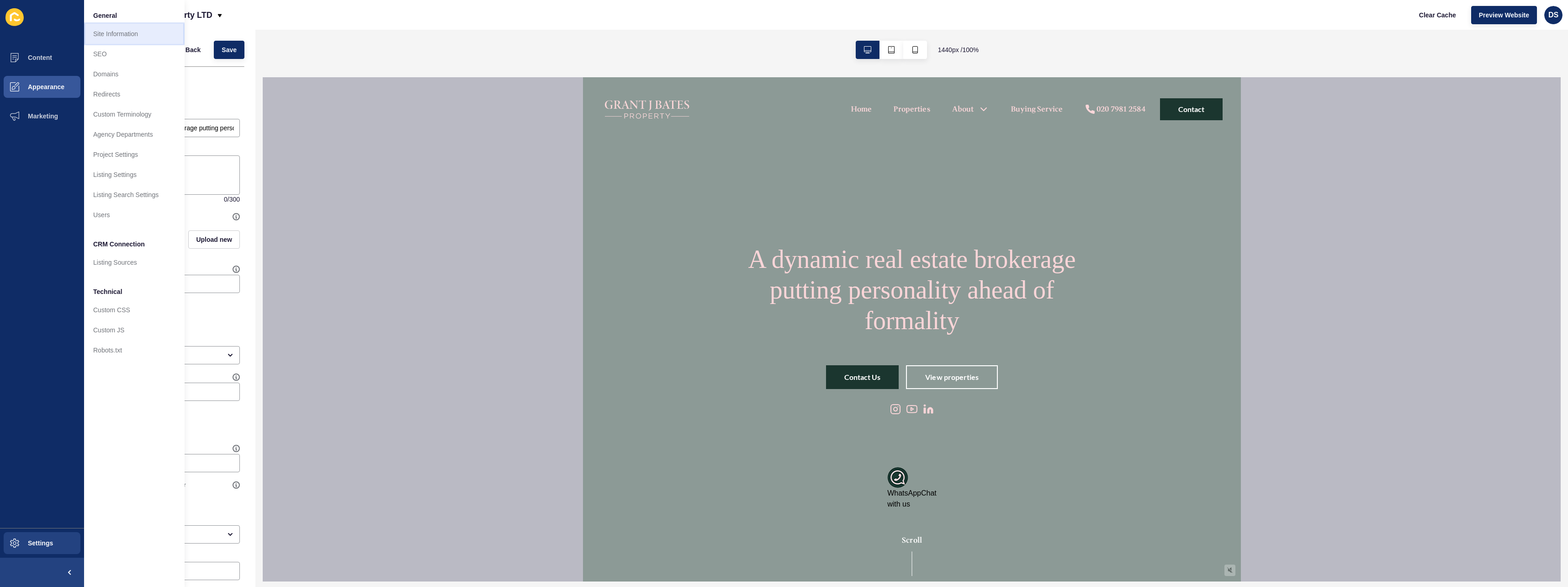
click at [127, 33] on link "Site Information" at bounding box center [134, 33] width 100 height 20
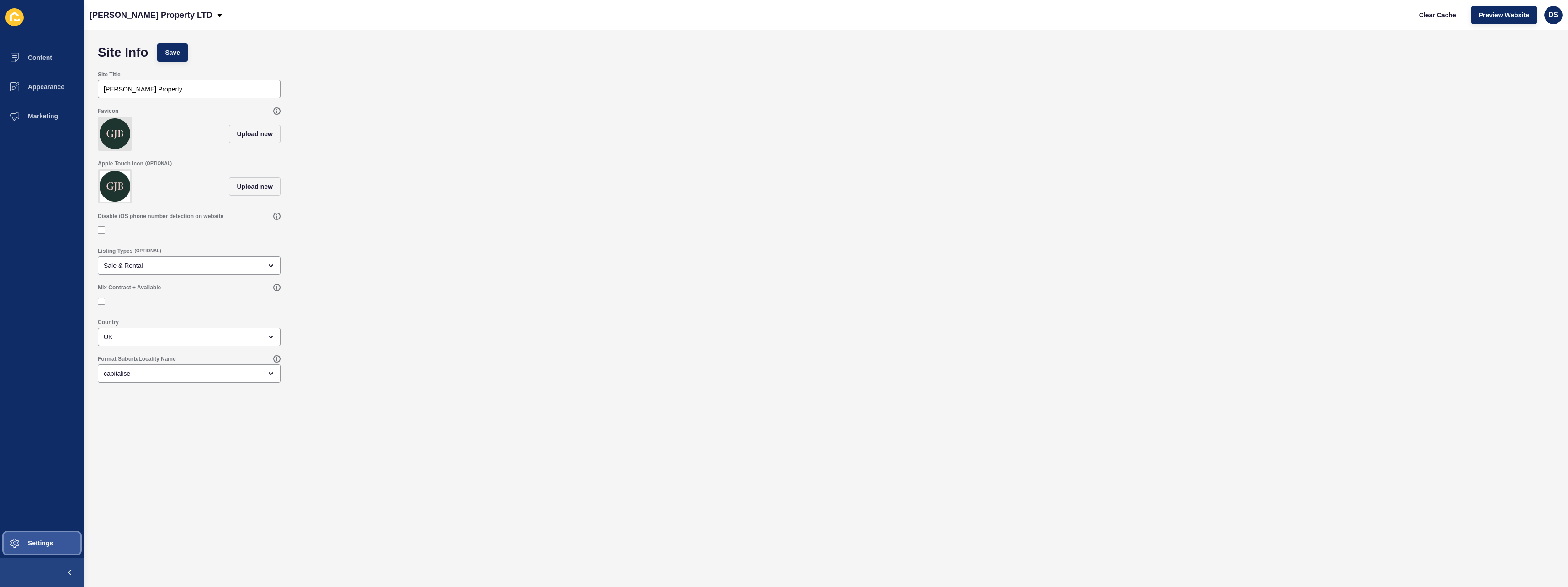
click at [45, 540] on span "Settings" at bounding box center [26, 543] width 54 height 7
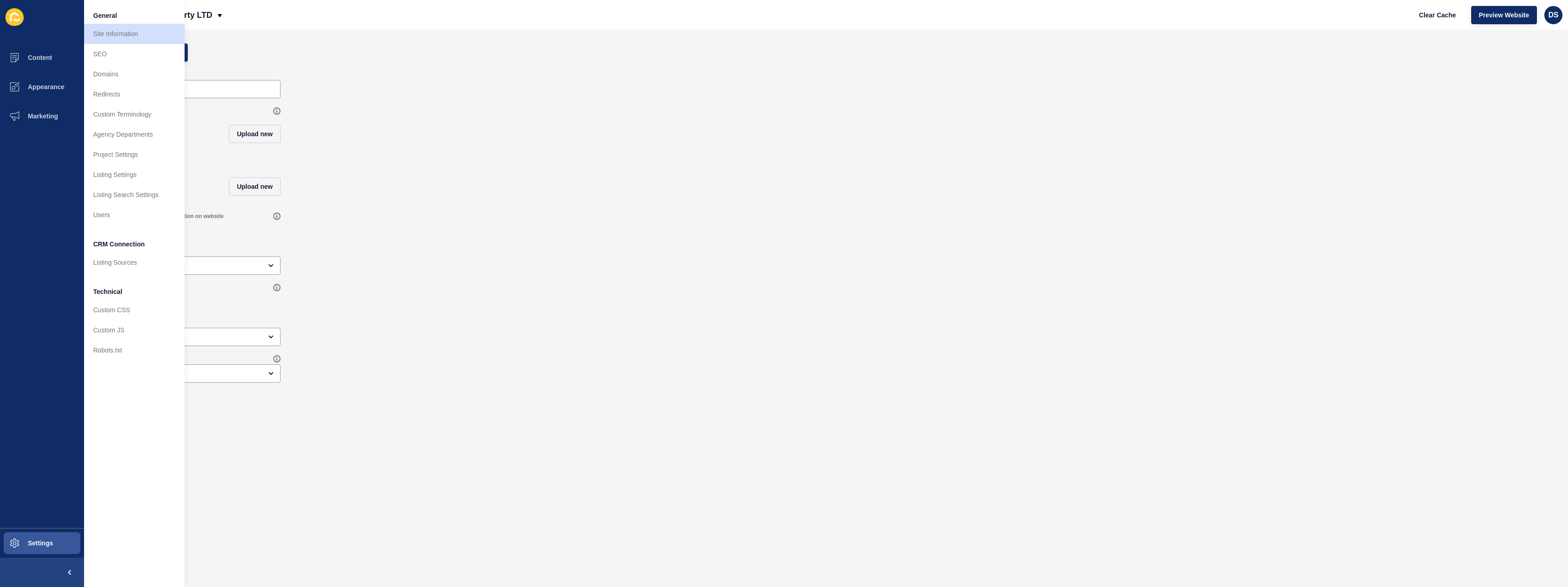
click at [495, 278] on div "Listing Types (OPTIONAL) Sale & Rental" at bounding box center [826, 261] width 1466 height 37
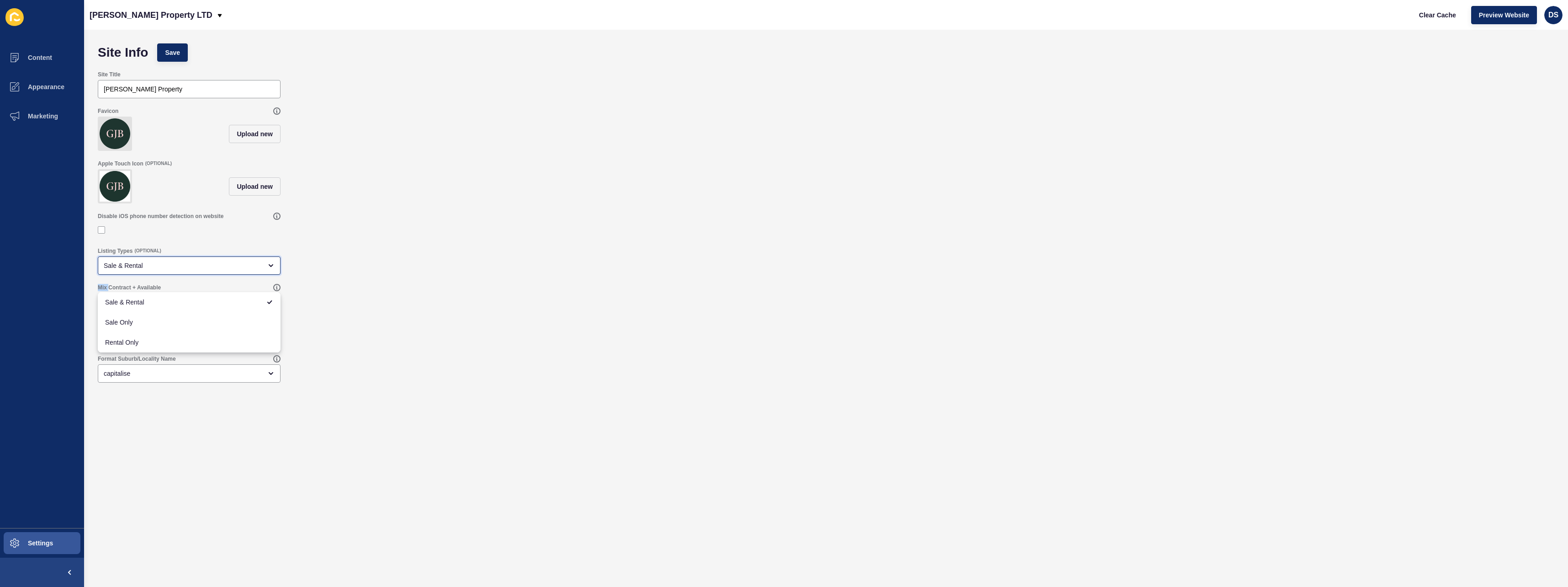
click at [273, 269] on icon "close menu" at bounding box center [271, 265] width 7 height 7
drag, startPoint x: 273, startPoint y: 279, endPoint x: 422, endPoint y: 297, distance: 150.1
click at [422, 297] on div "Mix Contract + Available" at bounding box center [826, 297] width 1466 height 35
click at [39, 540] on span "Settings" at bounding box center [26, 543] width 54 height 7
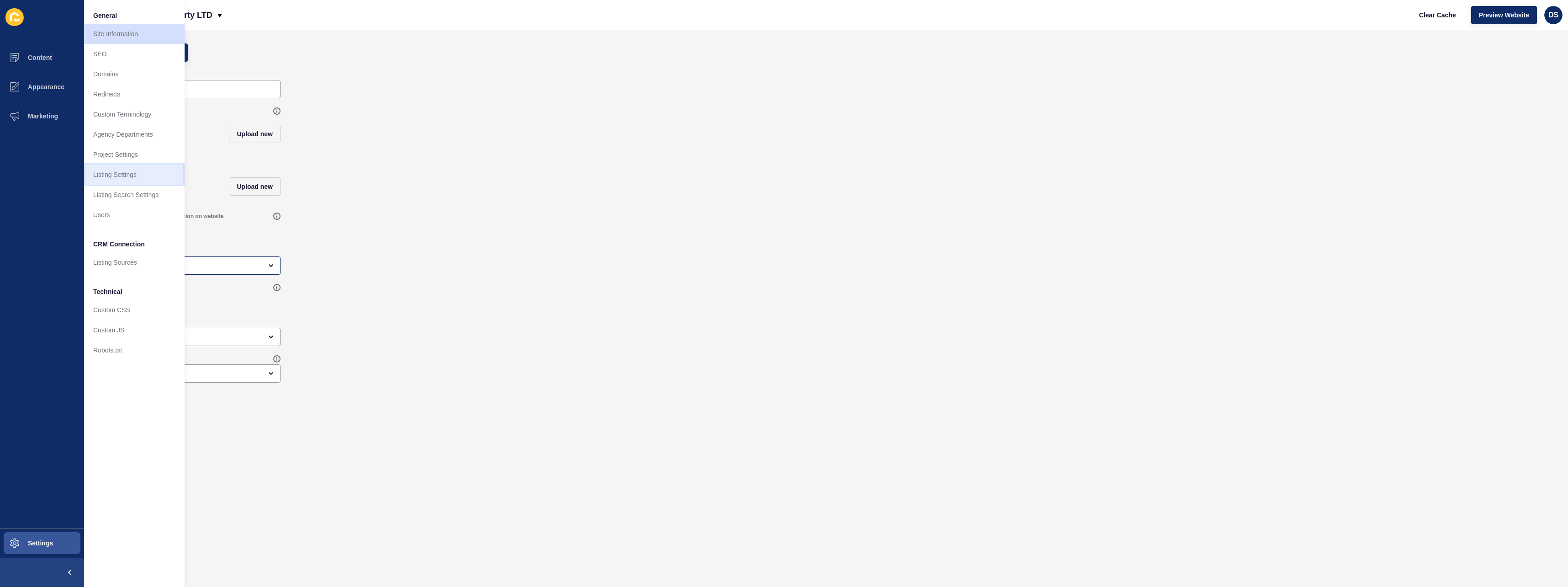
click at [128, 176] on link "Listing Settings" at bounding box center [134, 174] width 100 height 20
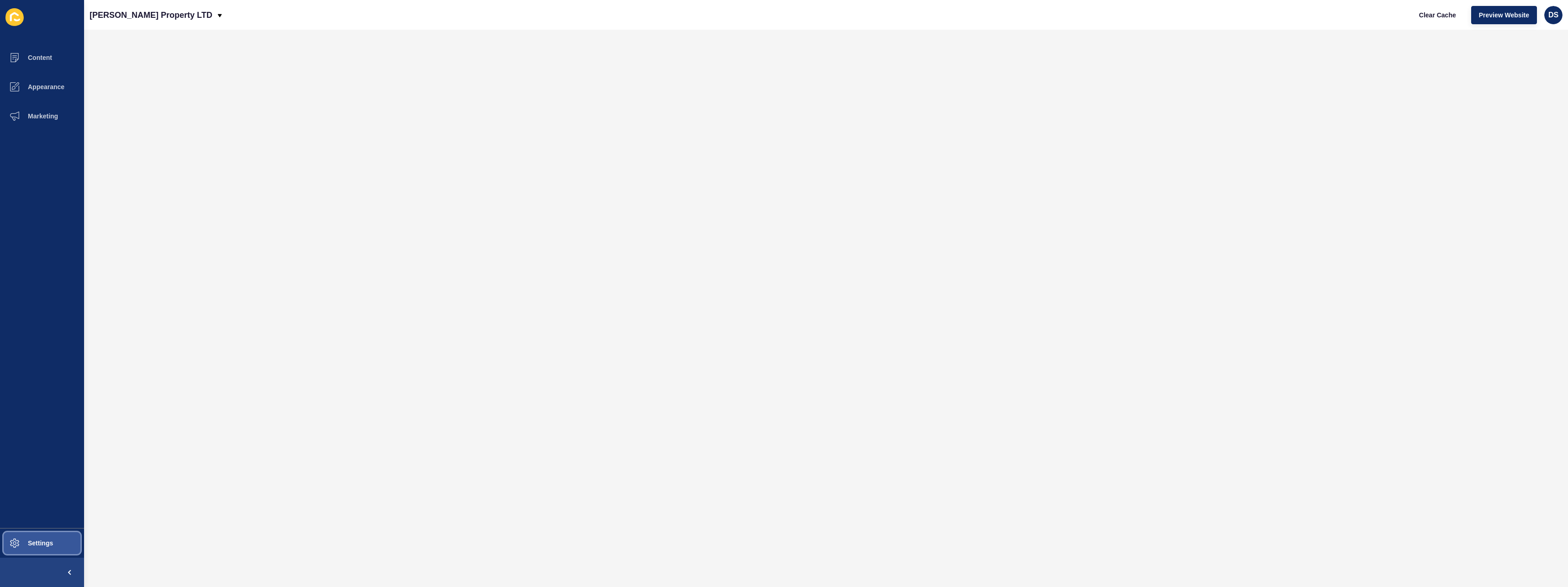
click at [44, 534] on button "Settings" at bounding box center [42, 543] width 84 height 29
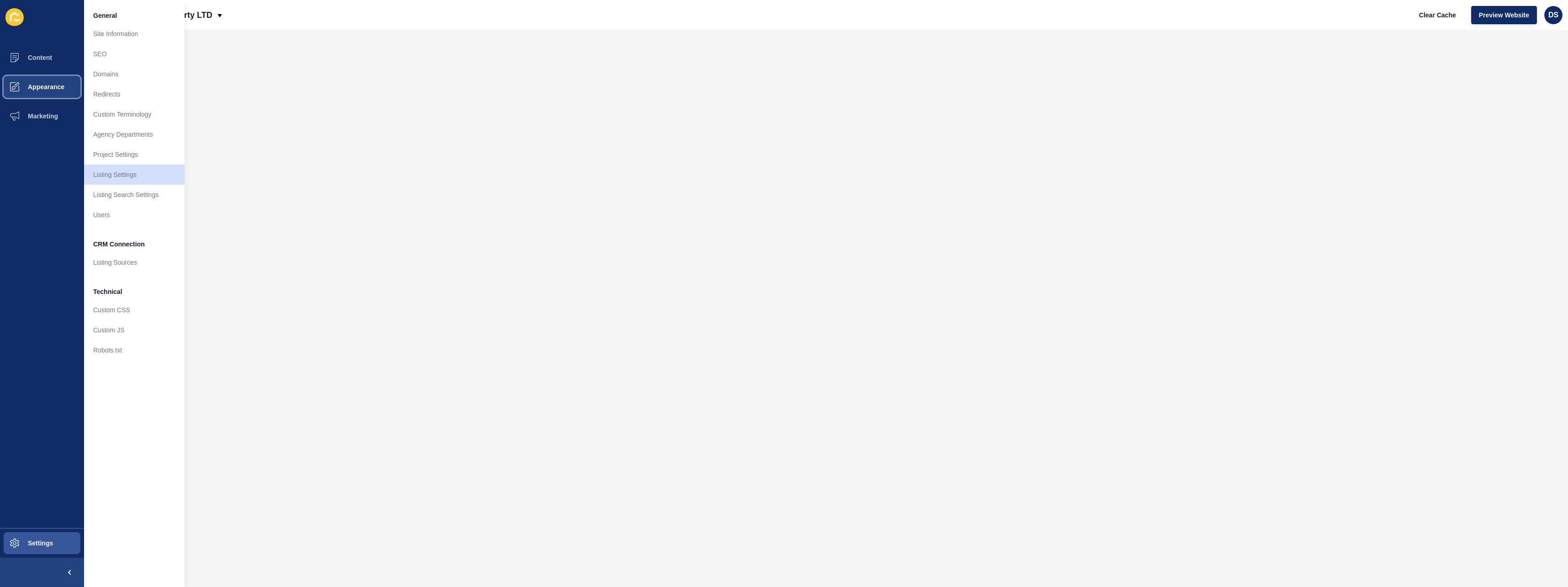
click at [52, 93] on button "Appearance" at bounding box center [42, 87] width 84 height 29
click at [55, 63] on button "Content" at bounding box center [42, 58] width 84 height 29
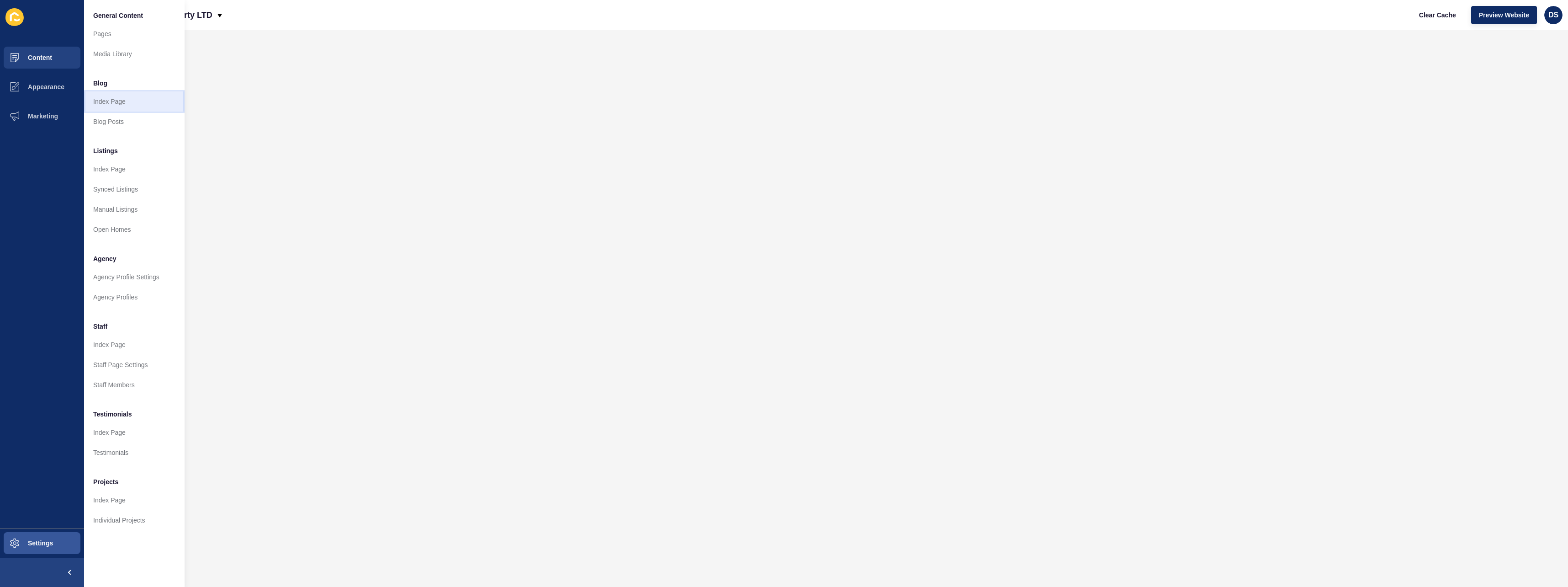
click at [130, 109] on link "Index Page" at bounding box center [134, 101] width 100 height 20
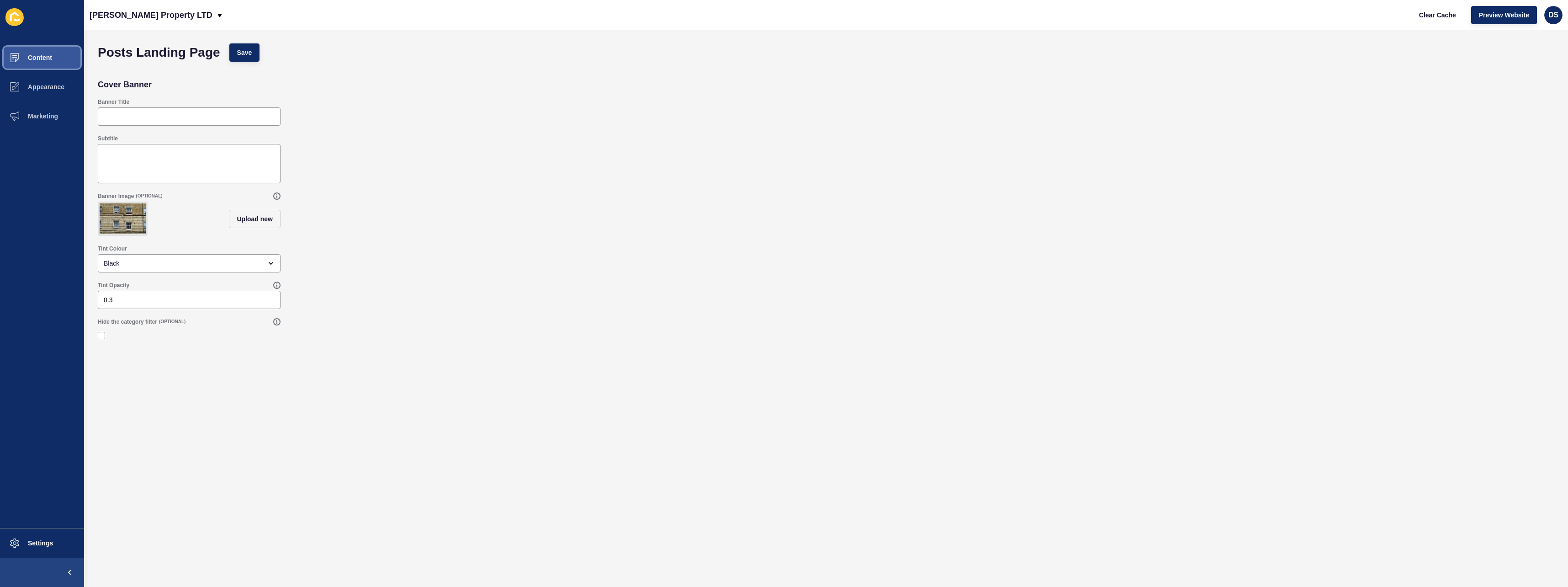
click at [58, 59] on button "Content" at bounding box center [42, 58] width 84 height 29
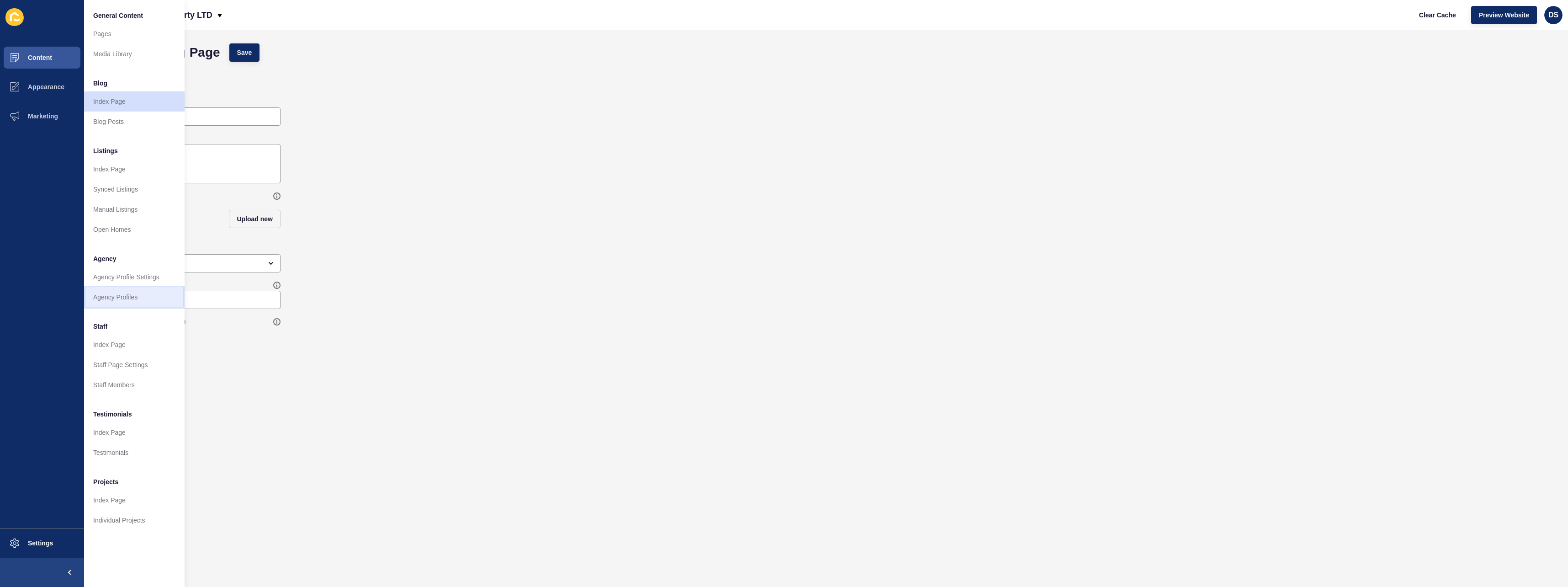
click at [125, 293] on link "Agency Profiles" at bounding box center [134, 297] width 100 height 20
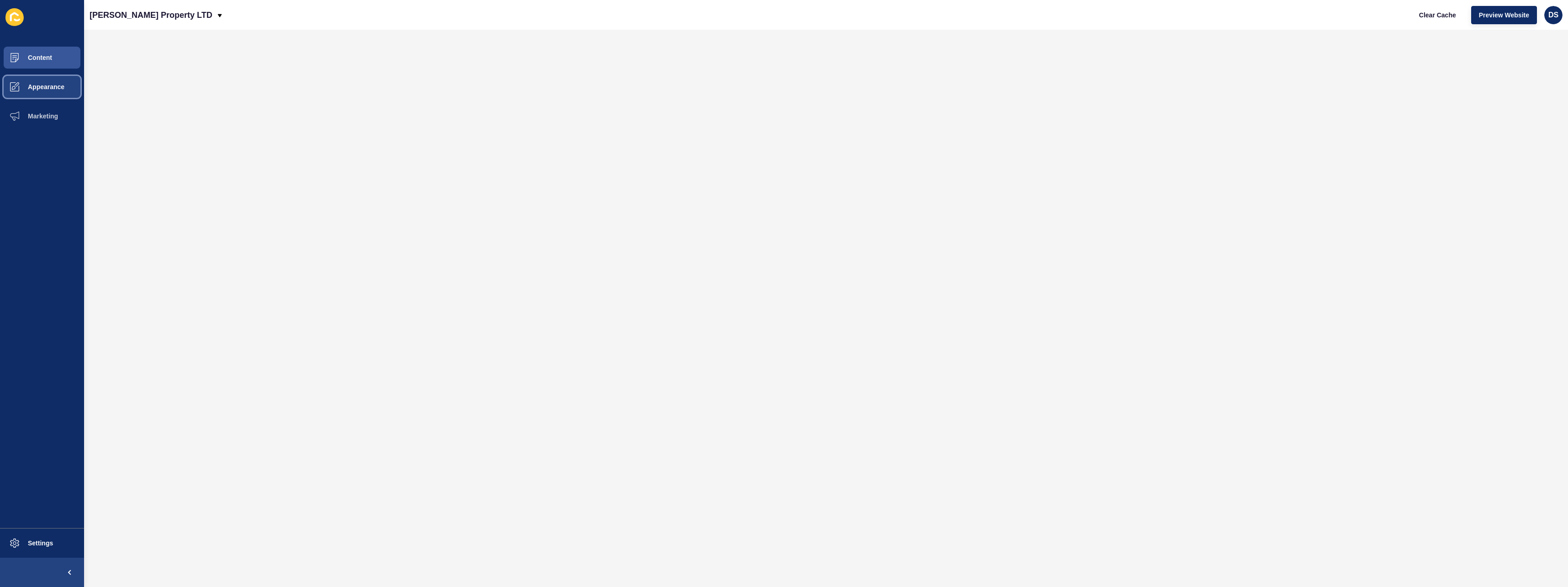
click at [53, 93] on button "Appearance" at bounding box center [42, 87] width 84 height 29
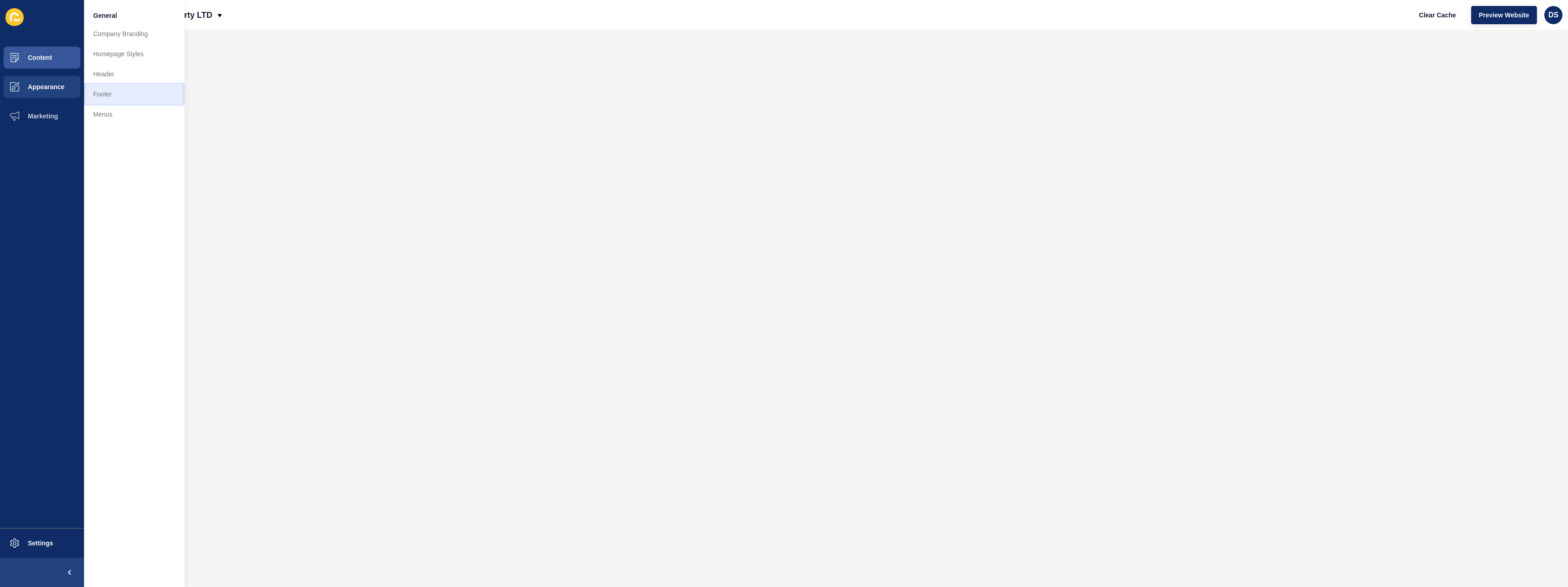
click at [120, 90] on link "Footer" at bounding box center [134, 94] width 100 height 20
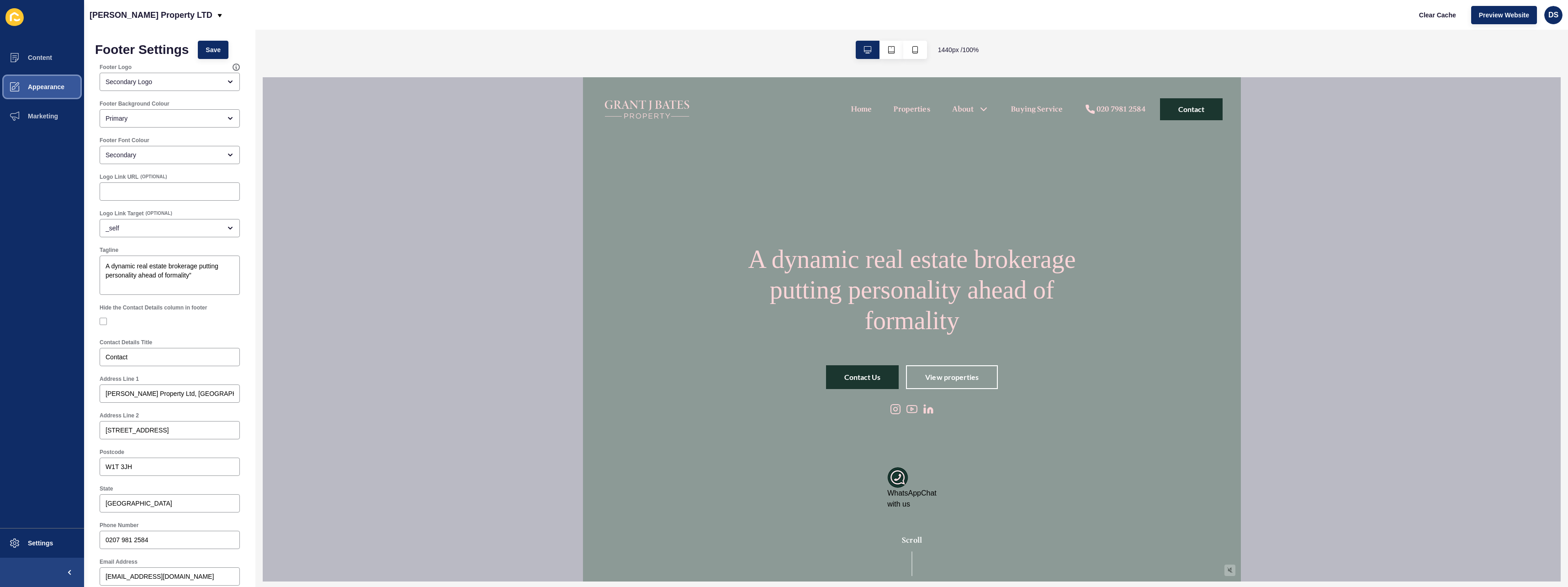
click at [52, 85] on span "Appearance" at bounding box center [32, 87] width 66 height 7
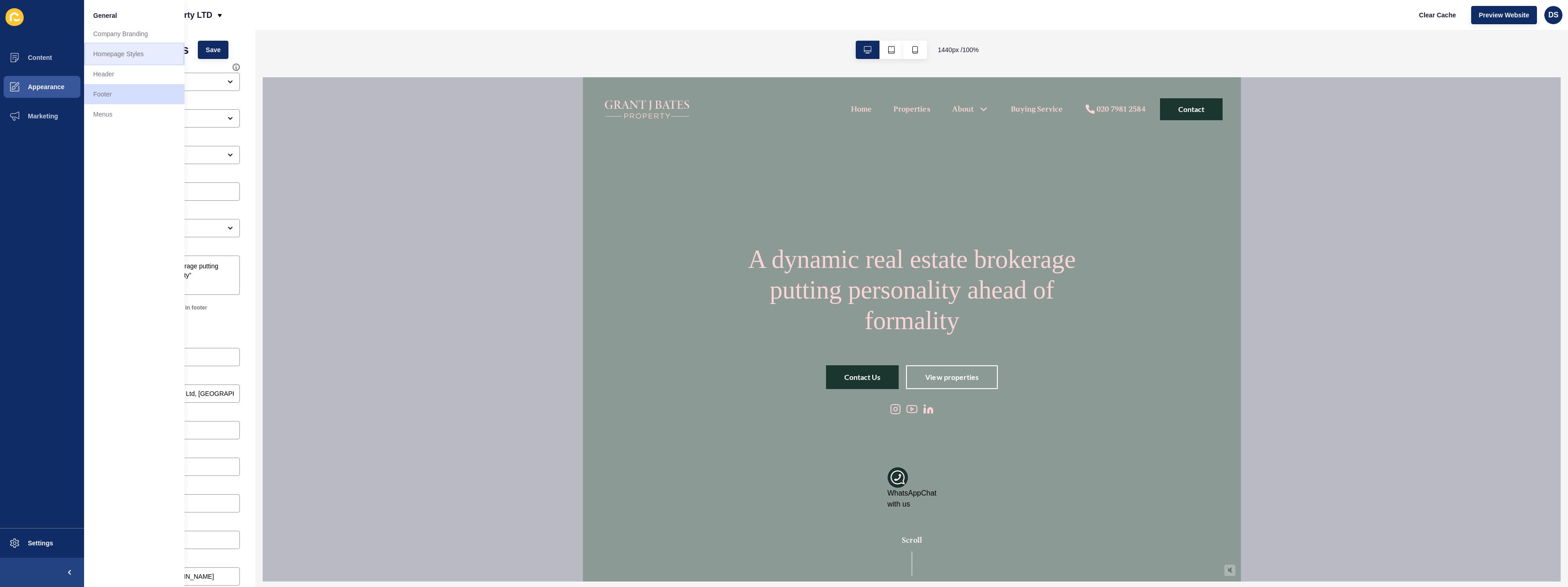
click at [122, 57] on link "Homepage Styles" at bounding box center [134, 54] width 100 height 20
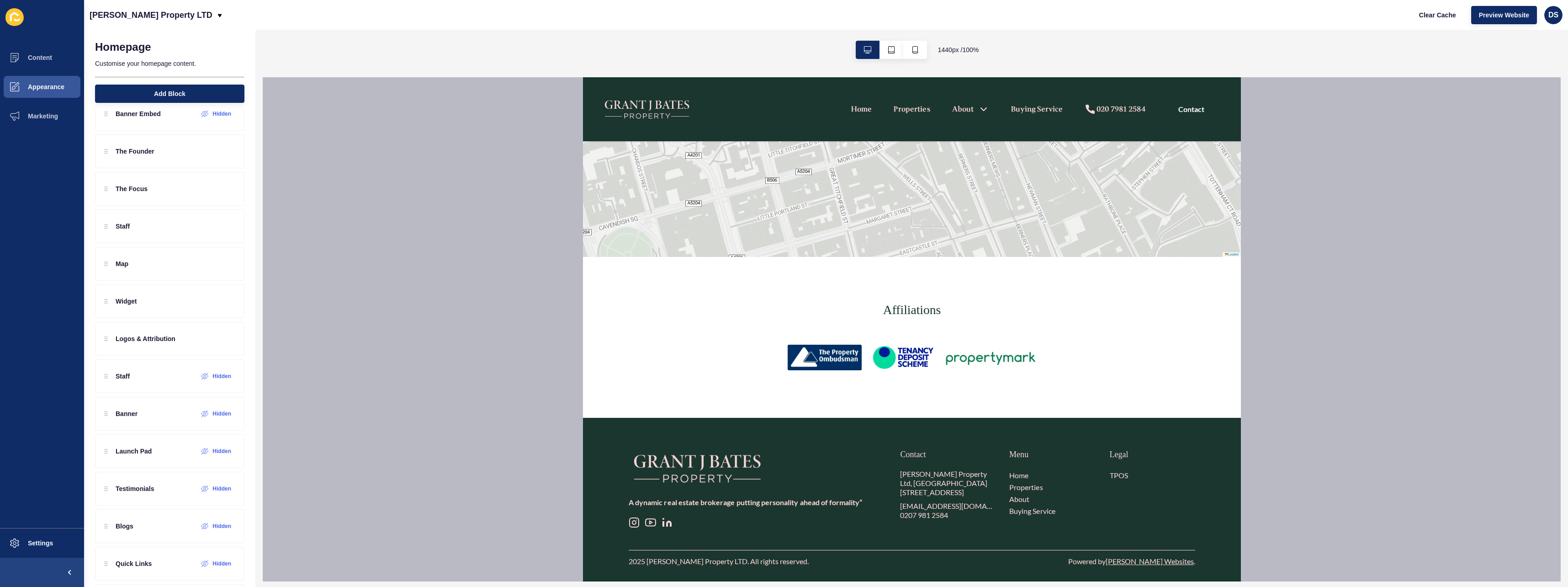
scroll to position [2493, 0]
click at [210, 339] on div at bounding box center [212, 339] width 15 height 15
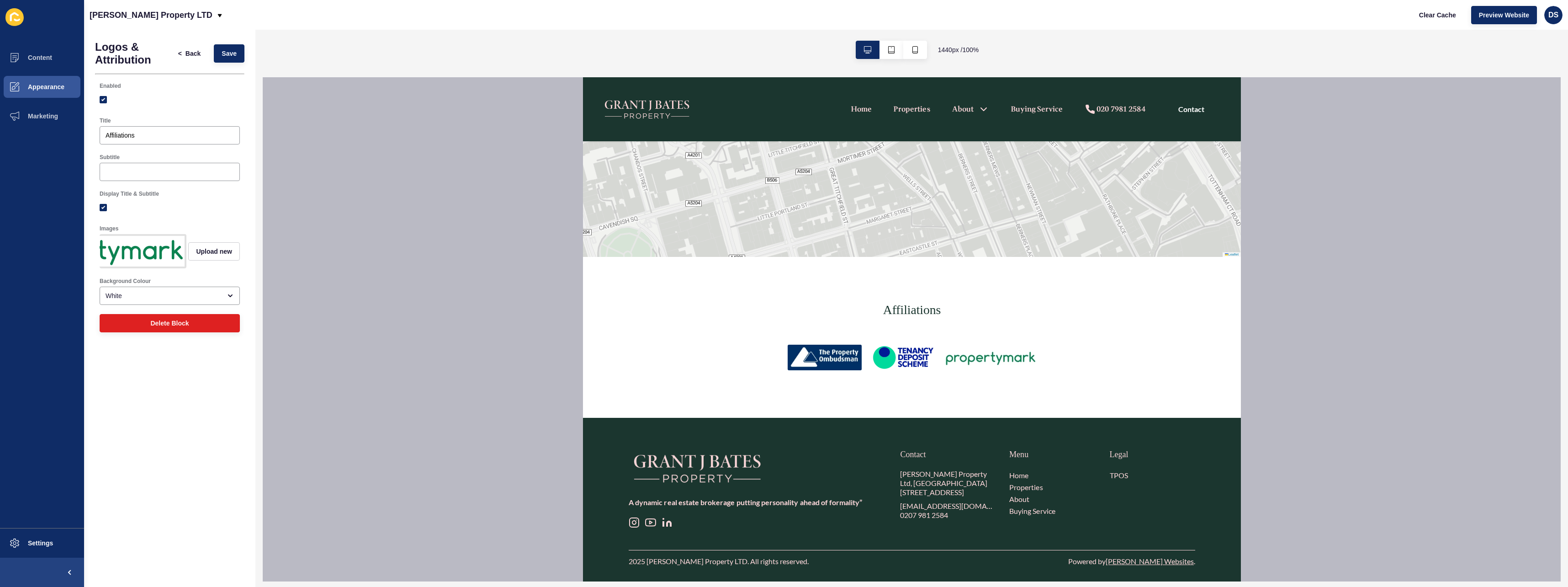
scroll to position [0, 0]
click at [195, 58] on button "< Back" at bounding box center [189, 54] width 38 height 18
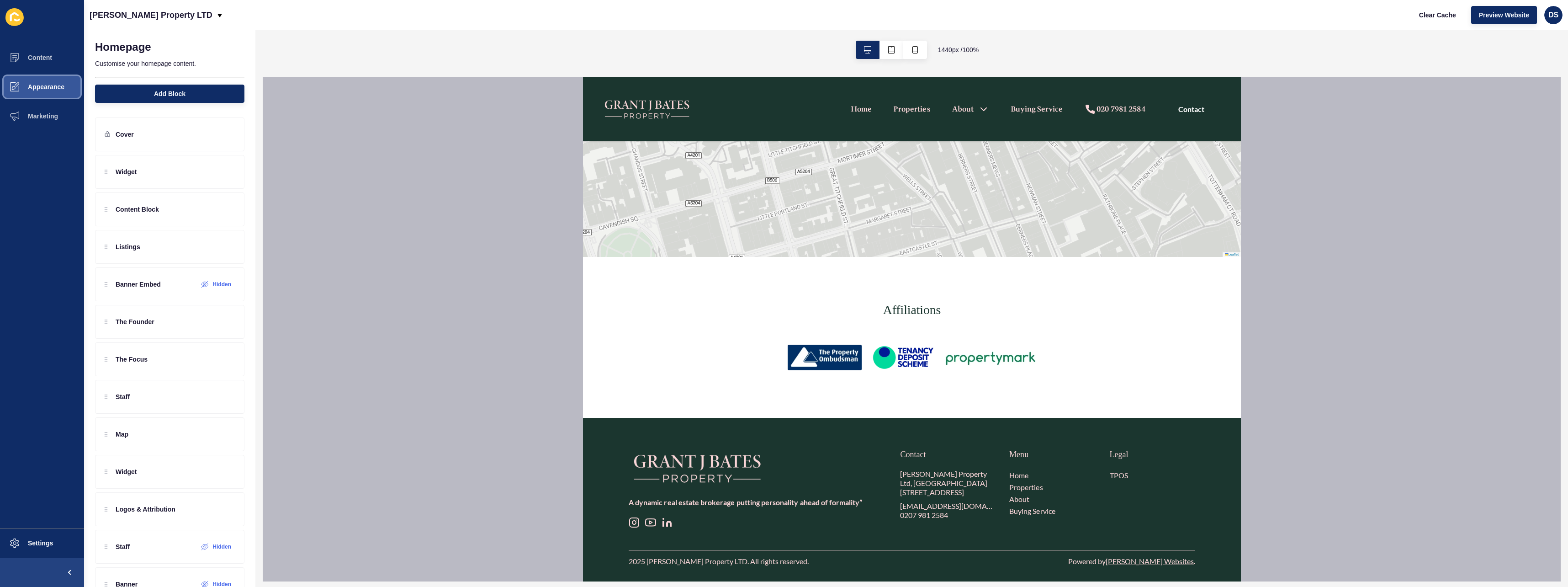
click at [51, 79] on button "Appearance" at bounding box center [42, 87] width 84 height 29
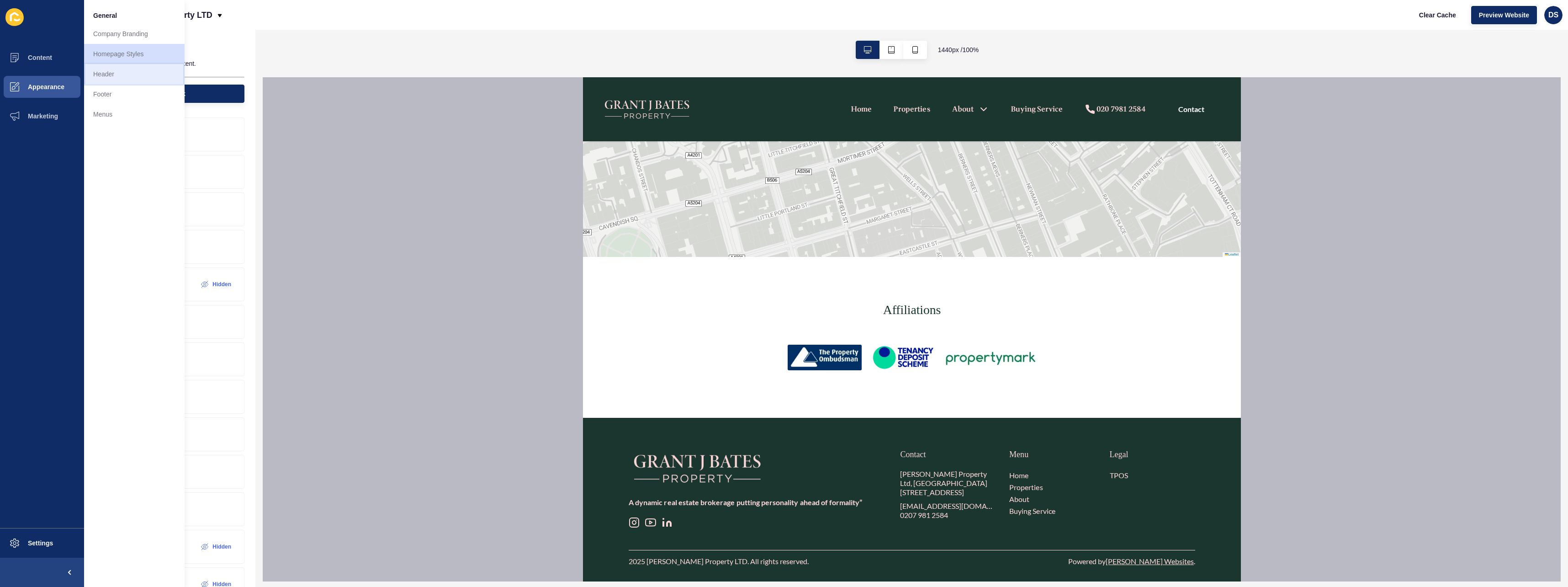
click at [129, 80] on link "Header" at bounding box center [134, 74] width 100 height 20
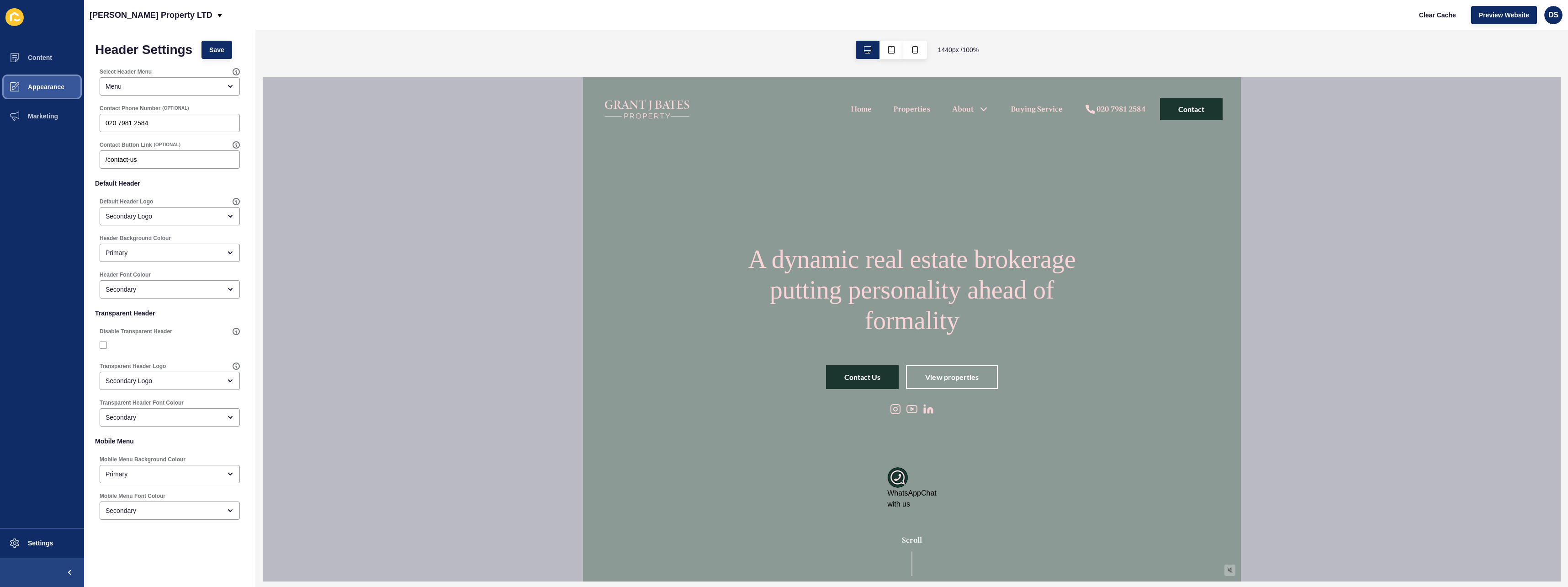
click at [55, 93] on button "Appearance" at bounding box center [42, 87] width 84 height 29
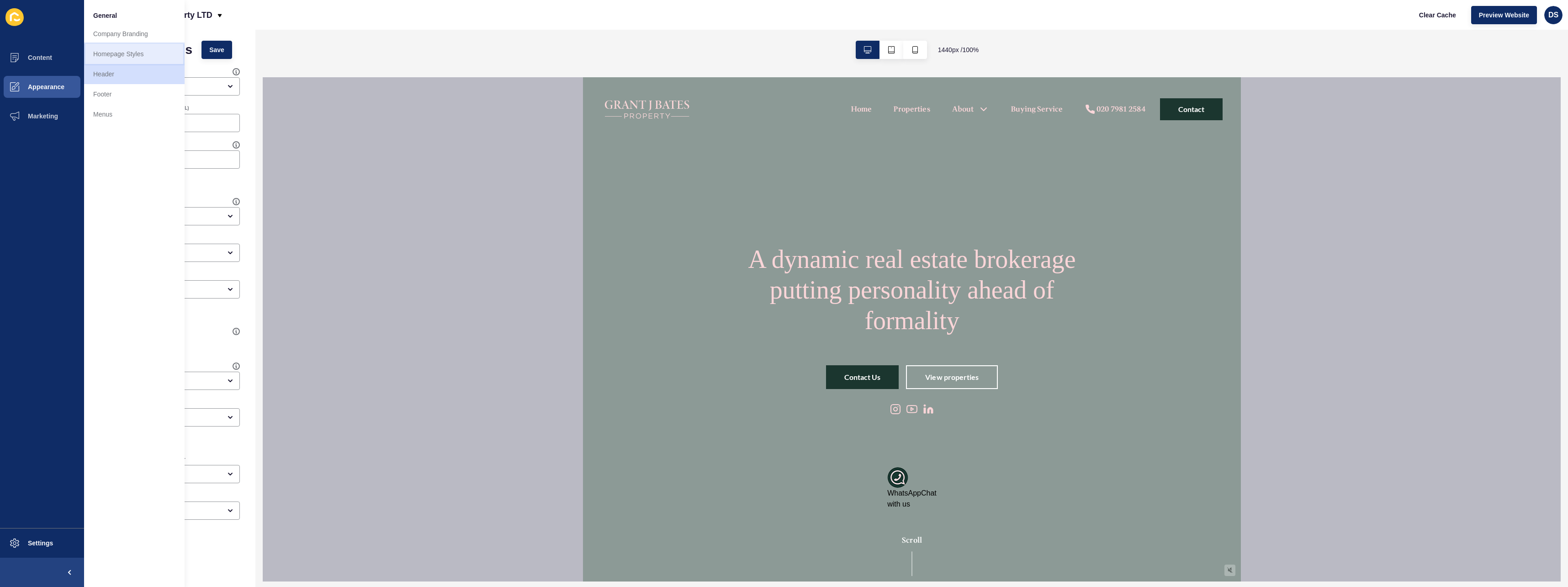
click at [138, 57] on link "Homepage Styles" at bounding box center [134, 54] width 100 height 20
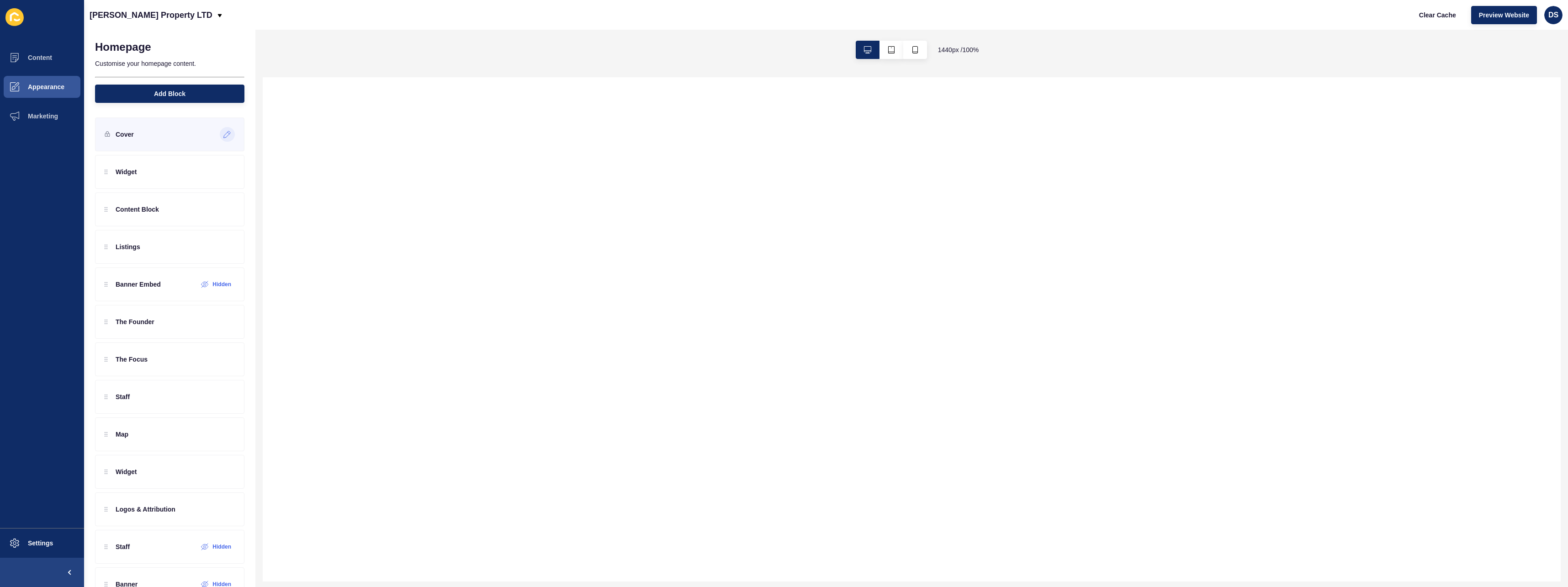
click at [223, 133] on icon at bounding box center [227, 135] width 8 height 7
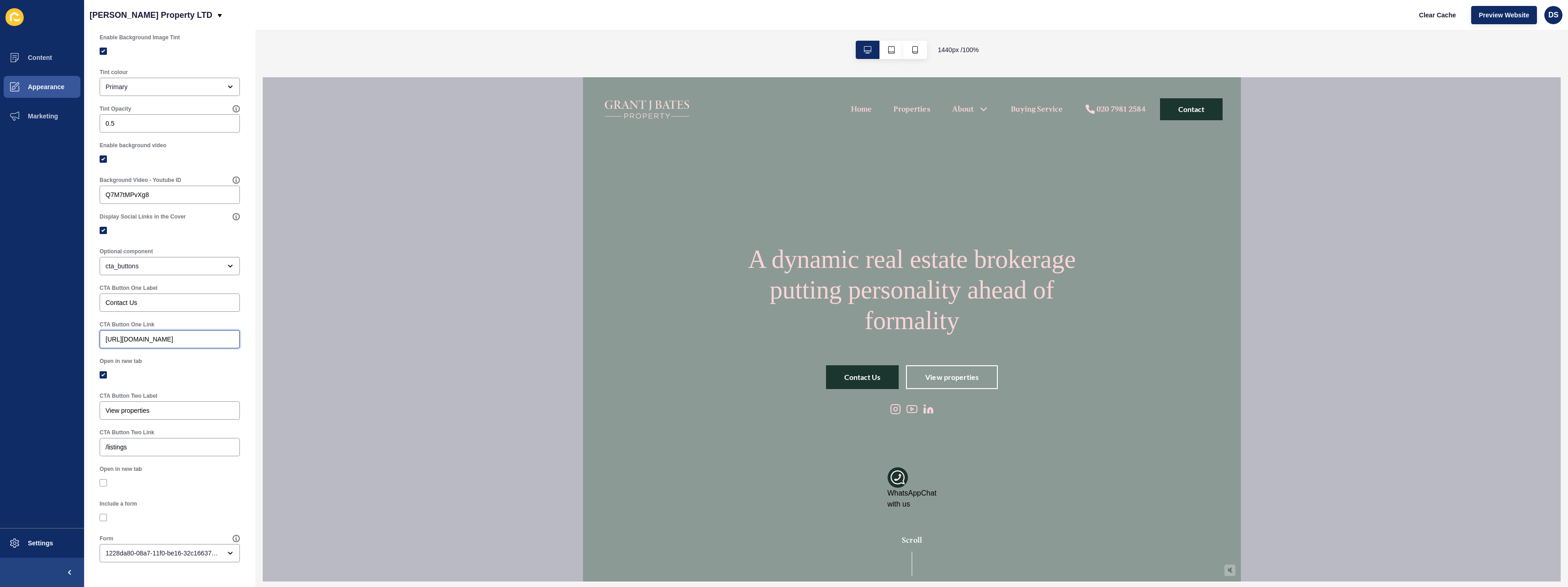
drag, startPoint x: 158, startPoint y: 342, endPoint x: 30, endPoint y: 348, distance: 128.1
click at [30, 348] on div "Content Appearance Marketing Settings [PERSON_NAME] Property LTD Clear Cache Pr…" at bounding box center [784, 294] width 1568 height 587
click at [175, 357] on div "Open in new tab" at bounding box center [169, 370] width 142 height 27
click at [172, 446] on input "/listings" at bounding box center [169, 447] width 128 height 9
click at [35, 89] on span "Appearance" at bounding box center [32, 87] width 66 height 7
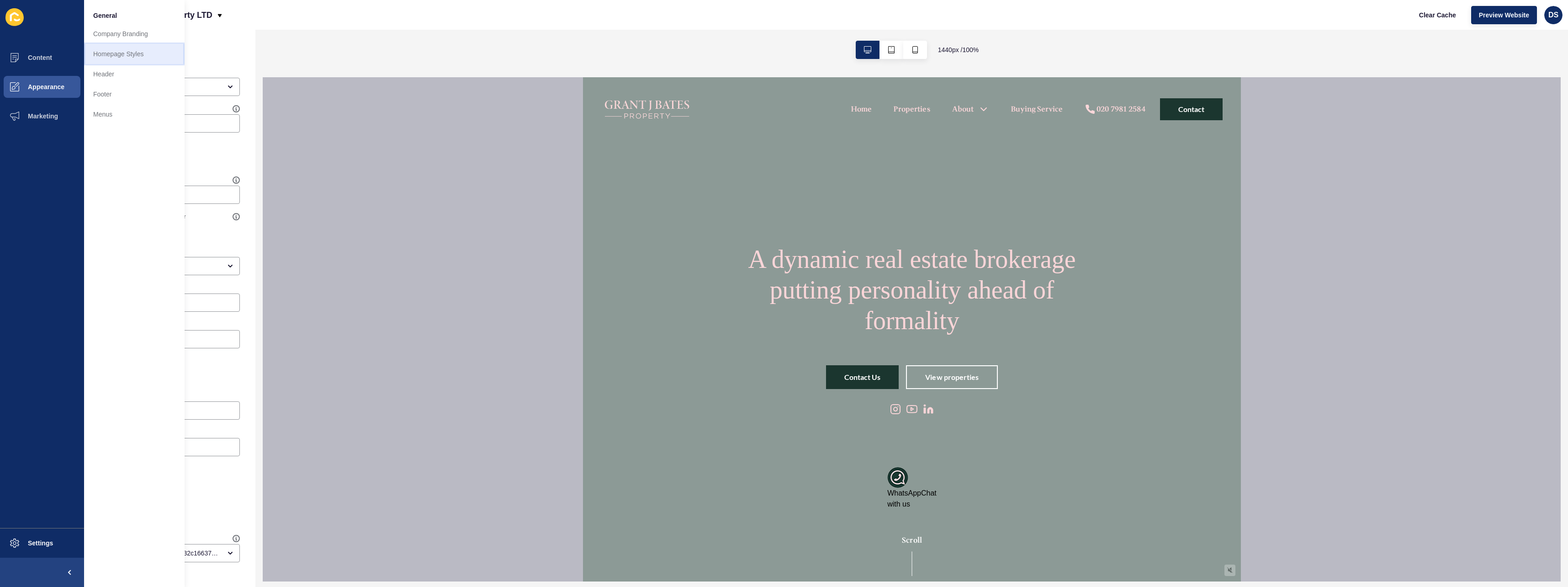
click at [142, 58] on link "Homepage Styles" at bounding box center [134, 54] width 100 height 20
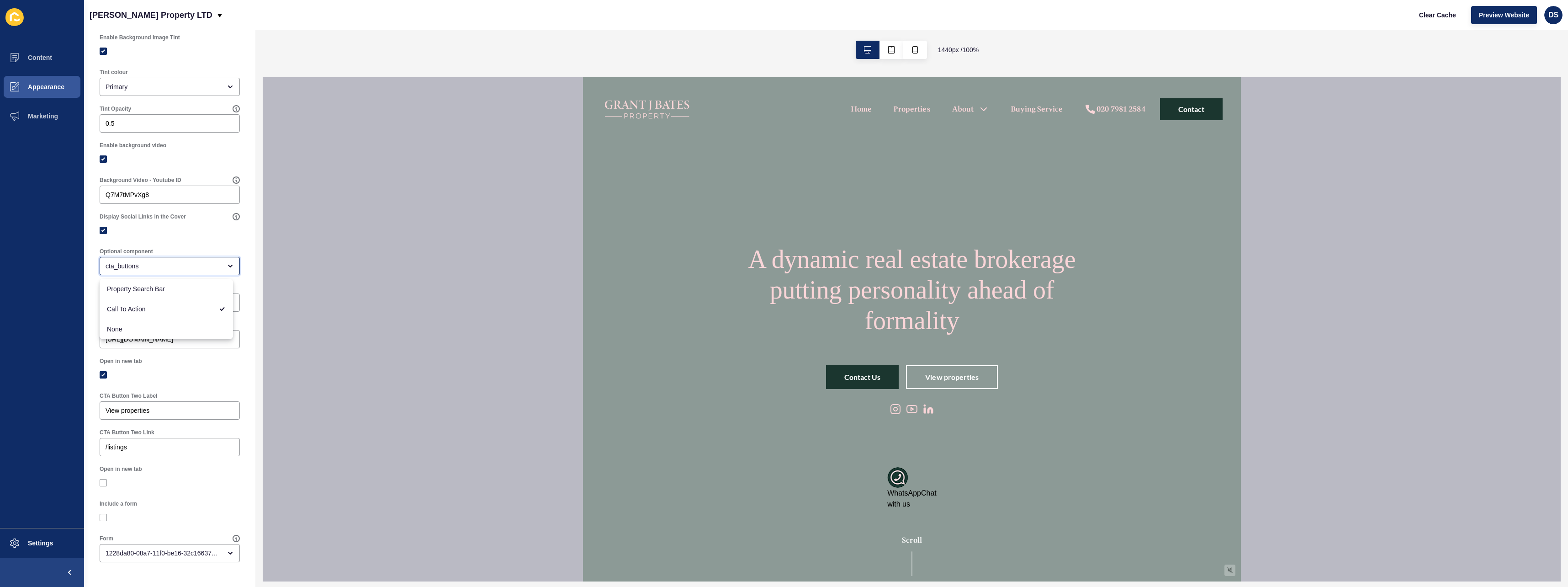
click at [228, 265] on icon "close menu" at bounding box center [230, 265] width 4 height 2
click at [226, 247] on div "Optional component cta_buttons" at bounding box center [169, 261] width 149 height 37
click at [180, 443] on input "/listings" at bounding box center [169, 447] width 128 height 9
click at [193, 410] on input "View properties" at bounding box center [169, 410] width 128 height 9
click at [52, 83] on span "Appearance" at bounding box center [32, 87] width 66 height 7
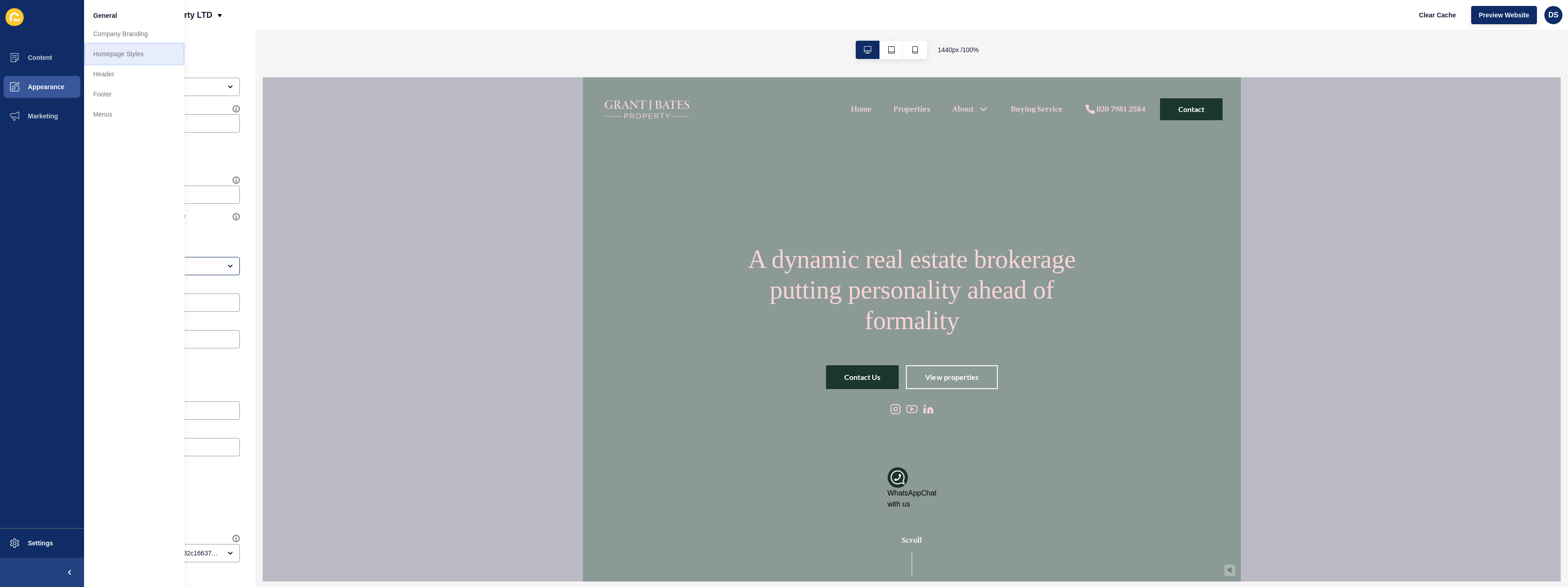
click at [134, 54] on link "Homepage Styles" at bounding box center [134, 54] width 100 height 20
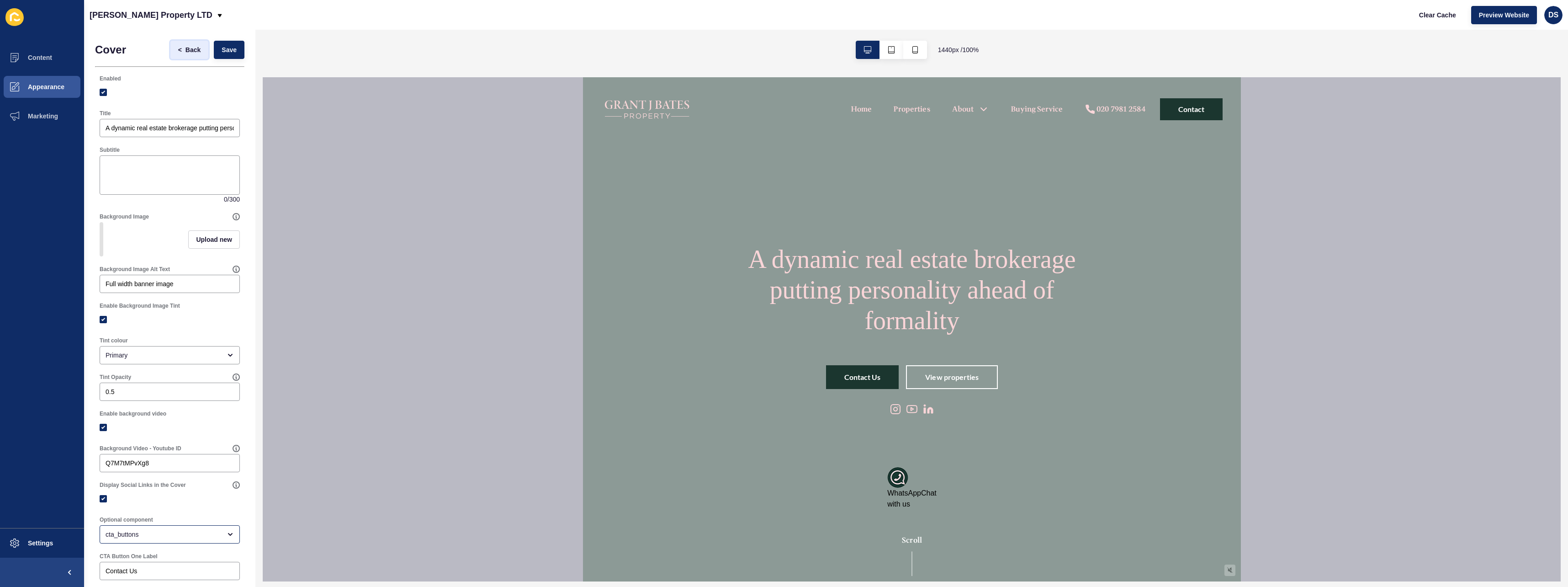
click at [178, 47] on span "<" at bounding box center [180, 49] width 4 height 9
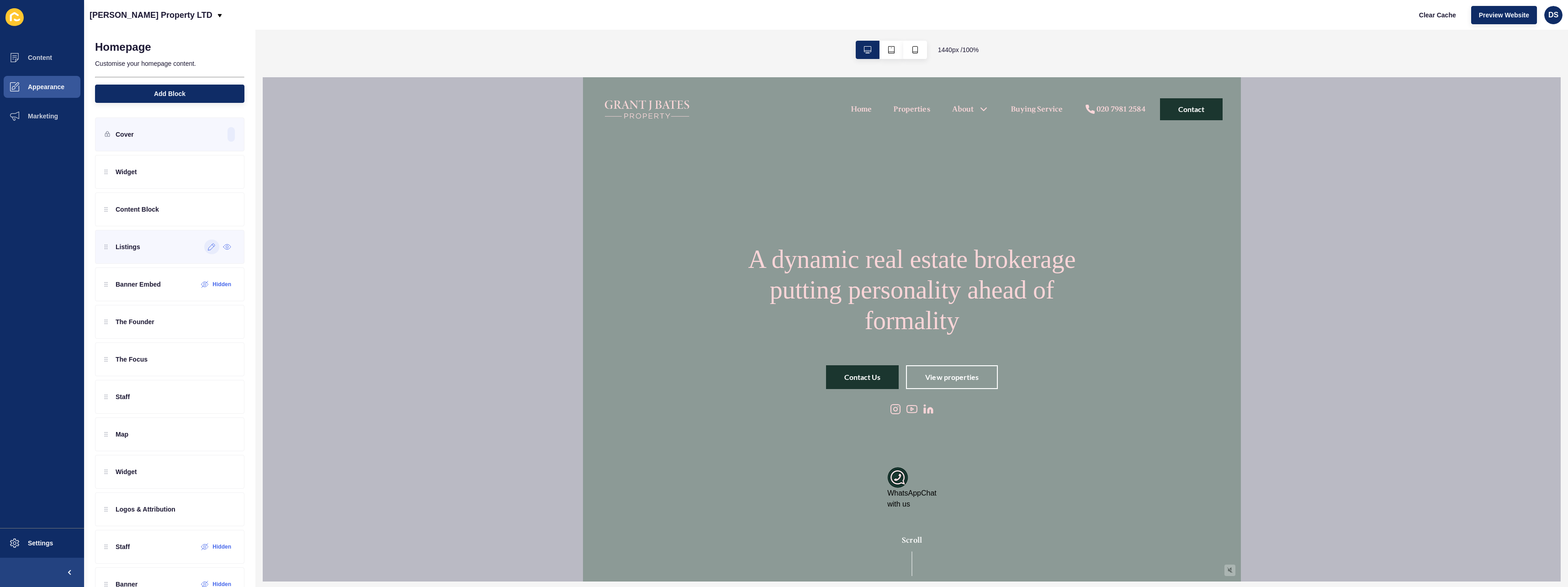
click at [208, 245] on icon at bounding box center [212, 247] width 8 height 7
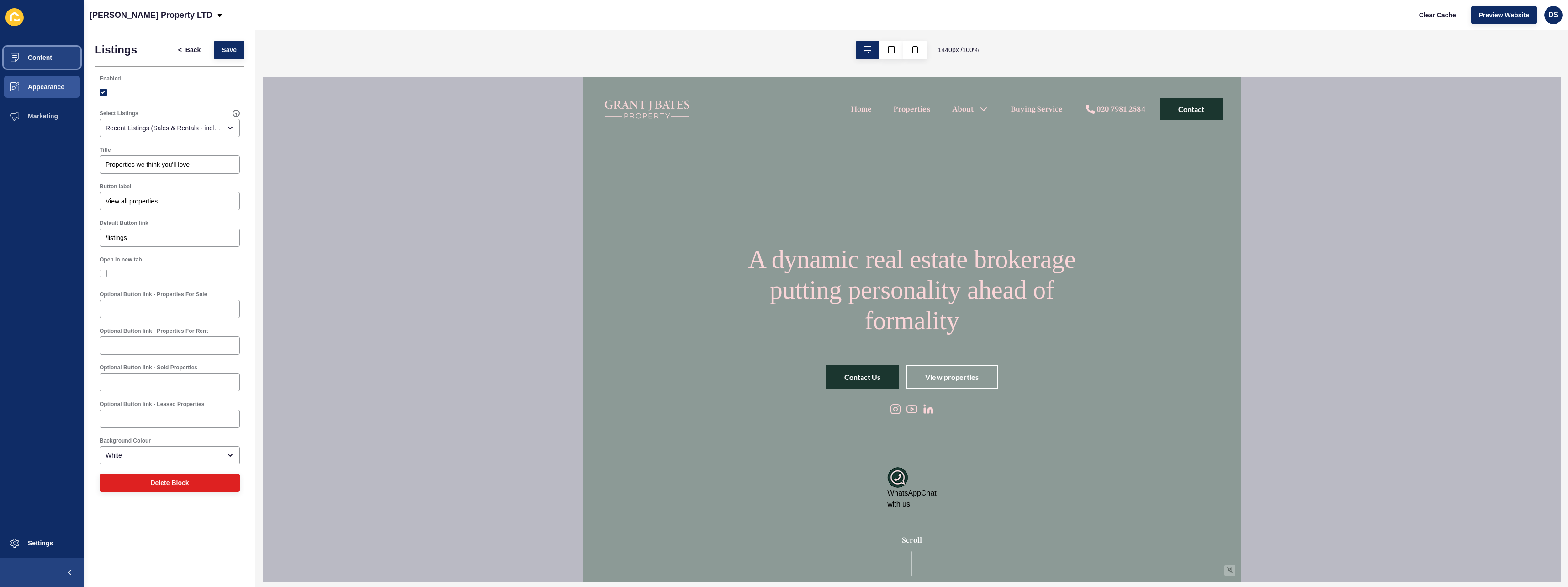
click at [47, 62] on button "Content" at bounding box center [42, 58] width 84 height 29
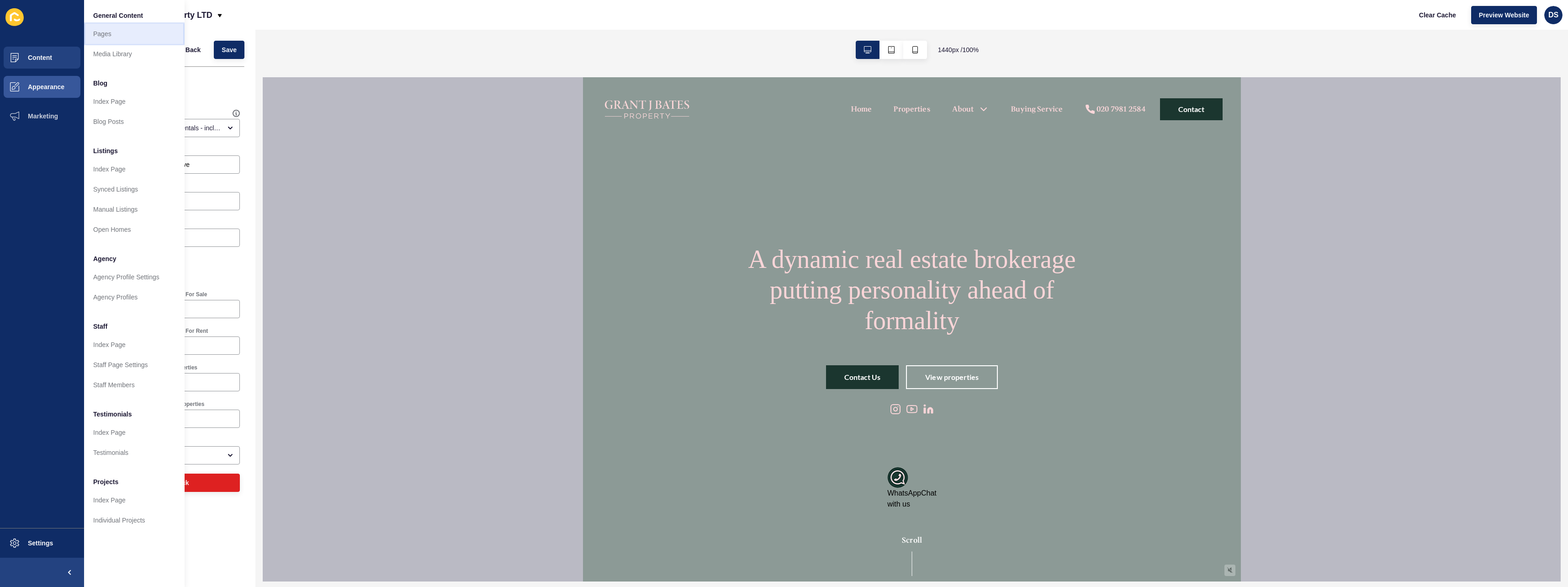
click at [110, 38] on link "Pages" at bounding box center [134, 33] width 100 height 20
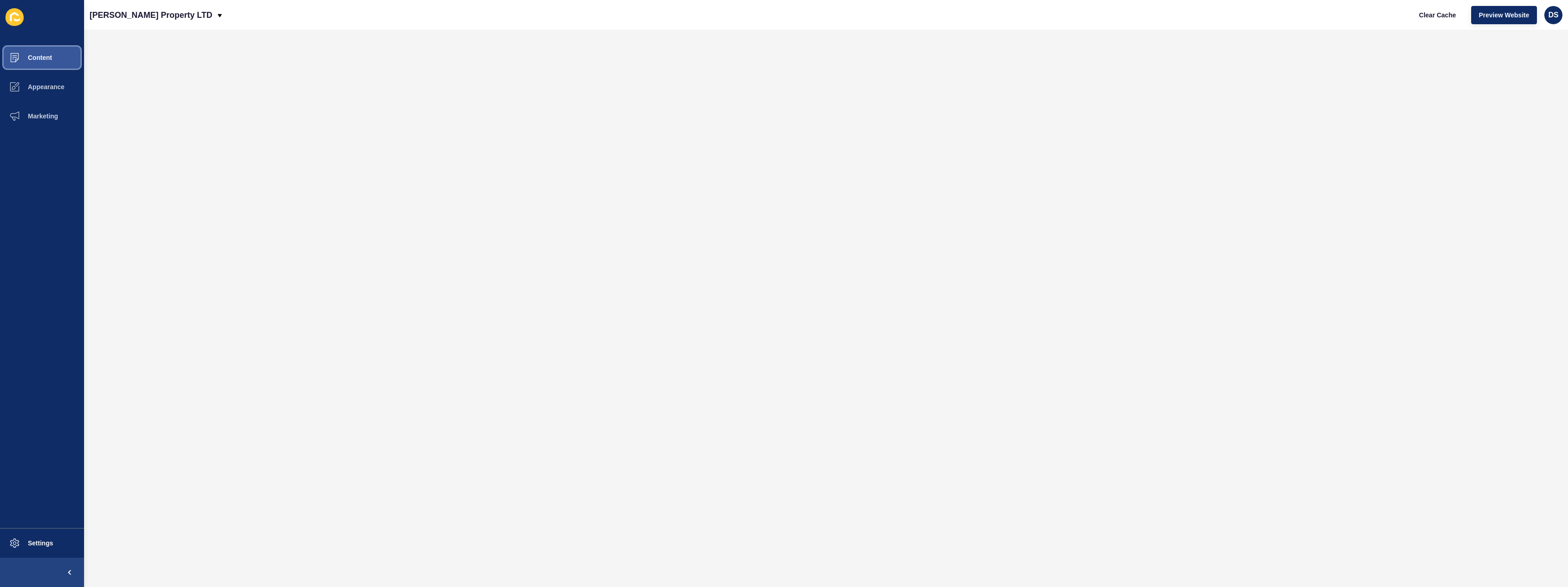
click at [54, 63] on button "Content" at bounding box center [42, 58] width 84 height 29
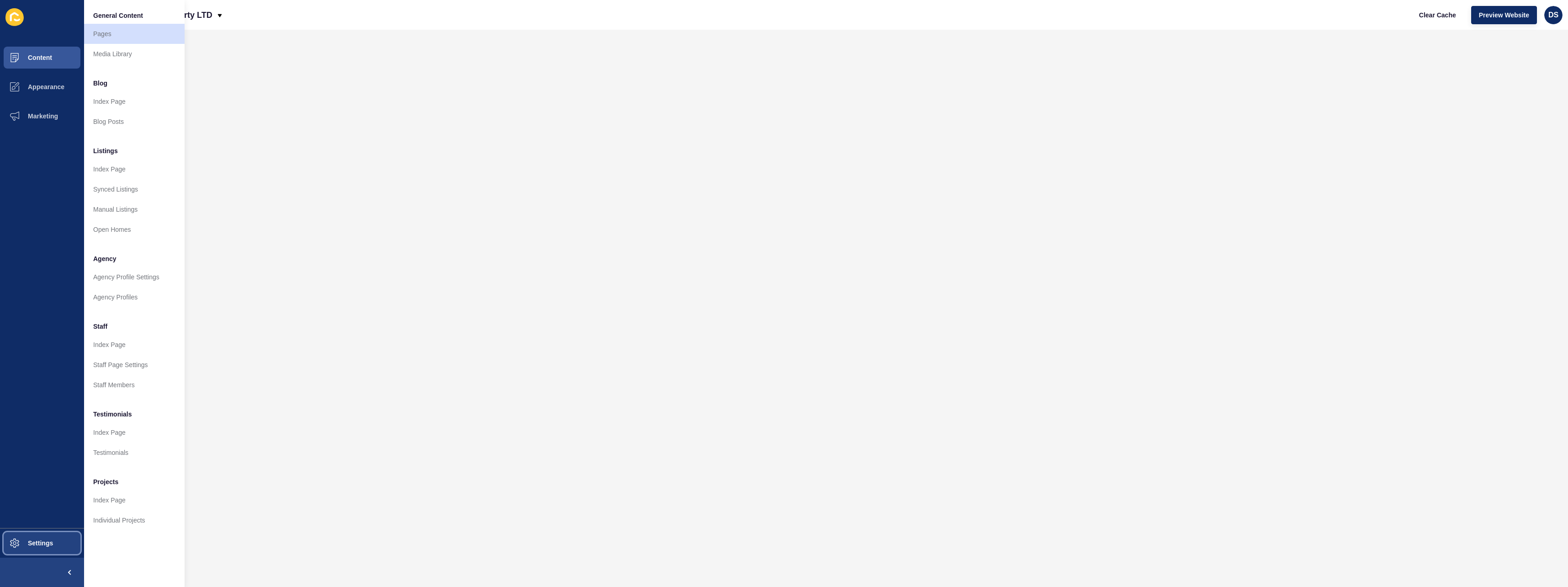
click at [44, 535] on button "Settings" at bounding box center [42, 543] width 84 height 29
click at [123, 197] on link "Listing Search Settings" at bounding box center [134, 194] width 100 height 20
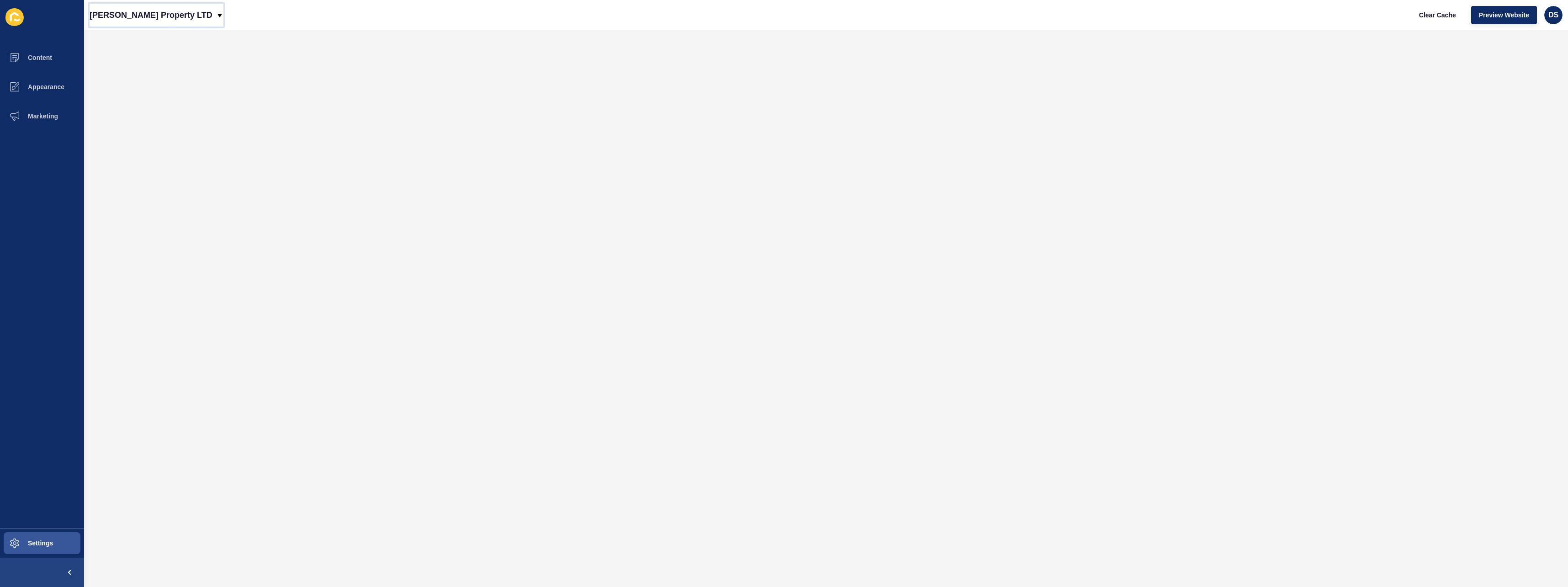
click at [217, 15] on icon at bounding box center [219, 15] width 4 height 3
click at [50, 63] on button "Content" at bounding box center [42, 58] width 84 height 29
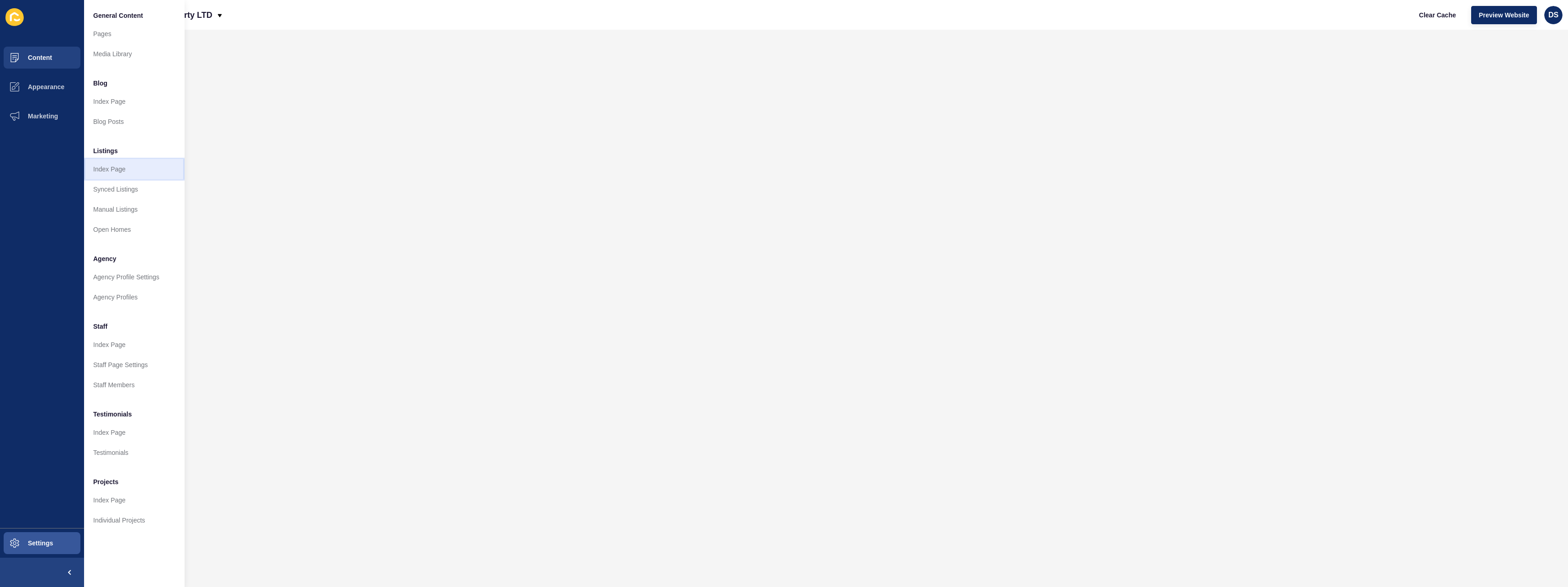
click at [128, 169] on link "Index Page" at bounding box center [134, 169] width 100 height 20
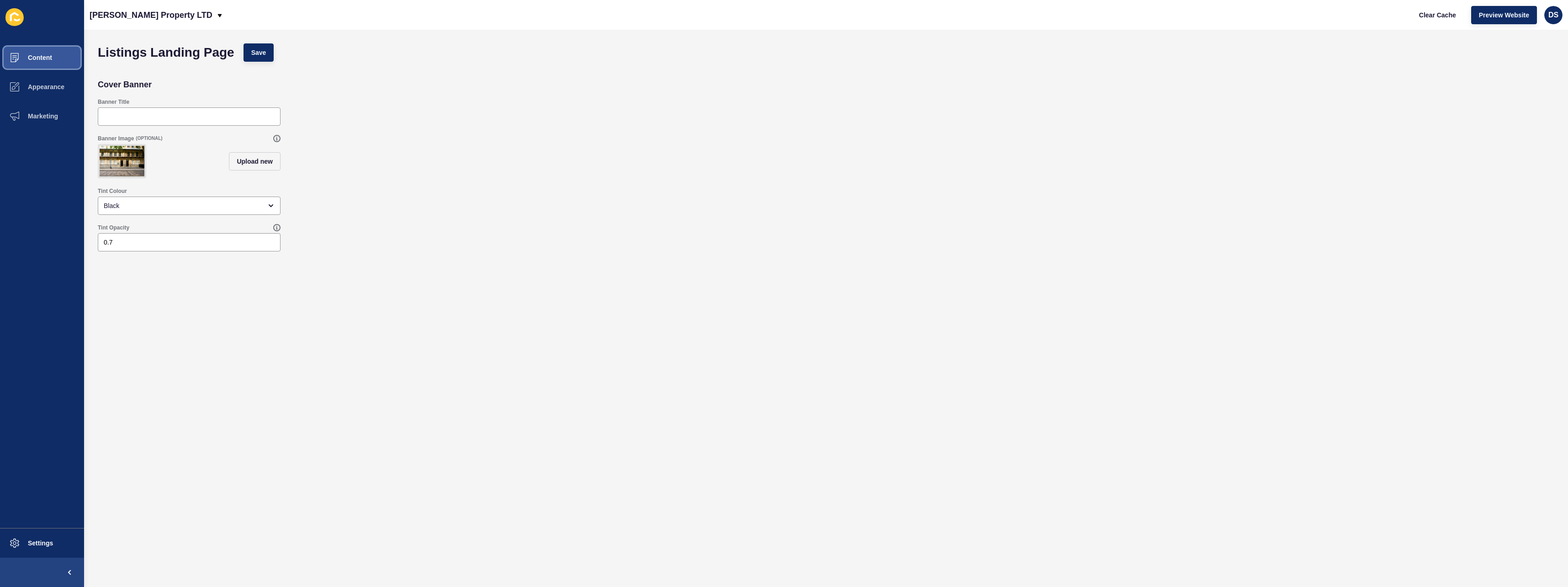
click at [55, 60] on button "Content" at bounding box center [42, 58] width 84 height 29
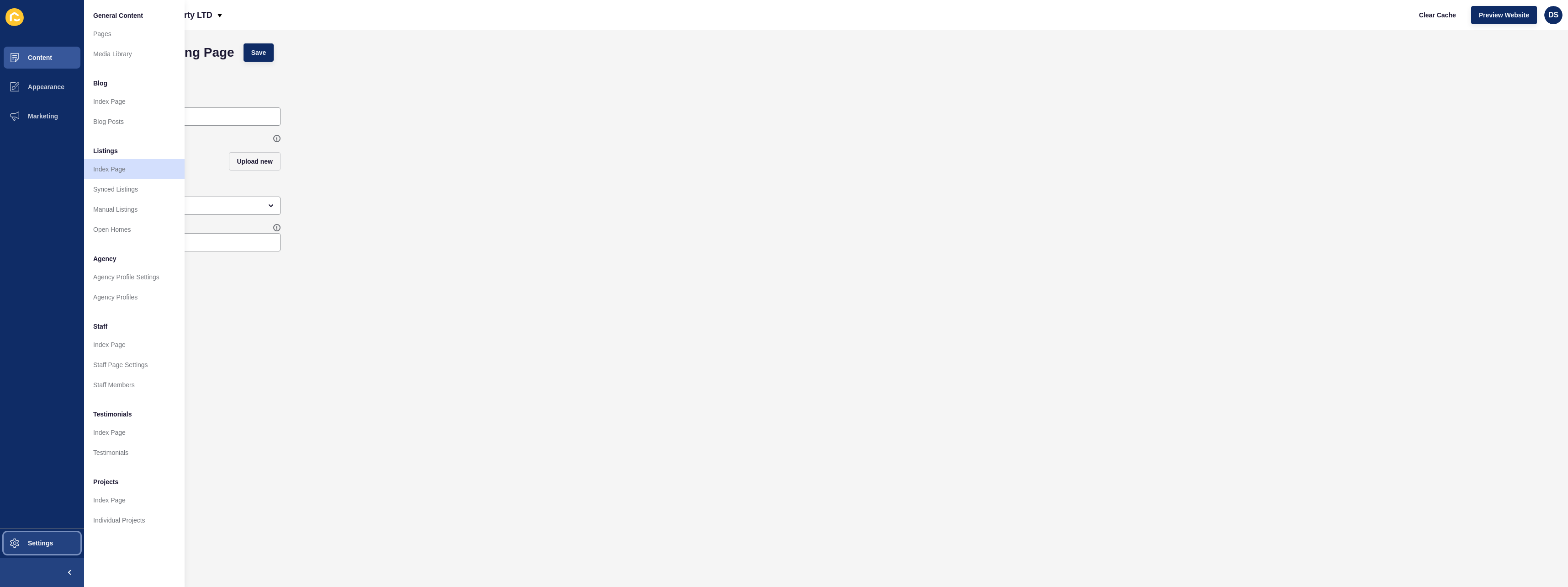
click at [19, 547] on span at bounding box center [15, 543] width 29 height 29
click at [121, 309] on link "Custom CSS" at bounding box center [134, 309] width 100 height 20
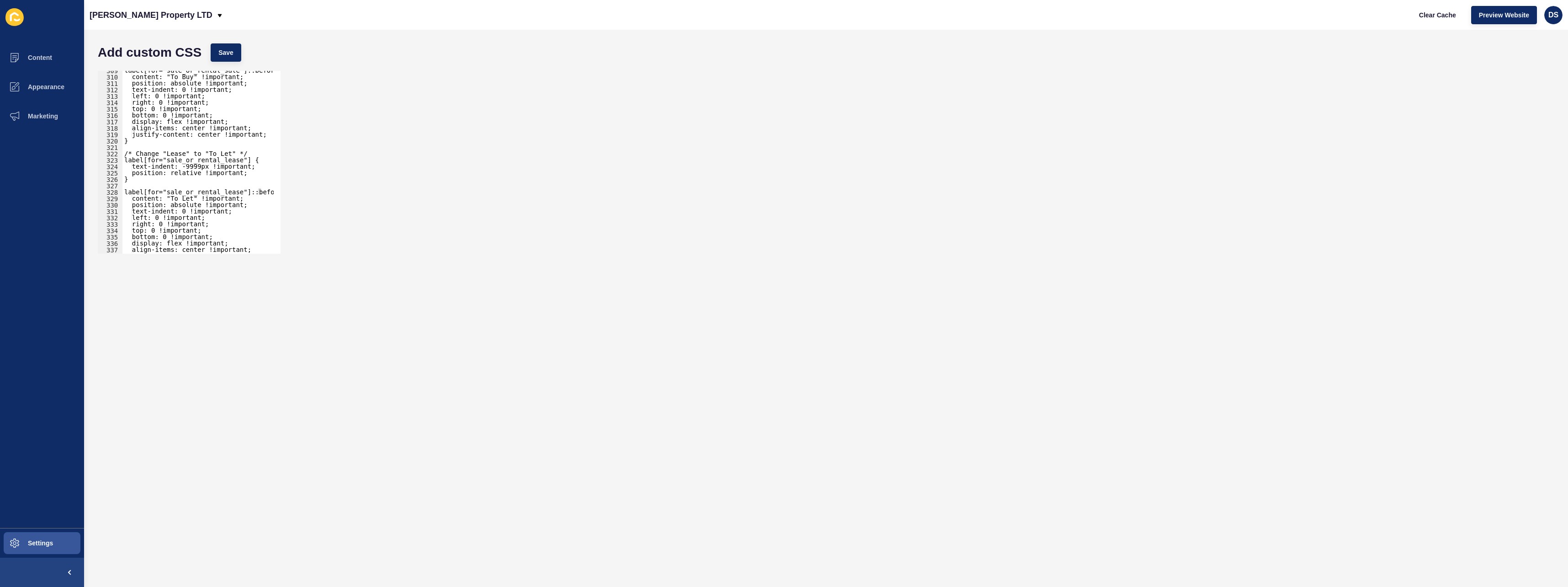
scroll to position [1993, 0]
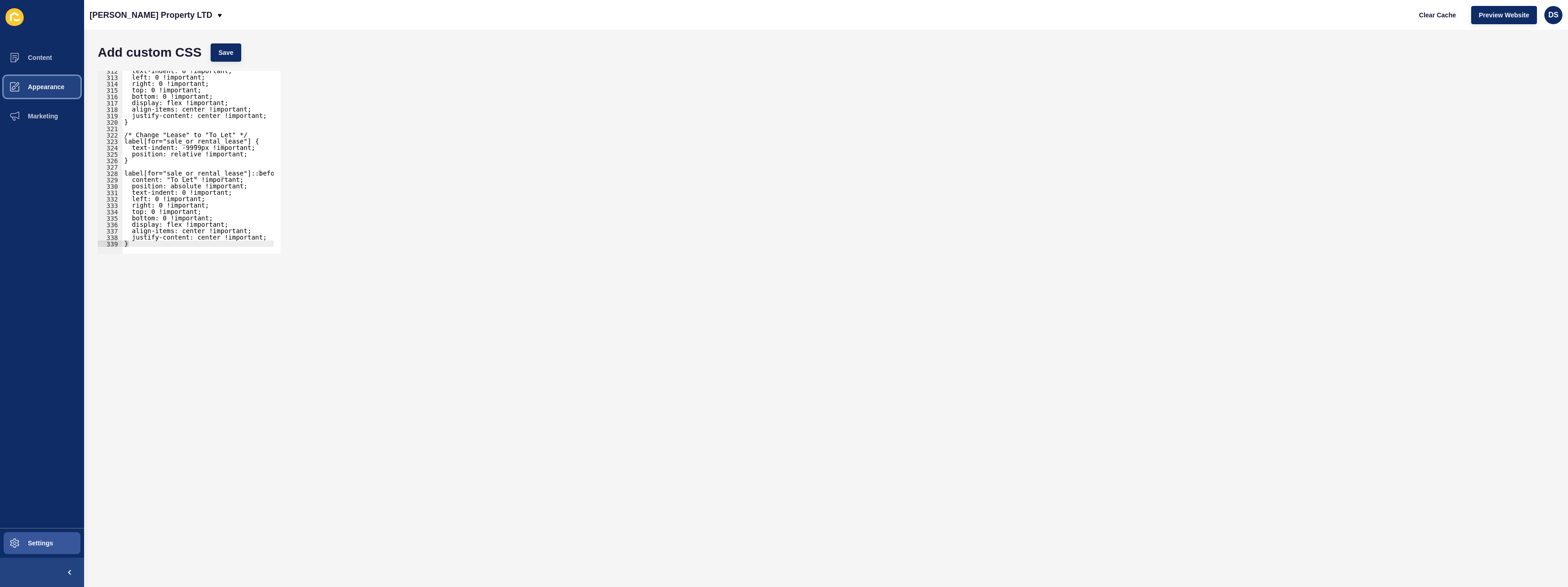
click at [49, 86] on span "Appearance" at bounding box center [32, 87] width 66 height 7
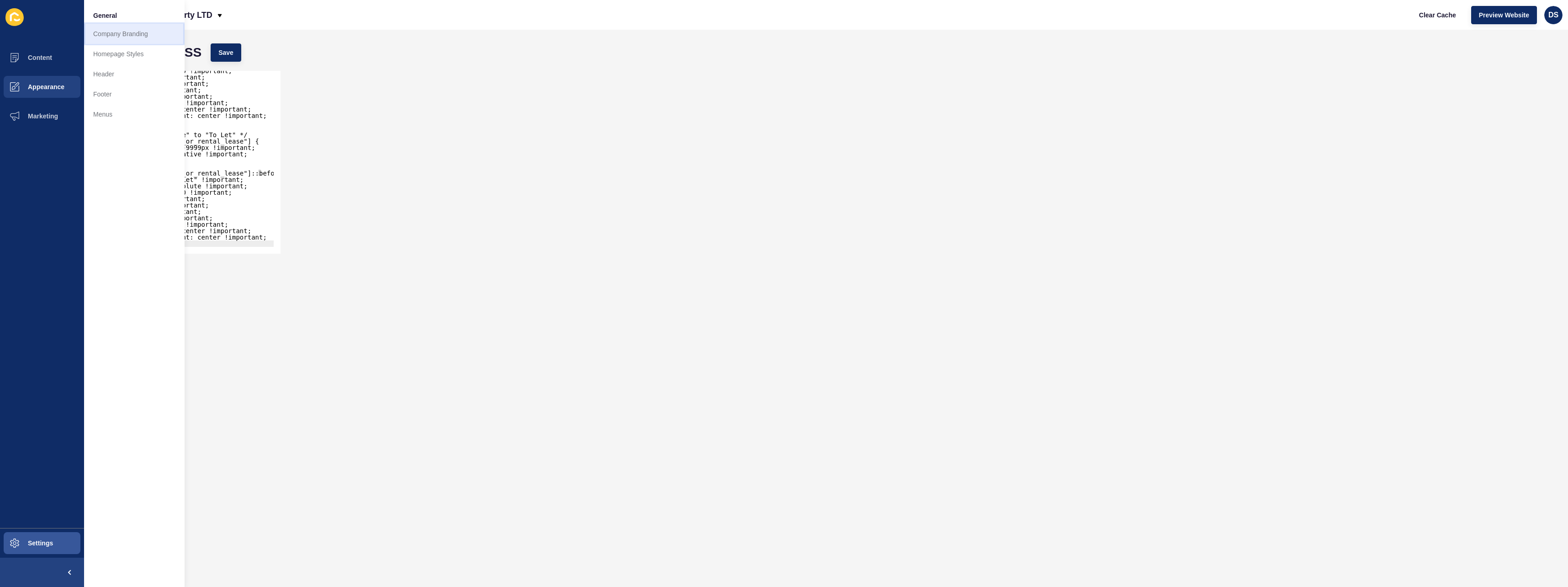
click at [114, 40] on link "Company Branding" at bounding box center [134, 33] width 100 height 20
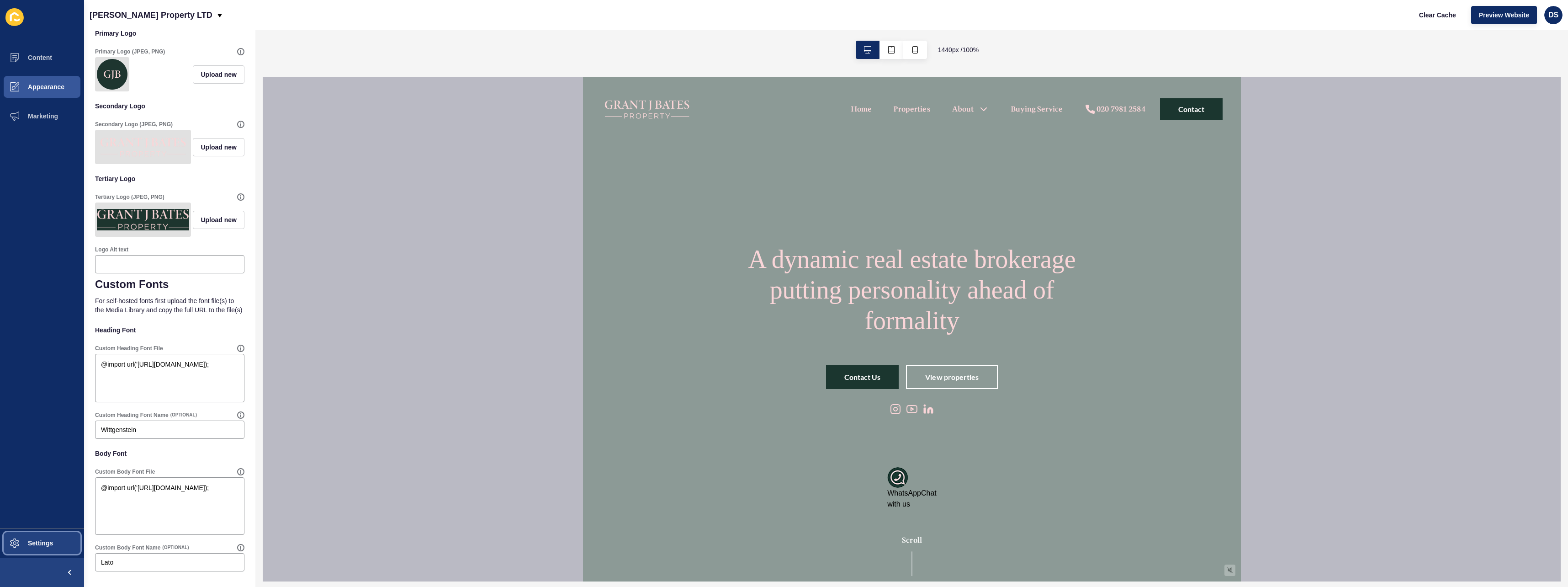
click at [28, 540] on span "Settings" at bounding box center [26, 543] width 54 height 7
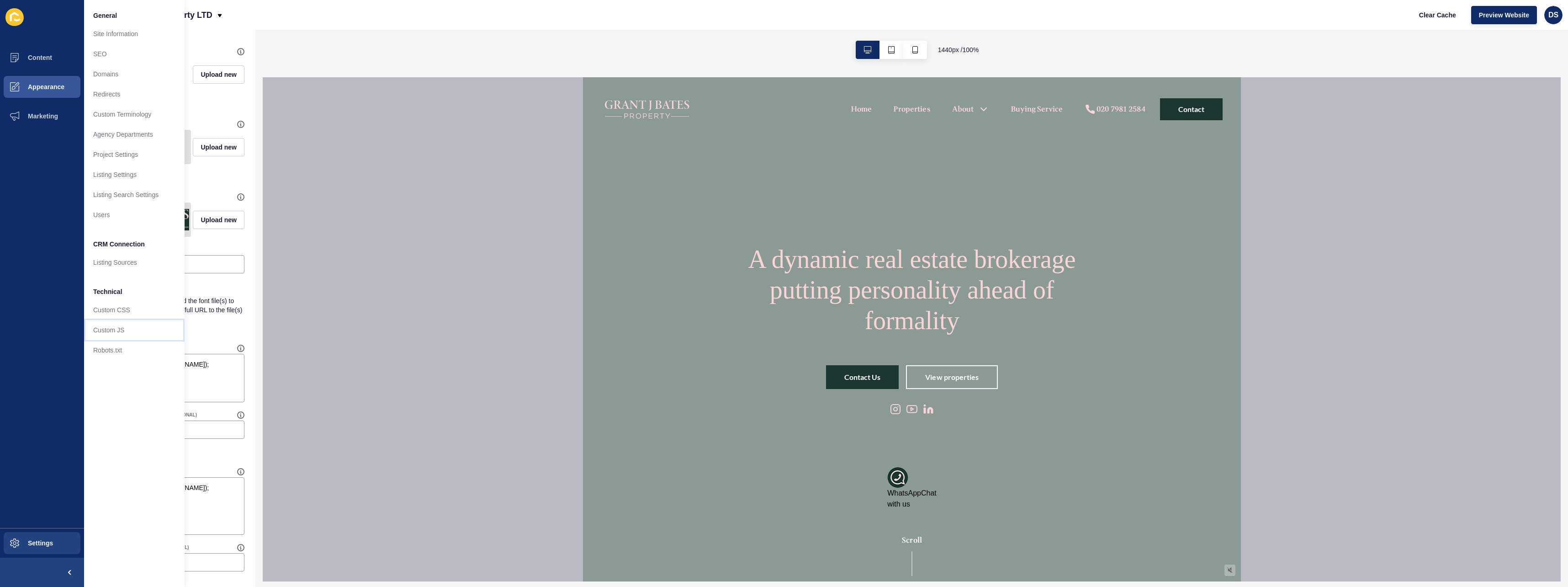
click at [127, 325] on link "Custom JS" at bounding box center [134, 329] width 100 height 20
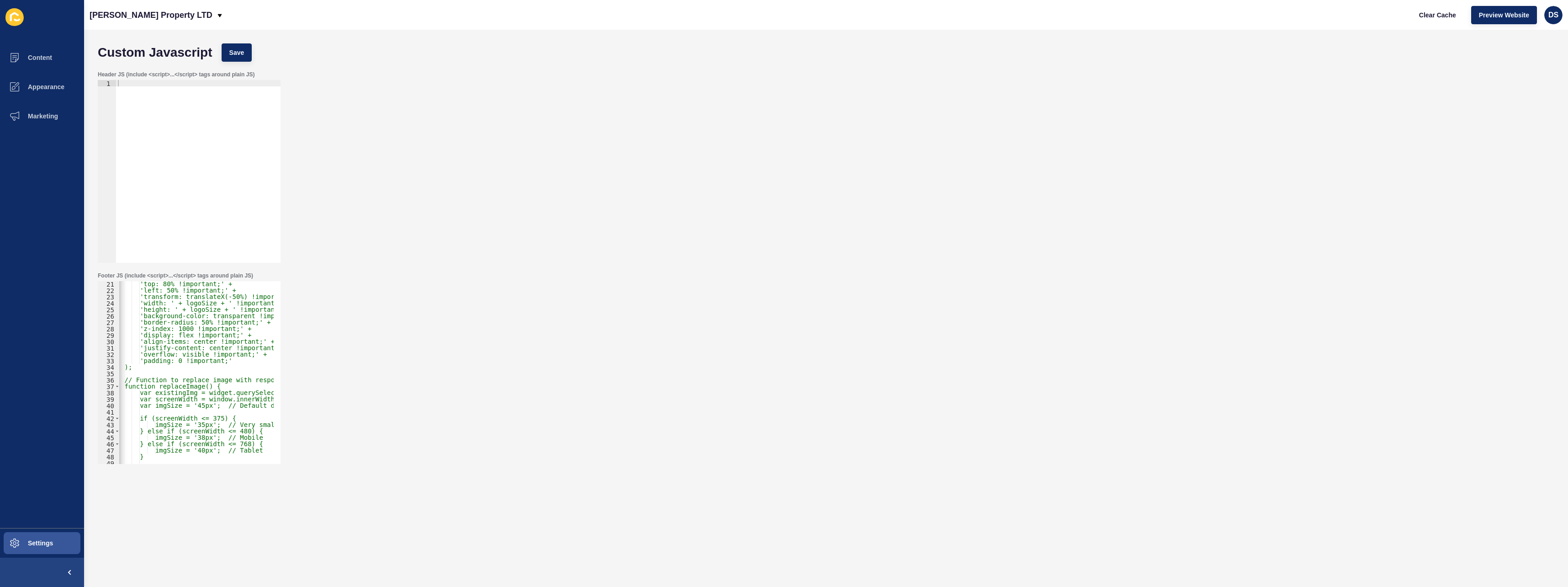
scroll to position [101, 0]
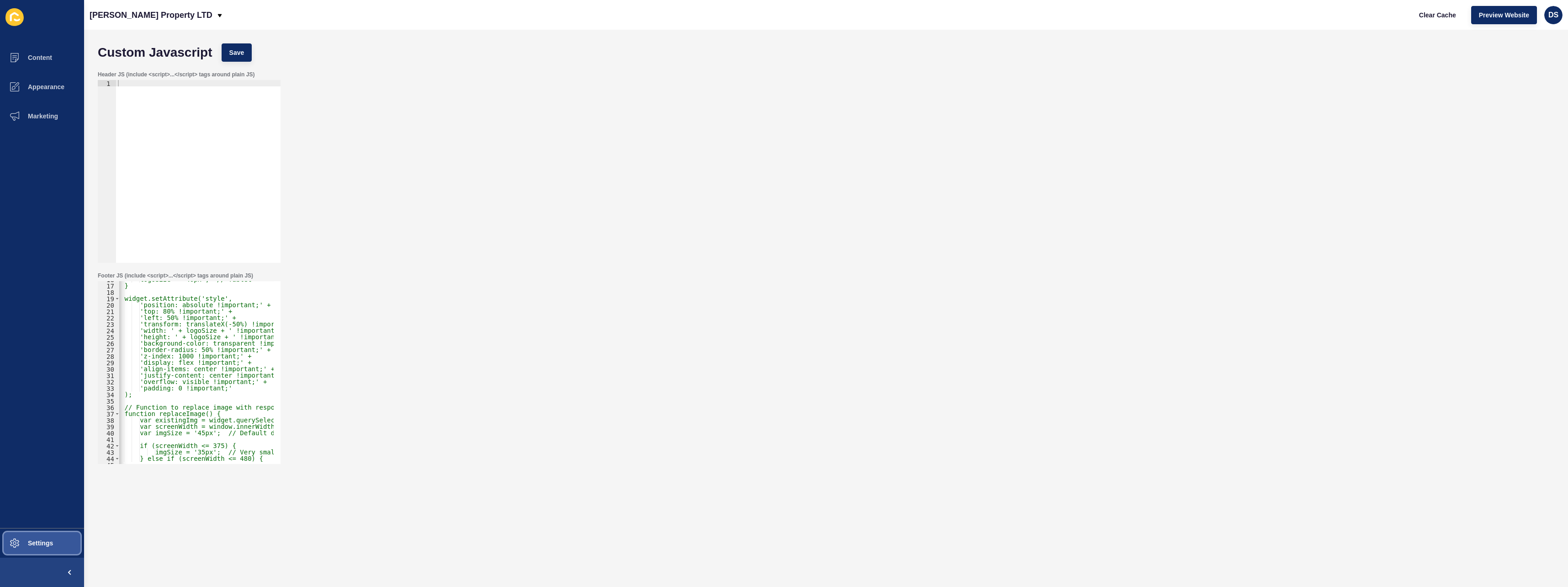
click at [58, 544] on button "Settings" at bounding box center [42, 543] width 84 height 29
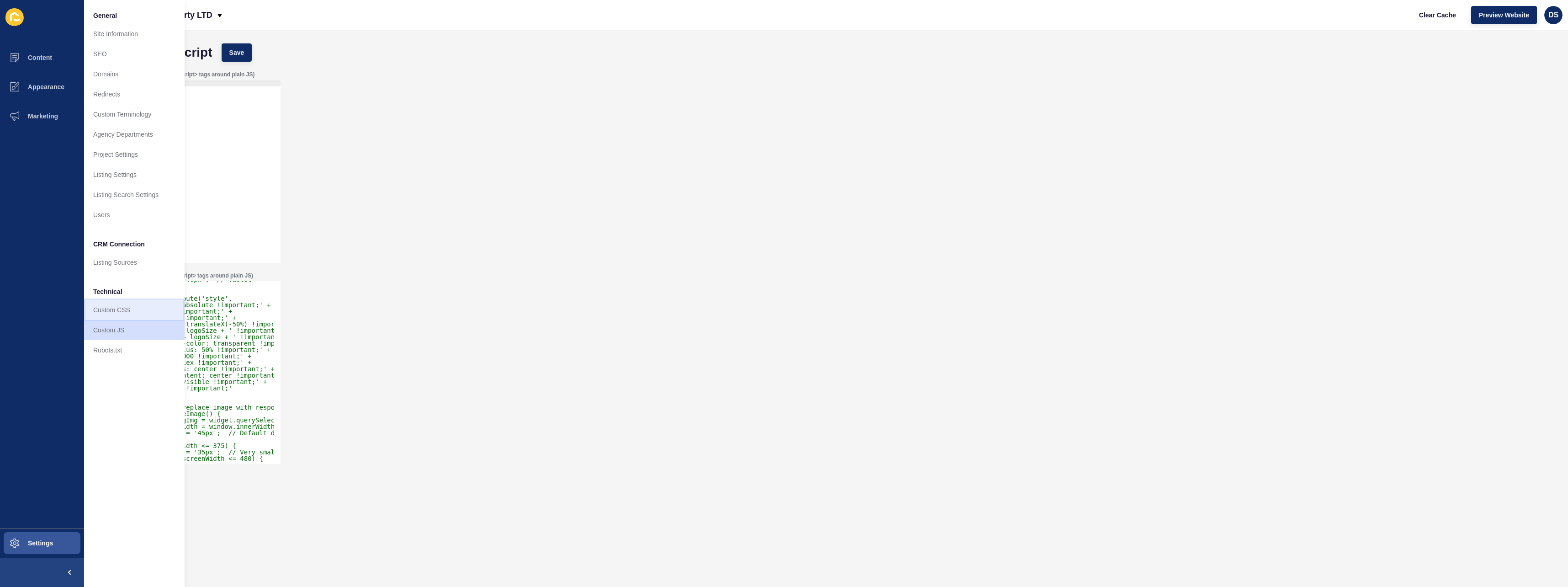
click at [122, 308] on link "Custom CSS" at bounding box center [134, 309] width 100 height 20
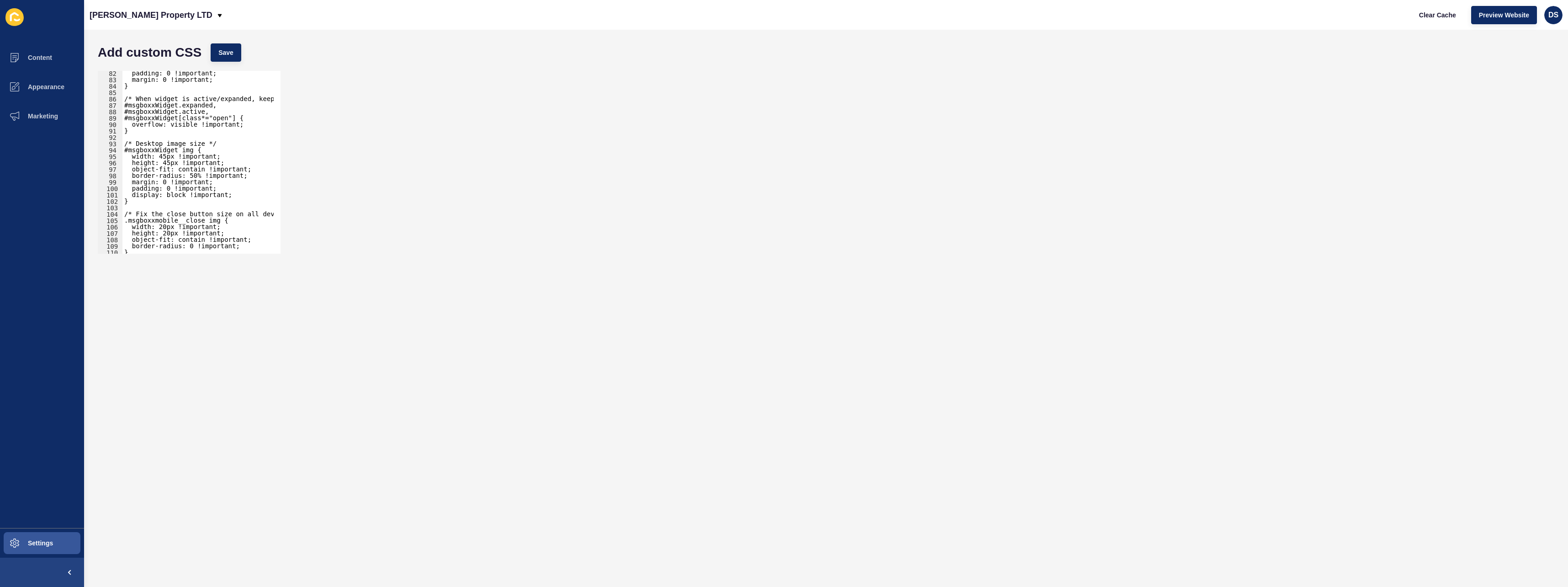
scroll to position [519, 0]
click at [62, 83] on span "Appearance" at bounding box center [32, 87] width 66 height 7
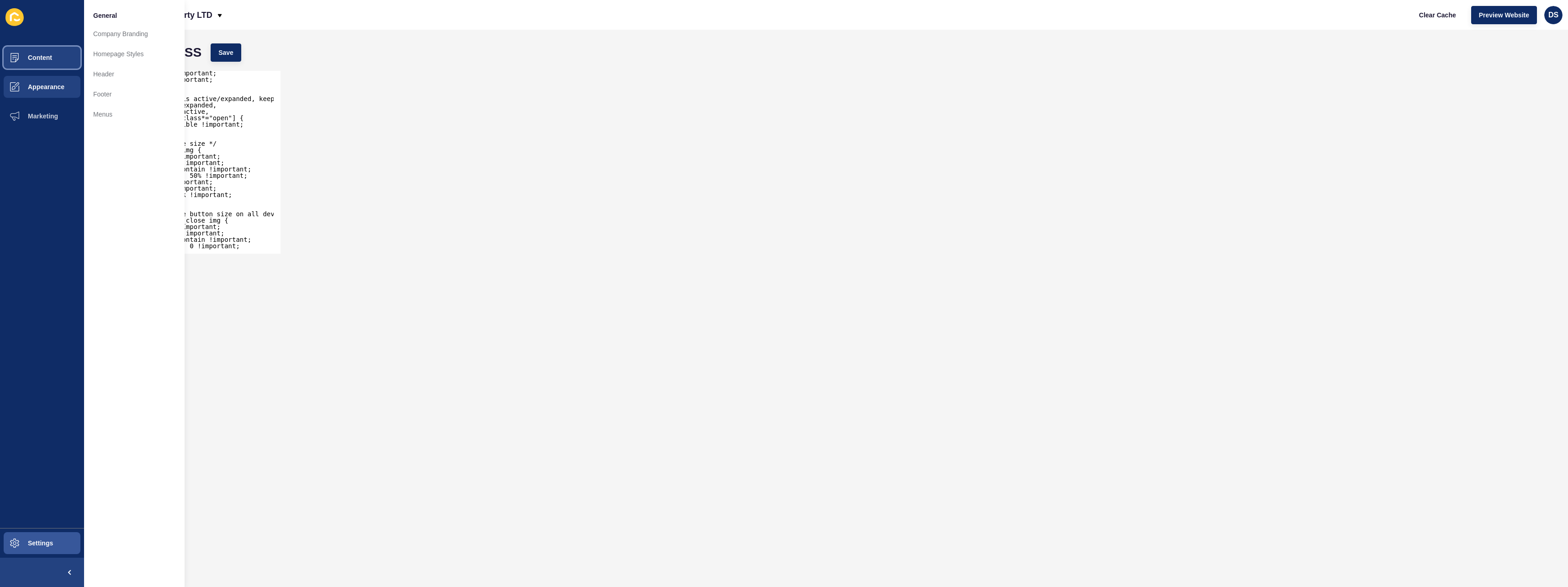
click at [40, 63] on button "Content" at bounding box center [42, 58] width 84 height 29
click at [52, 77] on button "Appearance" at bounding box center [42, 87] width 84 height 29
click at [109, 54] on link "Homepage Styles" at bounding box center [134, 54] width 100 height 20
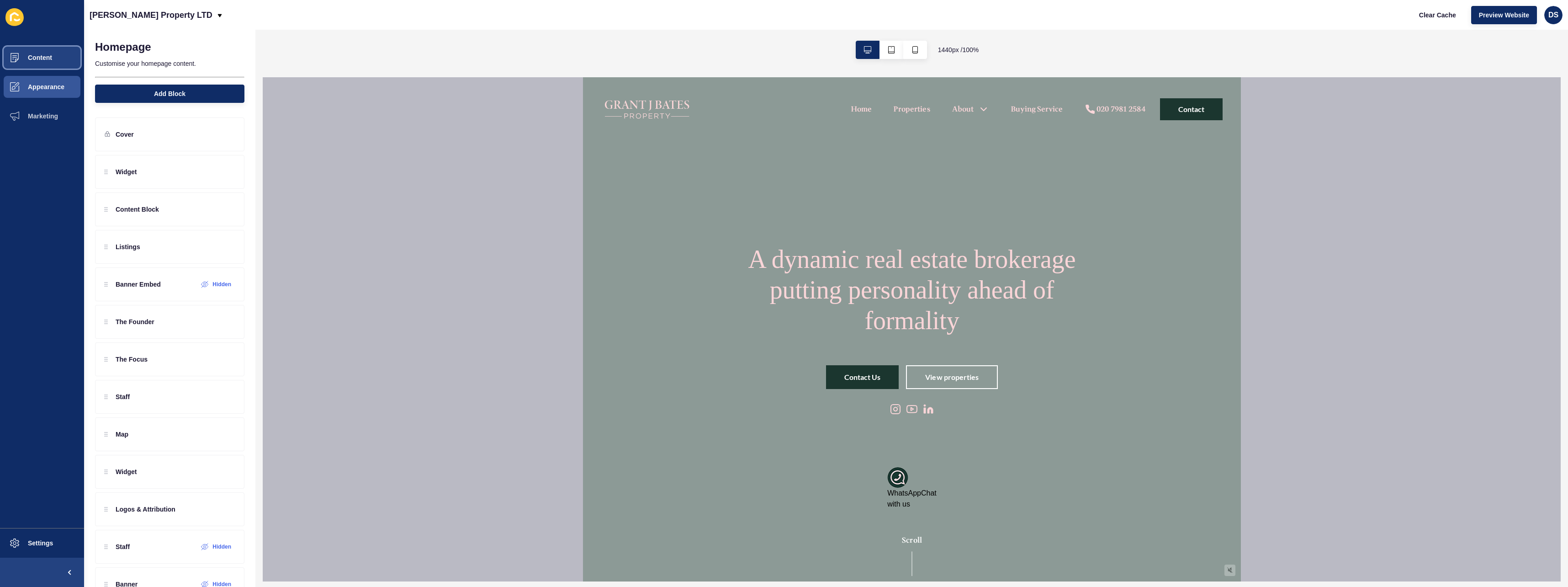
click at [57, 60] on button "Content" at bounding box center [42, 58] width 84 height 29
